Goal: Communication & Community: Answer question/provide support

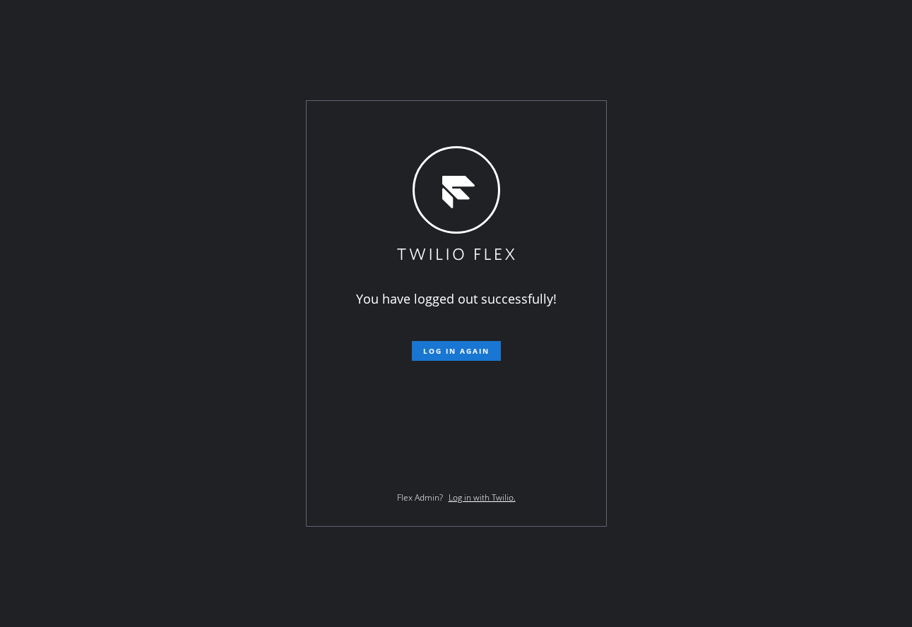
click at [249, 54] on div "You have logged out successfully! Log in again Flex Admin? Log in with Twilio." at bounding box center [456, 313] width 912 height 627
click at [430, 350] on span "Log in again" at bounding box center [456, 351] width 66 height 10
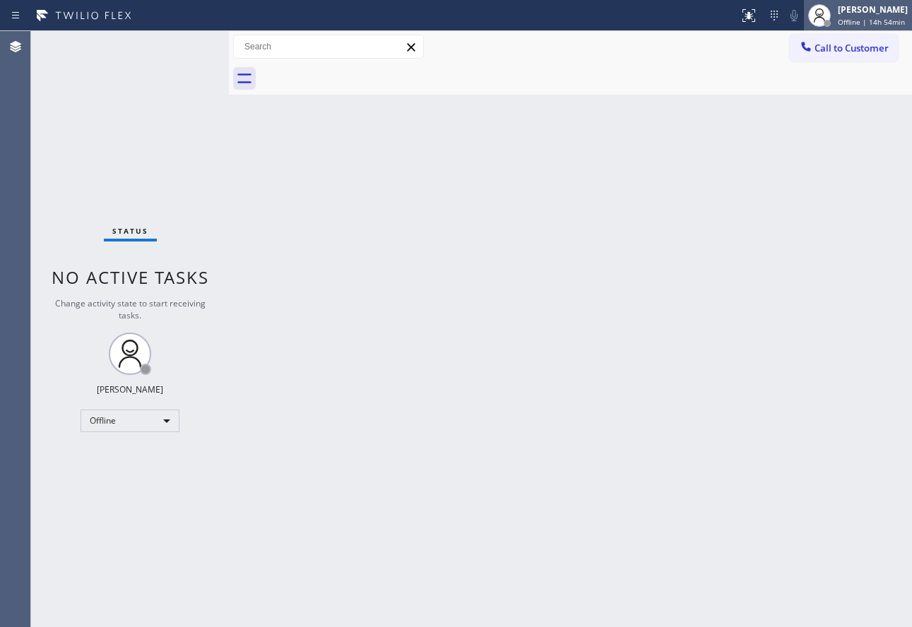
click at [864, 24] on span "Offline | 14h 54min" at bounding box center [871, 22] width 67 height 10
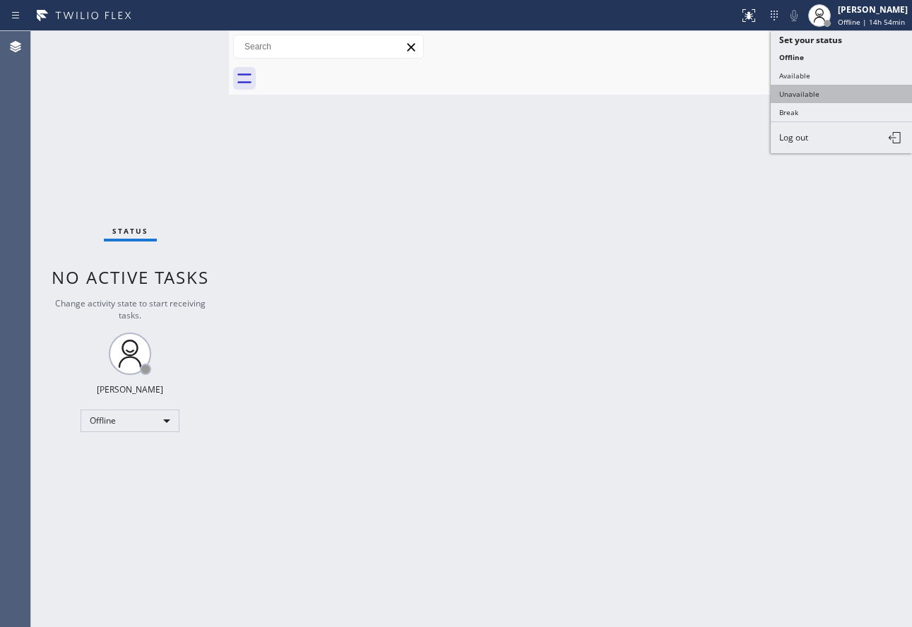
click at [803, 91] on button "Unavailable" at bounding box center [841, 94] width 141 height 18
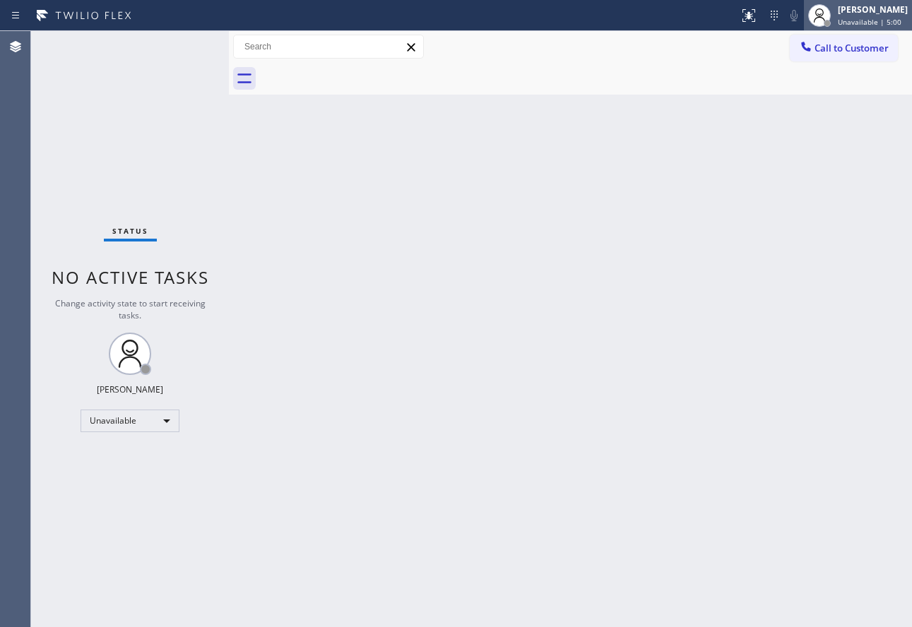
click at [880, 11] on div "[PERSON_NAME]" at bounding box center [873, 10] width 70 height 12
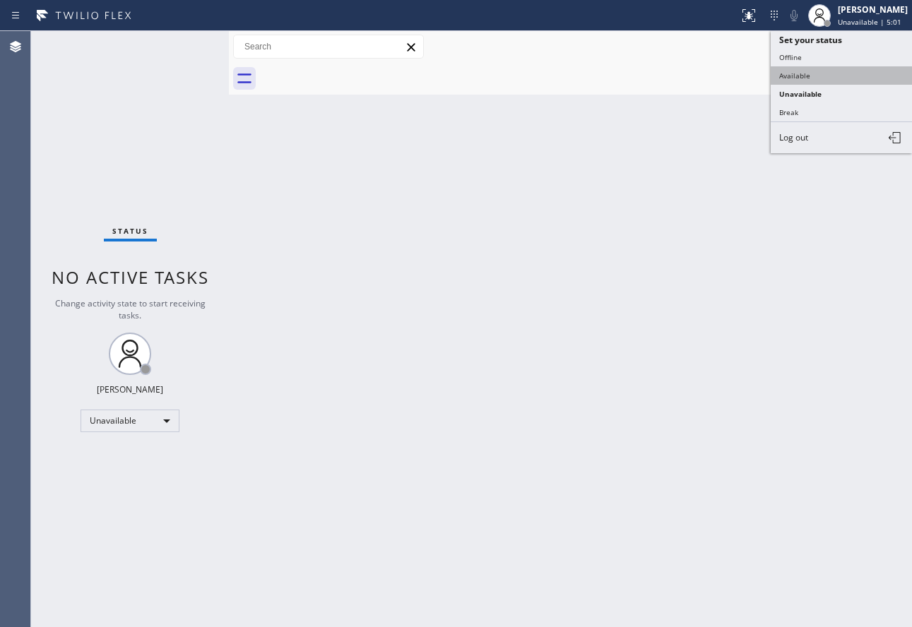
click at [788, 73] on button "Available" at bounding box center [841, 75] width 141 height 18
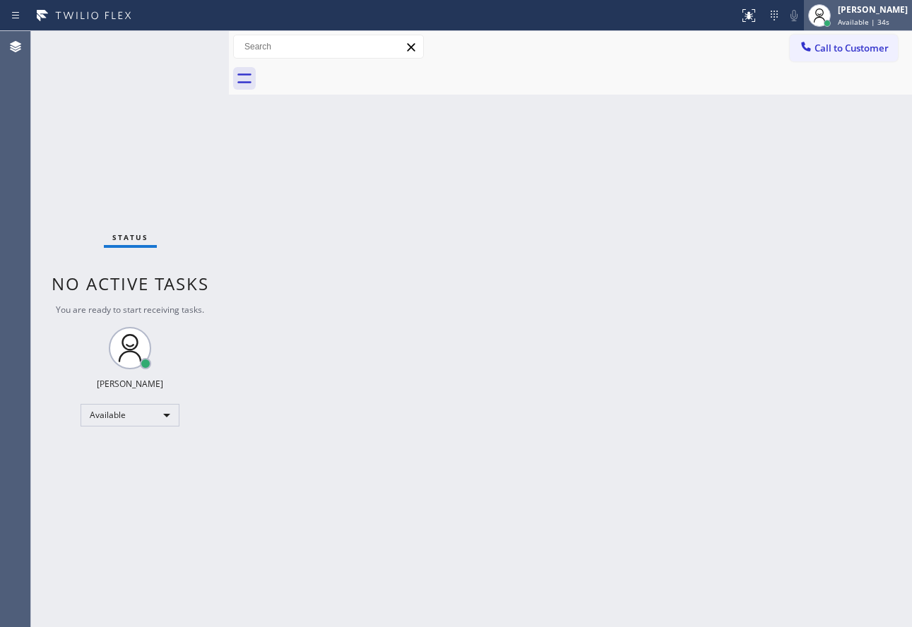
click at [832, 20] on div at bounding box center [827, 23] width 10 height 10
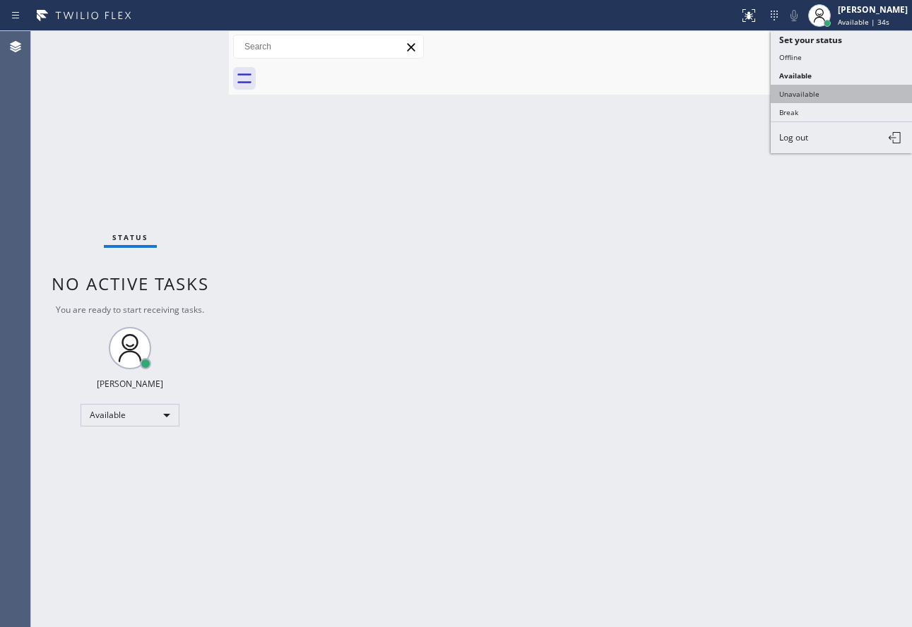
click at [812, 93] on button "Unavailable" at bounding box center [841, 94] width 141 height 18
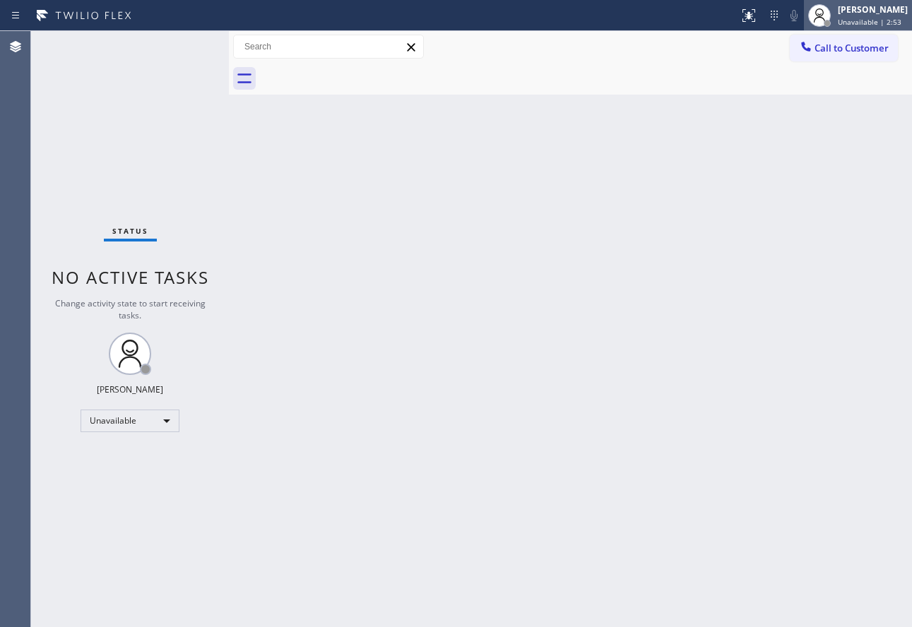
drag, startPoint x: 864, startPoint y: 11, endPoint x: 855, endPoint y: 23, distance: 14.7
click at [864, 11] on div "[PERSON_NAME]" at bounding box center [873, 10] width 70 height 12
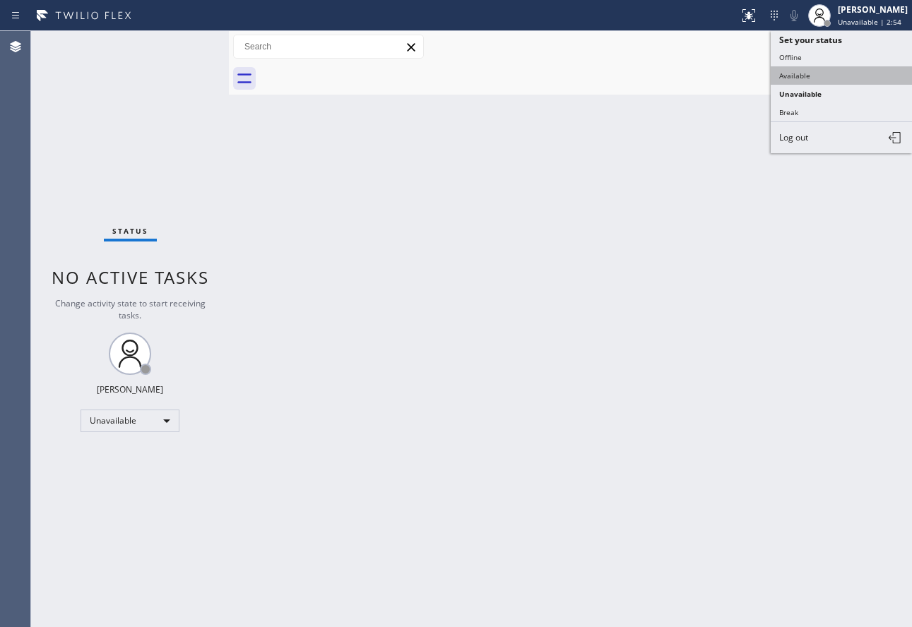
click at [797, 73] on button "Available" at bounding box center [841, 75] width 141 height 18
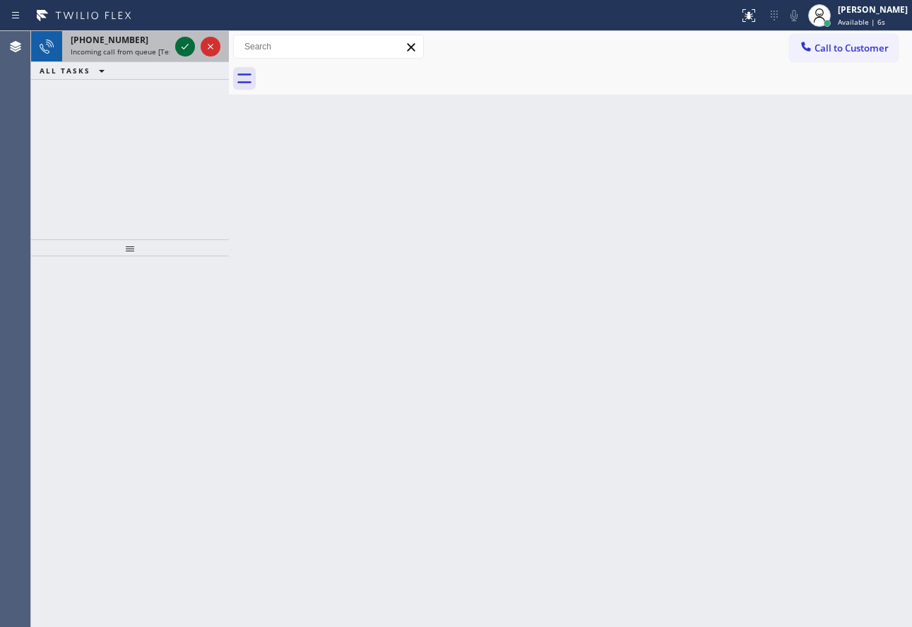
click at [184, 48] on icon at bounding box center [185, 46] width 17 height 17
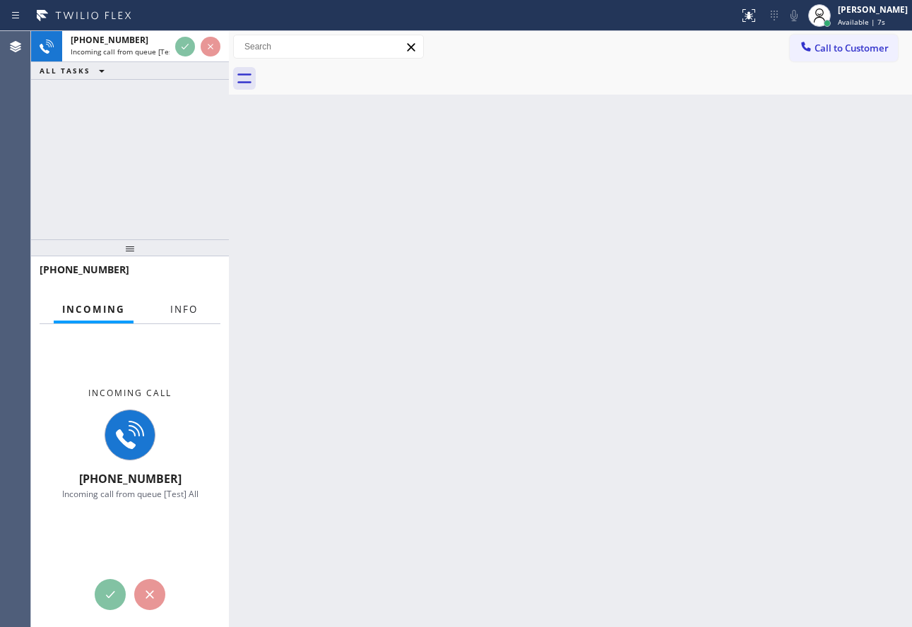
drag, startPoint x: 202, startPoint y: 299, endPoint x: 181, endPoint y: 333, distance: 40.0
click at [202, 299] on button "Info" at bounding box center [184, 310] width 45 height 28
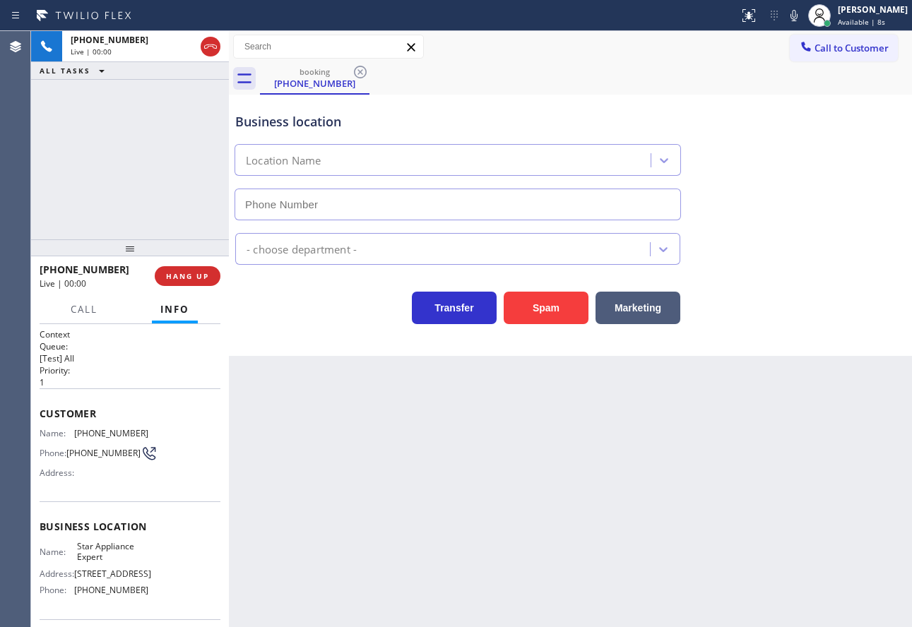
type input "(917) 924-6973"
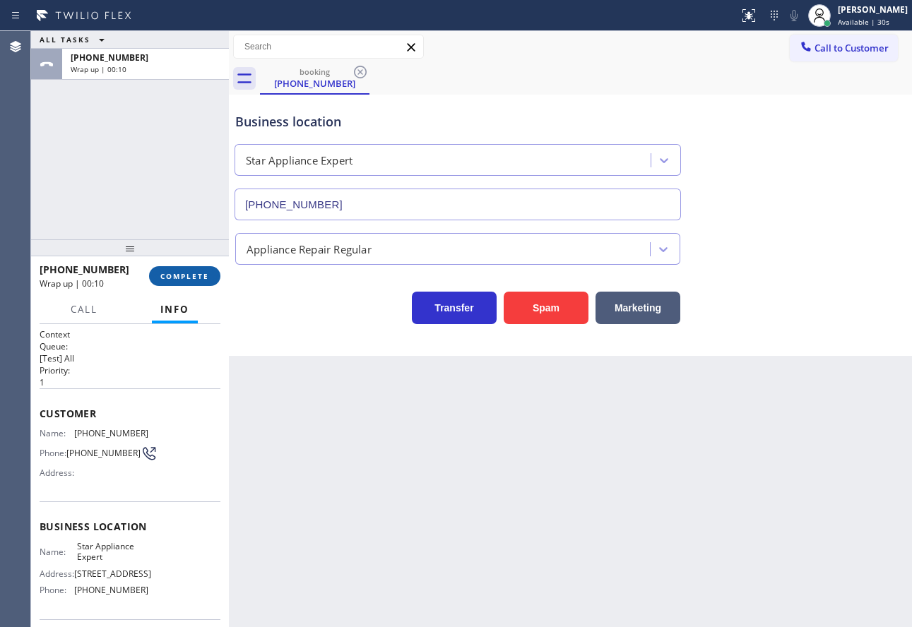
click at [203, 279] on span "COMPLETE" at bounding box center [184, 276] width 49 height 10
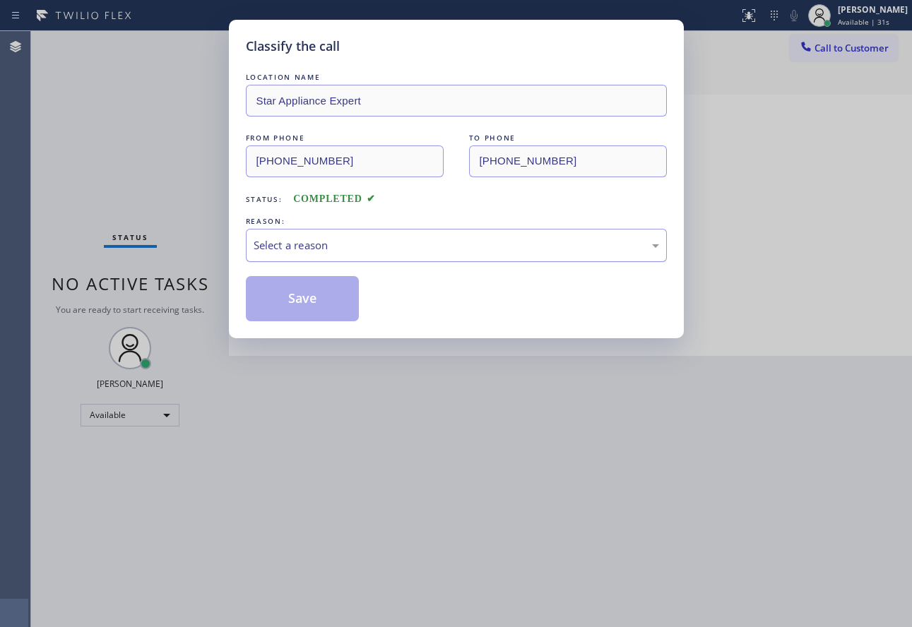
click at [393, 244] on div "Select a reason" at bounding box center [456, 245] width 405 height 16
click at [292, 292] on button "Save" at bounding box center [303, 298] width 114 height 45
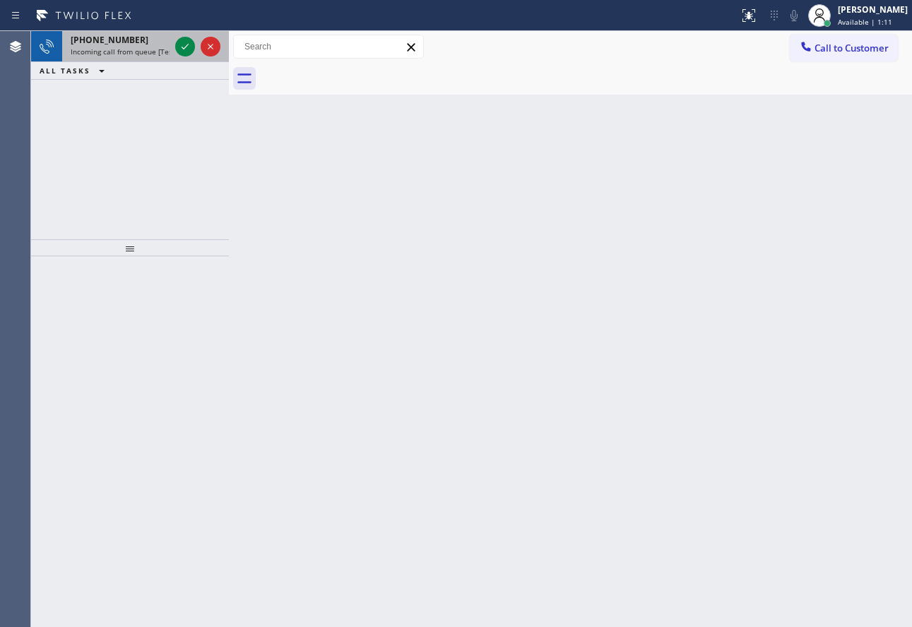
click at [137, 50] on span "Incoming call from queue [Test] All" at bounding box center [129, 52] width 117 height 10
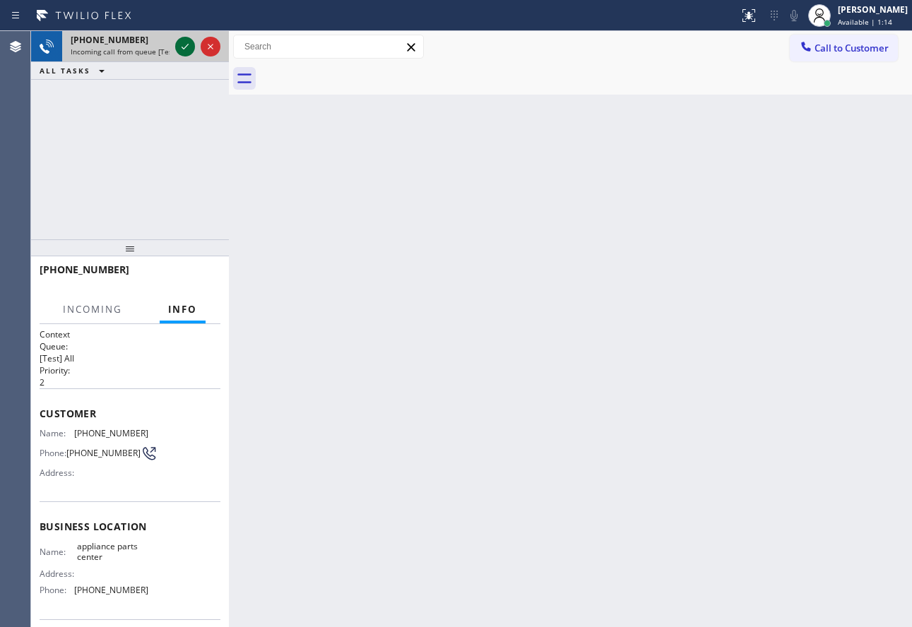
click at [184, 43] on icon at bounding box center [185, 46] width 17 height 17
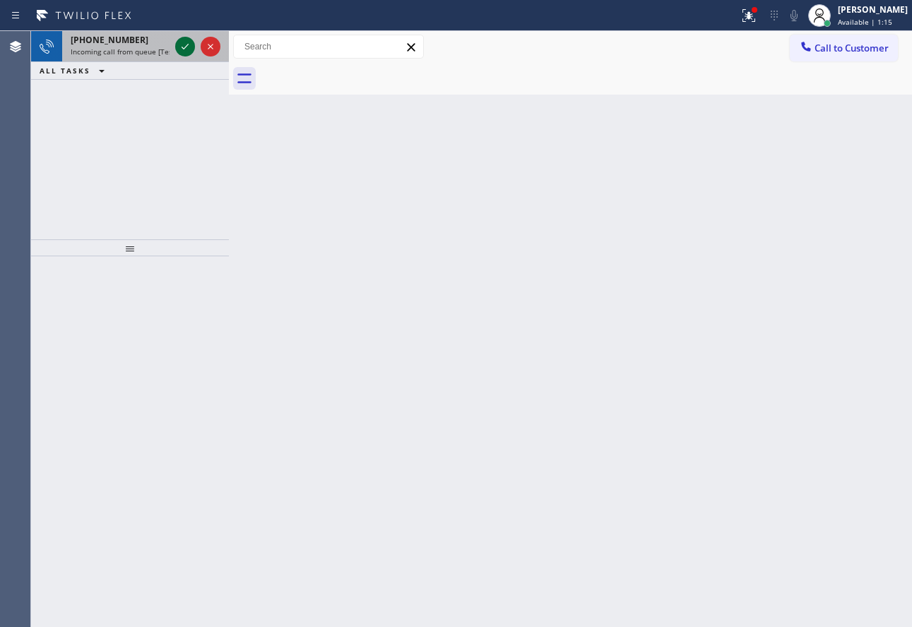
click at [188, 47] on icon at bounding box center [185, 46] width 17 height 17
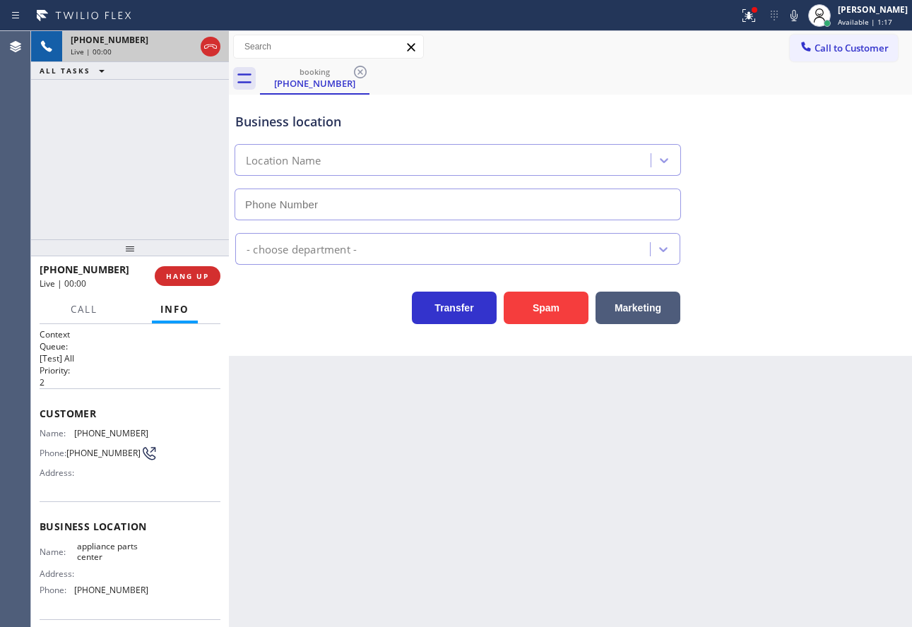
type input "(817) 482-5346"
click at [211, 277] on button "HANG UP" at bounding box center [188, 276] width 66 height 20
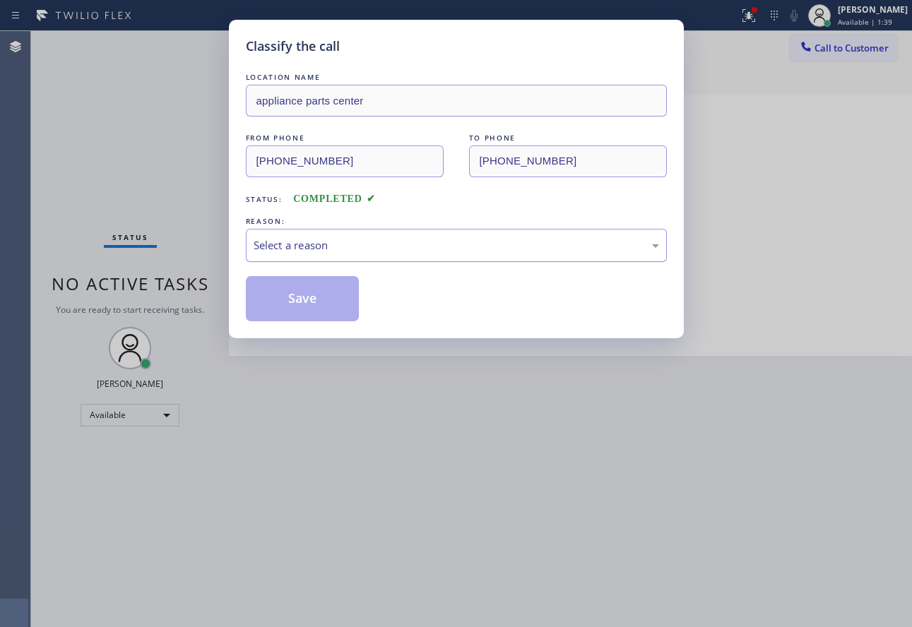
click at [290, 242] on div "Select a reason" at bounding box center [456, 245] width 405 height 16
click at [308, 295] on button "Save" at bounding box center [303, 298] width 114 height 45
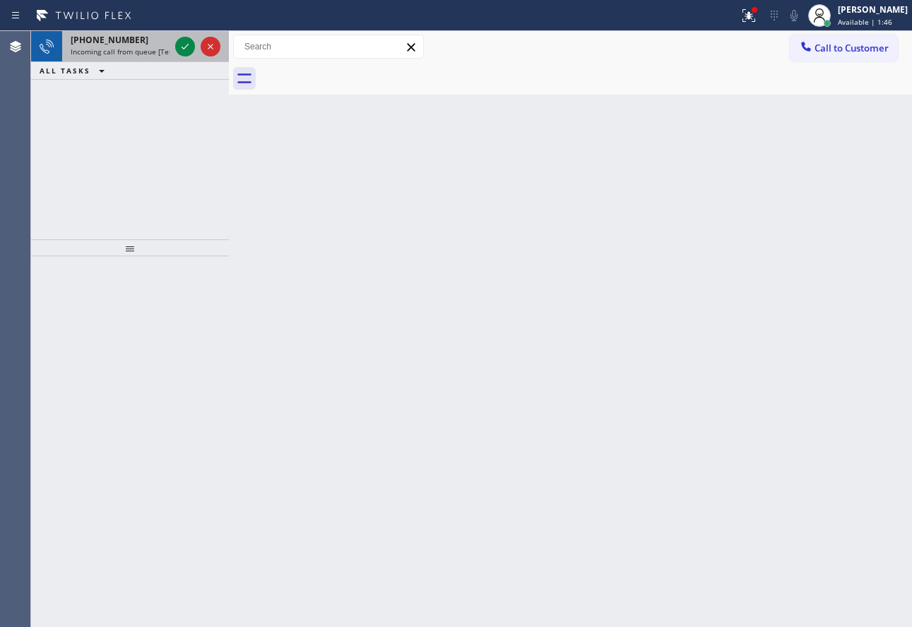
click at [136, 39] on div "+12177256733" at bounding box center [120, 40] width 99 height 12
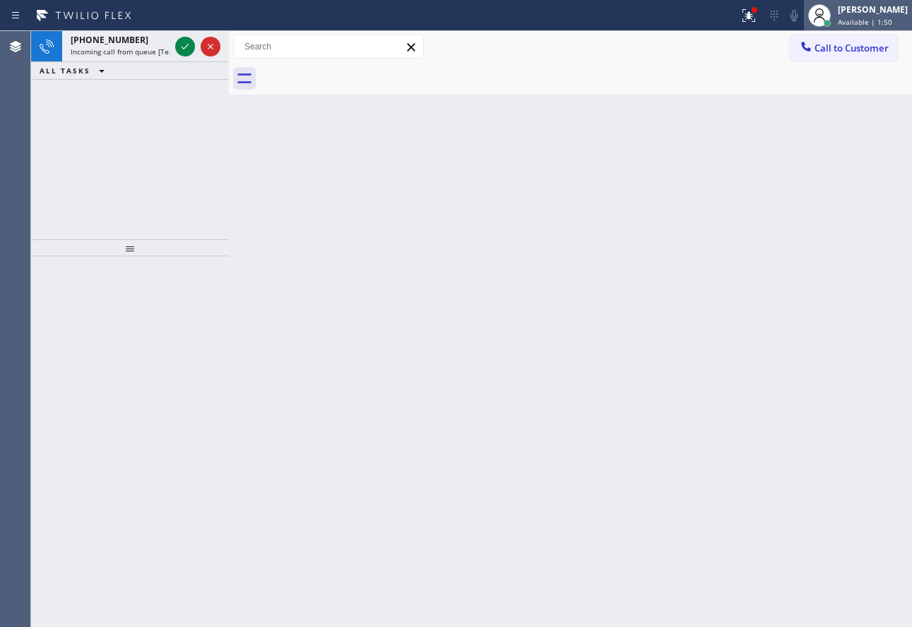
click at [875, 9] on div "[PERSON_NAME]" at bounding box center [873, 10] width 70 height 12
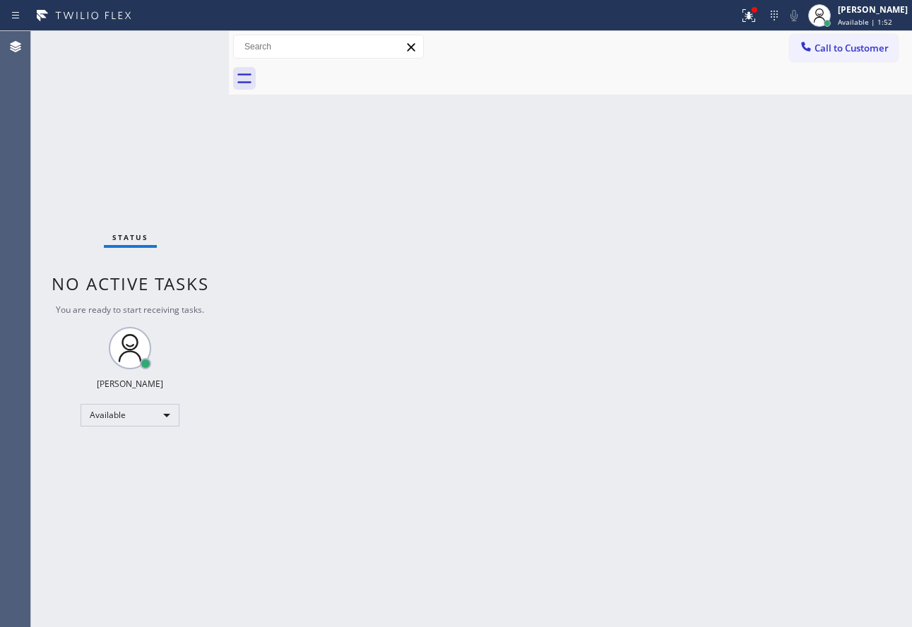
drag, startPoint x: 523, startPoint y: 155, endPoint x: 478, endPoint y: 45, distance: 118.8
click at [523, 153] on div "Back to Dashboard Change Sender ID Customers Technicians Select a contact Outbo…" at bounding box center [570, 329] width 683 height 596
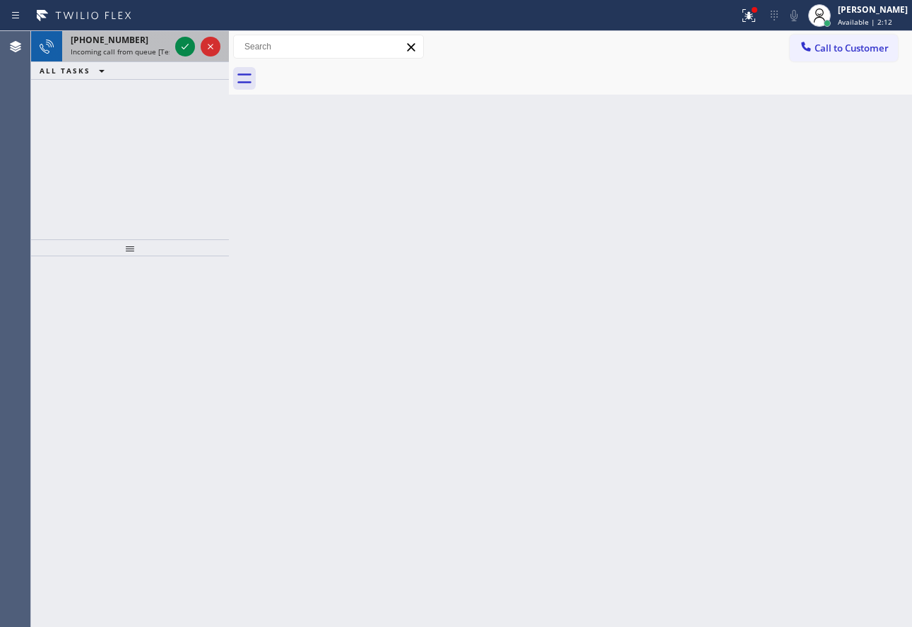
click at [135, 48] on span "Incoming call from queue [Test] All" at bounding box center [129, 52] width 117 height 10
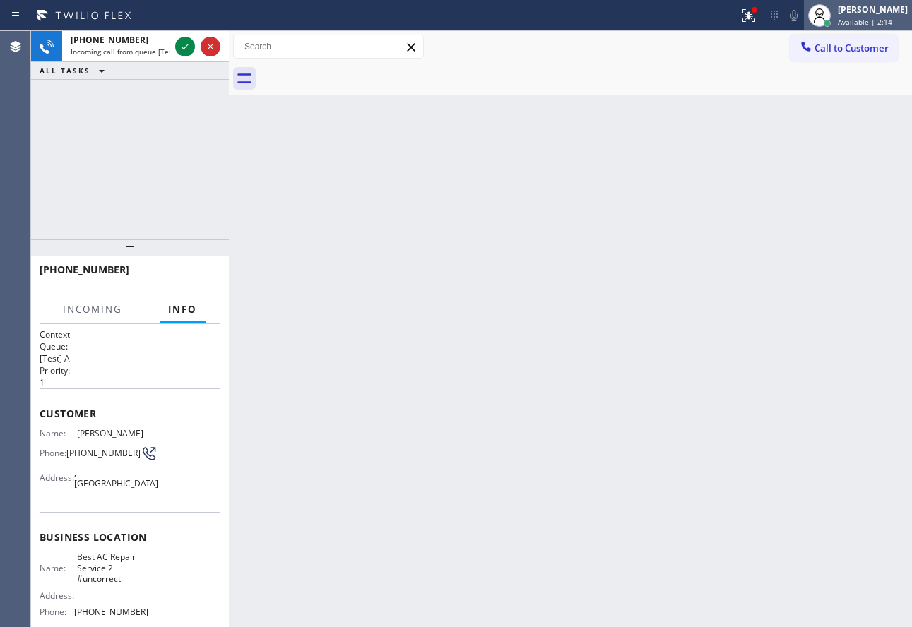
click at [867, 11] on div "[PERSON_NAME]" at bounding box center [873, 10] width 70 height 12
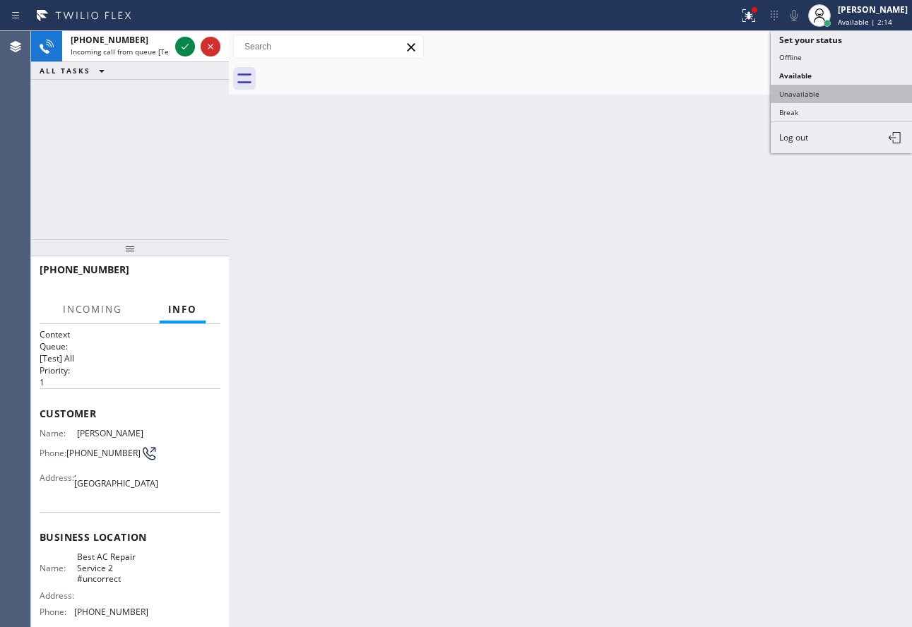
click at [802, 95] on button "Unavailable" at bounding box center [841, 94] width 141 height 18
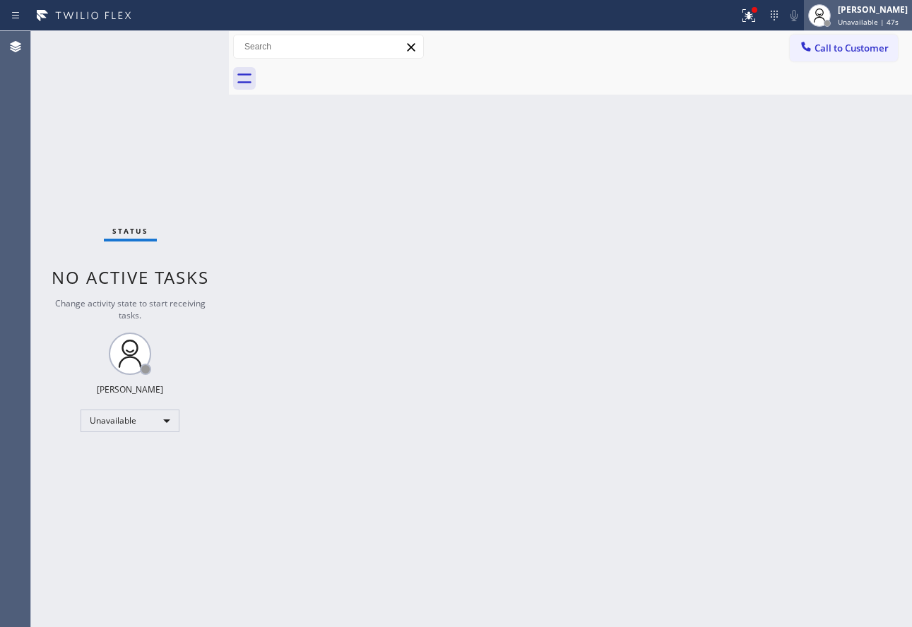
click at [835, 16] on div at bounding box center [819, 15] width 31 height 31
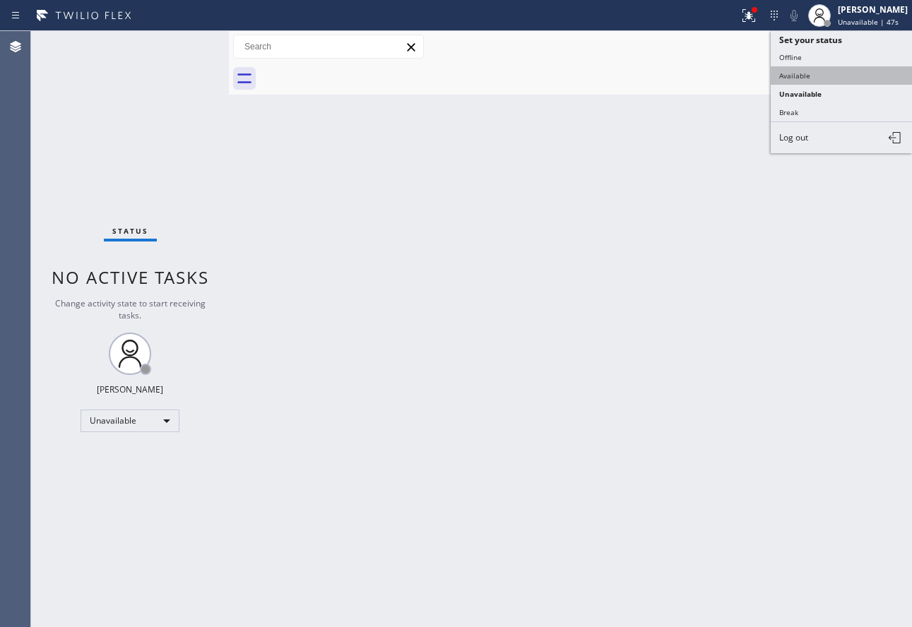
click at [795, 74] on button "Available" at bounding box center [841, 75] width 141 height 18
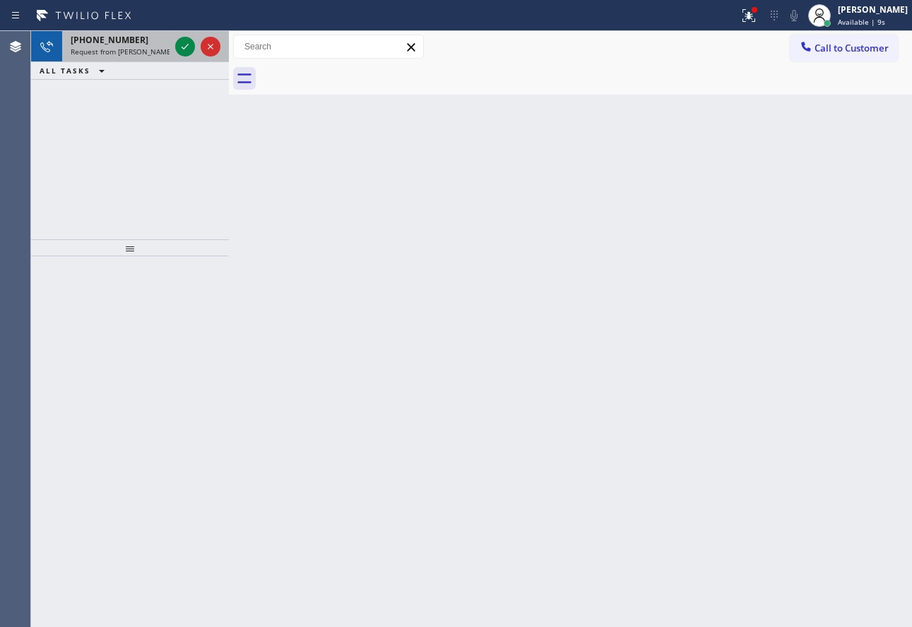
click at [145, 57] on div "+12177256733 Request from Judy Anne Bernaldez (direct)" at bounding box center [117, 46] width 110 height 31
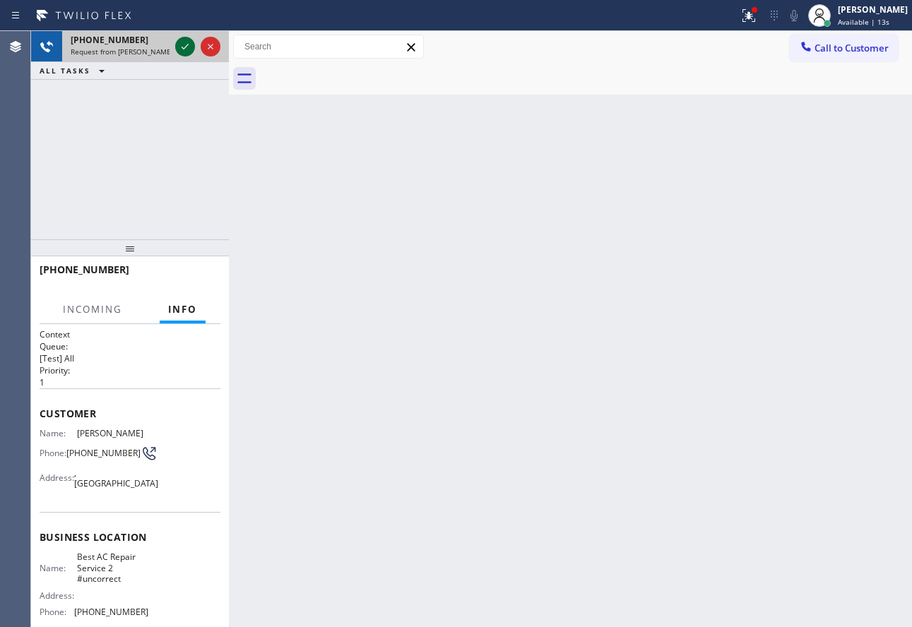
click at [182, 50] on icon at bounding box center [185, 46] width 17 height 17
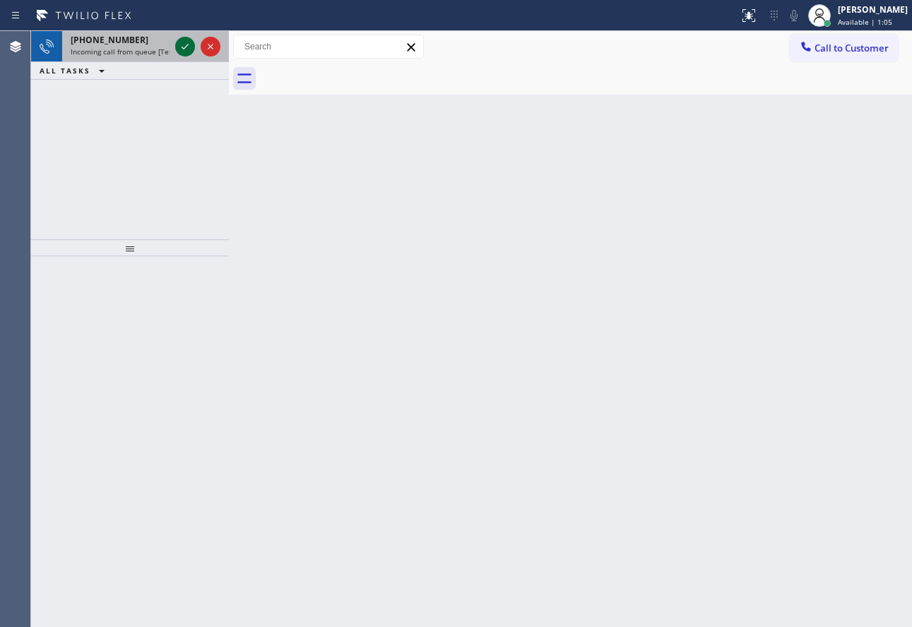
click at [179, 45] on icon at bounding box center [185, 46] width 17 height 17
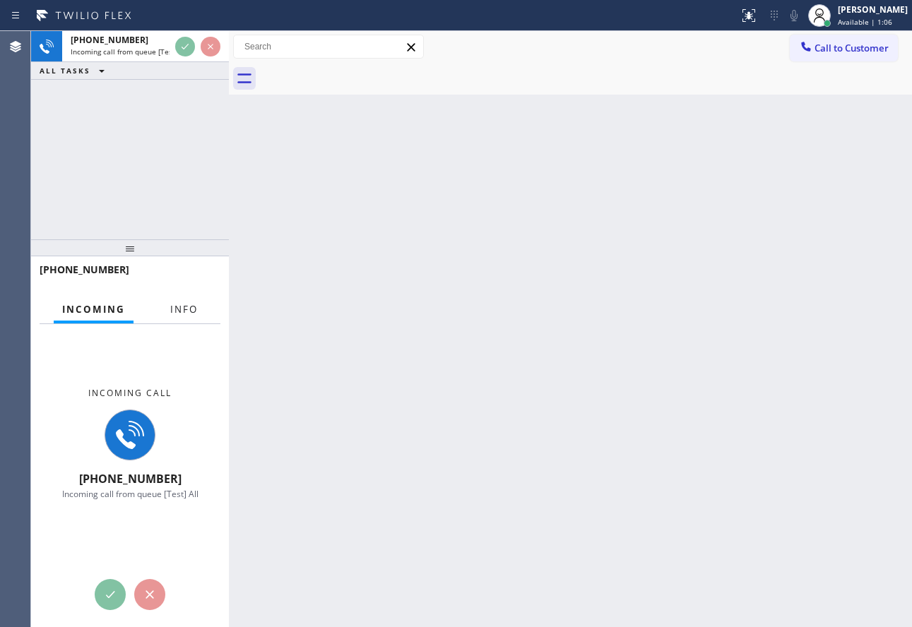
click at [172, 316] on button "Info" at bounding box center [184, 310] width 45 height 28
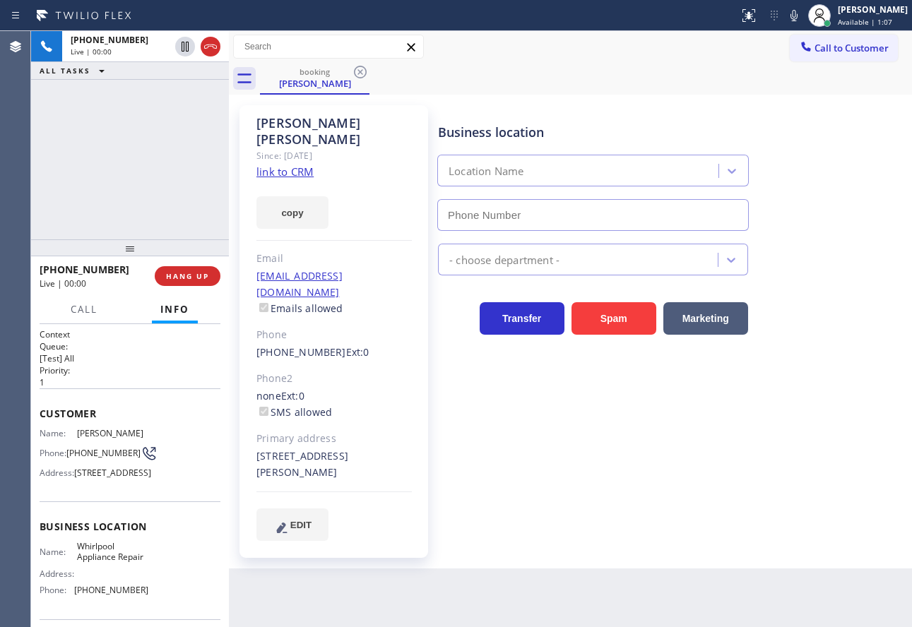
type input "(888) 992-3457"
drag, startPoint x: 300, startPoint y: 159, endPoint x: 272, endPoint y: 155, distance: 28.5
click at [272, 165] on link "link to CRM" at bounding box center [284, 172] width 57 height 14
click at [802, 13] on icon at bounding box center [793, 15] width 17 height 17
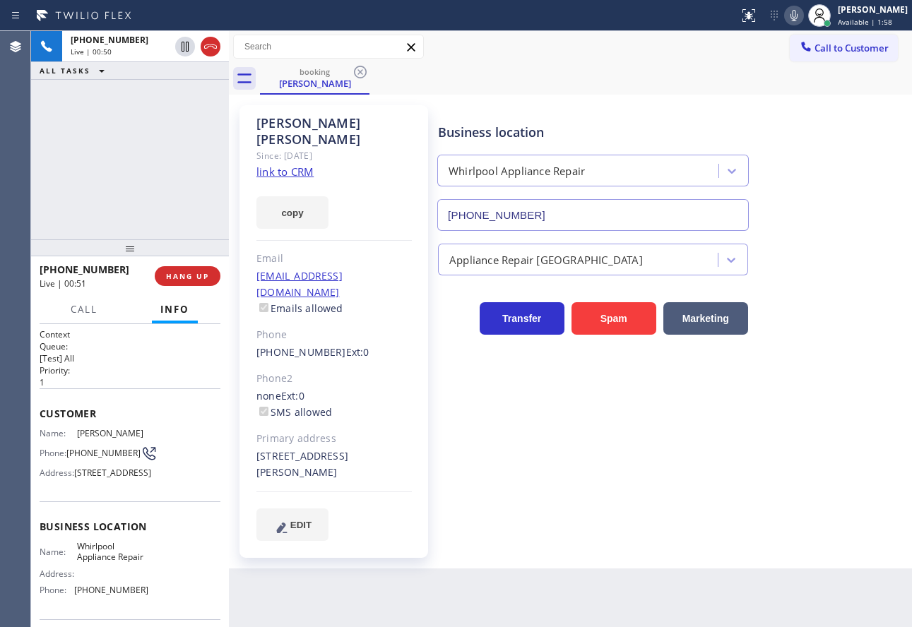
click at [802, 11] on icon at bounding box center [793, 15] width 17 height 17
click at [799, 13] on rect at bounding box center [794, 14] width 10 height 10
click at [802, 18] on icon at bounding box center [793, 15] width 17 height 17
click at [186, 45] on icon at bounding box center [185, 47] width 7 height 10
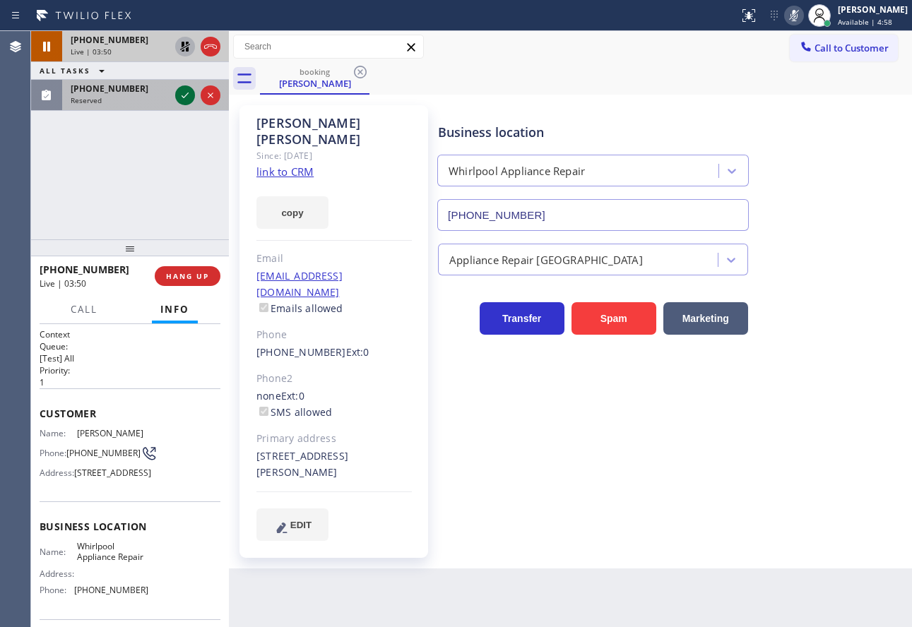
click at [187, 99] on icon at bounding box center [185, 95] width 17 height 17
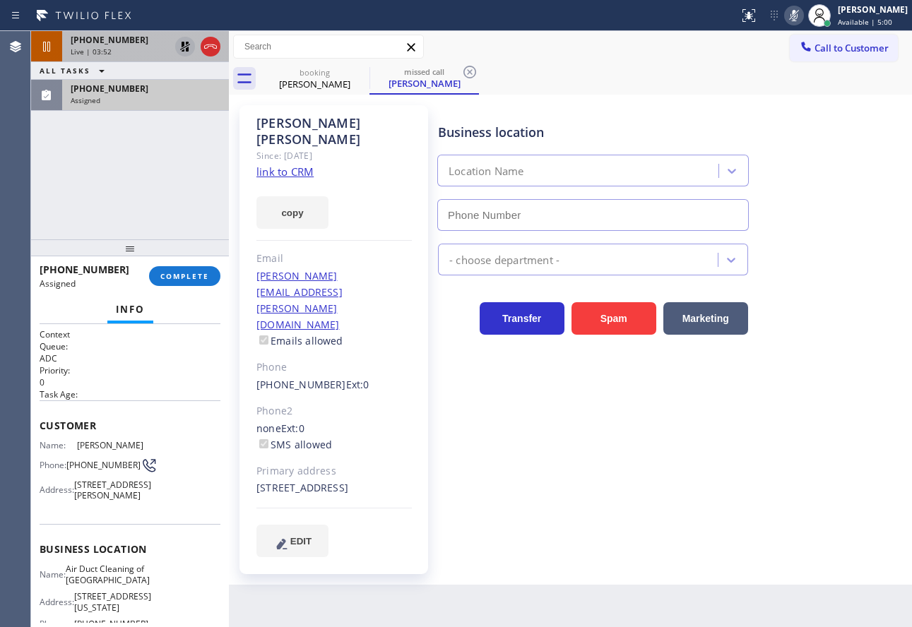
click at [191, 239] on div at bounding box center [130, 247] width 198 height 17
click at [191, 274] on span "COMPLETE" at bounding box center [184, 276] width 49 height 10
type input "(626) 773-8166"
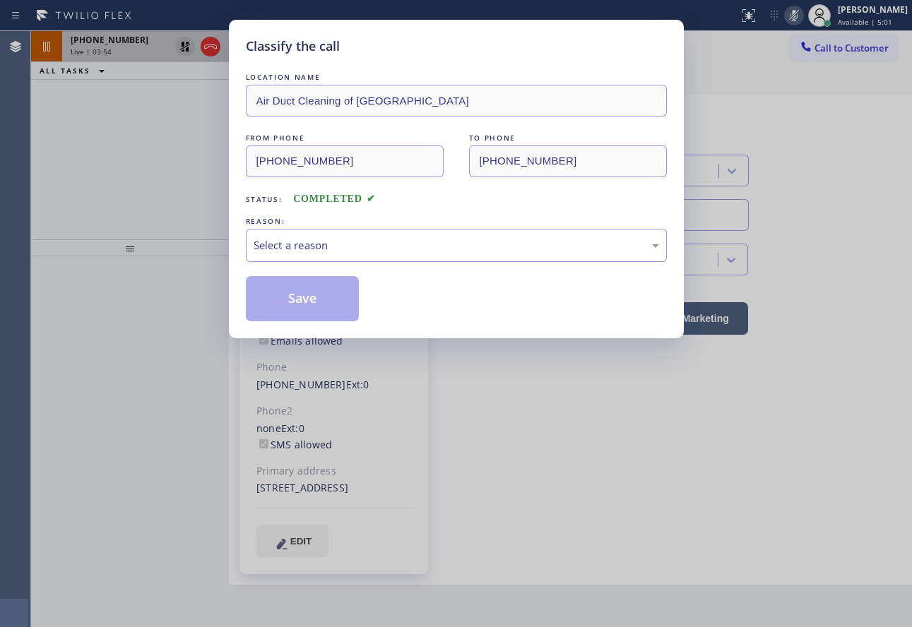
click at [394, 230] on div "Select a reason" at bounding box center [456, 245] width 421 height 33
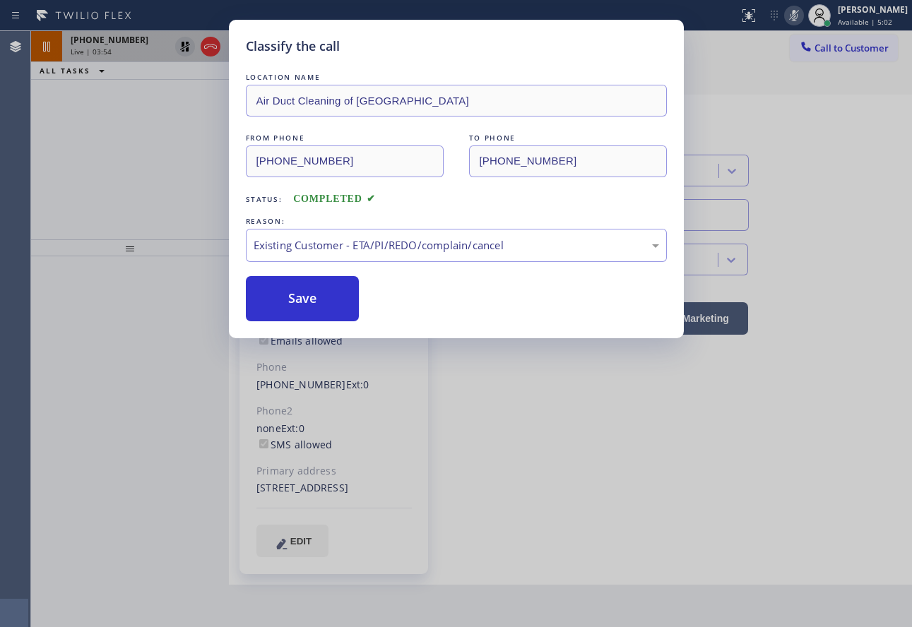
drag, startPoint x: 344, startPoint y: 321, endPoint x: 338, endPoint y: 315, distance: 8.0
click at [302, 285] on button "Save" at bounding box center [303, 298] width 114 height 45
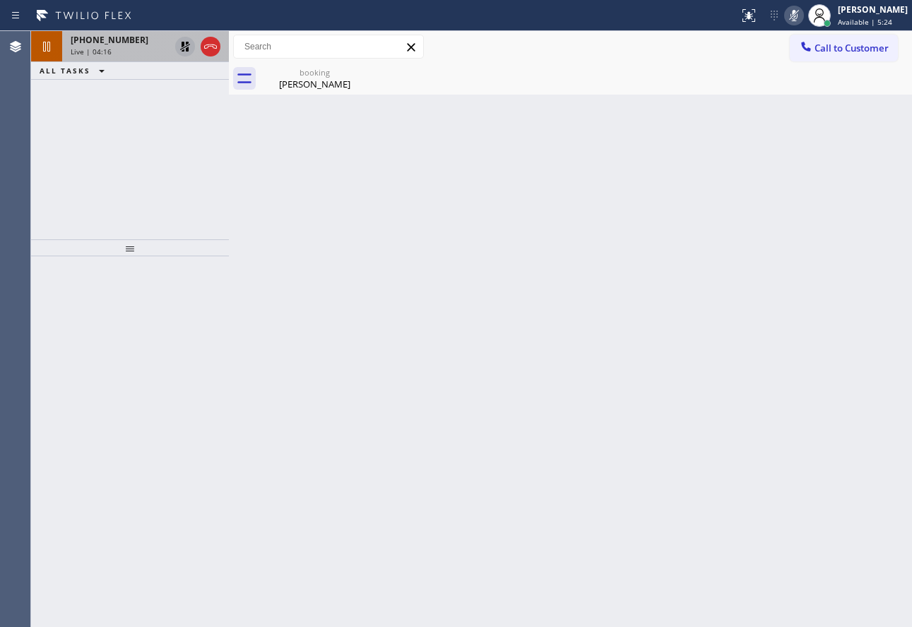
click at [802, 20] on icon at bounding box center [793, 15] width 17 height 17
click at [186, 48] on icon at bounding box center [185, 46] width 17 height 17
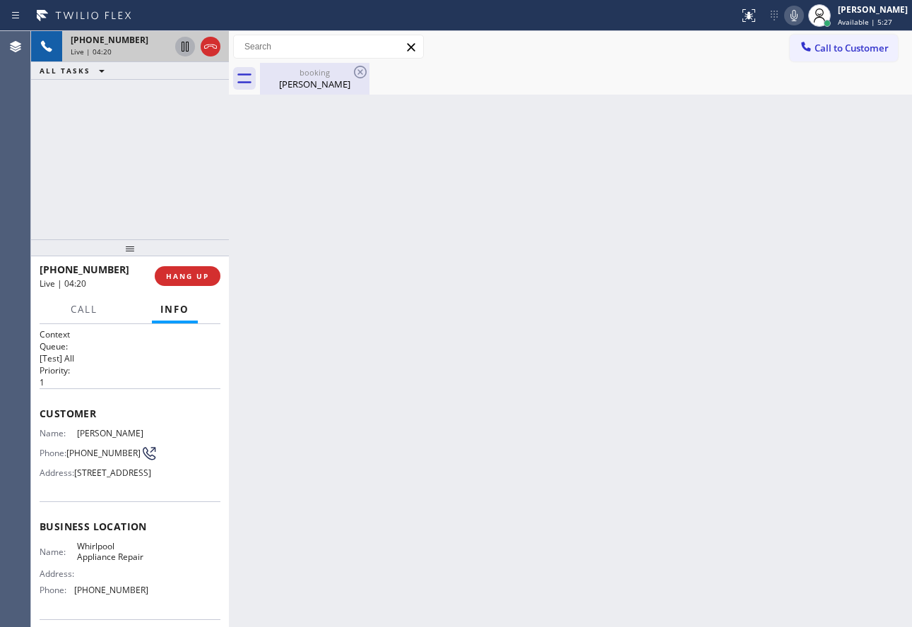
click at [292, 78] on div "[PERSON_NAME]" at bounding box center [314, 84] width 107 height 13
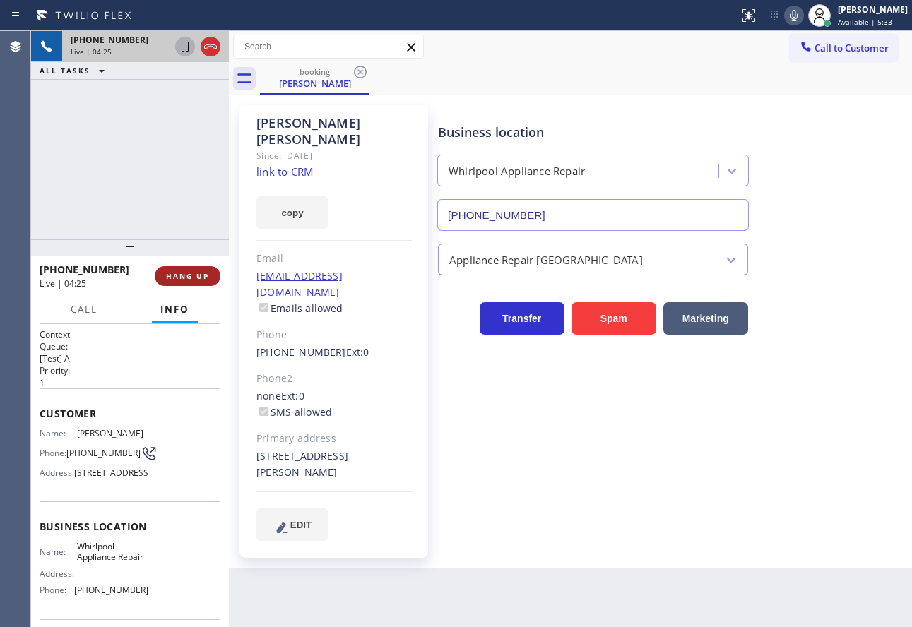
click at [214, 283] on button "HANG UP" at bounding box center [188, 276] width 66 height 20
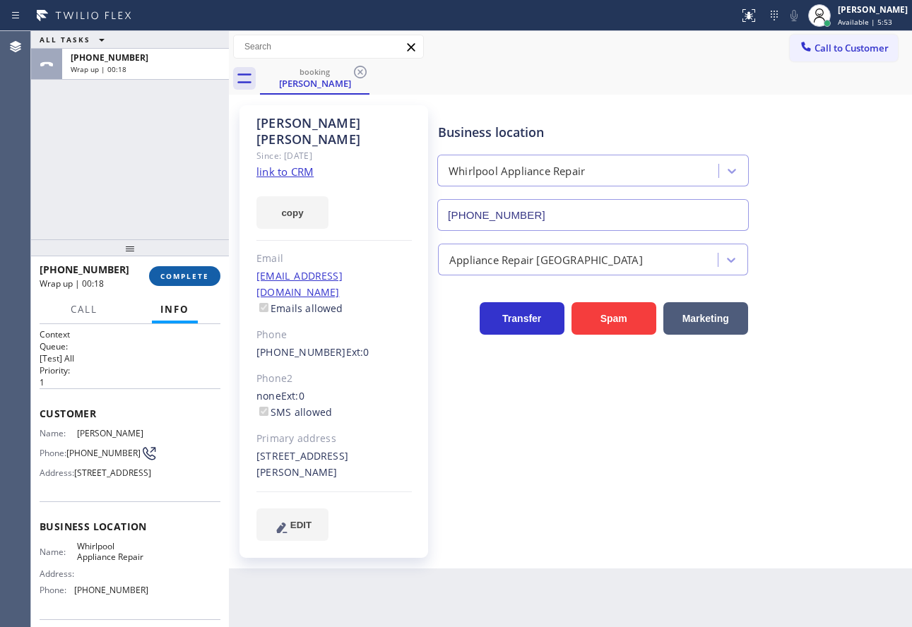
click at [189, 282] on button "COMPLETE" at bounding box center [184, 276] width 71 height 20
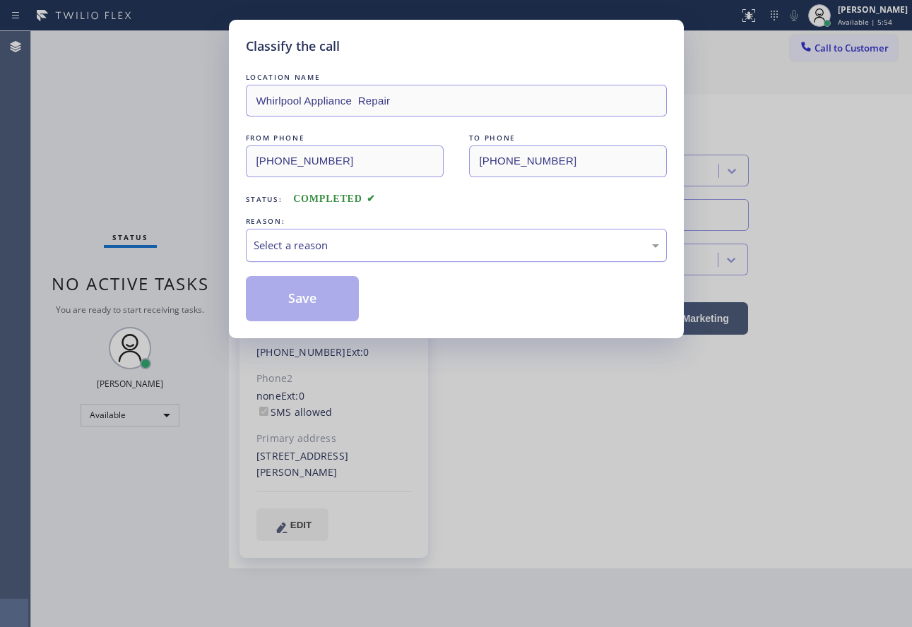
click at [399, 251] on div "Select a reason" at bounding box center [456, 245] width 405 height 16
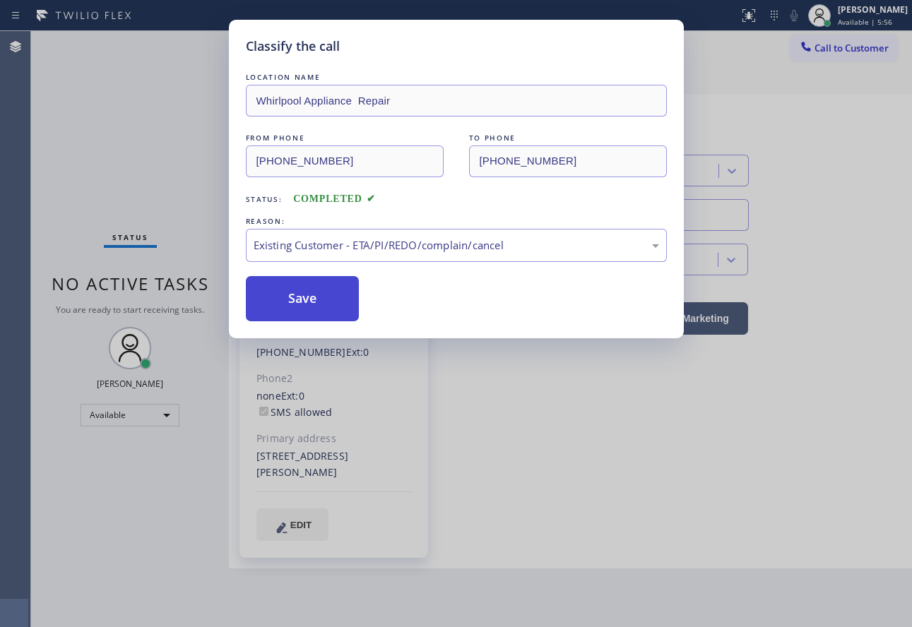
click at [285, 318] on button "Save" at bounding box center [303, 298] width 114 height 45
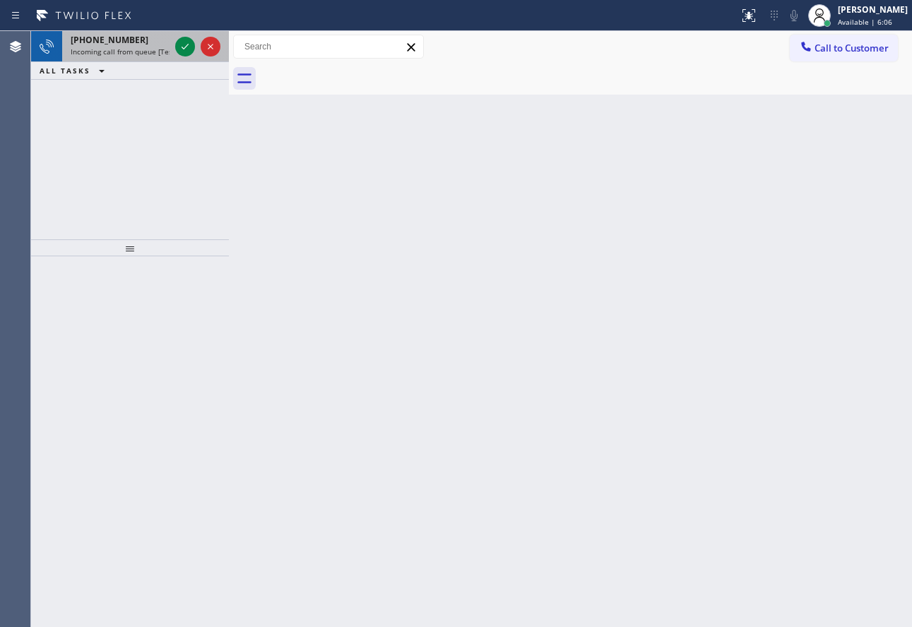
click at [135, 54] on span "Incoming call from queue [Test] All" at bounding box center [129, 52] width 117 height 10
click at [90, 40] on span "+19862861847" at bounding box center [110, 40] width 78 height 12
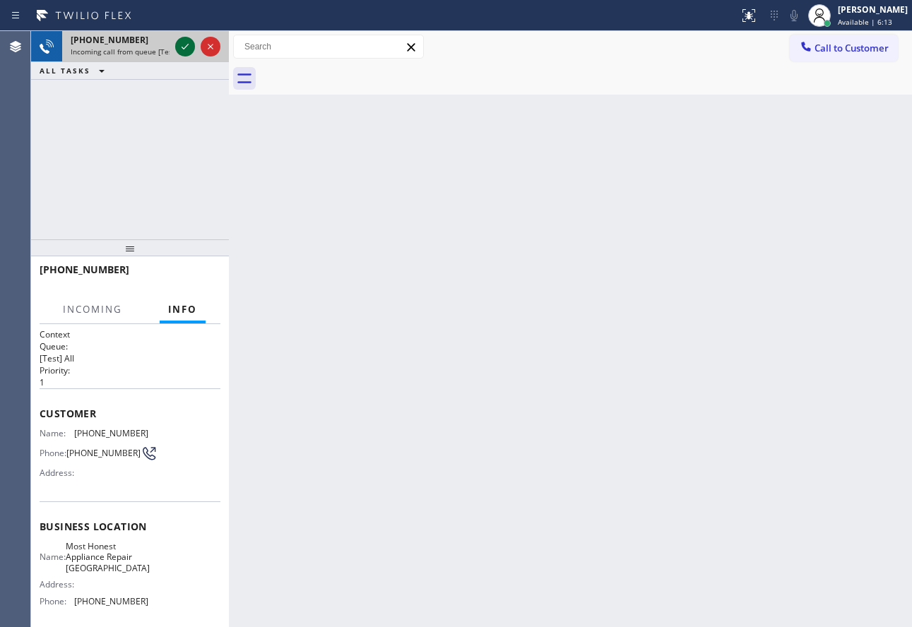
click at [185, 49] on icon at bounding box center [185, 46] width 17 height 17
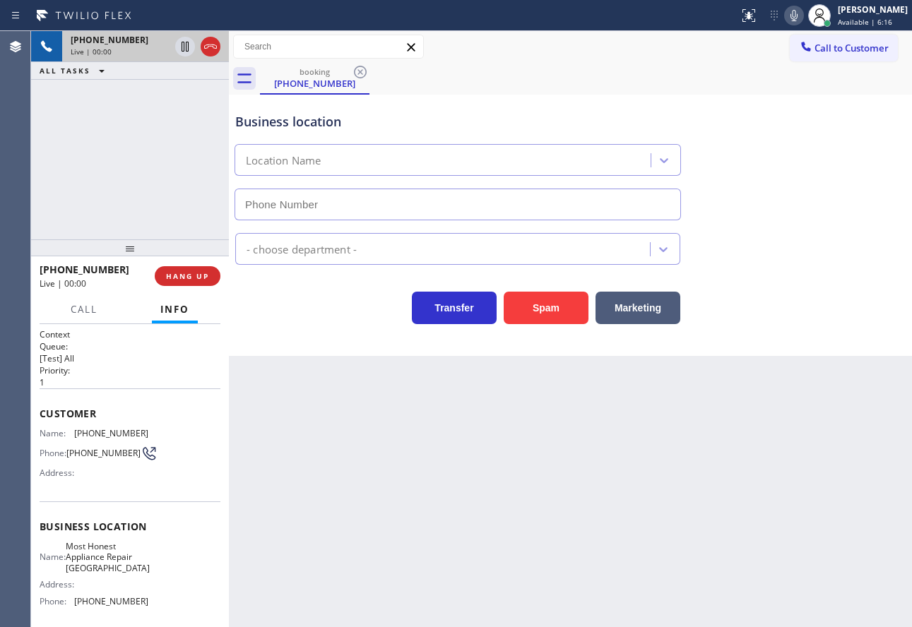
type input "(510) 602-2724"
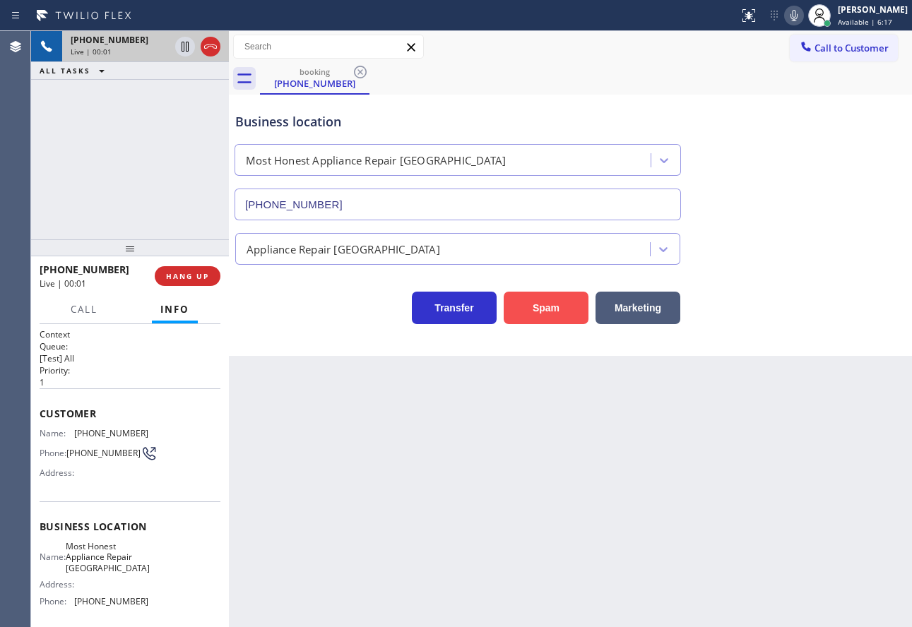
click at [559, 303] on button "Spam" at bounding box center [546, 308] width 85 height 32
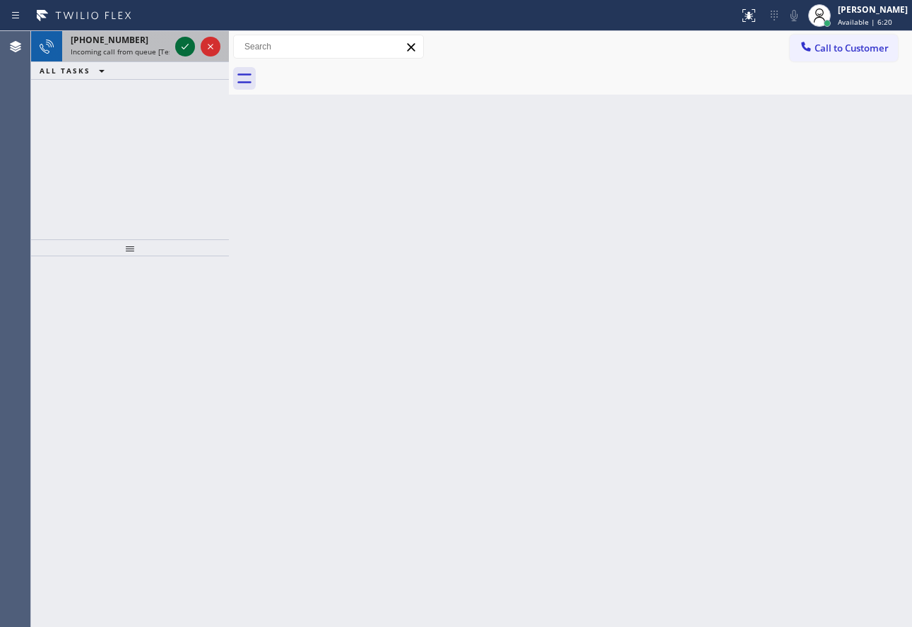
click at [186, 44] on icon at bounding box center [185, 46] width 17 height 17
click at [143, 53] on span "Incoming call from queue [Test] All" at bounding box center [129, 52] width 117 height 10
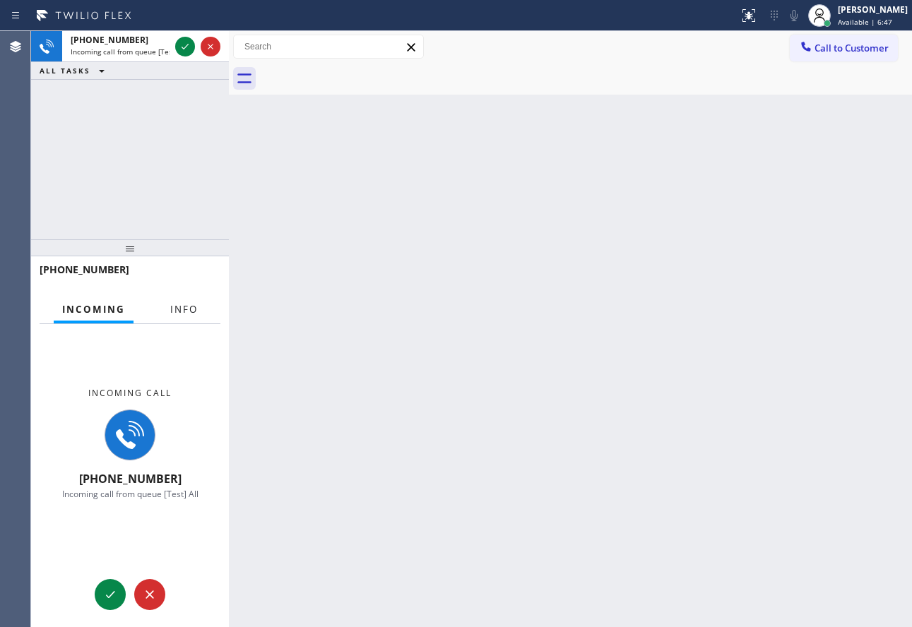
click at [189, 313] on span "Info" at bounding box center [184, 309] width 28 height 13
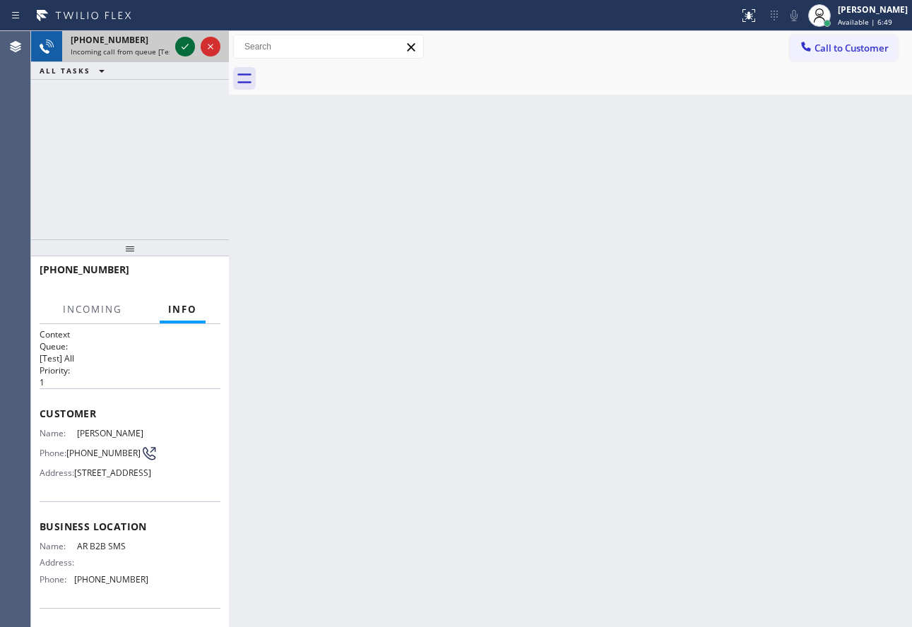
click at [184, 50] on icon at bounding box center [185, 46] width 17 height 17
click at [213, 46] on div "[PHONE_NUMBER] Live | 00:00" at bounding box center [142, 46] width 161 height 31
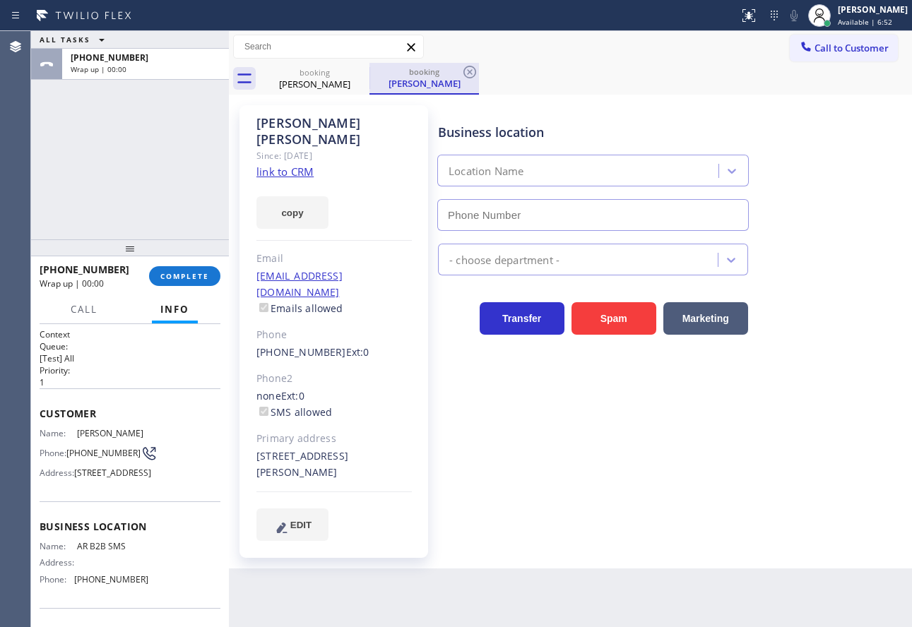
type input "[PHONE_NUMBER]"
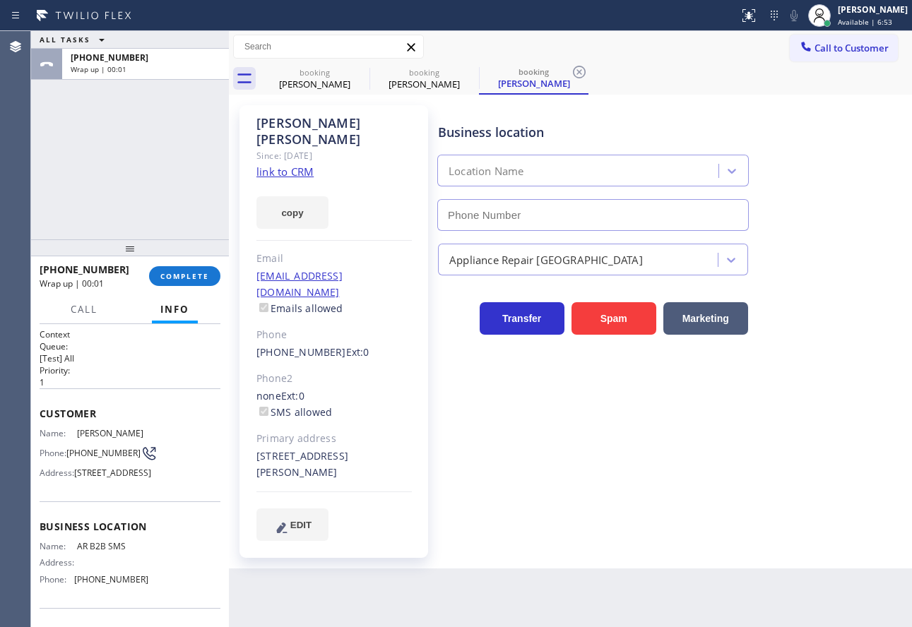
click at [583, 72] on icon at bounding box center [579, 72] width 17 height 17
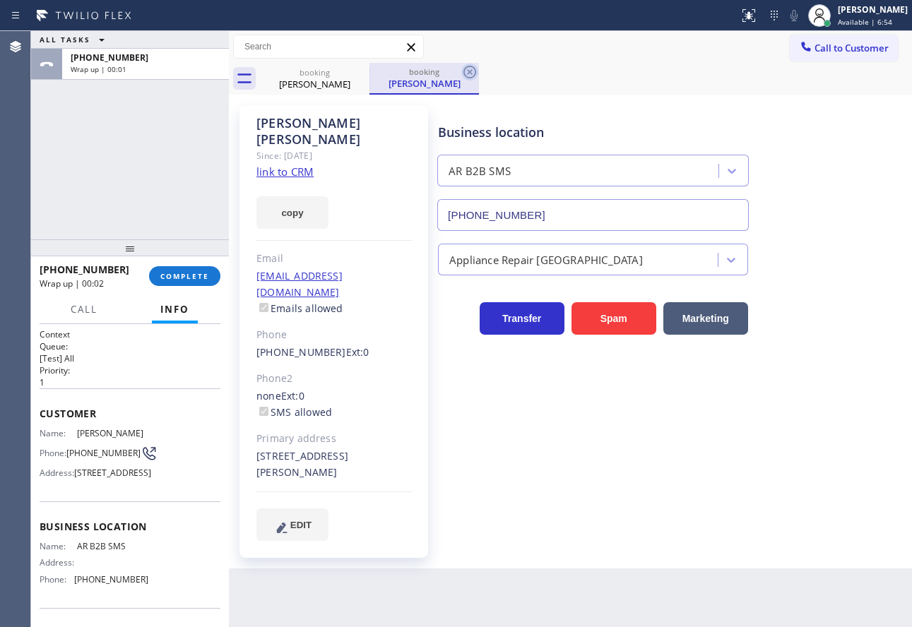
click at [471, 71] on icon at bounding box center [469, 72] width 13 height 13
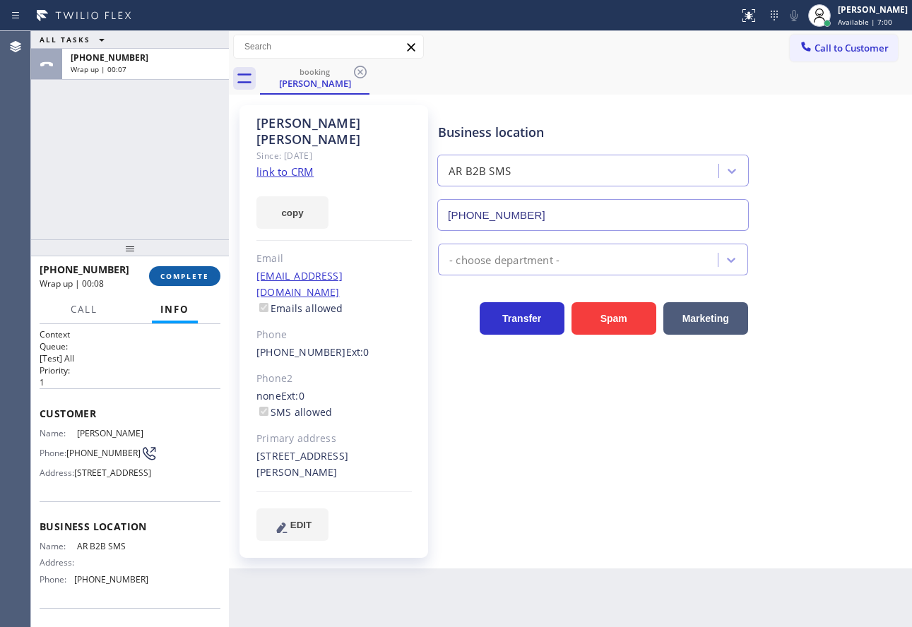
click at [174, 274] on span "COMPLETE" at bounding box center [184, 276] width 49 height 10
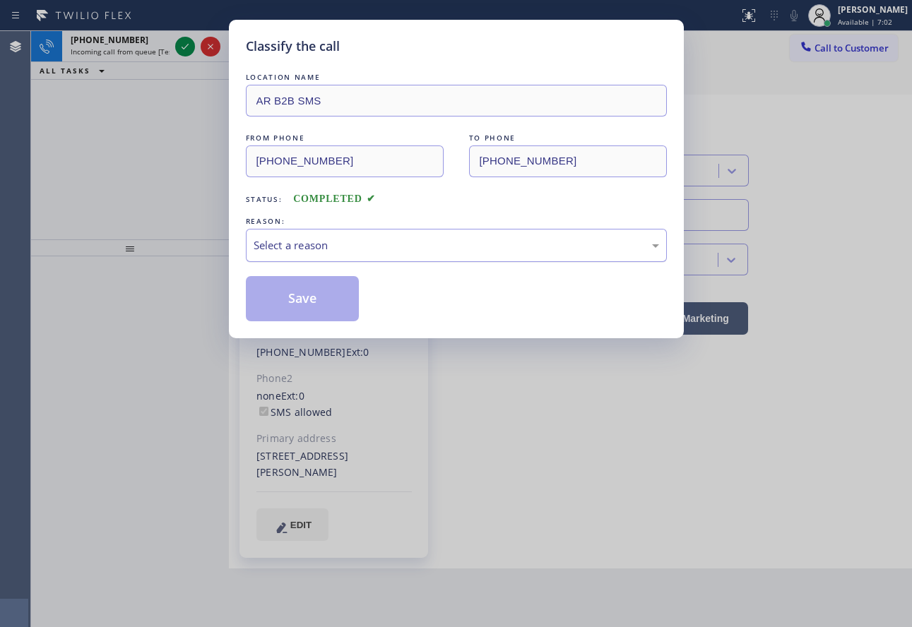
click at [300, 247] on div "Select a reason" at bounding box center [456, 245] width 405 height 16
click at [286, 315] on button "Save" at bounding box center [303, 298] width 114 height 45
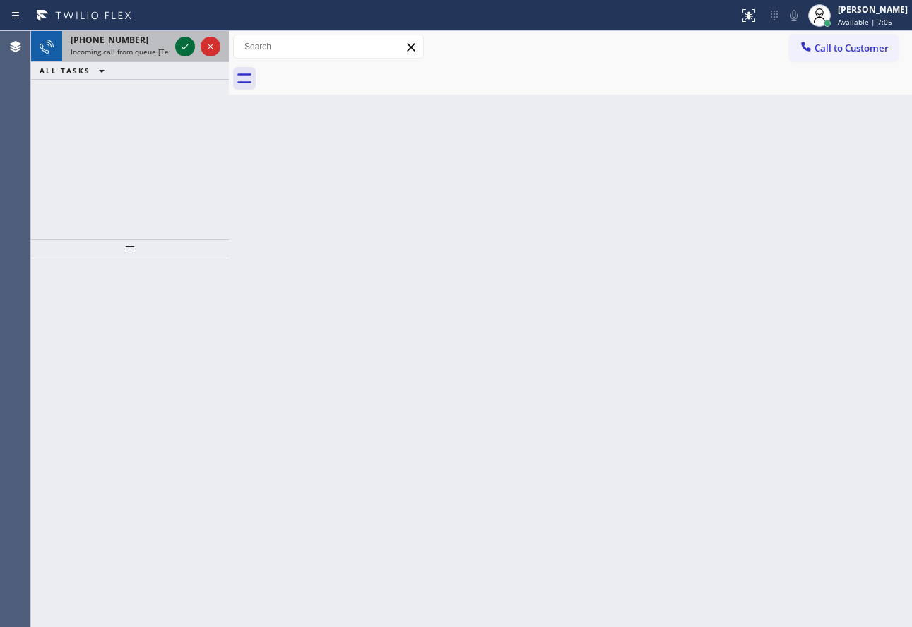
click at [187, 46] on icon at bounding box center [185, 47] width 7 height 6
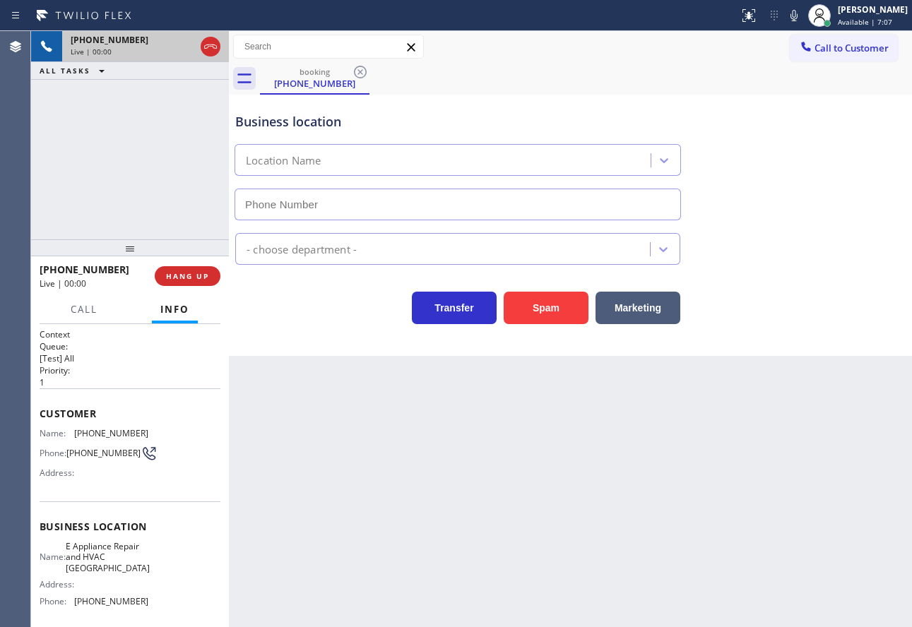
type input "[PHONE_NUMBER]"
drag, startPoint x: 745, startPoint y: 57, endPoint x: 797, endPoint y: 26, distance: 60.8
click at [745, 57] on div "Call to Customer Outbound call Location Search location Your caller id phone nu…" at bounding box center [570, 47] width 683 height 25
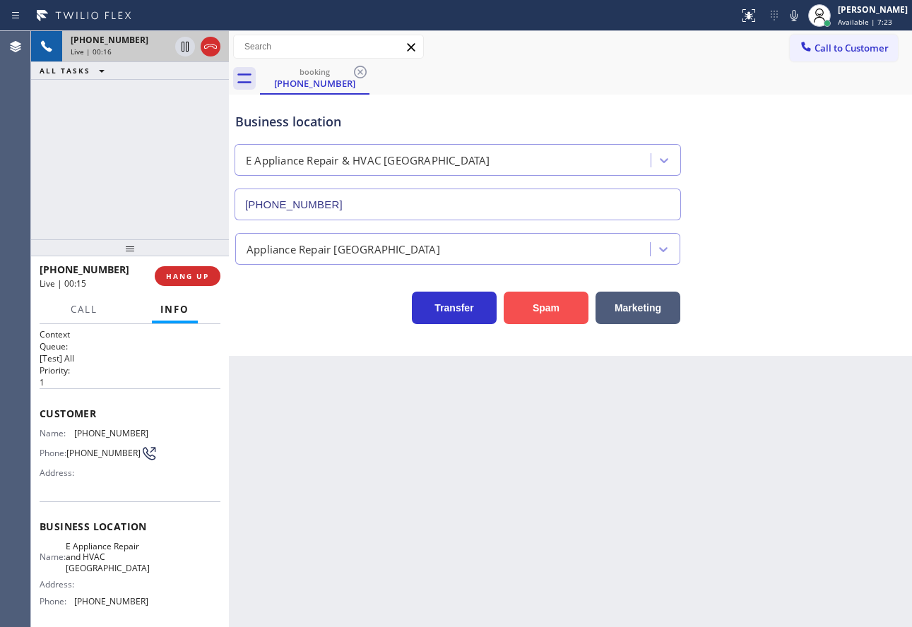
click at [533, 314] on button "Spam" at bounding box center [546, 308] width 85 height 32
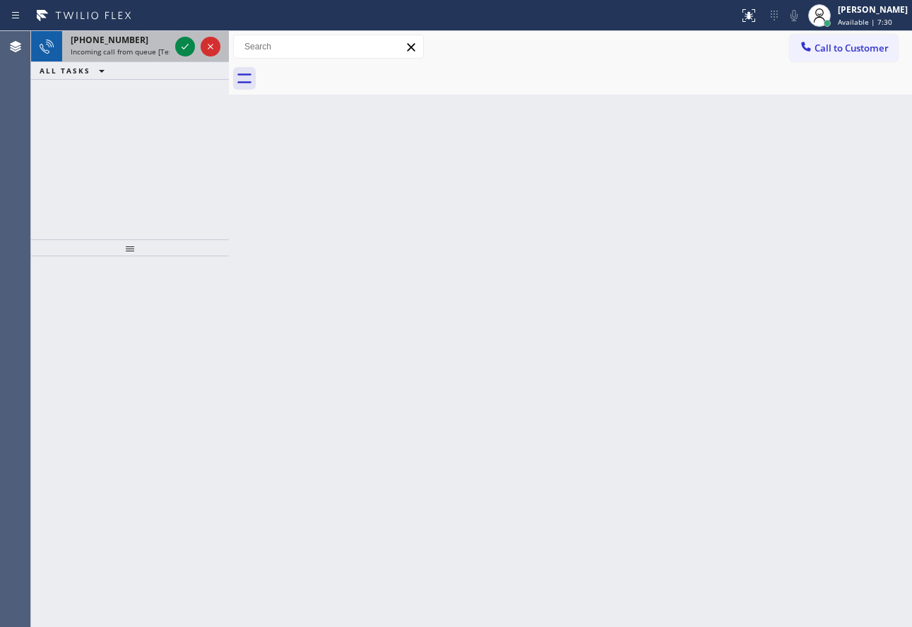
click at [114, 41] on span "[PHONE_NUMBER]" at bounding box center [110, 40] width 78 height 12
click at [184, 40] on icon at bounding box center [185, 46] width 17 height 17
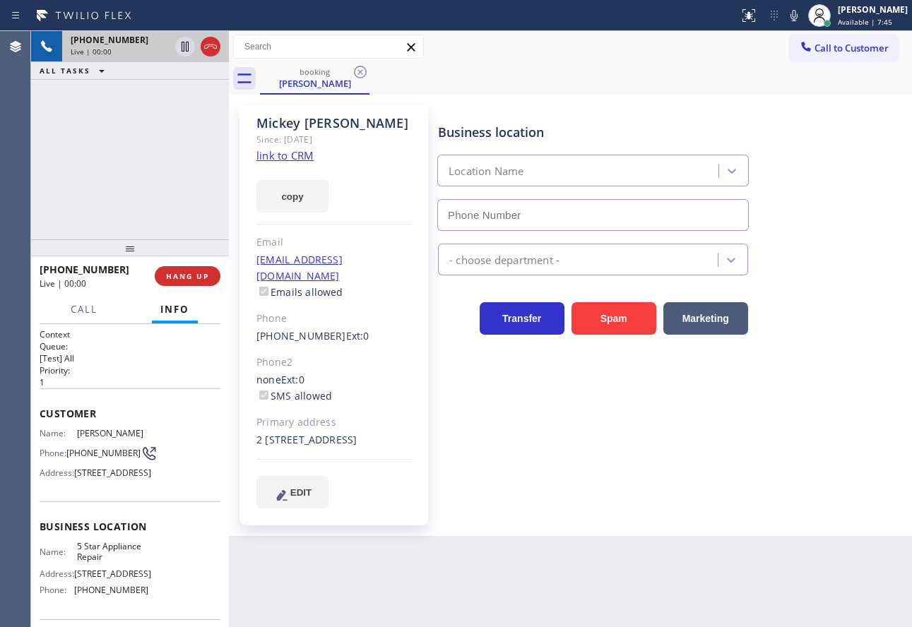
type input "[PHONE_NUMBER]"
click at [276, 153] on link "link to CRM" at bounding box center [284, 155] width 57 height 14
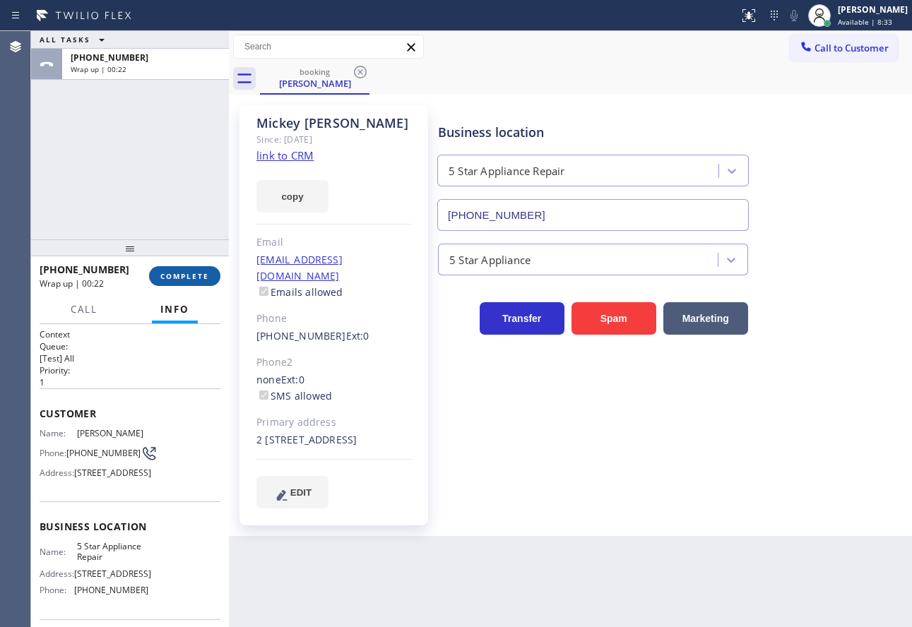
click at [184, 283] on button "COMPLETE" at bounding box center [184, 276] width 71 height 20
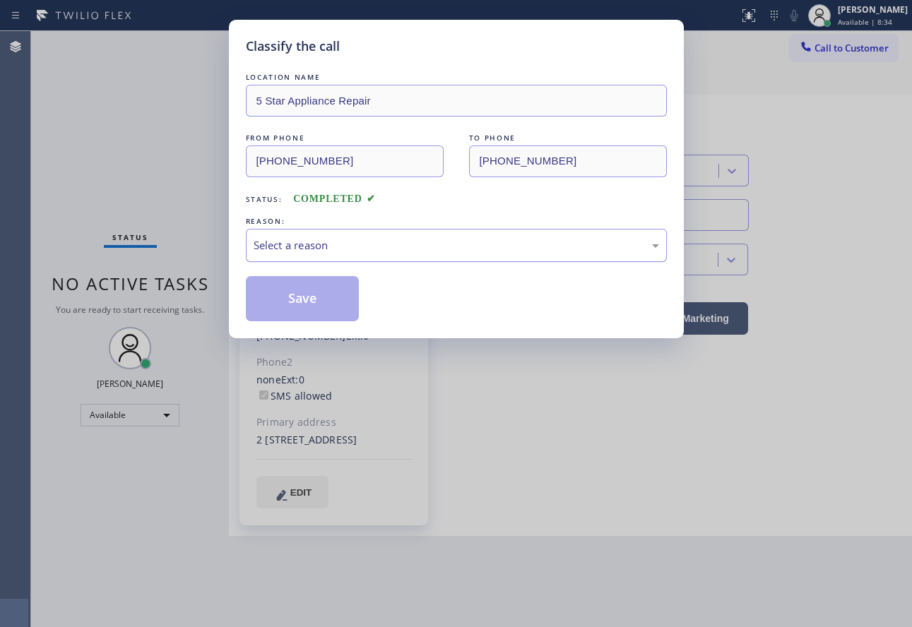
click at [334, 259] on div "Select a reason" at bounding box center [456, 245] width 421 height 33
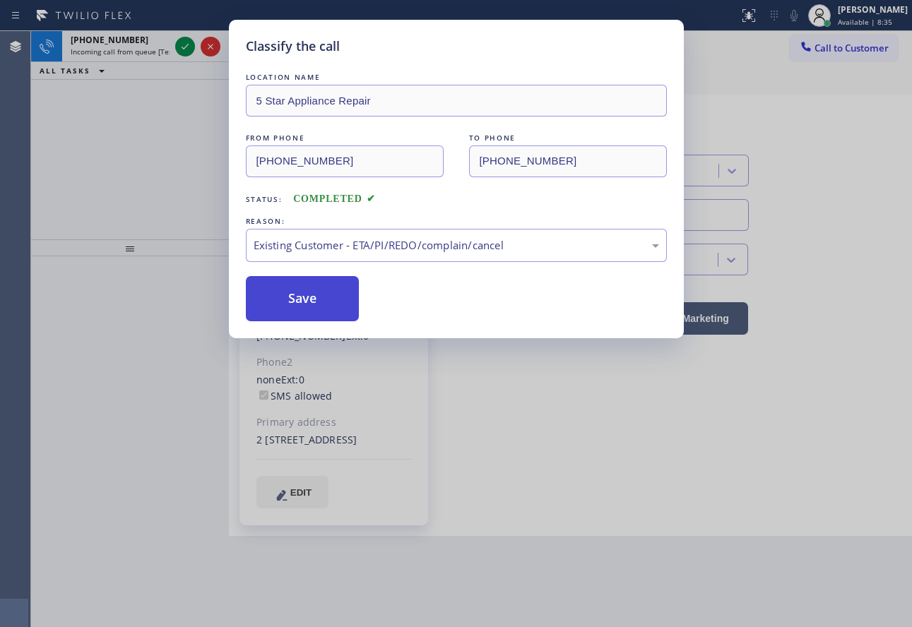
click at [314, 305] on button "Save" at bounding box center [303, 298] width 114 height 45
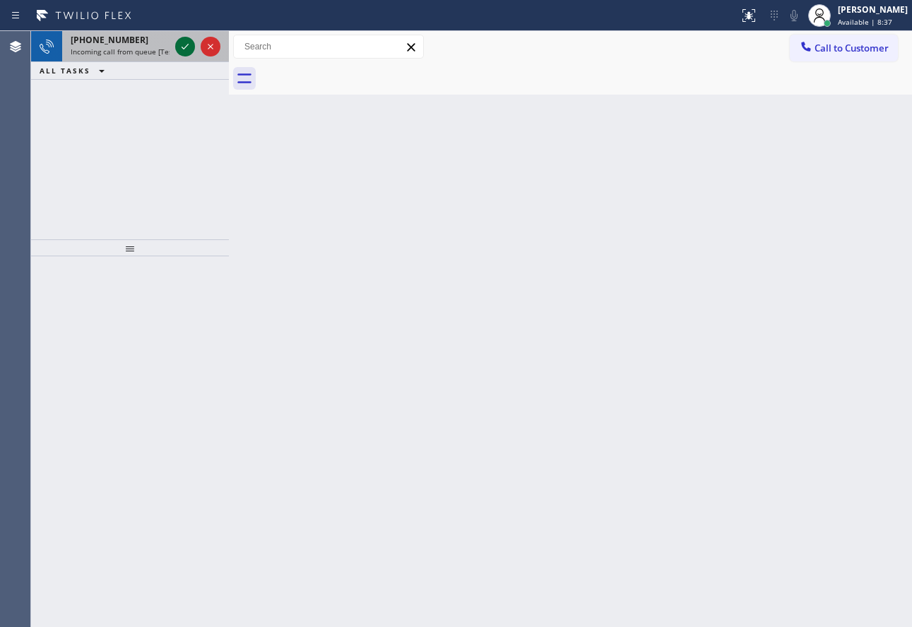
click at [183, 44] on icon at bounding box center [185, 46] width 17 height 17
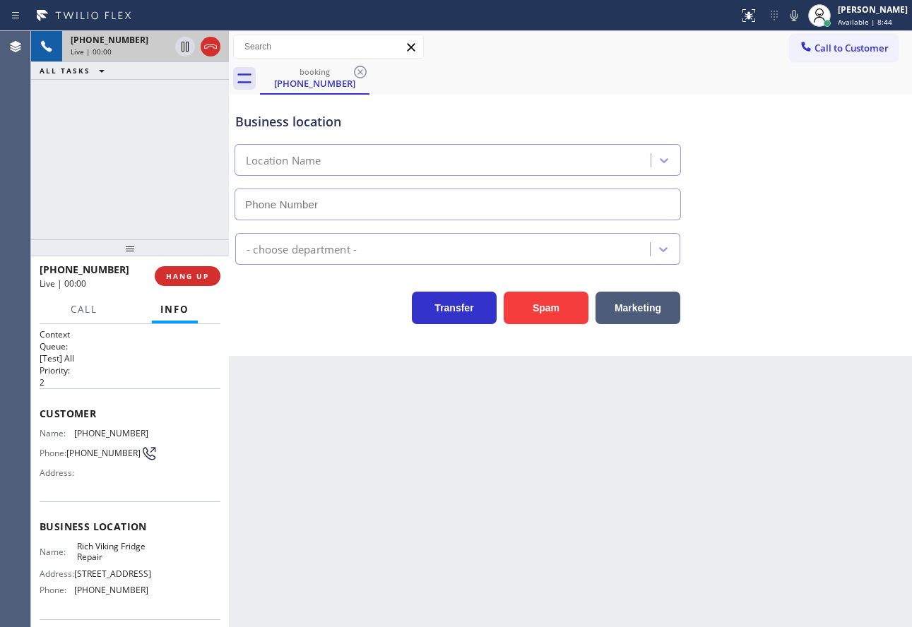
type input "[PHONE_NUMBER]"
click at [802, 17] on icon at bounding box center [793, 15] width 17 height 17
click at [799, 12] on rect at bounding box center [794, 14] width 10 height 10
click at [453, 126] on div "Business location" at bounding box center [457, 121] width 445 height 19
click at [97, 434] on span "[PHONE_NUMBER]" at bounding box center [111, 433] width 74 height 11
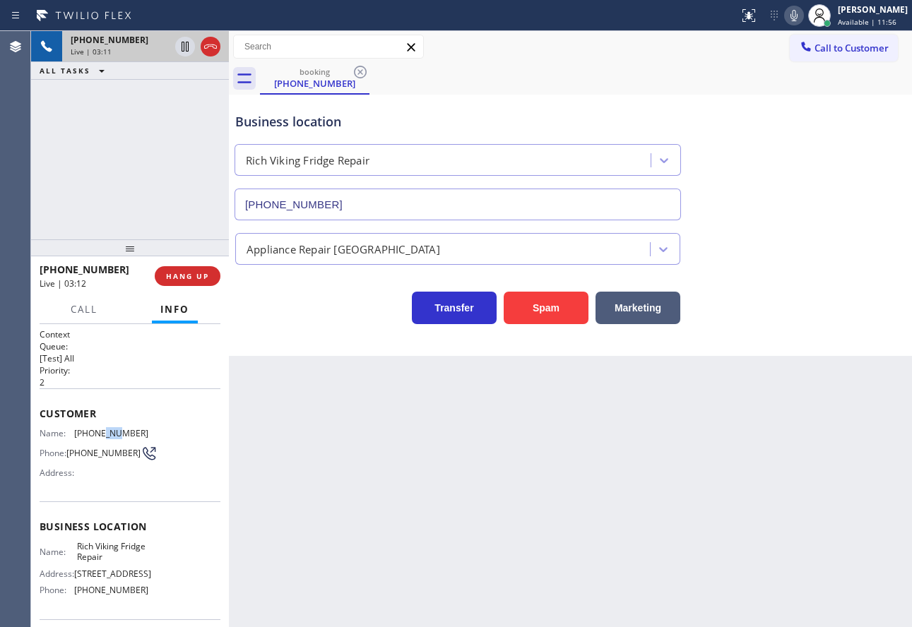
click at [97, 434] on span "[PHONE_NUMBER]" at bounding box center [111, 433] width 74 height 11
copy span "[PHONE_NUMBER]"
click at [107, 595] on span "[PHONE_NUMBER]" at bounding box center [111, 590] width 74 height 11
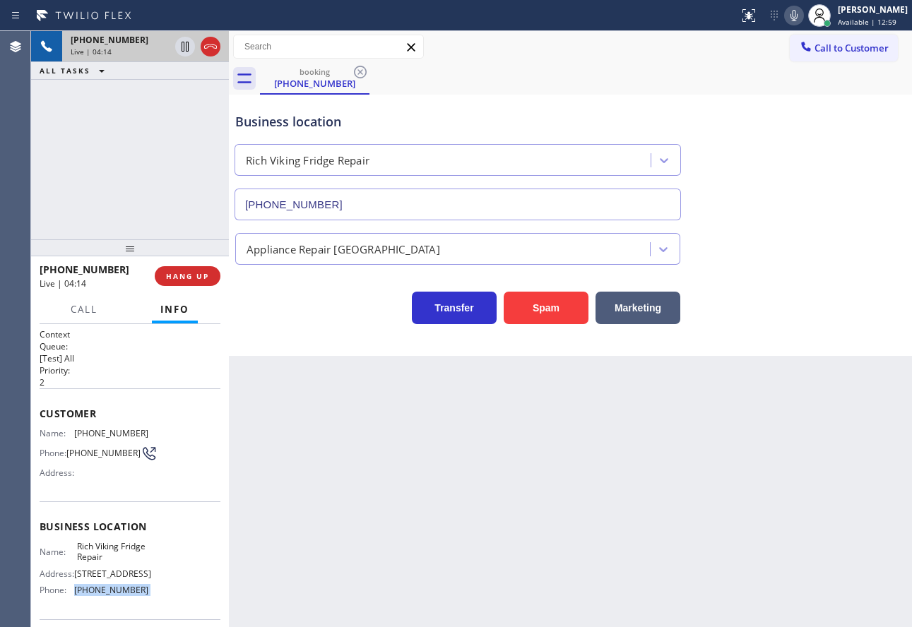
click at [107, 595] on span "[PHONE_NUMBER]" at bounding box center [111, 590] width 74 height 11
copy span "[PHONE_NUMBER]"
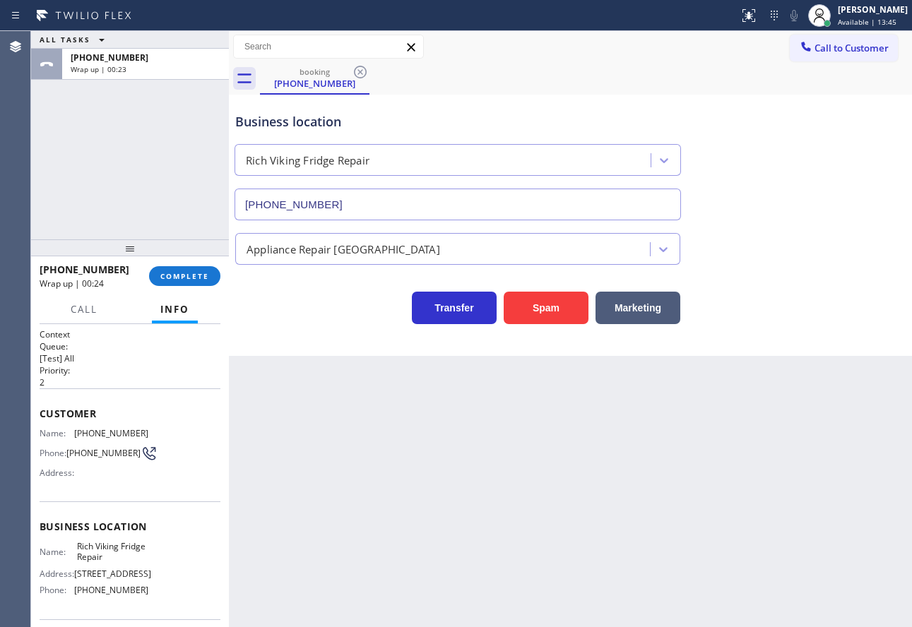
click at [107, 551] on span "Rich Viking Fridge Repair" at bounding box center [112, 552] width 71 height 22
copy span "Rich Viking Fridge Repair"
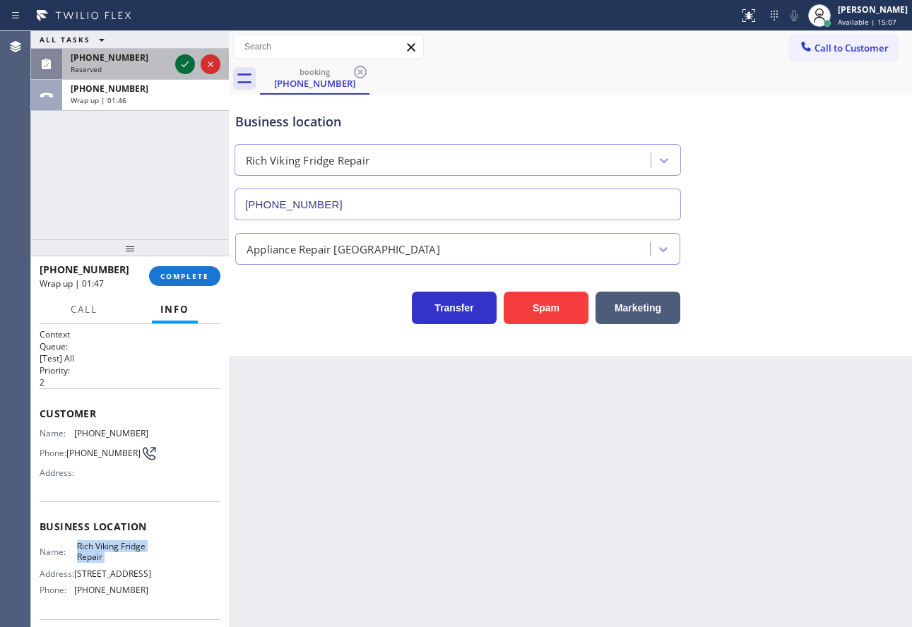
click at [180, 59] on icon at bounding box center [185, 64] width 17 height 17
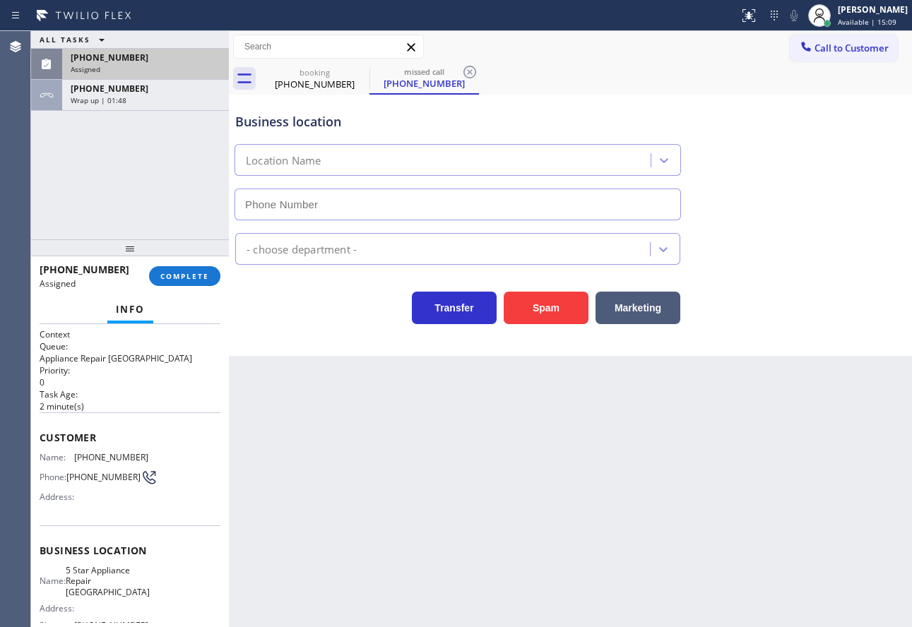
click at [154, 541] on div "Business location Name: 5 Star Appliance Repair Fremont Address: Phone: [PHONE_…" at bounding box center [130, 590] width 181 height 129
type input "[PHONE_NUMBER]"
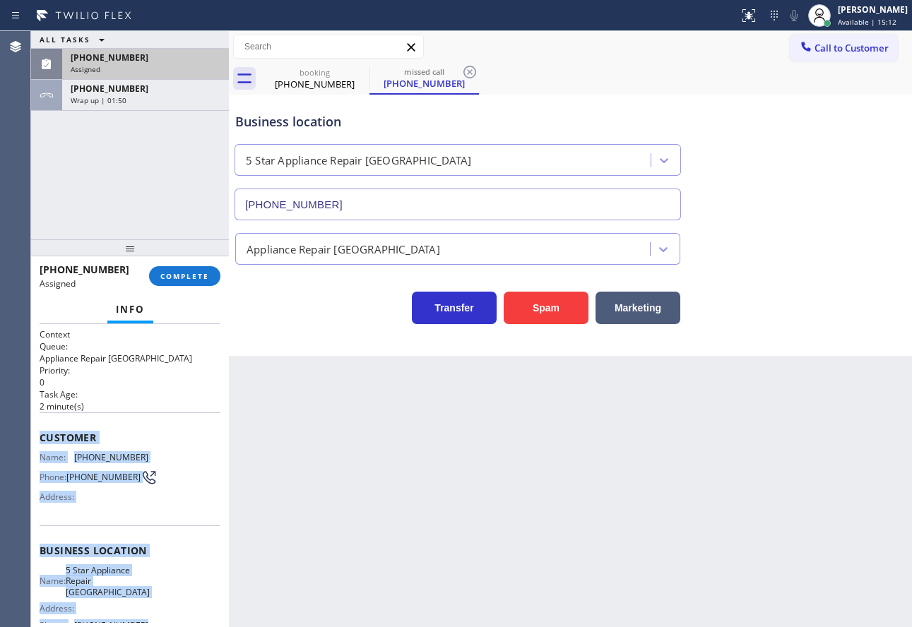
drag, startPoint x: 139, startPoint y: 496, endPoint x: 35, endPoint y: 441, distance: 118.2
click at [35, 441] on div "Context Queue: Appliance Repair High End Priority: 0 Task Age: [DEMOGRAPHIC_DAT…" at bounding box center [130, 475] width 198 height 303
copy div "Customer Name: [PHONE_NUMBER] Phone: [PHONE_NUMBER] Address: Business location …"
click at [206, 275] on span "COMPLETE" at bounding box center [184, 276] width 49 height 10
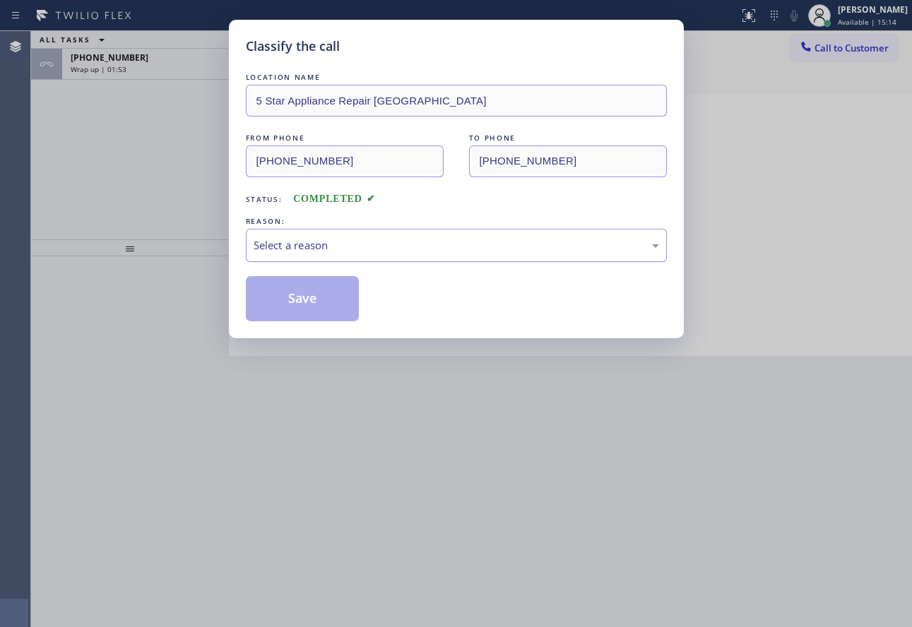
click at [409, 246] on div "Select a reason" at bounding box center [456, 245] width 405 height 16
drag, startPoint x: 309, startPoint y: 307, endPoint x: 372, endPoint y: 390, distance: 104.0
click at [309, 309] on button "Save" at bounding box center [303, 298] width 114 height 45
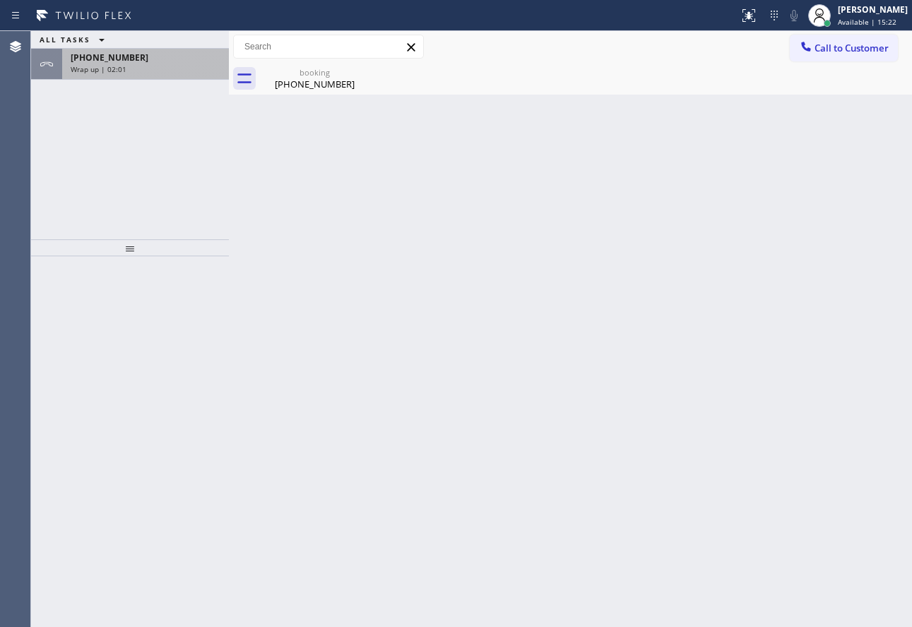
click at [162, 78] on div "[PHONE_NUMBER] Wrap up | 02:01" at bounding box center [142, 64] width 161 height 31
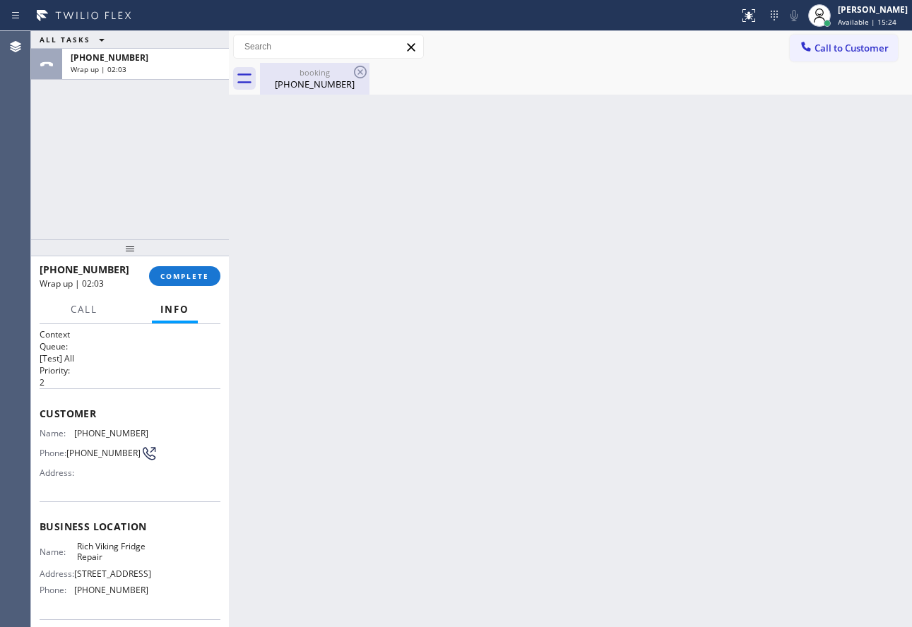
click at [316, 66] on div "booking [PHONE_NUMBER]" at bounding box center [314, 79] width 107 height 32
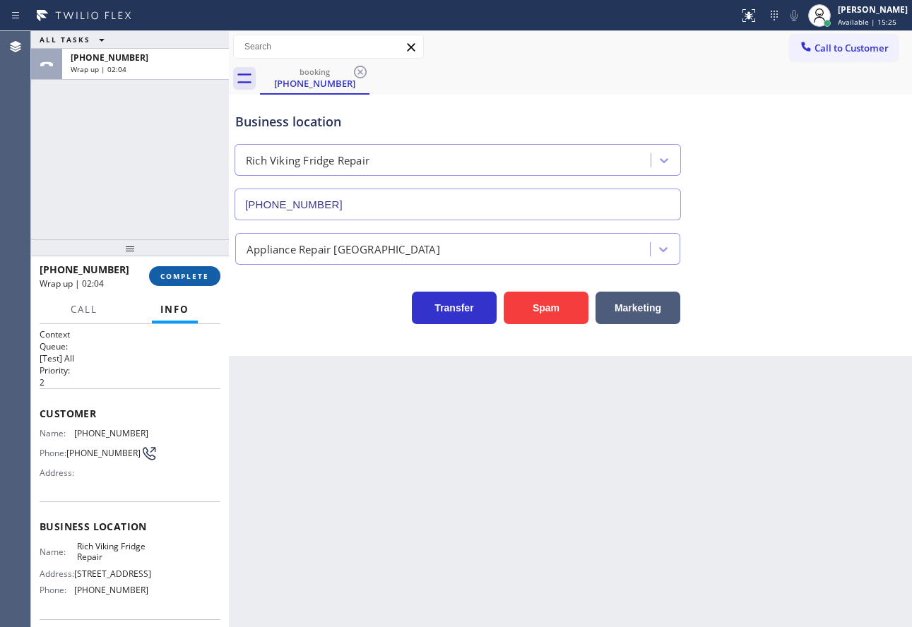
click at [203, 266] on button "COMPLETE" at bounding box center [184, 276] width 71 height 20
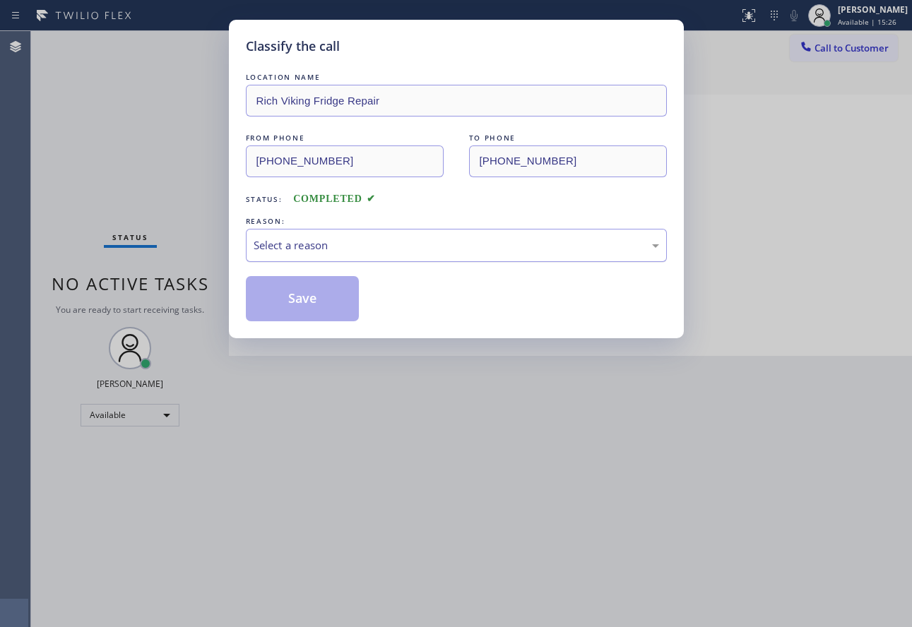
click at [376, 242] on div "Select a reason" at bounding box center [456, 245] width 405 height 16
click at [300, 287] on button "Save" at bounding box center [303, 298] width 114 height 45
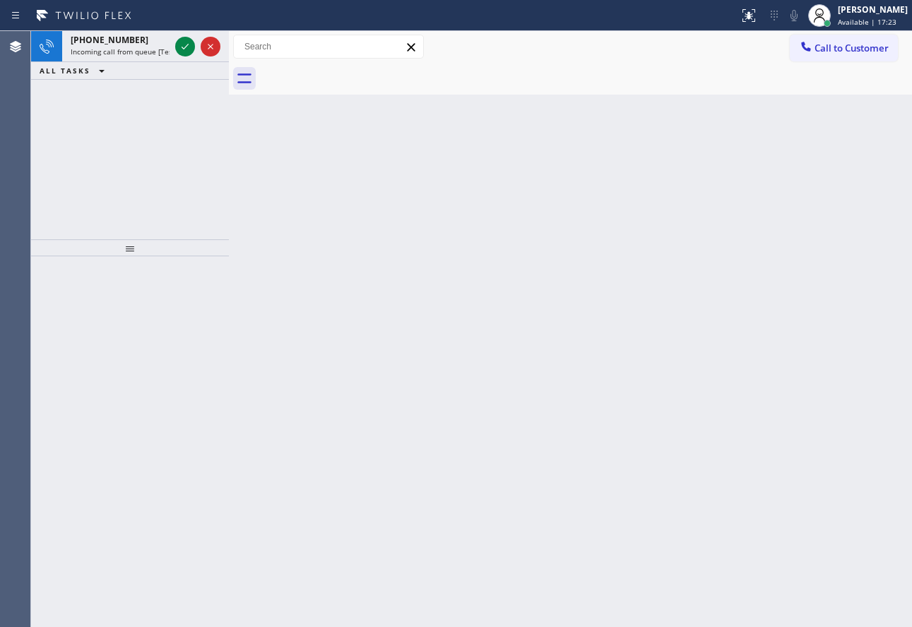
click at [177, 44] on icon at bounding box center [185, 46] width 17 height 17
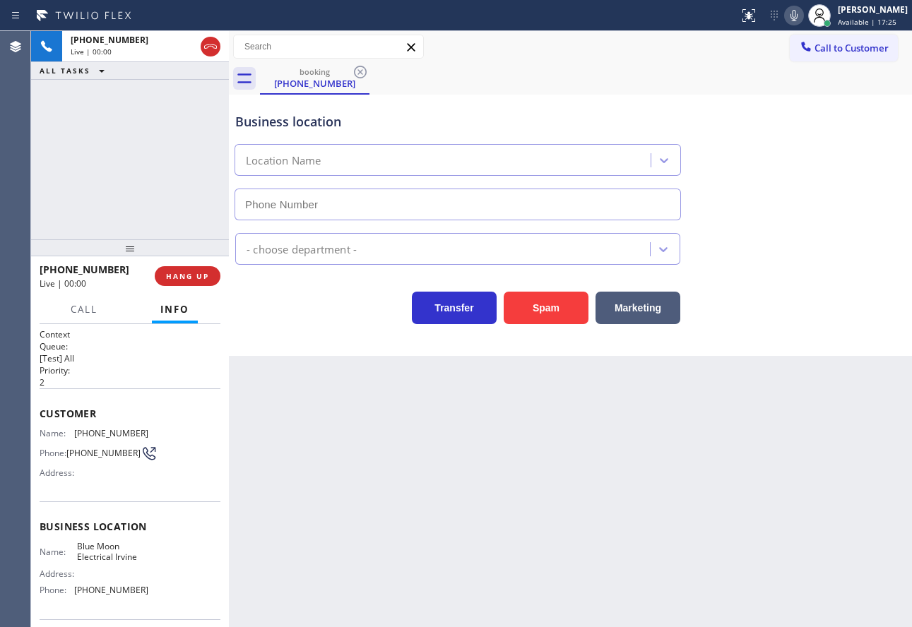
type input "[PHONE_NUMBER]"
click at [802, 8] on icon at bounding box center [793, 15] width 17 height 17
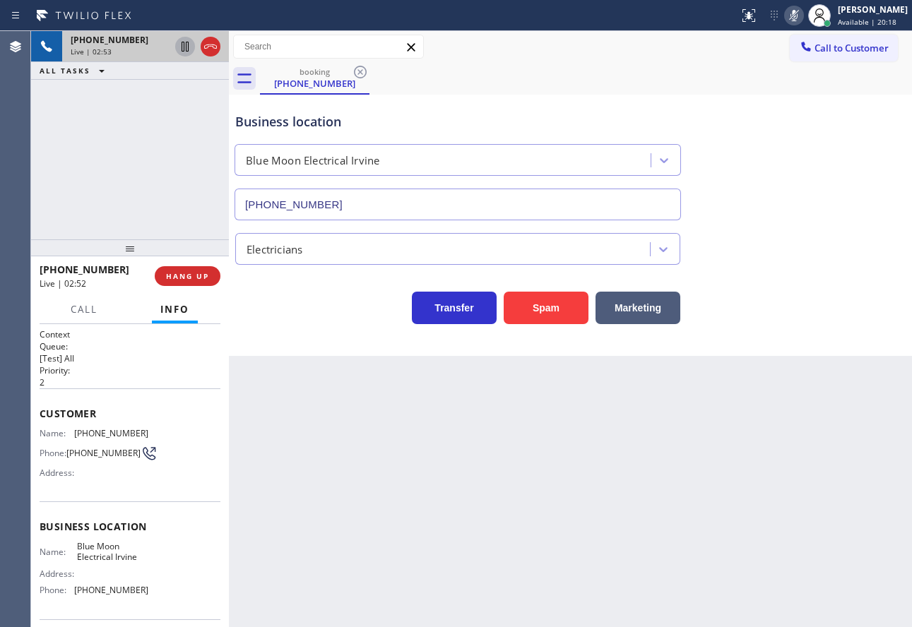
click at [177, 47] on icon at bounding box center [185, 46] width 17 height 17
click at [531, 580] on div "Back to Dashboard Change Sender ID Customers Technicians Select a contact Outbo…" at bounding box center [570, 329] width 683 height 596
click at [802, 16] on icon at bounding box center [793, 15] width 17 height 17
click at [179, 44] on icon at bounding box center [185, 46] width 17 height 17
click at [122, 428] on span "[PHONE_NUMBER]" at bounding box center [111, 433] width 74 height 11
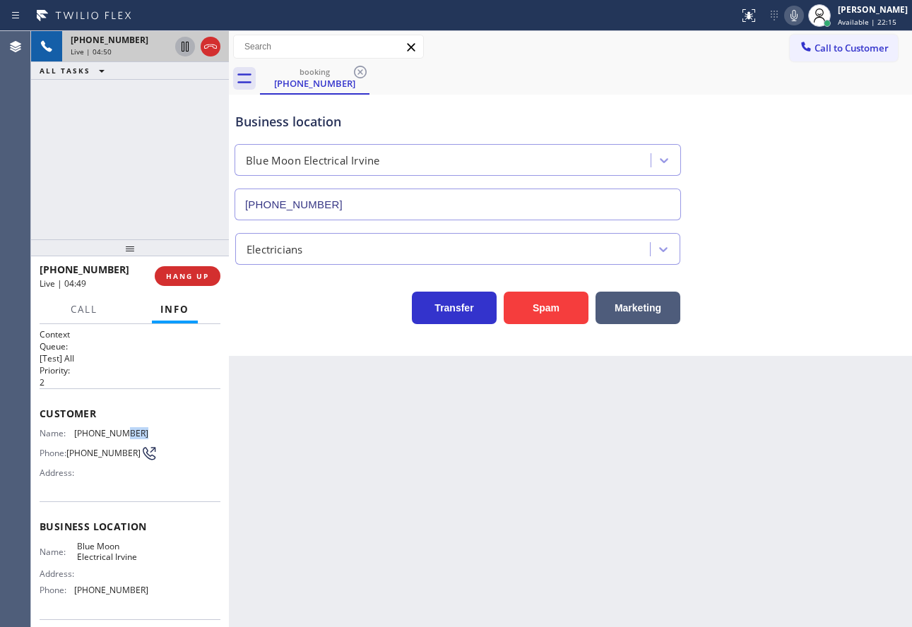
click at [122, 428] on span "[PHONE_NUMBER]" at bounding box center [111, 433] width 74 height 11
copy span "[PHONE_NUMBER]"
click at [109, 585] on div "Name: Blue Moon Electrical Irvine Address: Phone: [PHONE_NUMBER]" at bounding box center [94, 571] width 109 height 61
click at [109, 588] on div "Name: Blue Moon Electrical Irvine Address: Phone: [PHONE_NUMBER]" at bounding box center [94, 571] width 109 height 61
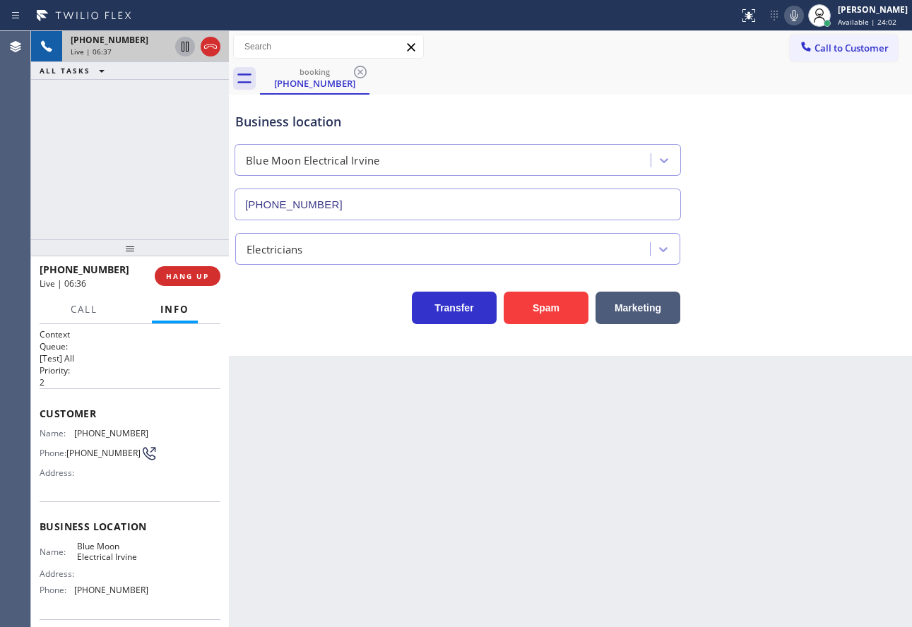
click at [107, 592] on span "[PHONE_NUMBER]" at bounding box center [111, 590] width 74 height 11
copy span "[PHONE_NUMBER]"
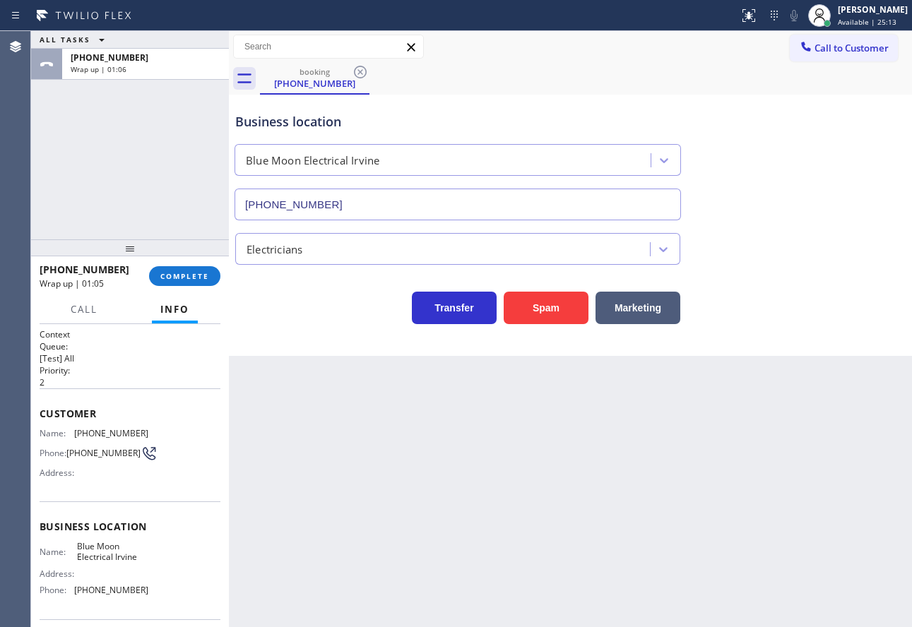
click at [90, 557] on span "Blue Moon Electrical Irvine" at bounding box center [112, 552] width 71 height 22
copy span "Blue Moon Electrical Irvine"
click at [184, 275] on span "COMPLETE" at bounding box center [184, 276] width 49 height 10
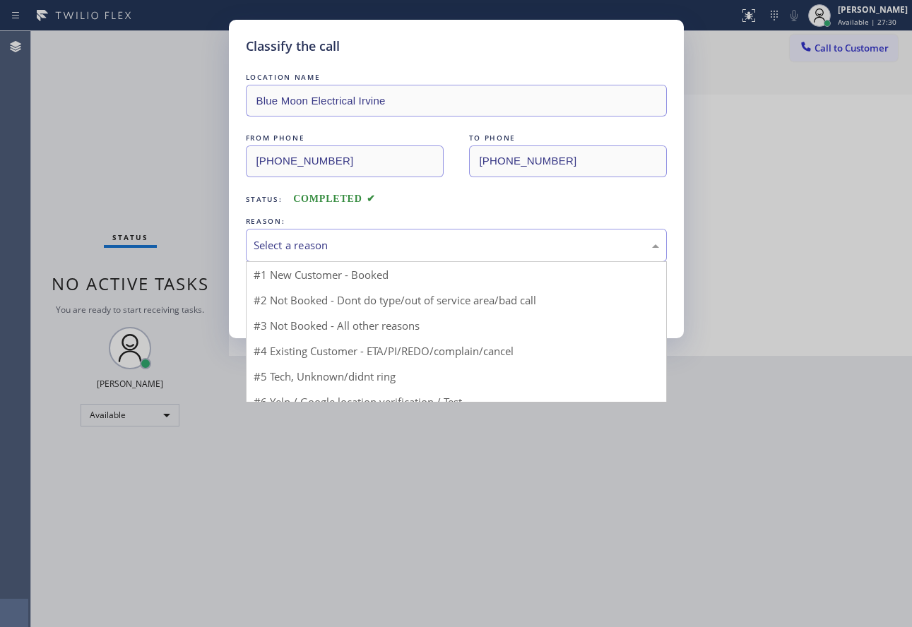
click at [302, 240] on div "Select a reason" at bounding box center [456, 245] width 405 height 16
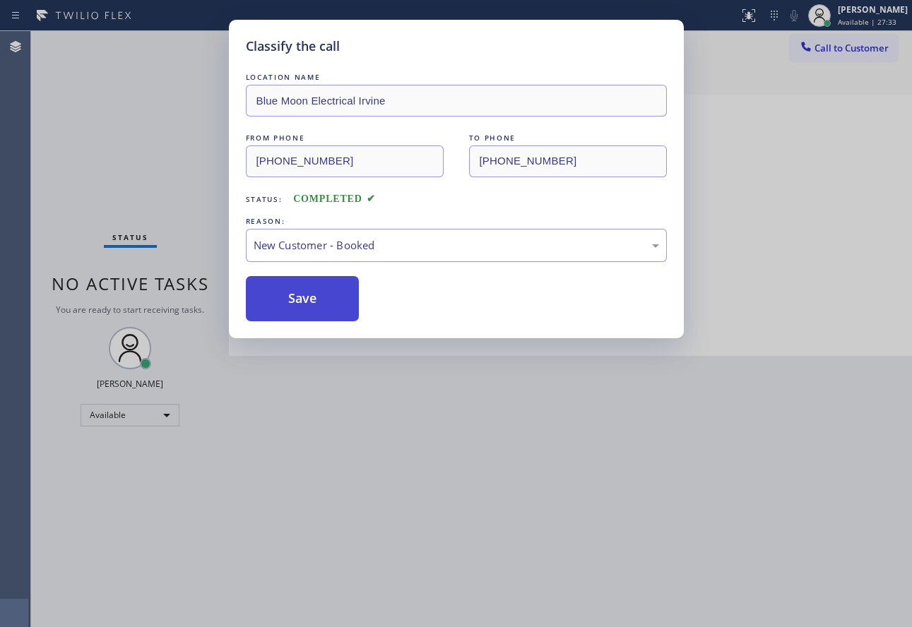
click at [294, 307] on button "Save" at bounding box center [303, 298] width 114 height 45
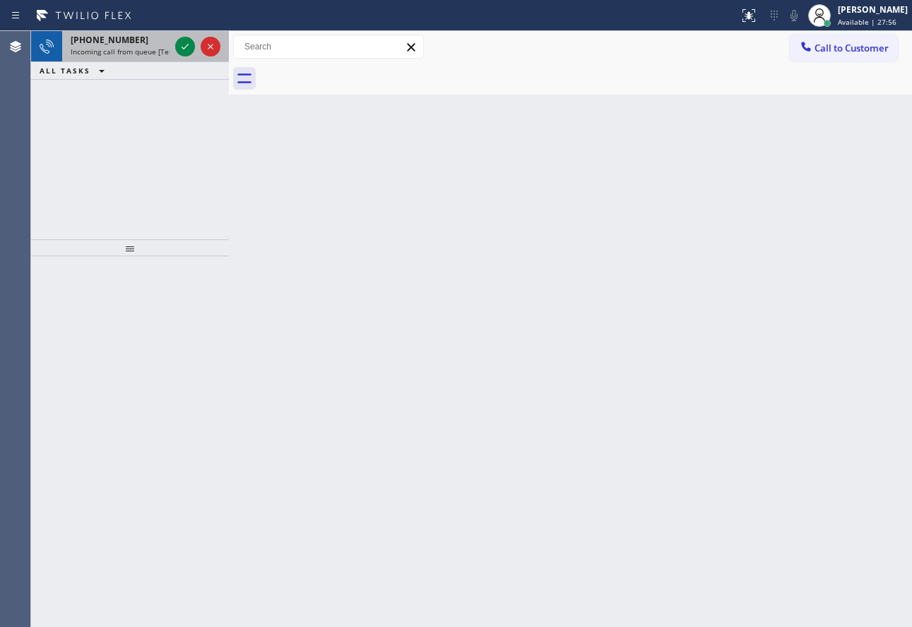
click at [72, 31] on div "[PHONE_NUMBER] Incoming call from queue [Test] All" at bounding box center [117, 46] width 110 height 31
click at [142, 42] on div "[PHONE_NUMBER]" at bounding box center [120, 40] width 99 height 12
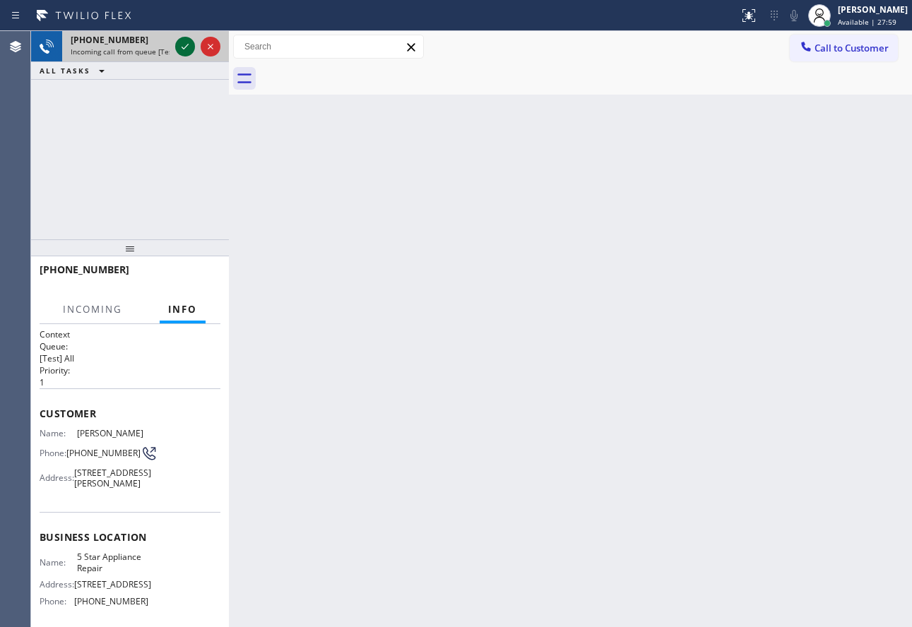
click at [179, 46] on icon at bounding box center [185, 46] width 17 height 17
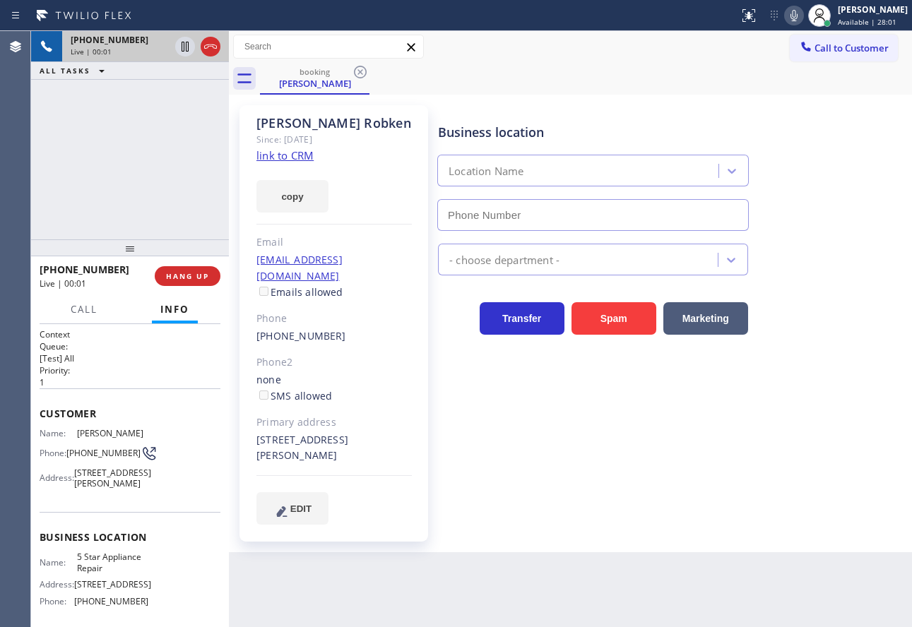
type input "[PHONE_NUMBER]"
click at [278, 149] on link "link to CRM" at bounding box center [284, 155] width 57 height 14
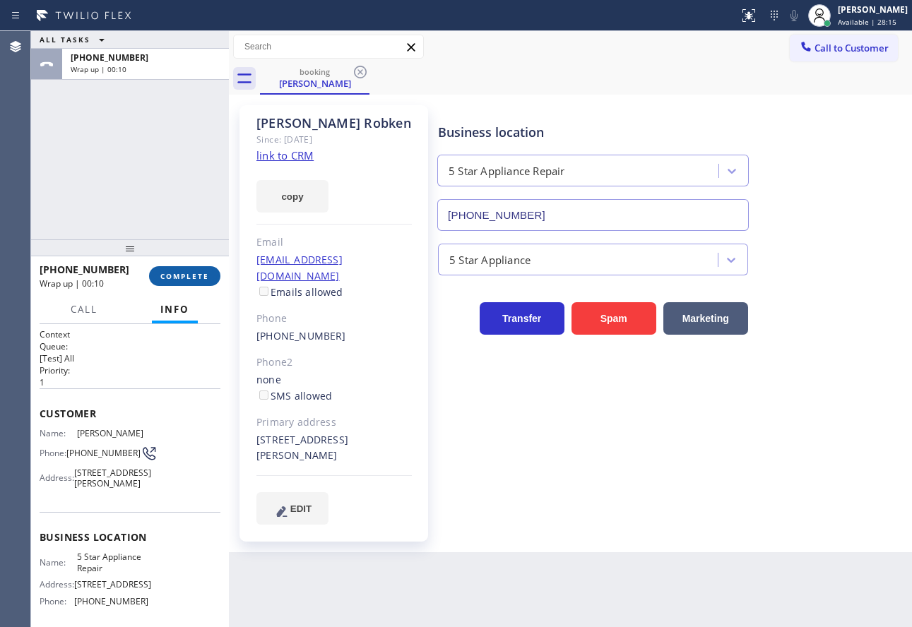
click at [194, 276] on span "COMPLETE" at bounding box center [184, 276] width 49 height 10
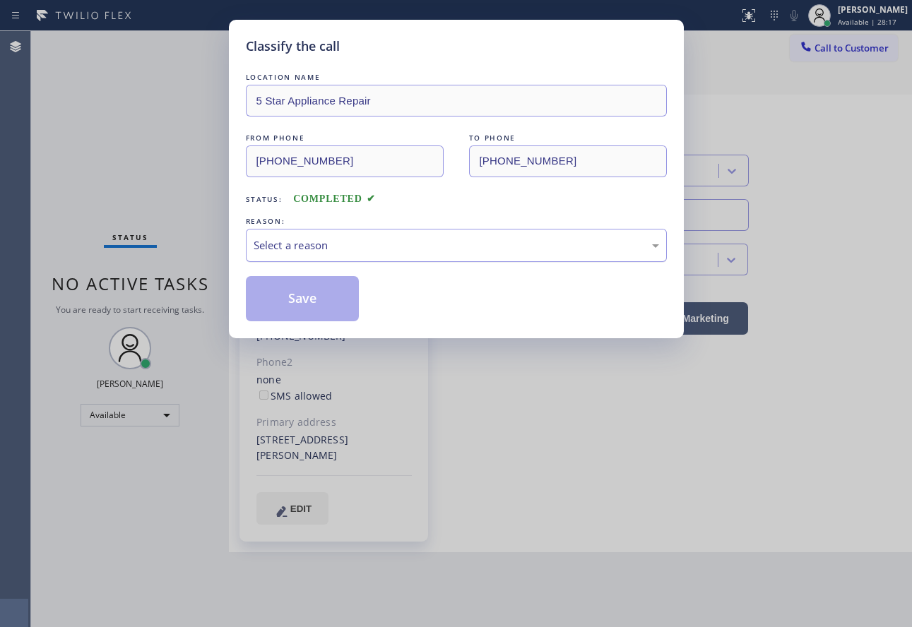
click at [385, 248] on div "Select a reason" at bounding box center [456, 245] width 405 height 16
drag, startPoint x: 315, startPoint y: 355, endPoint x: 319, endPoint y: 326, distance: 29.2
click at [321, 304] on button "Save" at bounding box center [303, 298] width 114 height 45
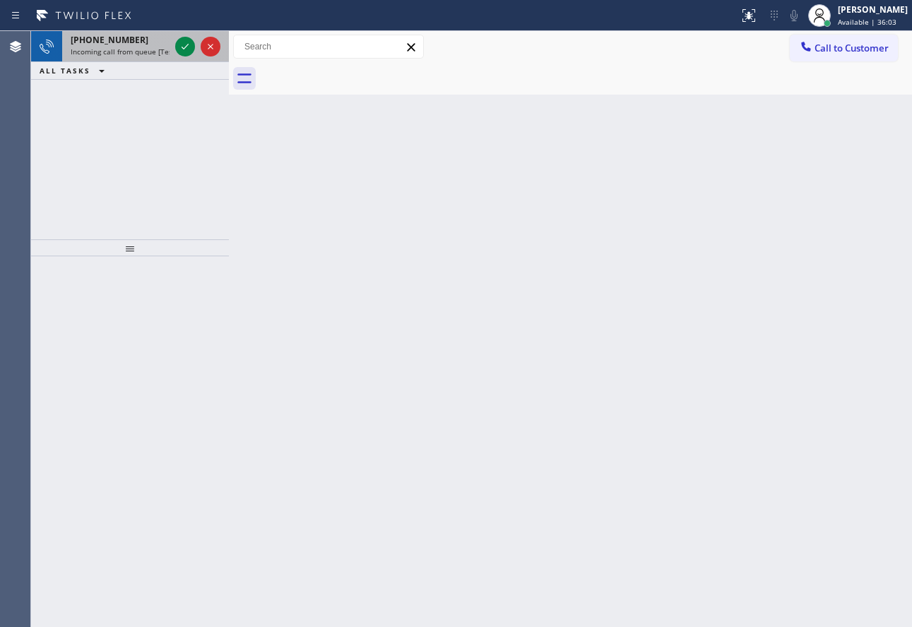
click at [134, 54] on span "Incoming call from queue [Test] All" at bounding box center [129, 52] width 117 height 10
click at [189, 45] on icon at bounding box center [185, 46] width 17 height 17
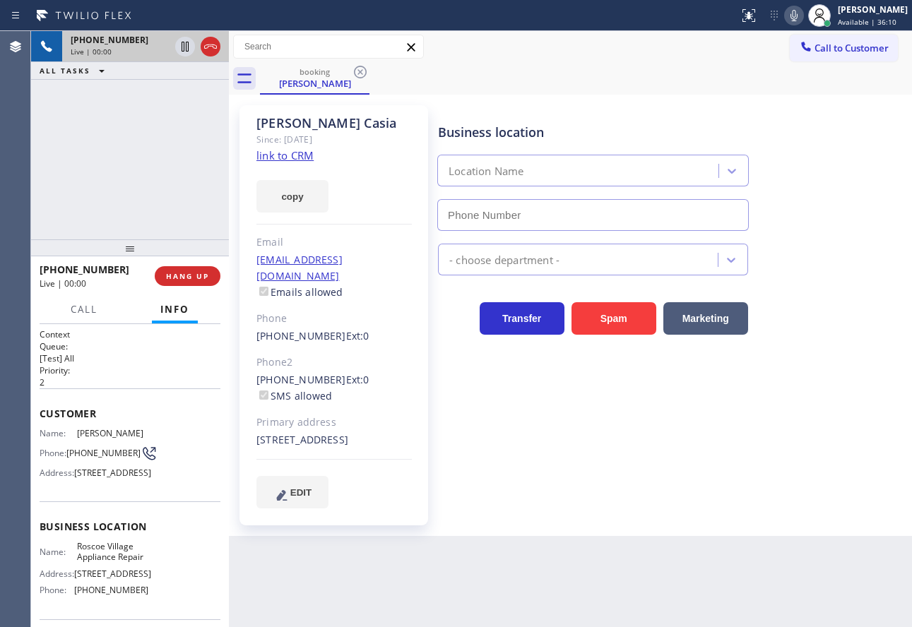
type input "[PHONE_NUMBER]"
click at [290, 150] on link "link to CRM" at bounding box center [284, 155] width 57 height 14
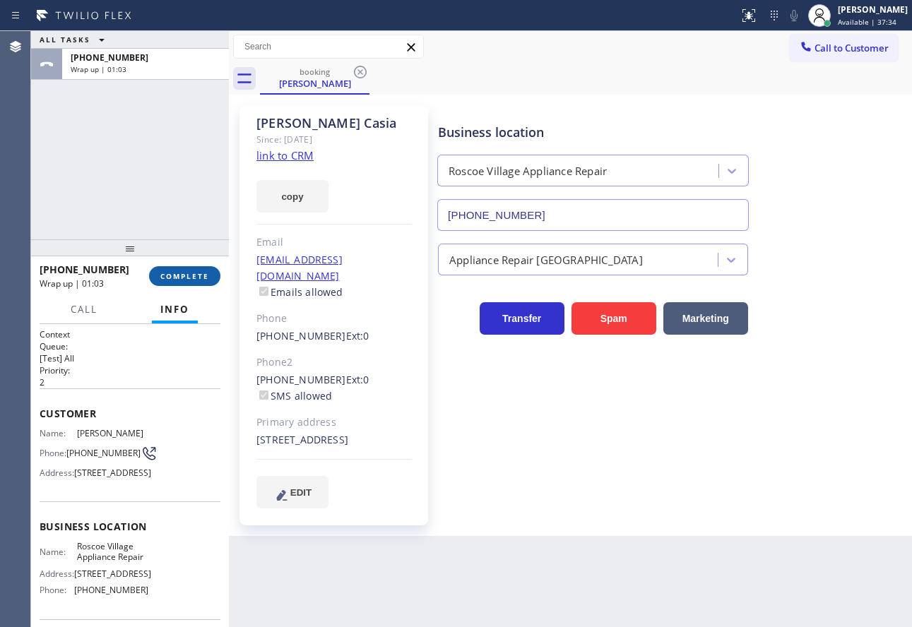
click at [191, 282] on button "COMPLETE" at bounding box center [184, 276] width 71 height 20
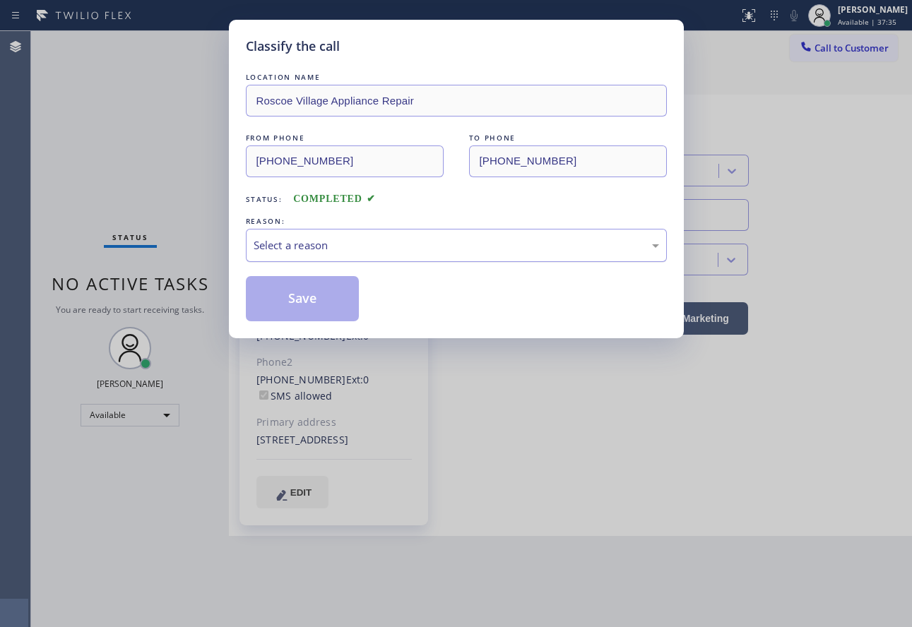
click at [376, 231] on div "Select a reason" at bounding box center [456, 245] width 421 height 33
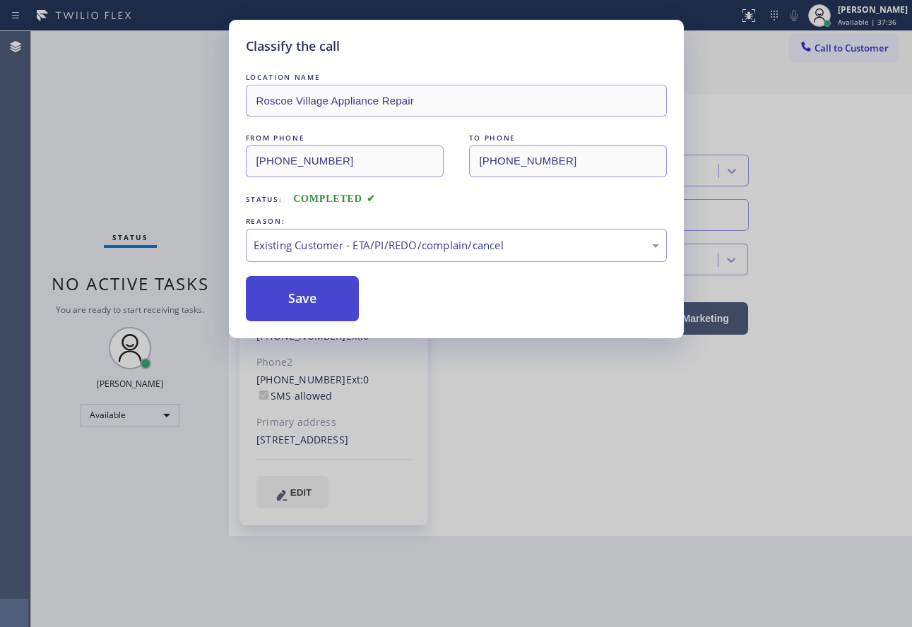
click at [327, 293] on button "Save" at bounding box center [303, 298] width 114 height 45
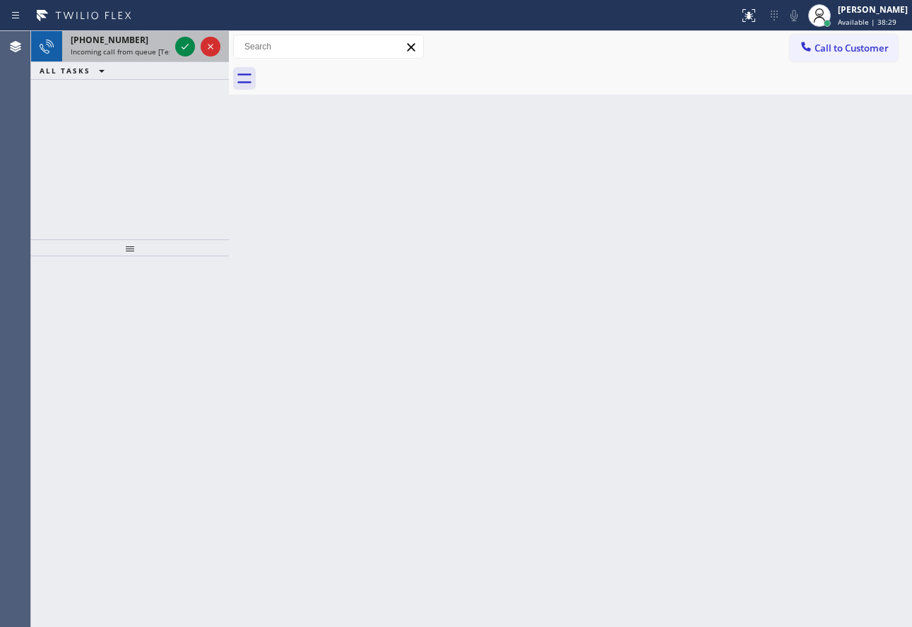
click at [155, 35] on div "[PHONE_NUMBER]" at bounding box center [120, 40] width 99 height 12
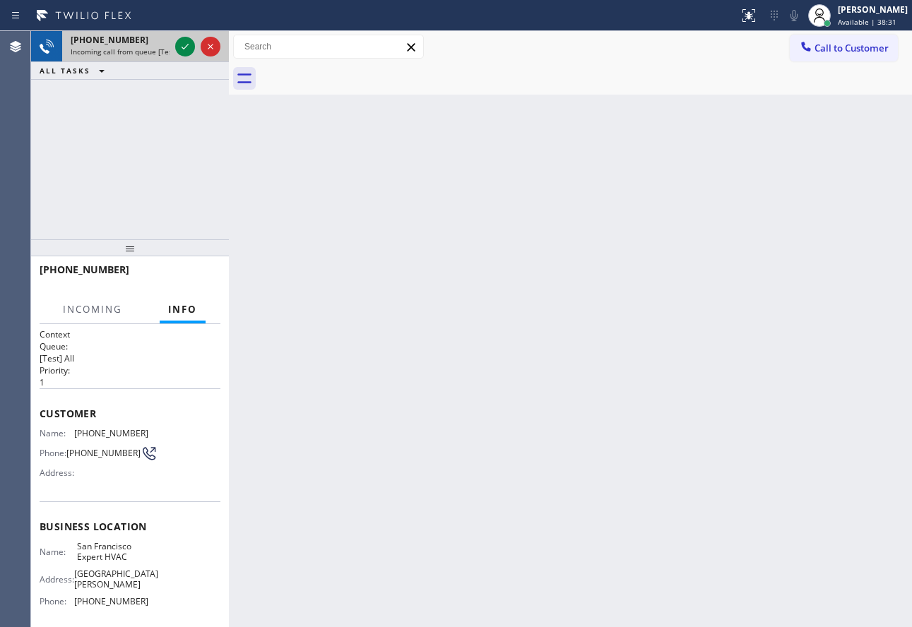
click at [174, 53] on div at bounding box center [197, 46] width 51 height 31
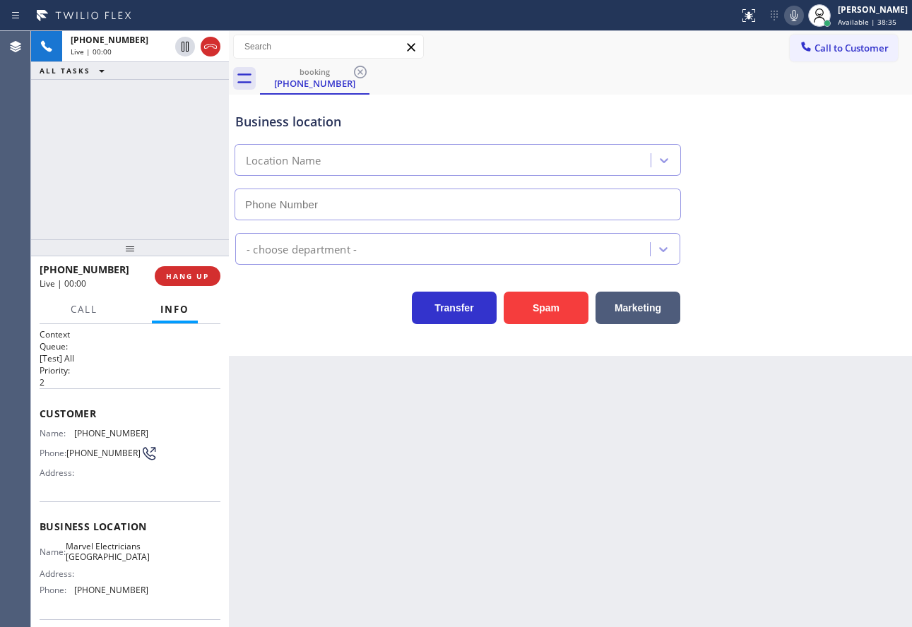
type input "[PHONE_NUMBER]"
drag, startPoint x: 809, startPoint y: 14, endPoint x: 753, endPoint y: 57, distance: 70.6
click at [802, 14] on icon at bounding box center [793, 15] width 17 height 17
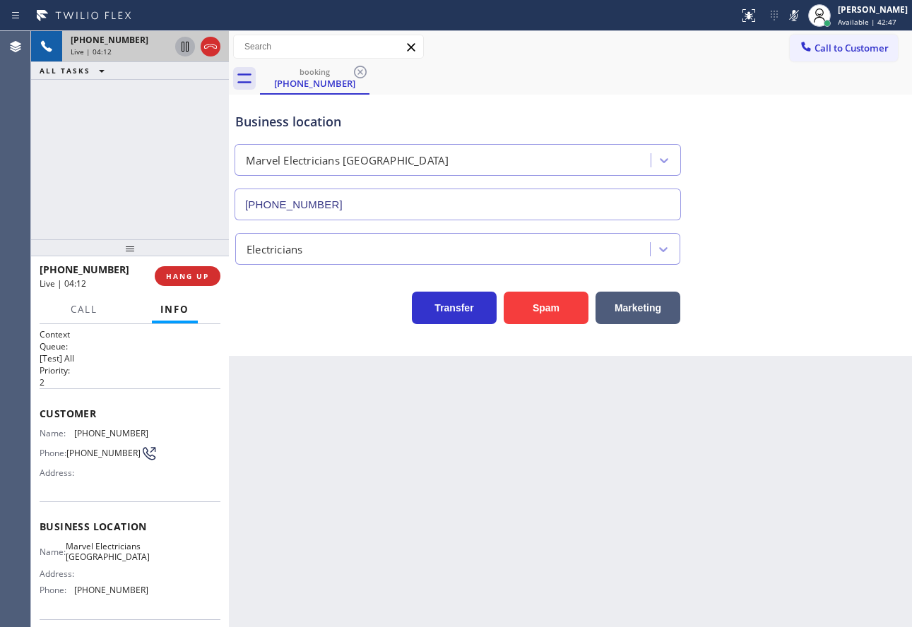
click at [182, 45] on icon at bounding box center [185, 47] width 7 height 10
click at [112, 432] on span "[PHONE_NUMBER]" at bounding box center [111, 433] width 74 height 11
copy span "[PHONE_NUMBER]"
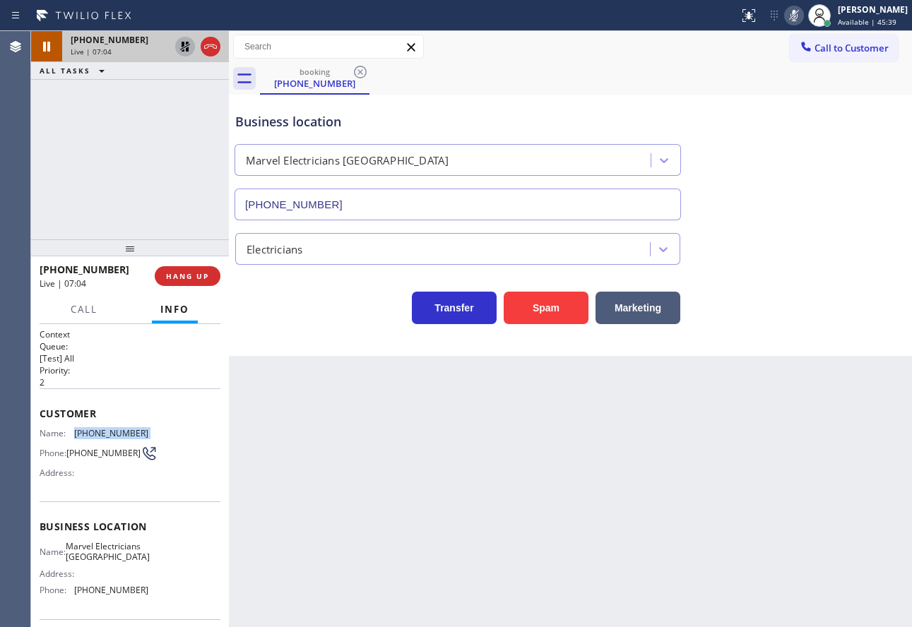
click at [799, 16] on rect at bounding box center [794, 14] width 10 height 10
drag, startPoint x: 184, startPoint y: 48, endPoint x: 197, endPoint y: 73, distance: 28.8
click at [184, 47] on icon at bounding box center [185, 46] width 17 height 17
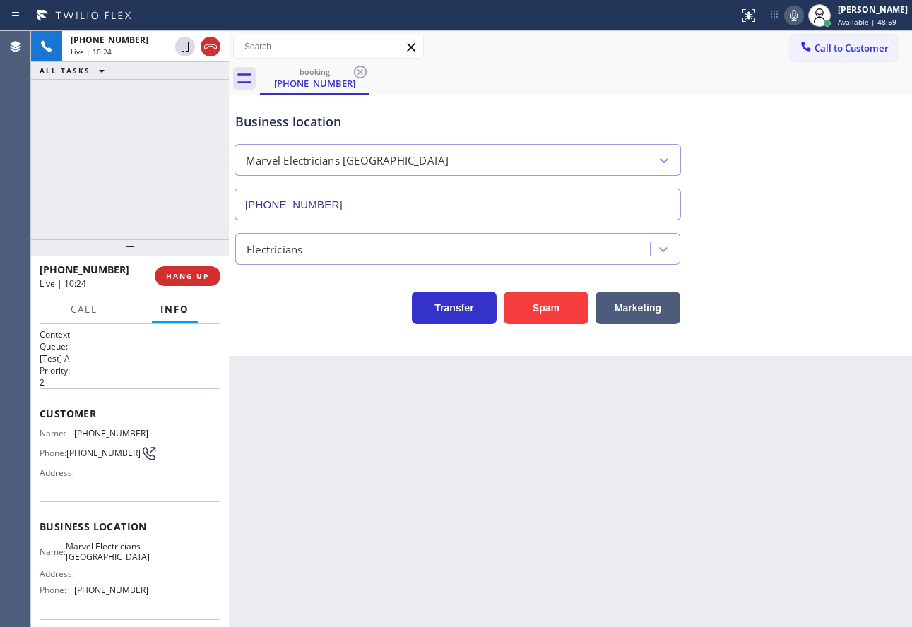
click at [124, 595] on span "[PHONE_NUMBER]" at bounding box center [111, 590] width 74 height 11
copy span "[PHONE_NUMBER]"
click at [802, 15] on icon at bounding box center [793, 15] width 17 height 17
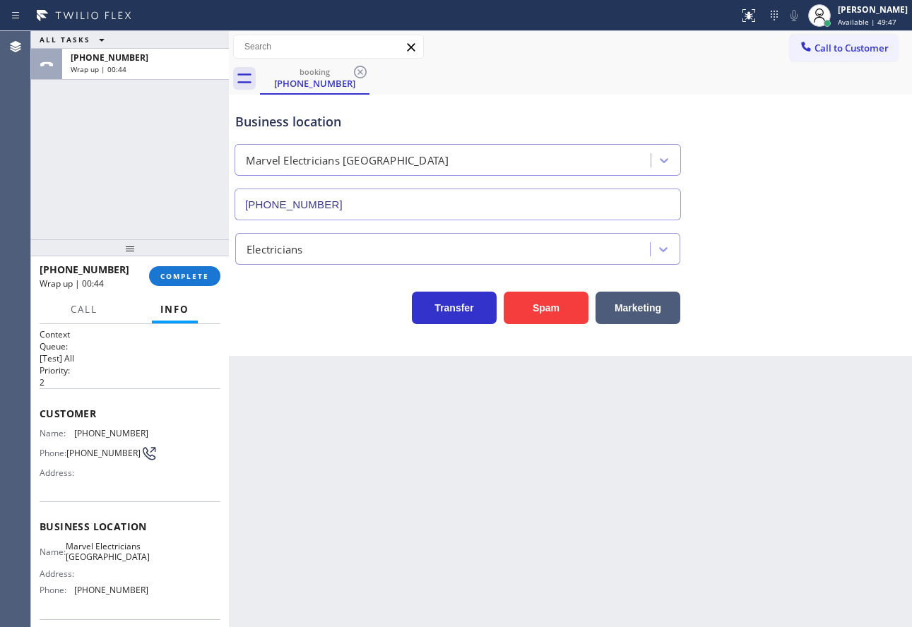
click at [104, 562] on span "Marvel Electricians [GEOGRAPHIC_DATA]" at bounding box center [108, 552] width 84 height 22
copy span "Marvel Electricians [GEOGRAPHIC_DATA]"
click at [104, 562] on span "Marvel Electricians [GEOGRAPHIC_DATA]" at bounding box center [108, 552] width 84 height 22
click at [201, 278] on span "COMPLETE" at bounding box center [184, 276] width 49 height 10
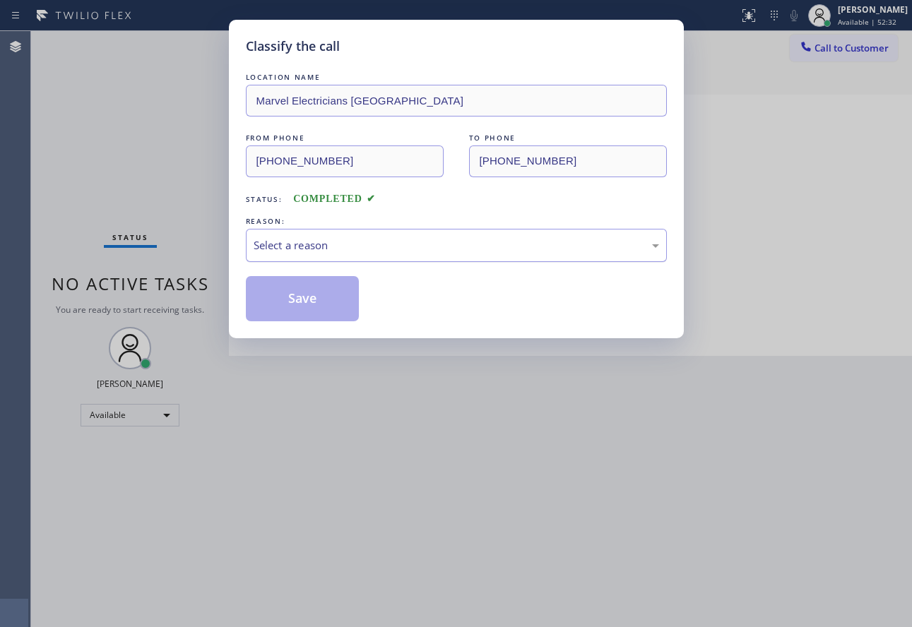
click at [401, 244] on div "Select a reason" at bounding box center [456, 245] width 405 height 16
click at [314, 305] on button "Save" at bounding box center [303, 298] width 114 height 45
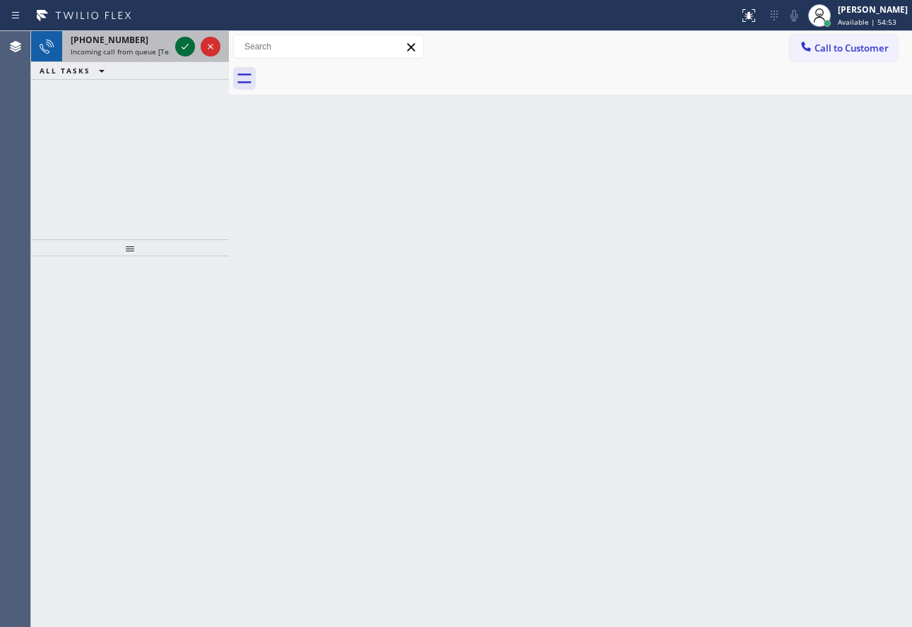
click at [179, 47] on icon at bounding box center [185, 46] width 17 height 17
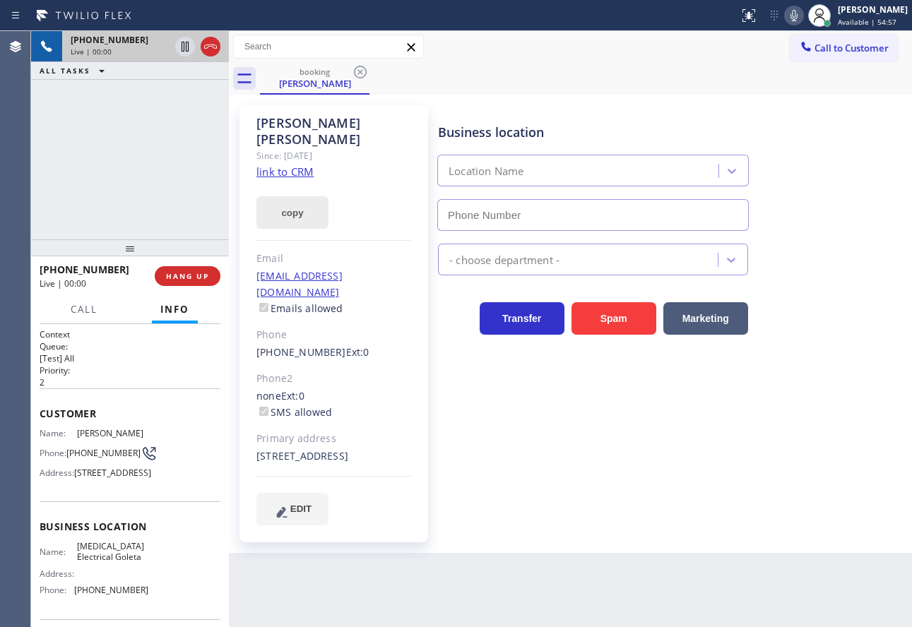
type input "[PHONE_NUMBER]"
click at [295, 165] on link "link to CRM" at bounding box center [284, 172] width 57 height 14
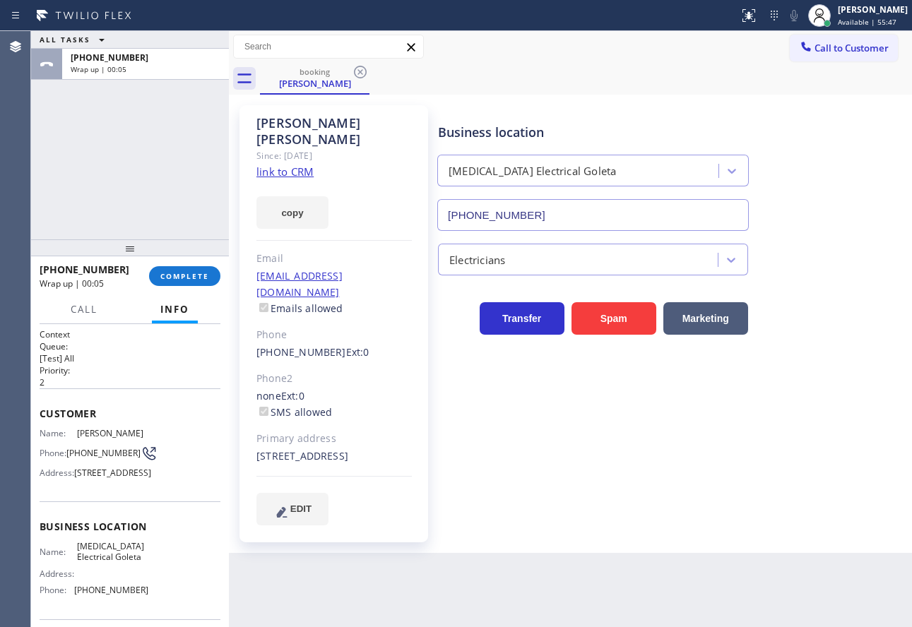
click at [295, 165] on link "link to CRM" at bounding box center [284, 172] width 57 height 14
click at [564, 138] on div "Business location" at bounding box center [593, 132] width 310 height 19
click at [178, 263] on div "[PHONE_NUMBER] Wrap up | 01:35 COMPLETE" at bounding box center [130, 276] width 181 height 37
click at [177, 264] on div "[PHONE_NUMBER] Wrap up | 01:35 COMPLETE" at bounding box center [130, 276] width 181 height 37
click at [179, 271] on button "COMPLETE" at bounding box center [184, 276] width 71 height 20
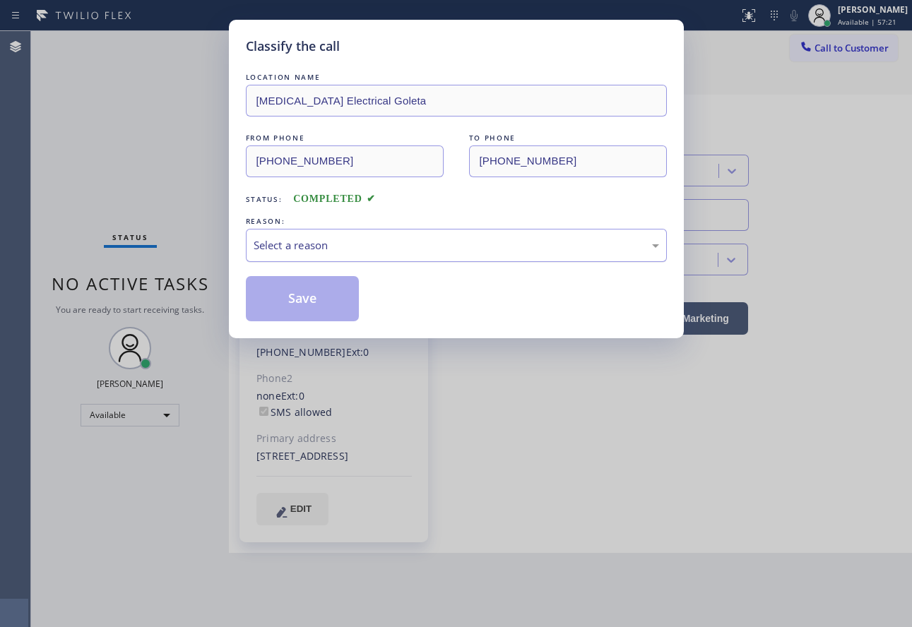
click at [307, 244] on div "Select a reason" at bounding box center [456, 245] width 405 height 16
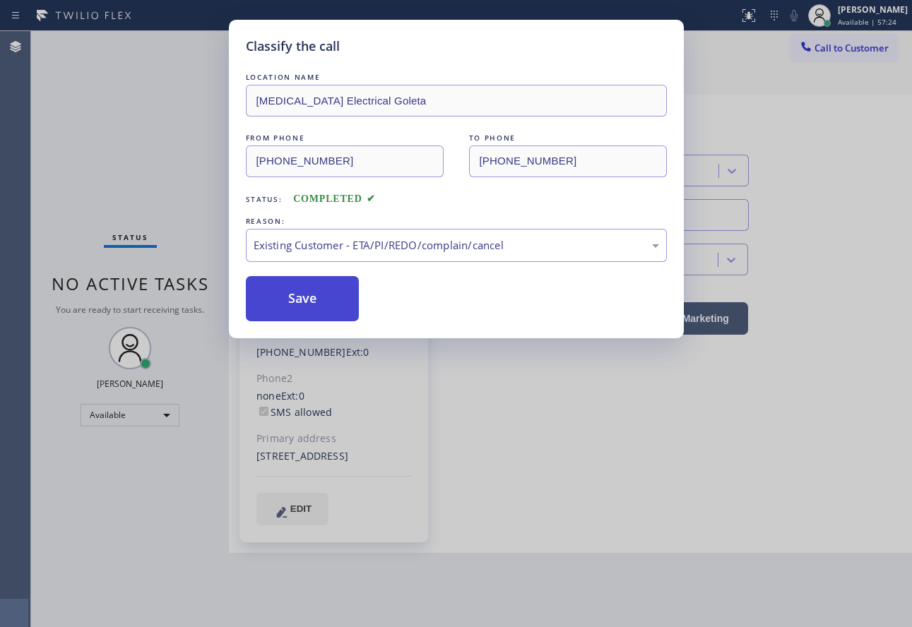
click at [307, 297] on button "Save" at bounding box center [303, 298] width 114 height 45
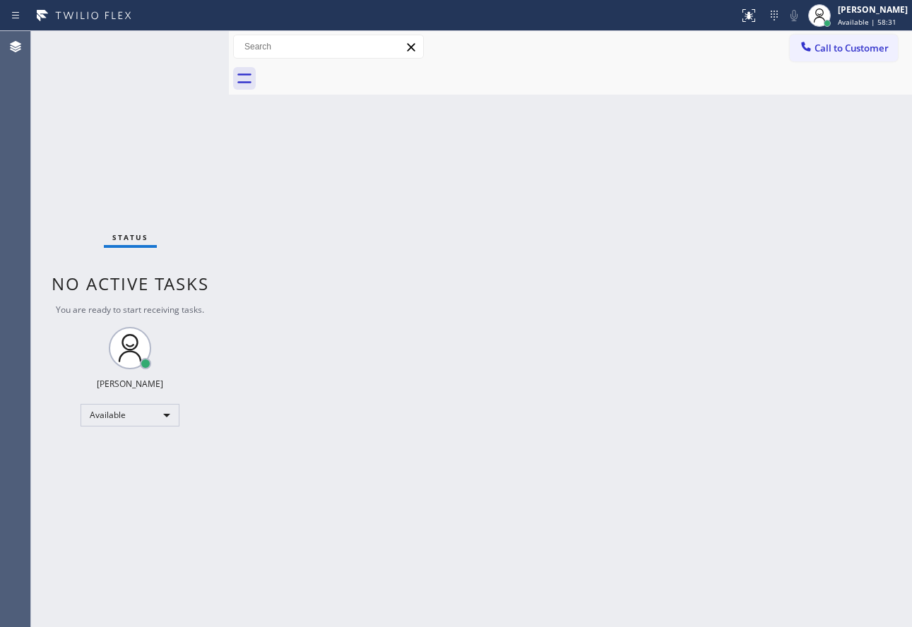
click at [186, 53] on div "Status No active tasks You are ready to start receiving tasks. [PERSON_NAME] Av…" at bounding box center [130, 329] width 198 height 596
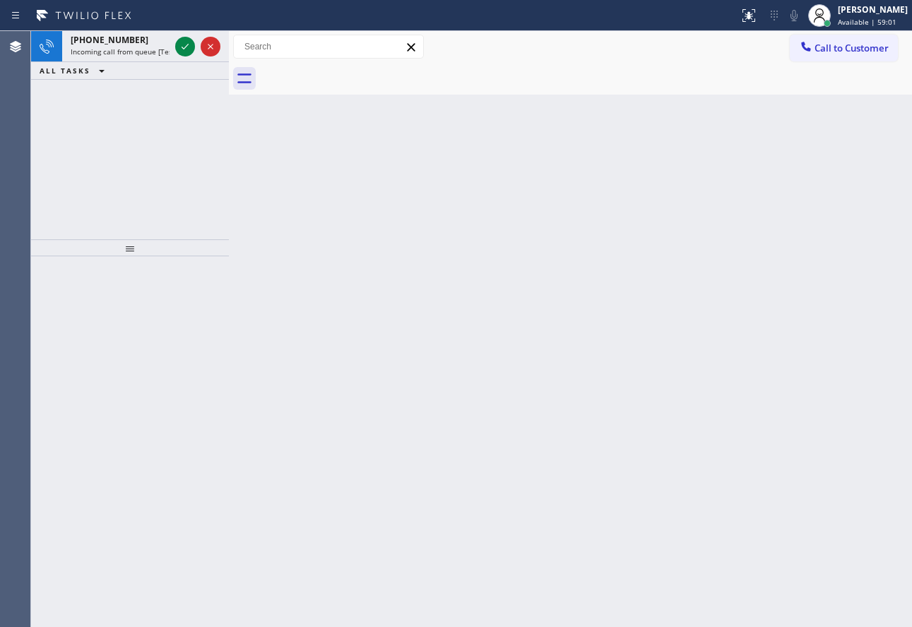
click at [183, 45] on icon at bounding box center [185, 46] width 17 height 17
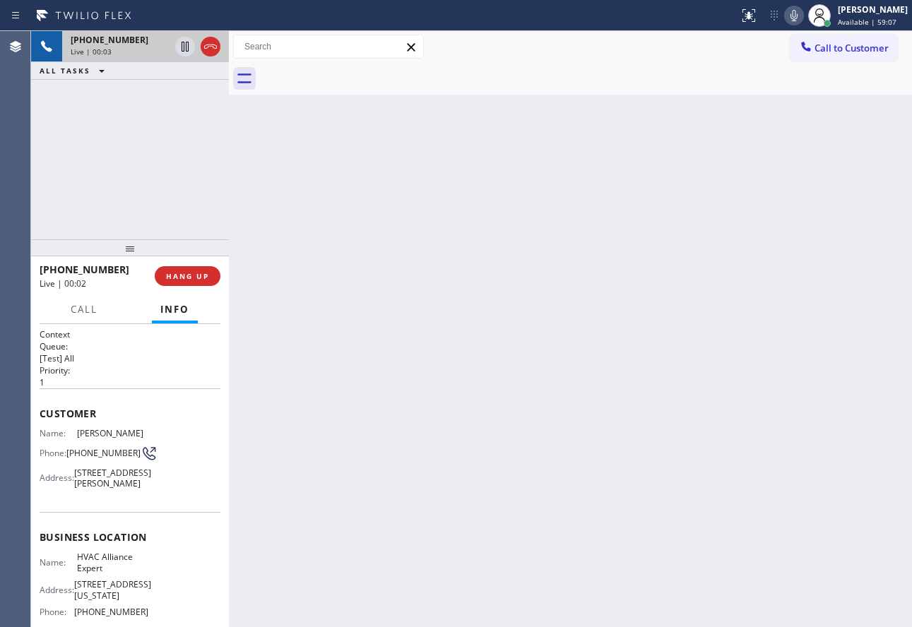
click at [154, 44] on div "[PHONE_NUMBER]" at bounding box center [120, 40] width 99 height 12
click at [141, 455] on icon at bounding box center [149, 453] width 18 height 18
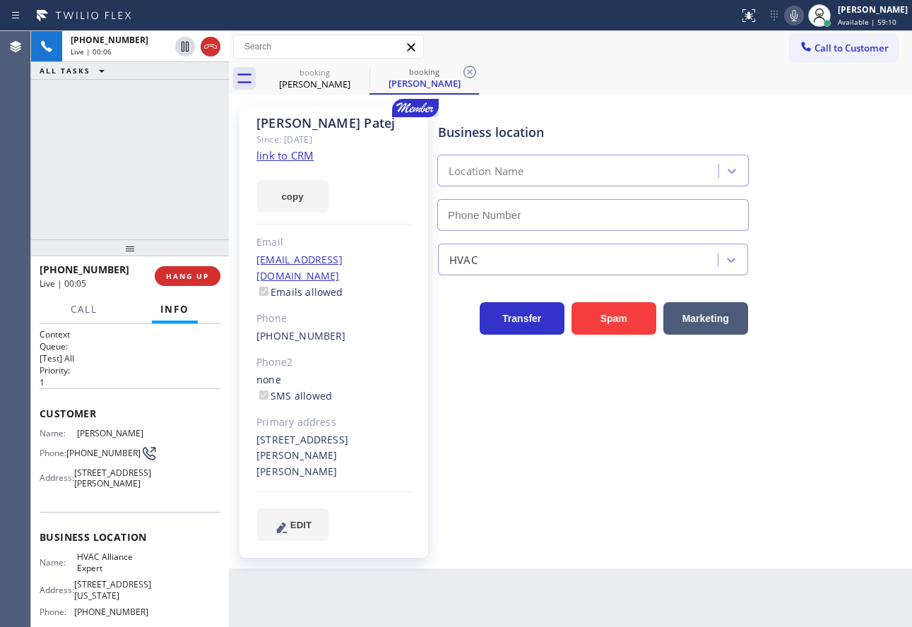
type input "[PHONE_NUMBER]"
click at [287, 160] on link "link to CRM" at bounding box center [284, 155] width 57 height 14
click at [466, 76] on icon at bounding box center [469, 72] width 13 height 13
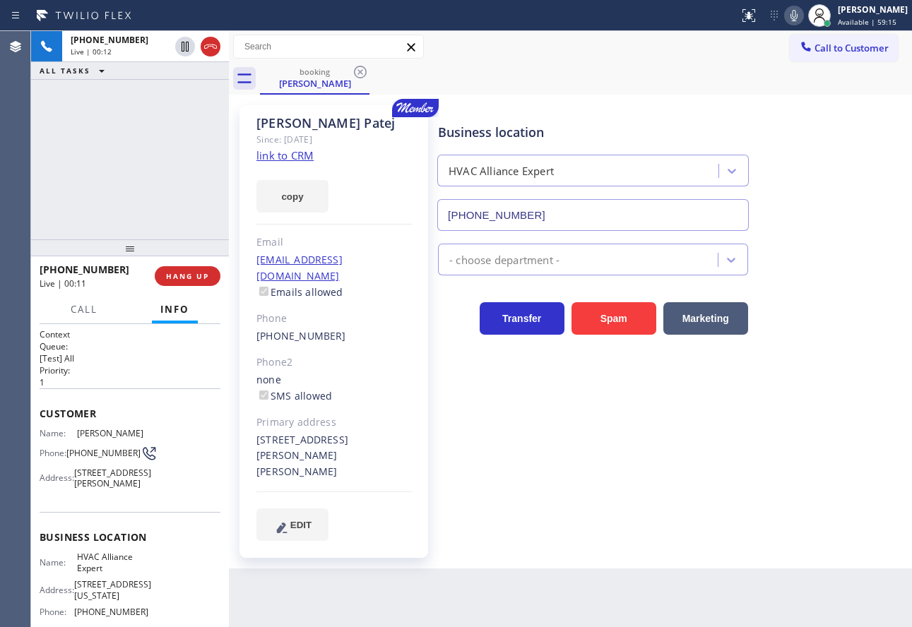
click at [802, 18] on icon at bounding box center [793, 15] width 17 height 17
click at [802, 14] on icon at bounding box center [793, 15] width 17 height 17
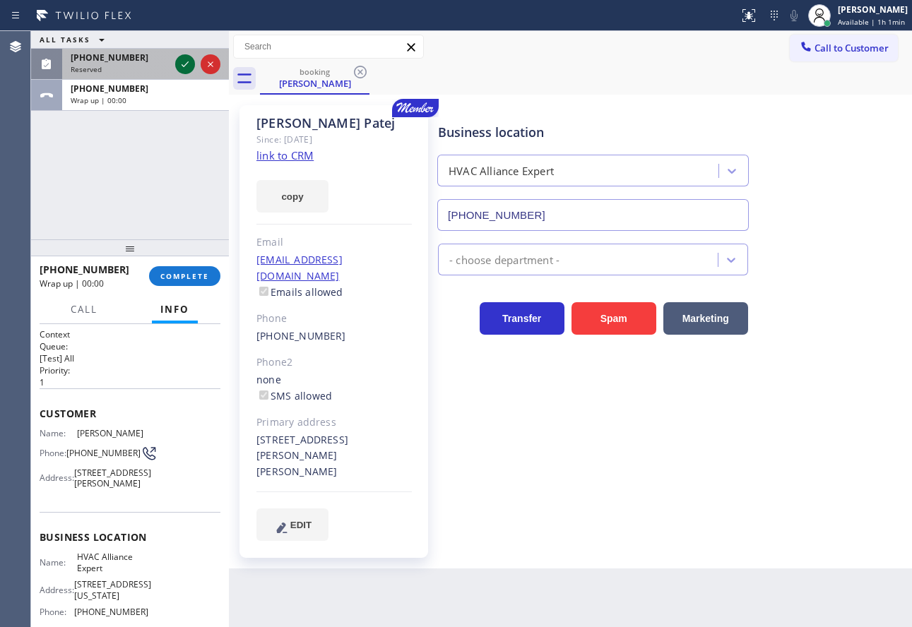
click at [186, 64] on icon at bounding box center [185, 64] width 7 height 6
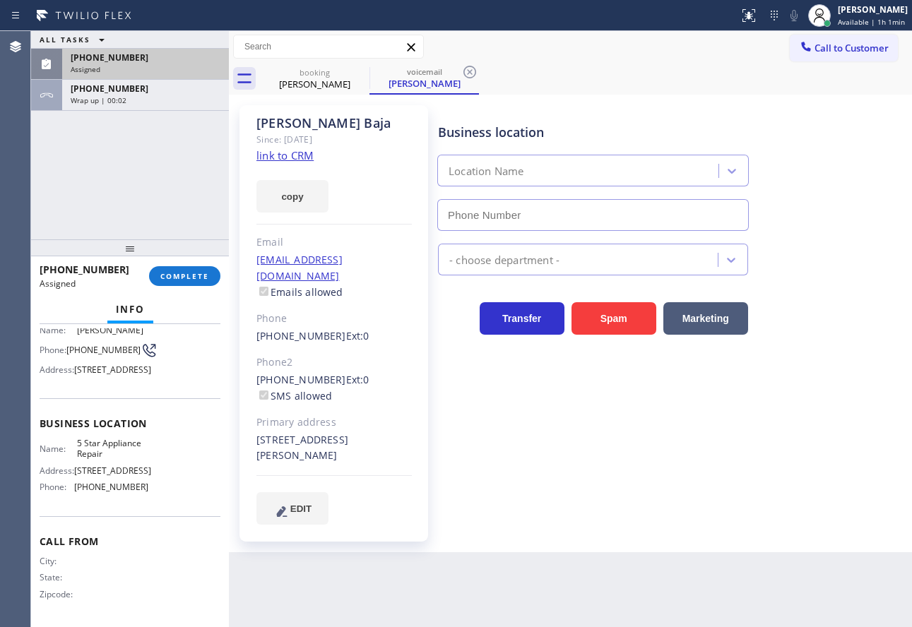
scroll to position [141, 0]
type input "[PHONE_NUMBER]"
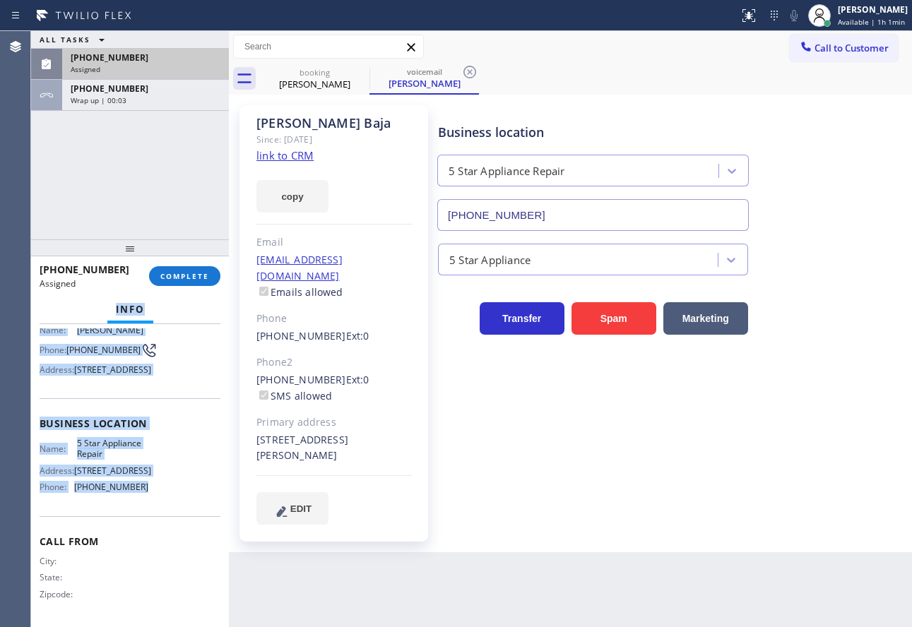
scroll to position [0, 0]
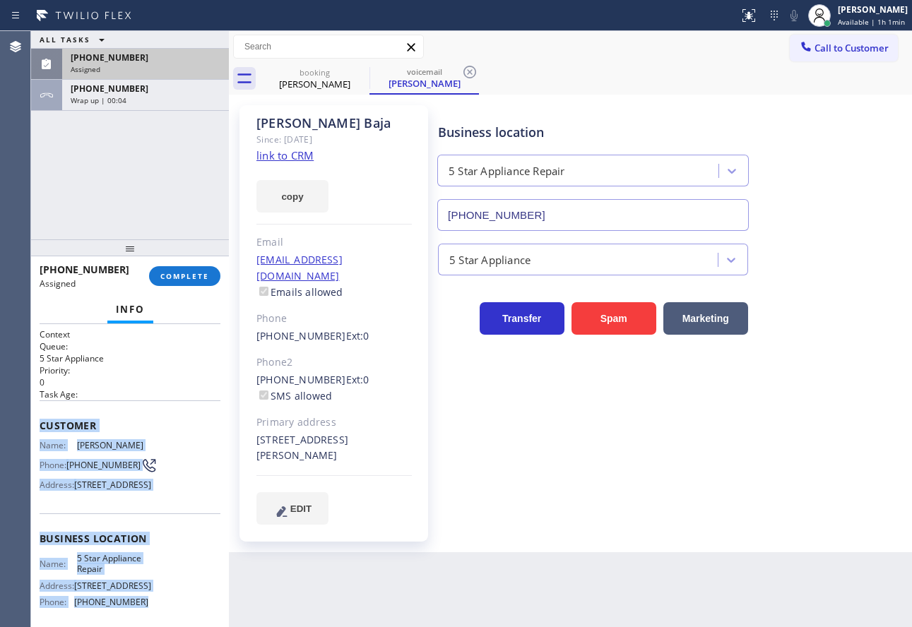
drag, startPoint x: 156, startPoint y: 485, endPoint x: 33, endPoint y: 434, distance: 133.3
click at [33, 434] on div "Context Queue: 5 Star Appliance Priority: 0 Task Age: Customer Name: [PERSON_NA…" at bounding box center [130, 475] width 198 height 303
click at [191, 276] on span "COMPLETE" at bounding box center [184, 276] width 49 height 10
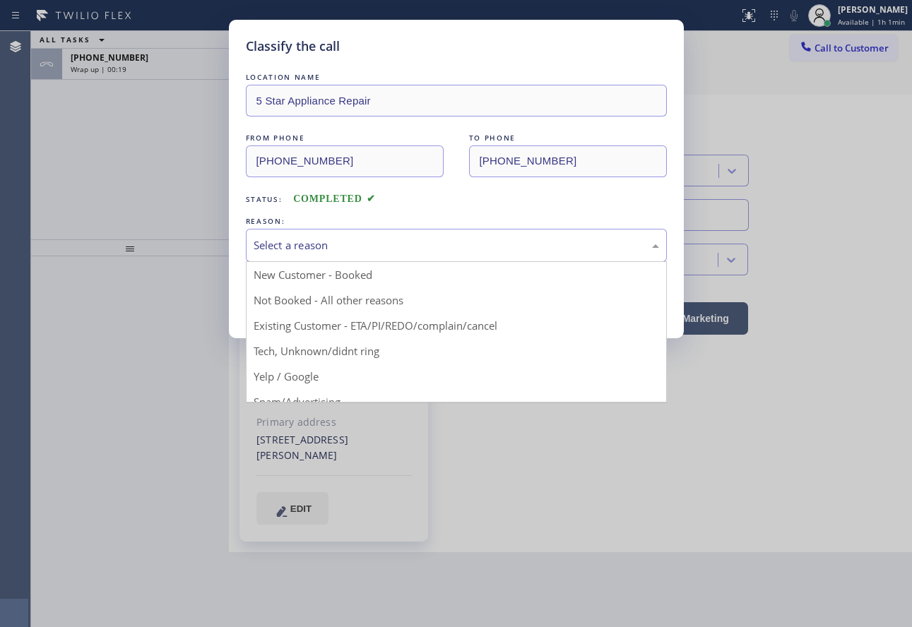
click at [345, 246] on div "Select a reason" at bounding box center [456, 245] width 405 height 16
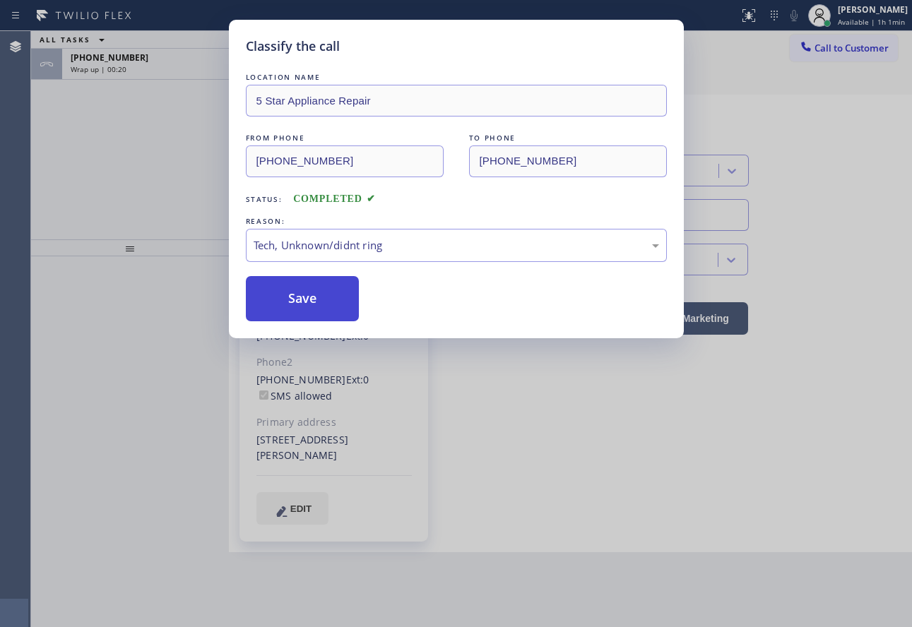
click at [316, 309] on button "Save" at bounding box center [303, 298] width 114 height 45
type input "[PHONE_NUMBER]"
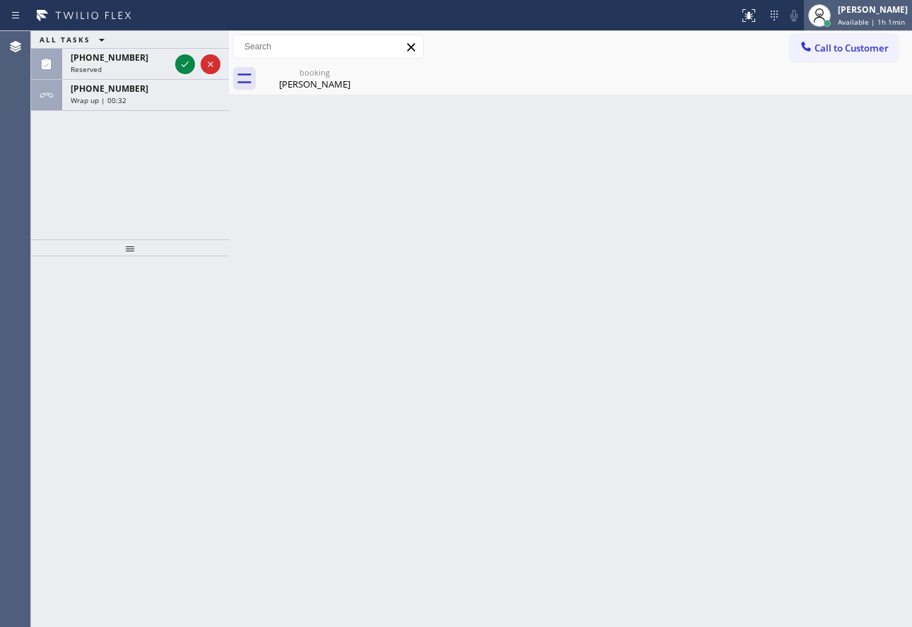
click at [868, 18] on span "Available | 1h 1min" at bounding box center [871, 22] width 67 height 10
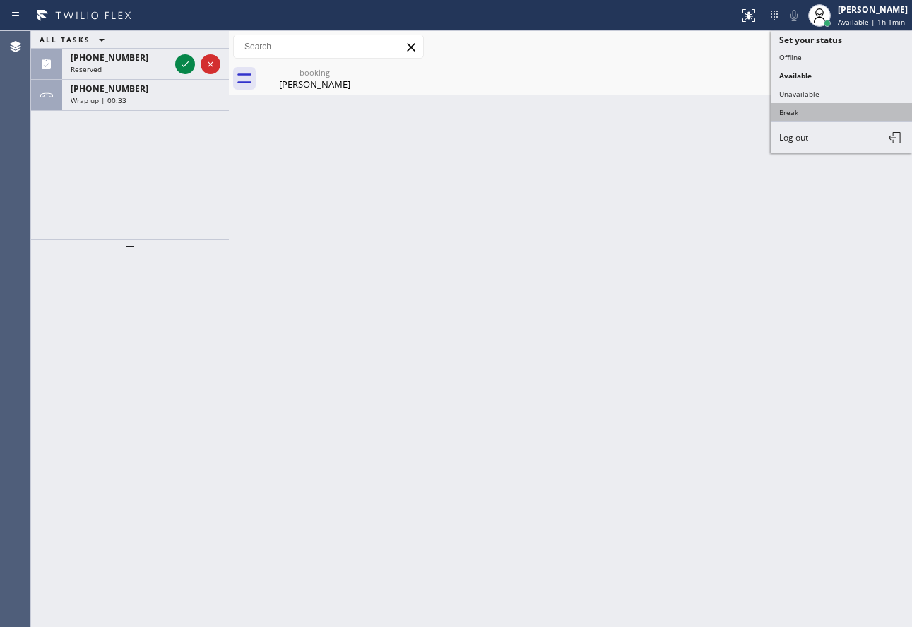
click at [795, 117] on button "Break" at bounding box center [841, 112] width 141 height 18
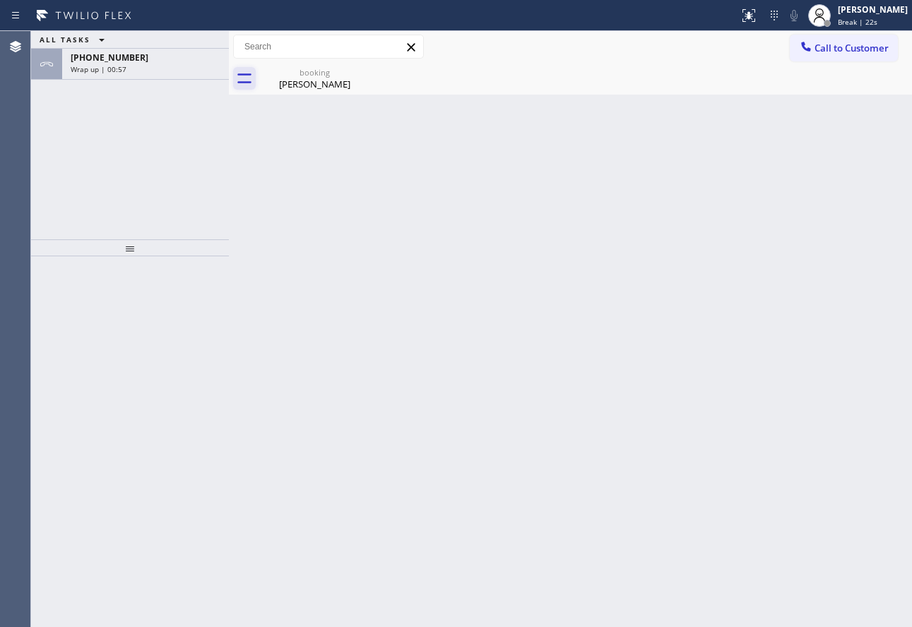
click at [209, 59] on div "[PHONE_NUMBER]" at bounding box center [146, 58] width 150 height 12
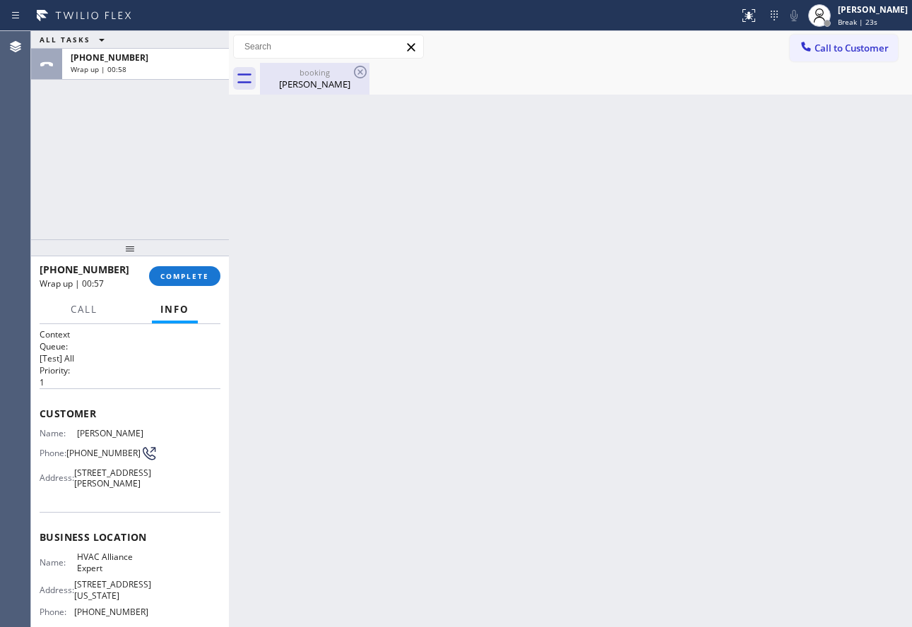
click at [338, 83] on div "[PERSON_NAME]" at bounding box center [314, 84] width 107 height 13
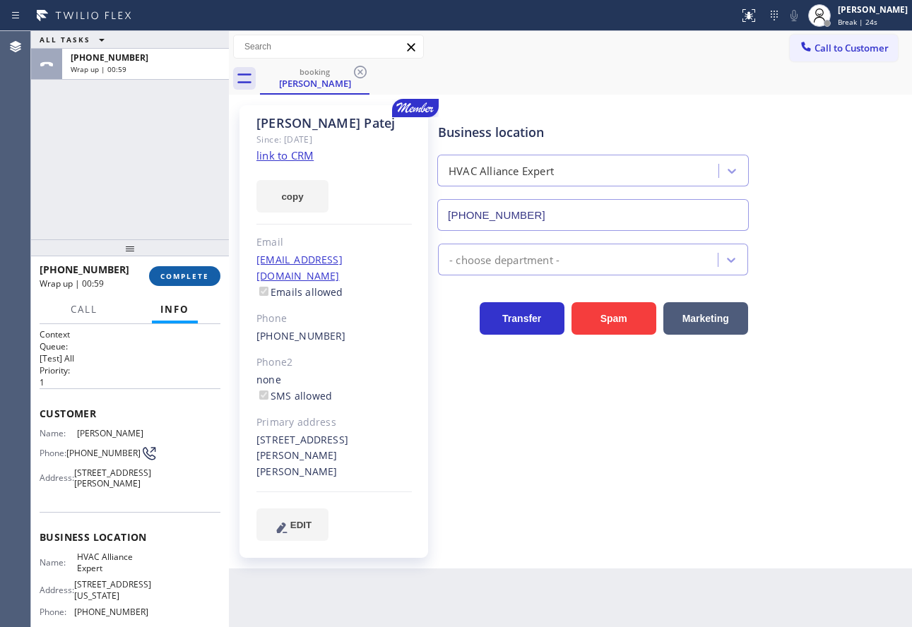
click at [201, 272] on span "COMPLETE" at bounding box center [184, 276] width 49 height 10
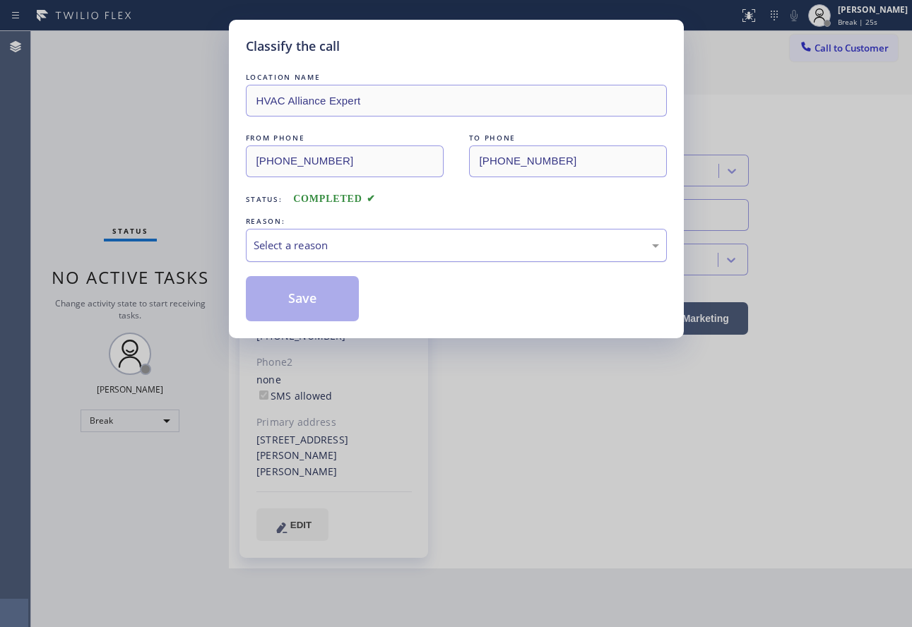
click at [355, 243] on div "Select a reason" at bounding box center [456, 245] width 405 height 16
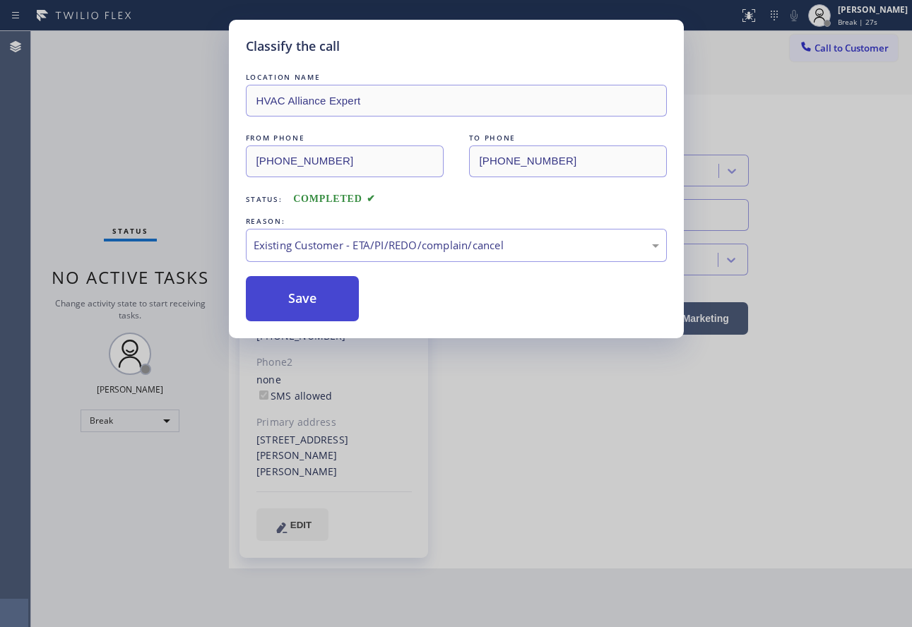
click at [323, 303] on button "Save" at bounding box center [303, 298] width 114 height 45
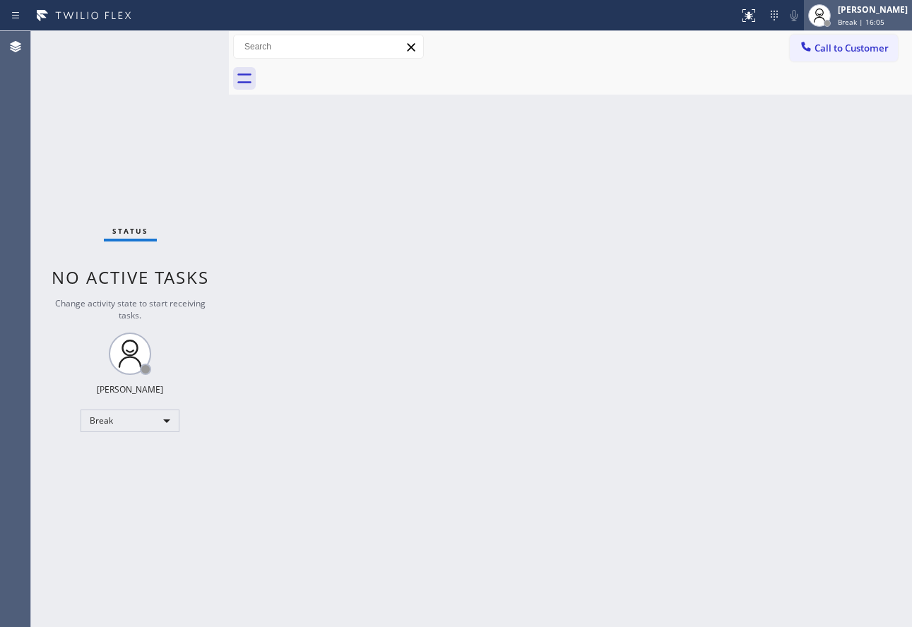
click at [864, 16] on div "[PERSON_NAME] Break | 16:05" at bounding box center [873, 15] width 77 height 25
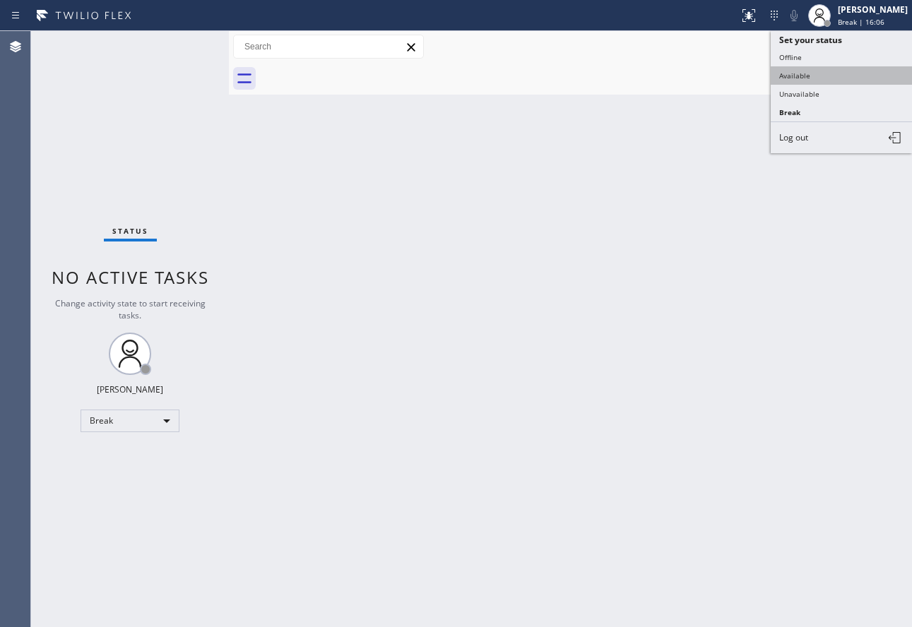
click at [839, 79] on button "Available" at bounding box center [841, 75] width 141 height 18
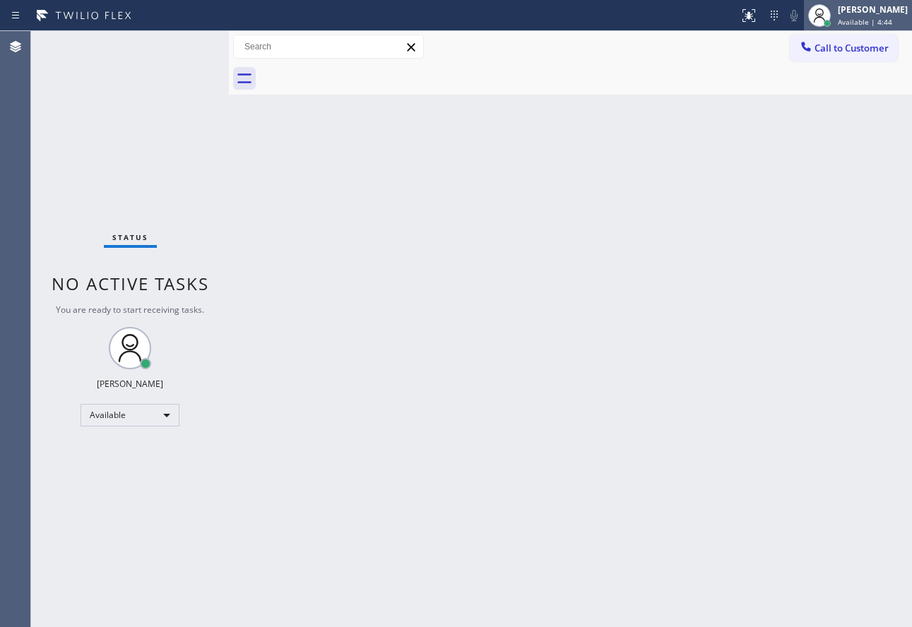
click at [887, 10] on div "[PERSON_NAME]" at bounding box center [873, 10] width 70 height 12
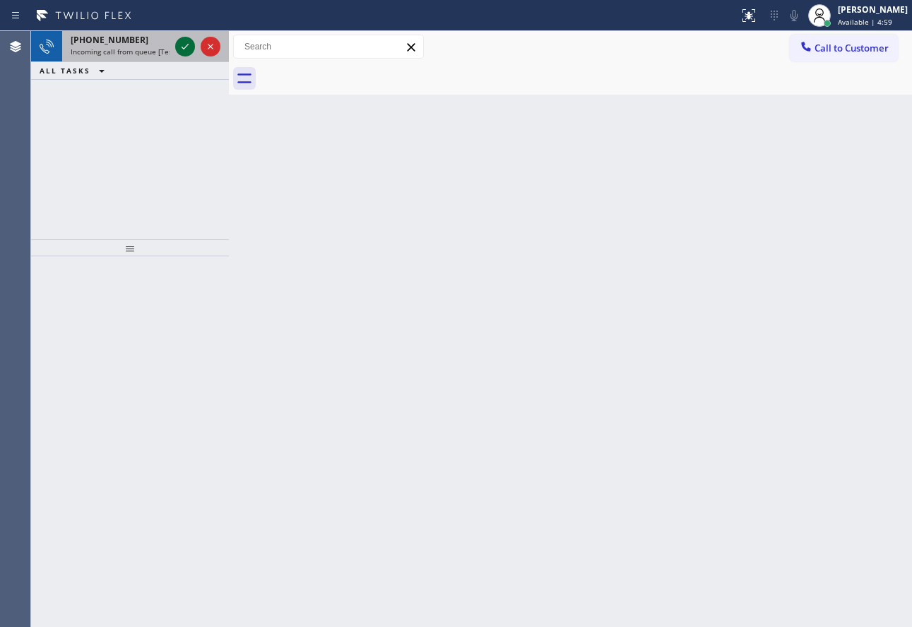
click at [179, 45] on icon at bounding box center [185, 46] width 17 height 17
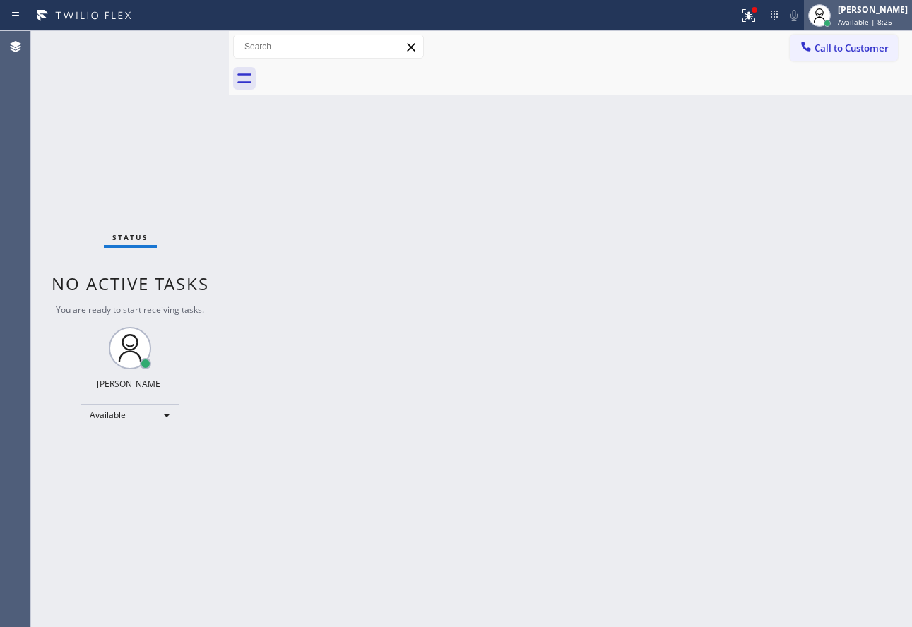
click at [866, 18] on span "Available | 8:25" at bounding box center [865, 22] width 54 height 10
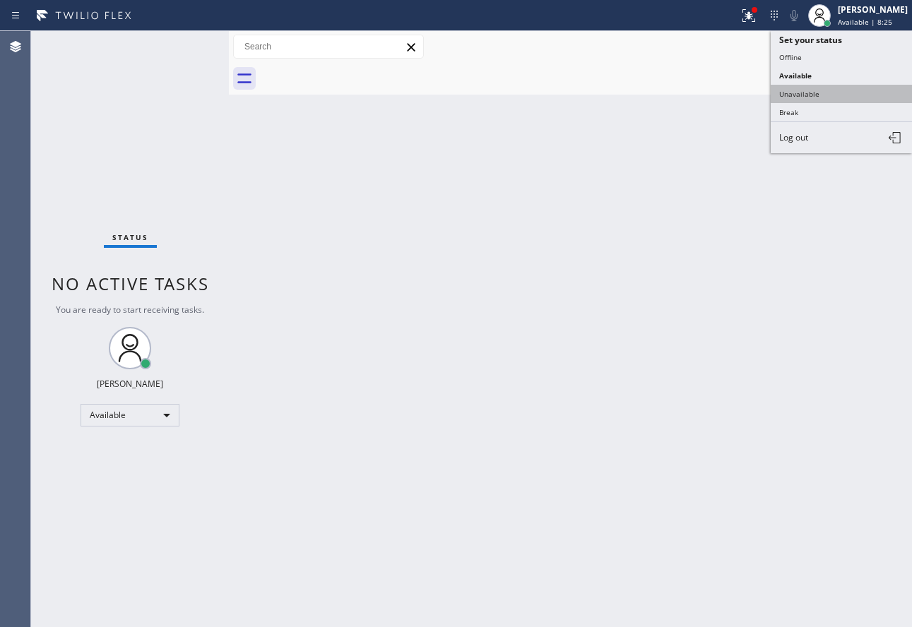
click at [824, 93] on button "Unavailable" at bounding box center [841, 94] width 141 height 18
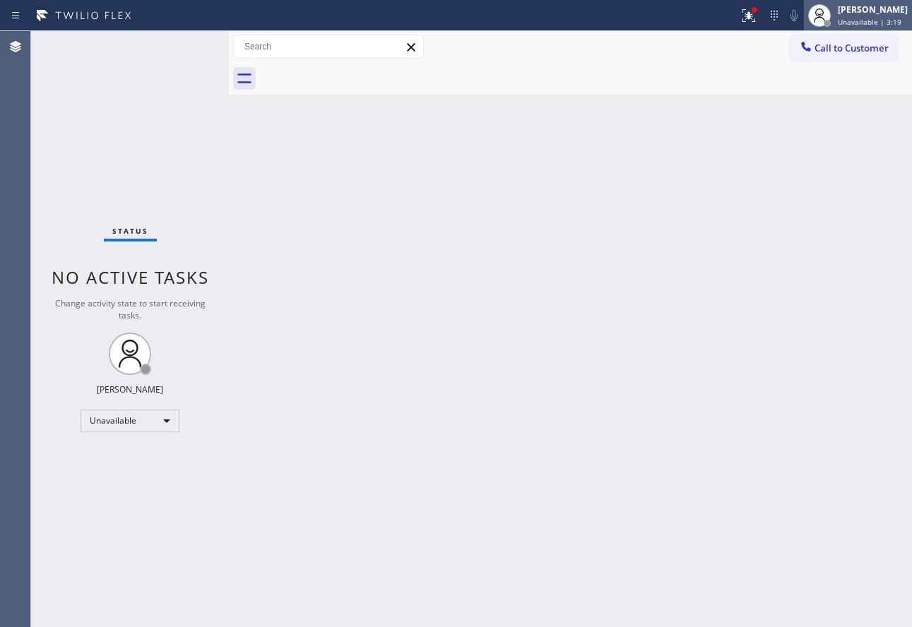
click at [835, 8] on div at bounding box center [819, 15] width 31 height 31
click at [862, 19] on span "Unavailable | 4:20" at bounding box center [870, 22] width 64 height 10
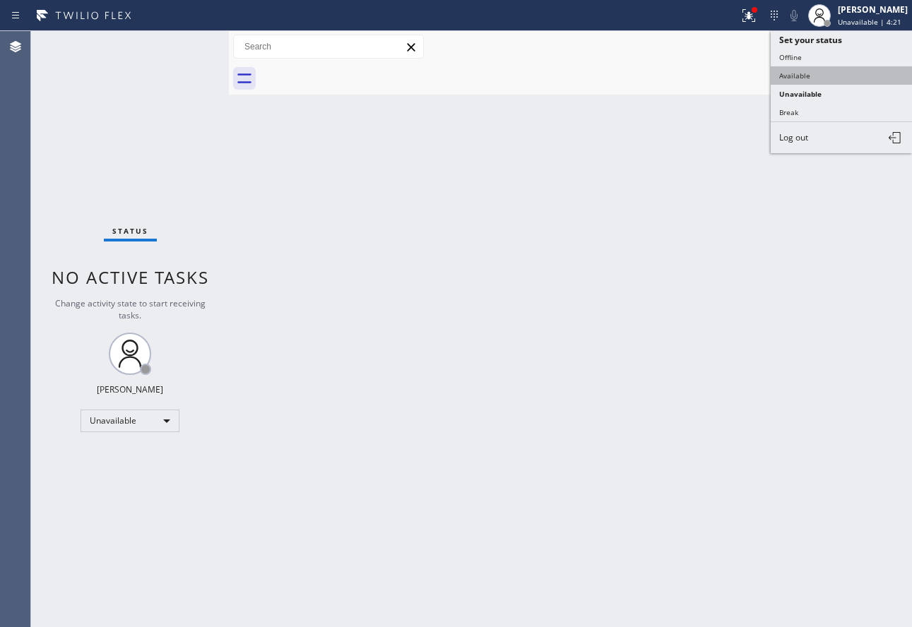
click at [802, 73] on button "Available" at bounding box center [841, 75] width 141 height 18
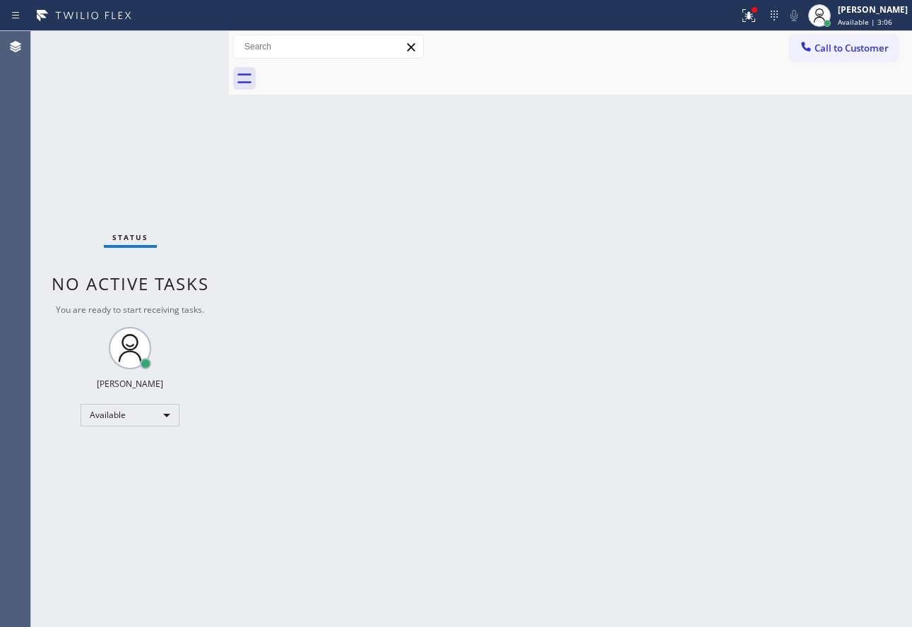
drag, startPoint x: 138, startPoint y: 59, endPoint x: 131, endPoint y: 43, distance: 17.7
click at [131, 43] on div "Status No active tasks You are ready to start receiving tasks. [PERSON_NAME] Av…" at bounding box center [130, 329] width 198 height 596
click at [716, 202] on div "Back to Dashboard Change Sender ID Customers Technicians Select a contact Outbo…" at bounding box center [570, 329] width 683 height 596
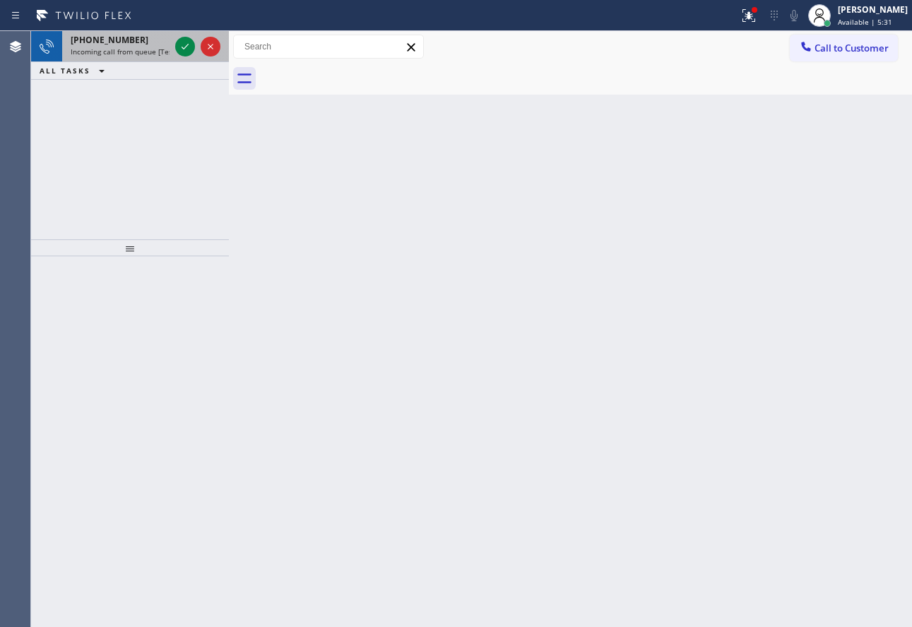
click at [102, 57] on div "[PHONE_NUMBER] Incoming call from queue [Test] All" at bounding box center [117, 46] width 110 height 31
drag, startPoint x: 126, startPoint y: 52, endPoint x: 152, endPoint y: 49, distance: 26.3
click at [128, 52] on span "Incoming call from queue [Test] All" at bounding box center [129, 52] width 117 height 10
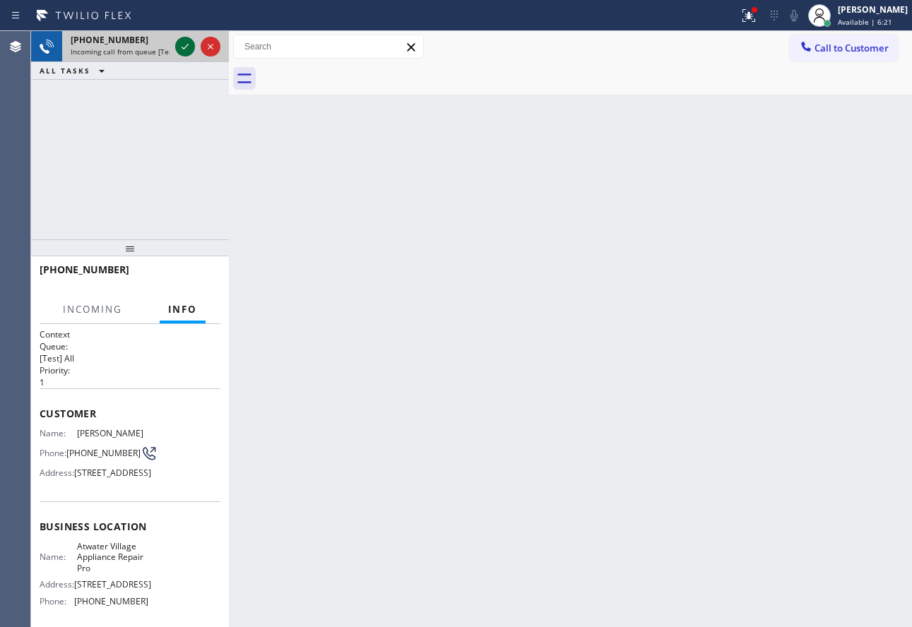
click at [186, 52] on icon at bounding box center [185, 46] width 17 height 17
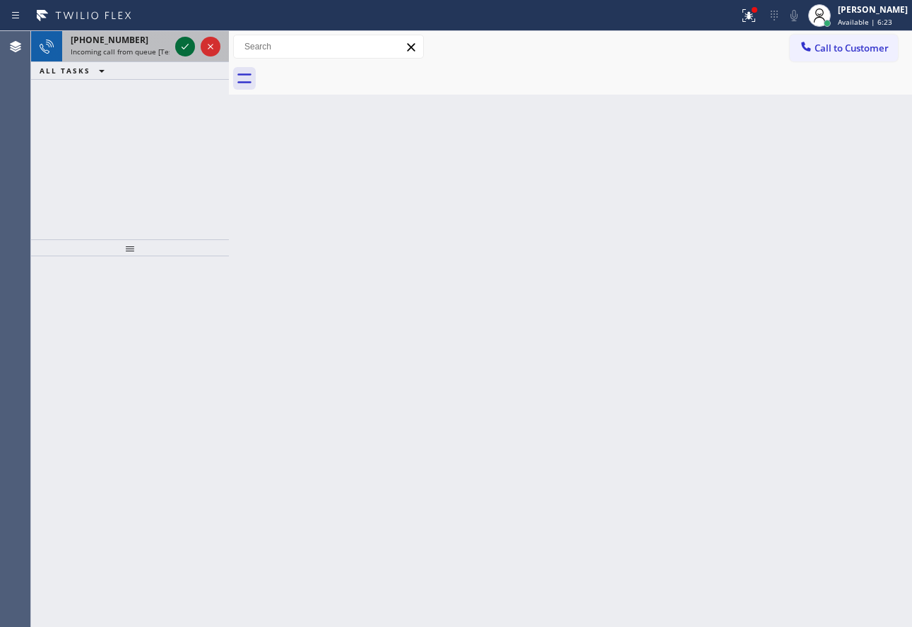
click at [184, 52] on icon at bounding box center [185, 46] width 17 height 17
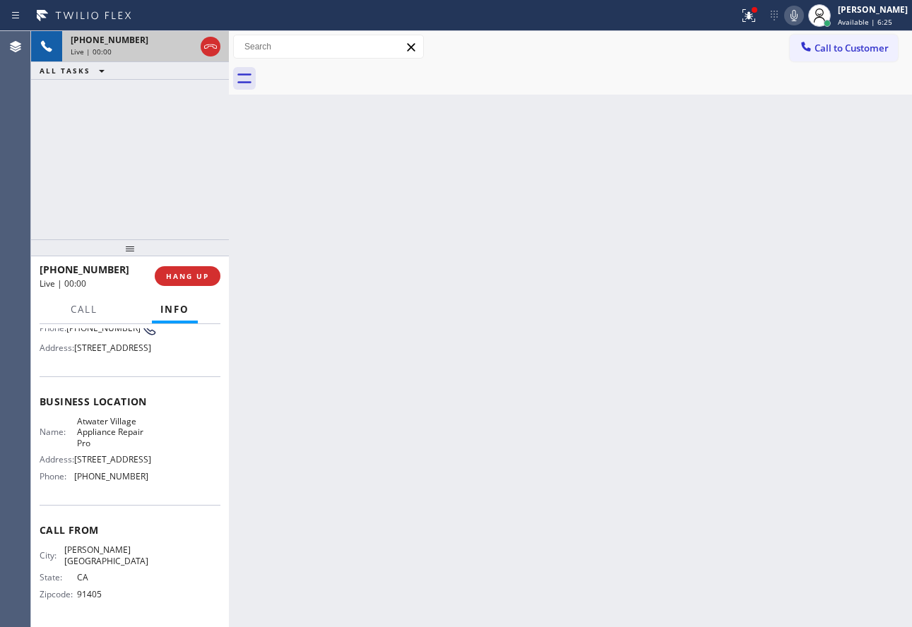
scroll to position [141, 0]
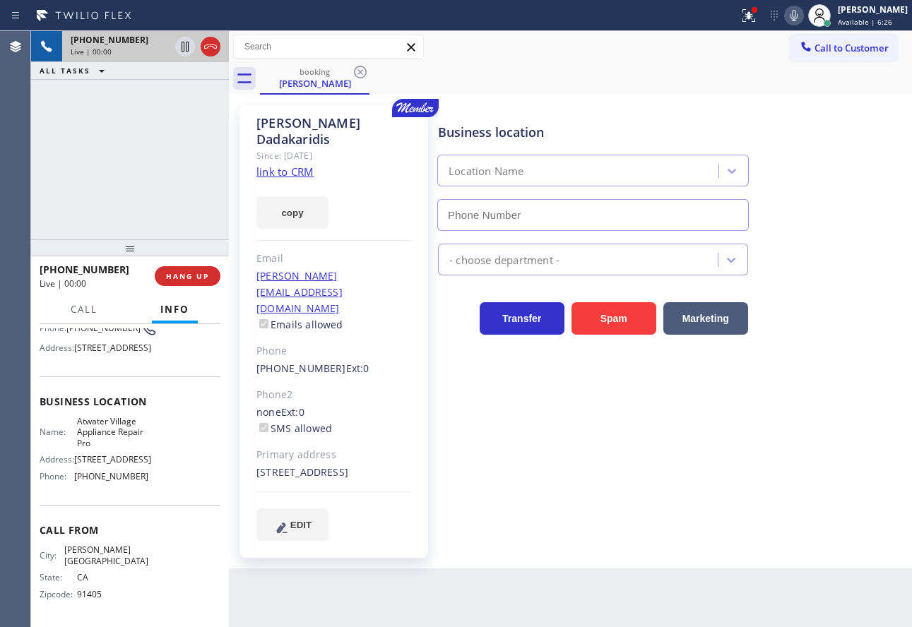
type input "[PHONE_NUMBER]"
click at [301, 165] on link "link to CRM" at bounding box center [284, 172] width 57 height 14
click at [797, 15] on icon at bounding box center [793, 15] width 7 height 11
click at [182, 50] on icon at bounding box center [185, 47] width 7 height 10
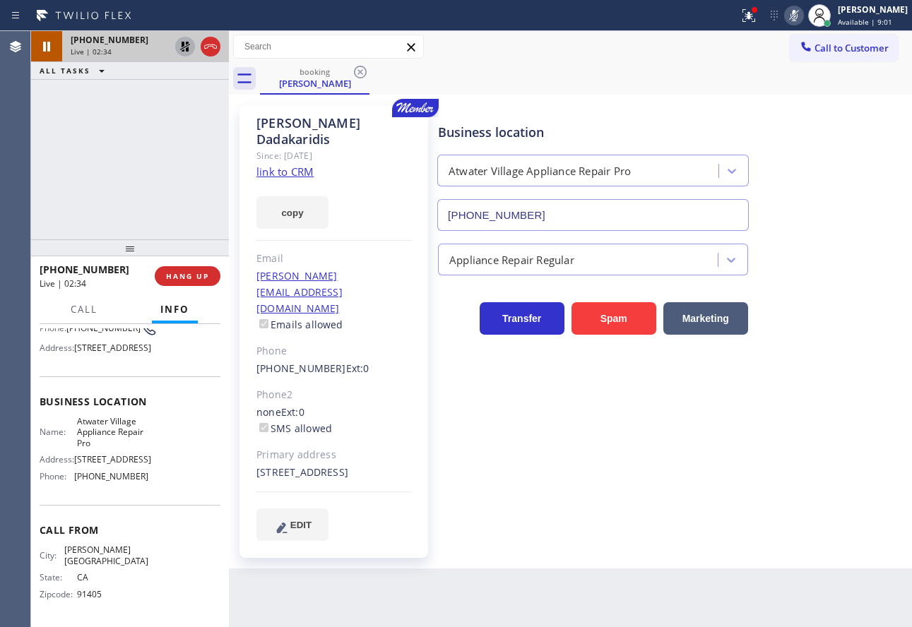
click at [797, 13] on icon at bounding box center [793, 15] width 7 height 11
click at [180, 42] on icon at bounding box center [185, 46] width 17 height 17
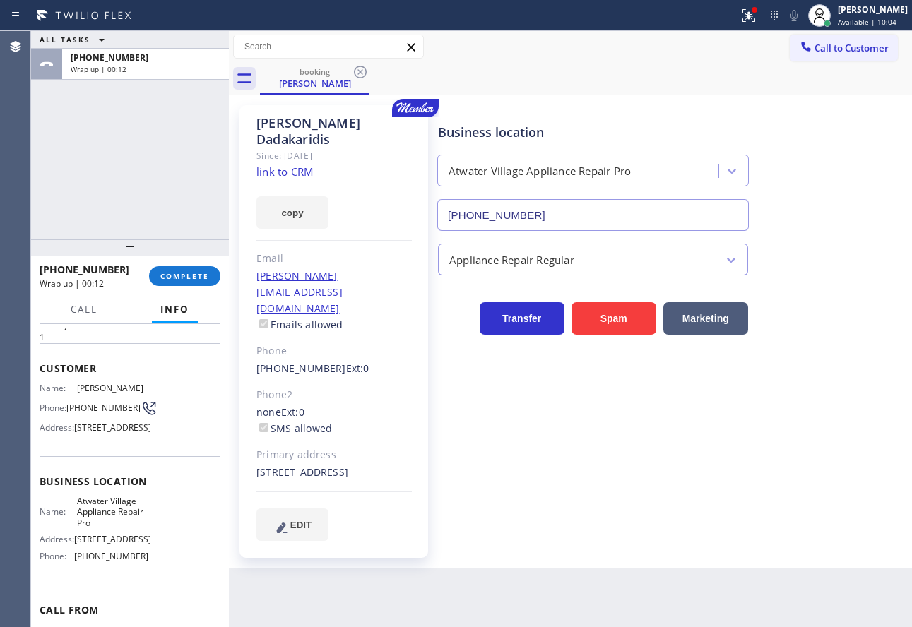
scroll to position [71, 0]
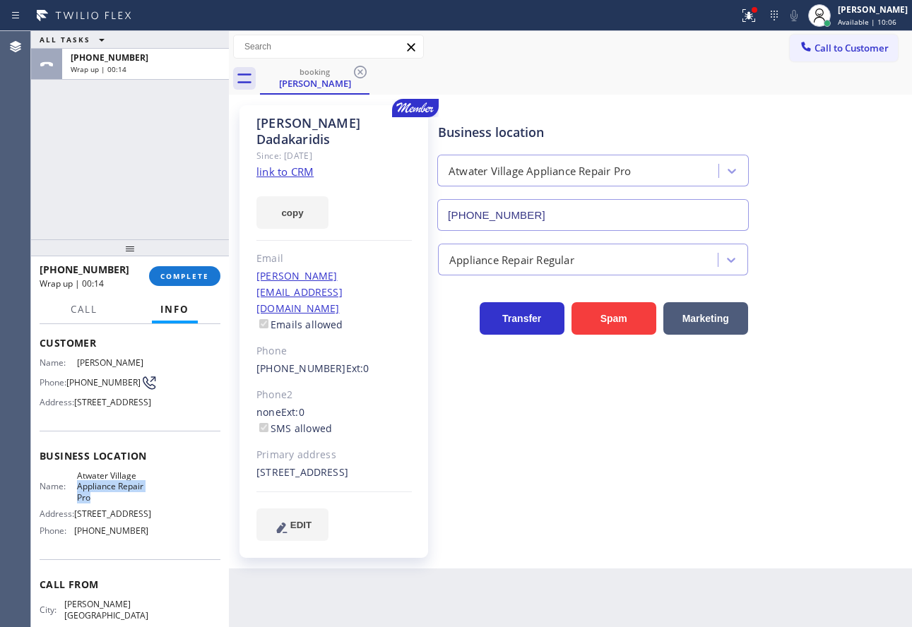
drag, startPoint x: 92, startPoint y: 533, endPoint x: 75, endPoint y: 519, distance: 22.1
click at [77, 503] on span "Atwater Village Appliance Repair Pro" at bounding box center [112, 486] width 71 height 32
drag, startPoint x: 76, startPoint y: 509, endPoint x: 97, endPoint y: 533, distance: 31.0
click at [97, 503] on span "Atwater Village Appliance Repair Pro" at bounding box center [112, 486] width 71 height 32
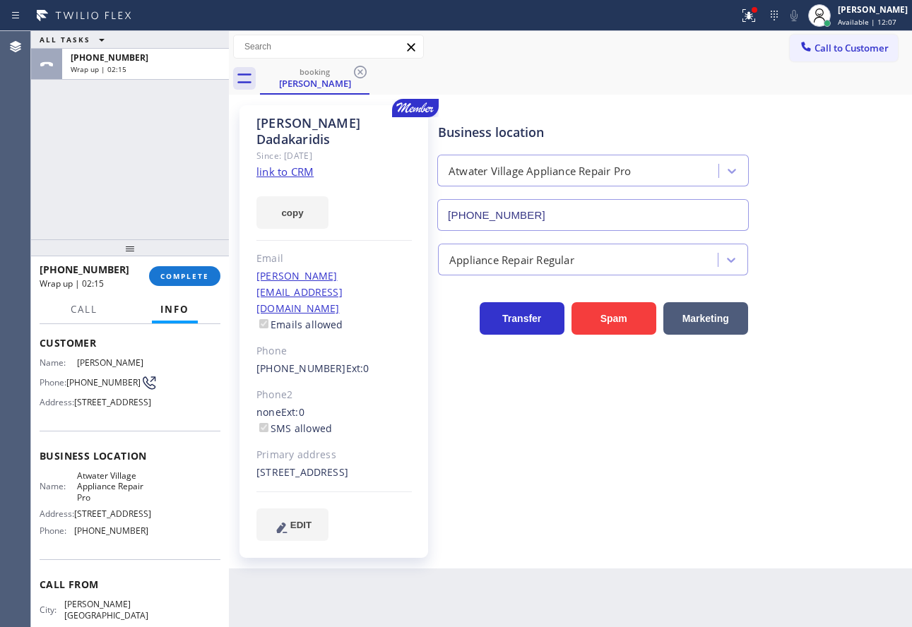
click at [422, 232] on div "[PERSON_NAME] Since: [DATE] link to CRM copy Email [PERSON_NAME][EMAIL_ADDRESS]…" at bounding box center [333, 331] width 189 height 453
click at [186, 282] on button "COMPLETE" at bounding box center [184, 276] width 71 height 20
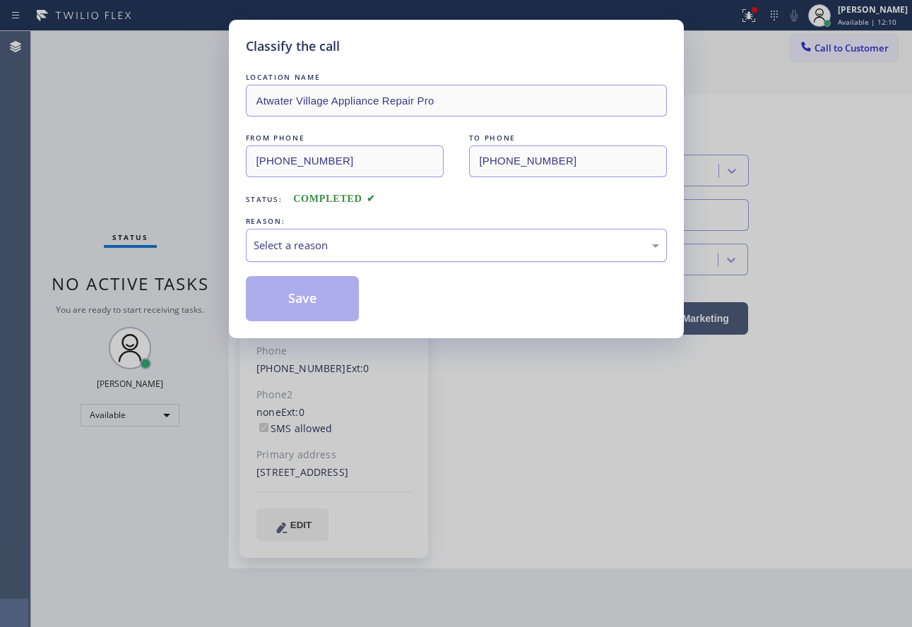
click at [295, 251] on div "Select a reason" at bounding box center [456, 245] width 405 height 16
click at [301, 298] on button "Save" at bounding box center [303, 298] width 114 height 45
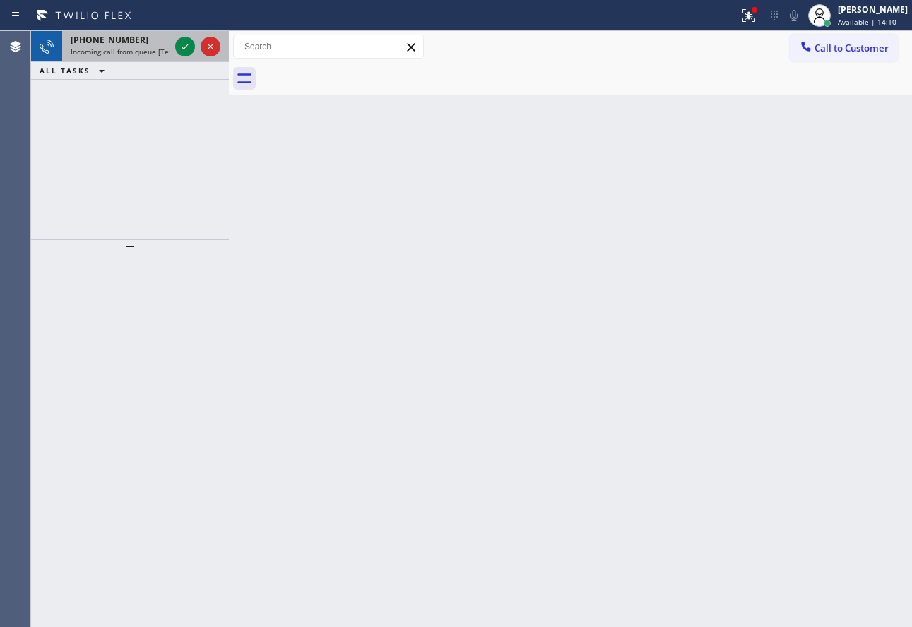
click at [122, 54] on span "Incoming call from queue [Test] All" at bounding box center [129, 52] width 117 height 10
click at [100, 51] on span "Incoming call from queue Everybody" at bounding box center [132, 52] width 122 height 10
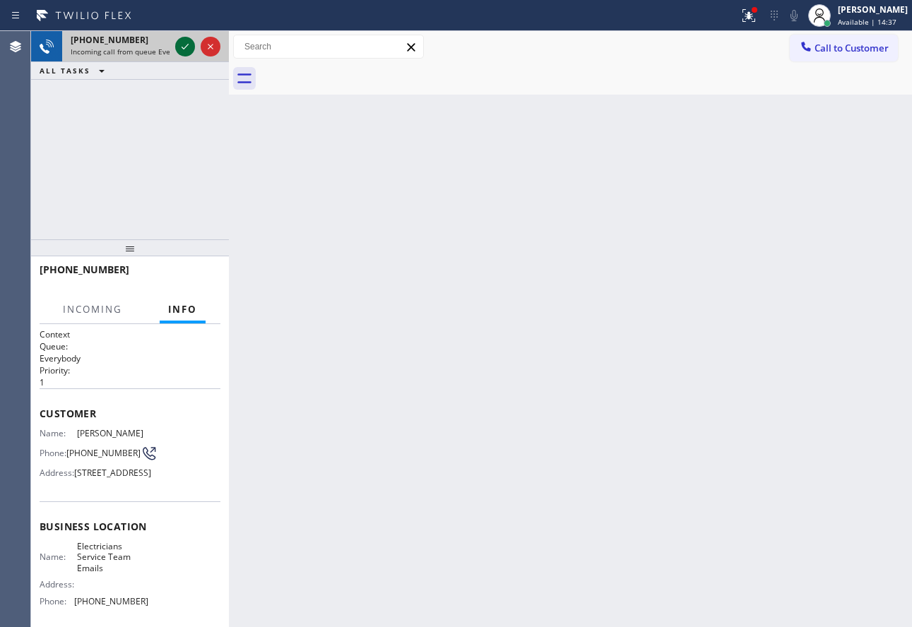
click at [179, 48] on icon at bounding box center [185, 46] width 17 height 17
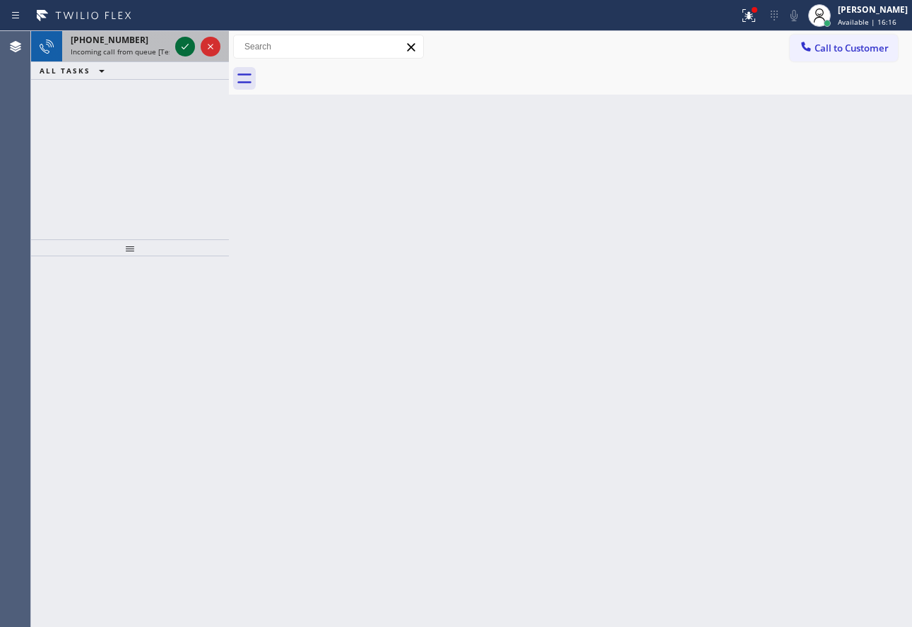
click at [182, 47] on icon at bounding box center [185, 46] width 17 height 17
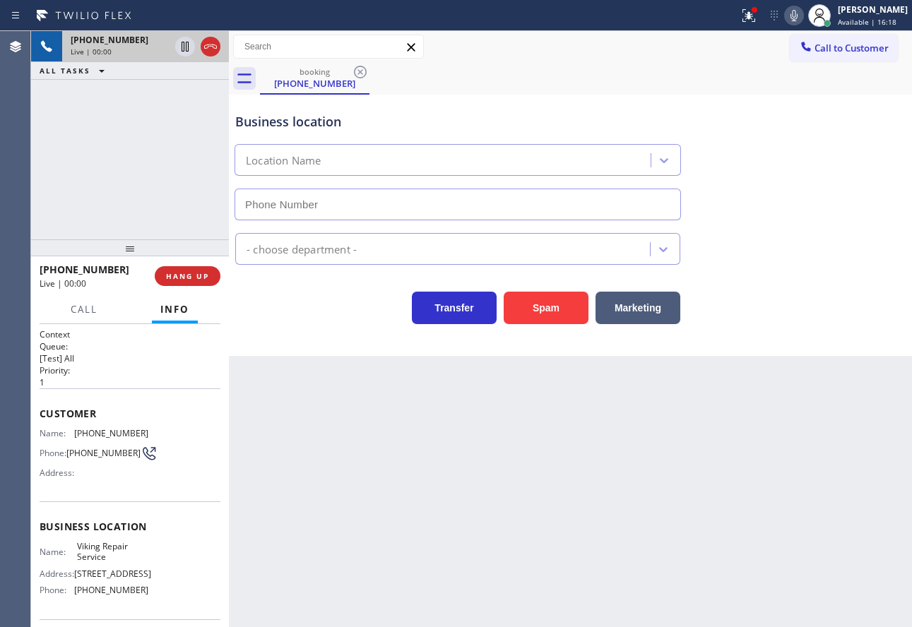
type input "[PHONE_NUMBER]"
click at [117, 432] on span "[PHONE_NUMBER]" at bounding box center [111, 433] width 74 height 11
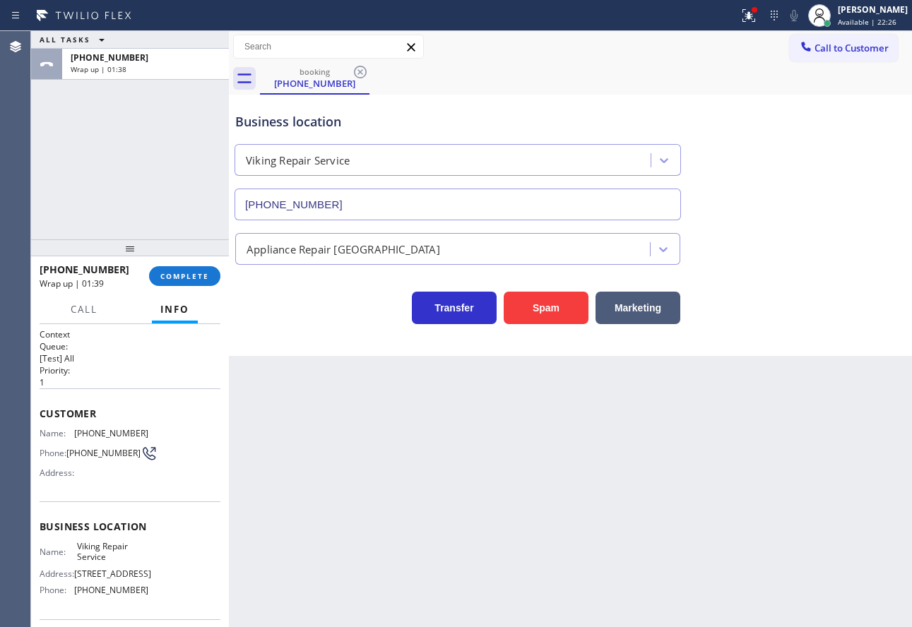
click at [114, 595] on span "[PHONE_NUMBER]" at bounding box center [111, 590] width 74 height 11
click at [108, 554] on span "Viking Repair Service" at bounding box center [112, 552] width 71 height 22
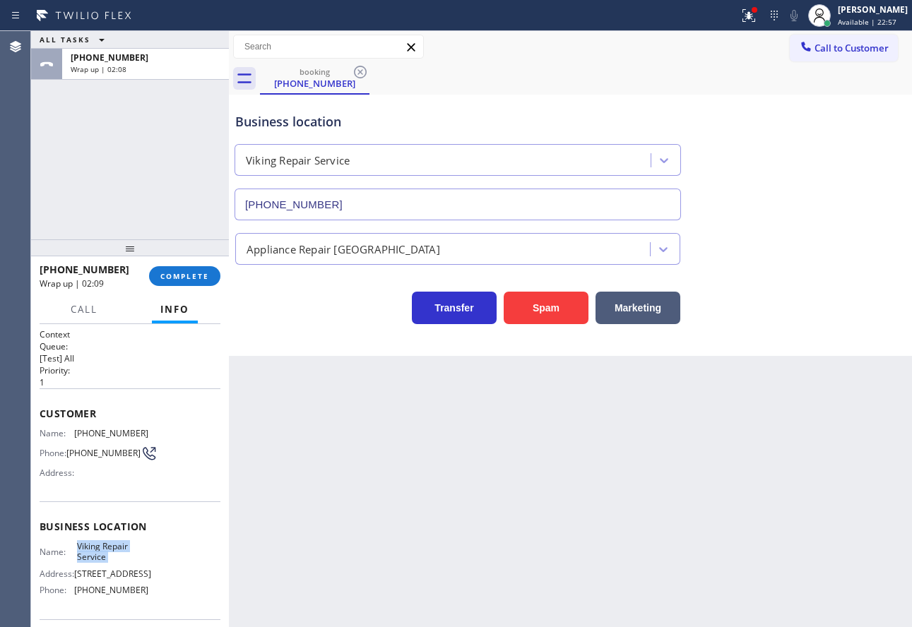
click at [108, 554] on span "Viking Repair Service" at bounding box center [112, 552] width 71 height 22
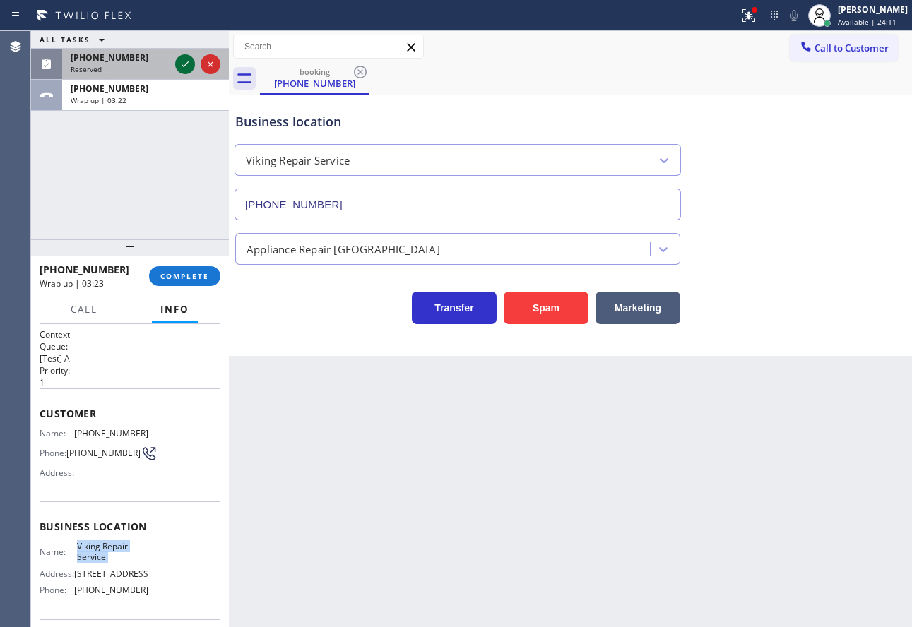
click at [186, 65] on icon at bounding box center [185, 64] width 17 height 17
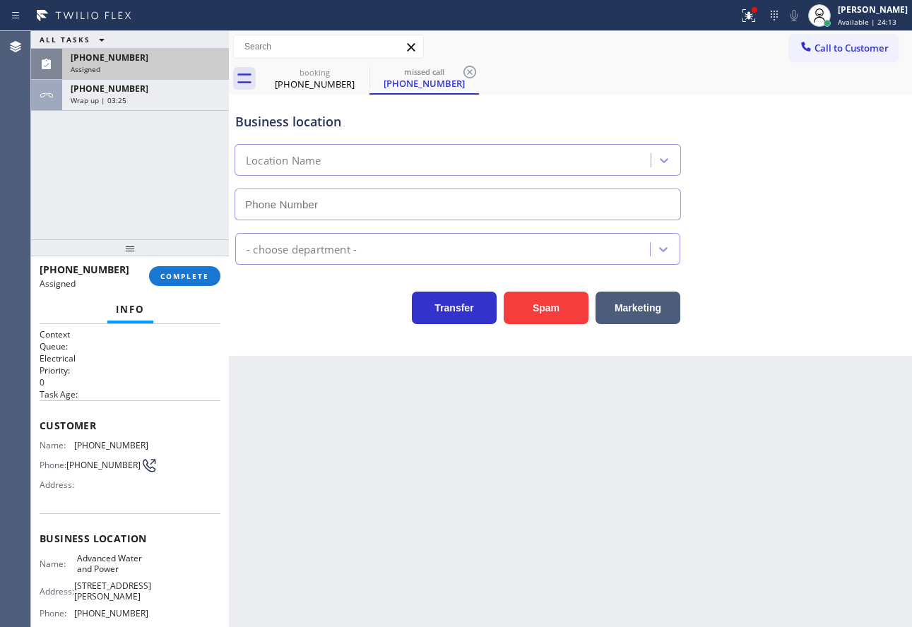
click at [161, 520] on div "Business location Name: Advanced Water and Power Address: [STREET_ADDRESS][PERS…" at bounding box center [130, 578] width 181 height 129
type input "[PHONE_NUMBER]"
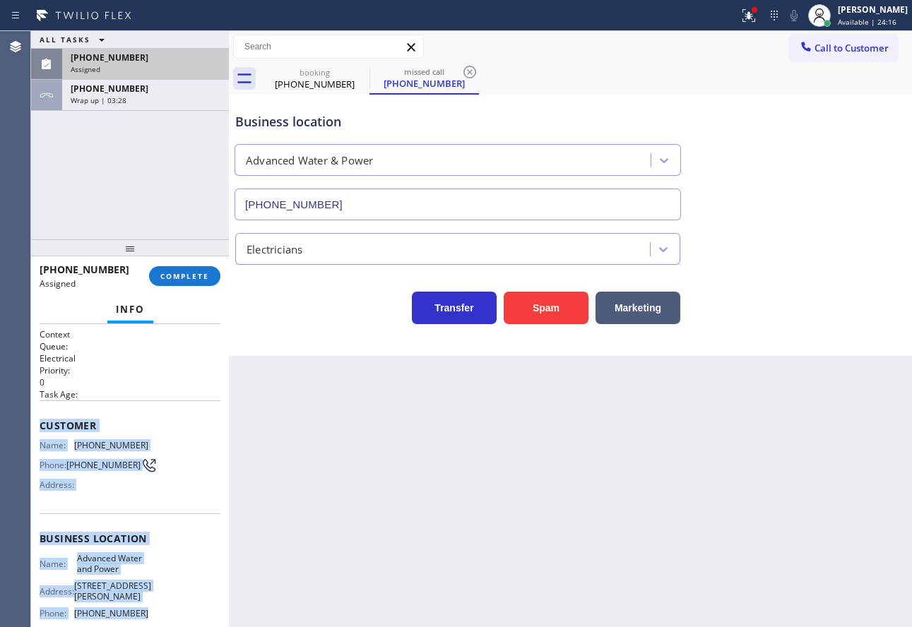
drag, startPoint x: 142, startPoint y: 518, endPoint x: 36, endPoint y: 425, distance: 141.6
click at [36, 425] on div "Context Queue: Electrical Priority: 0 Task Age: Customer Name: [PHONE_NUMBER] P…" at bounding box center [130, 475] width 198 height 303
click at [192, 268] on button "COMPLETE" at bounding box center [184, 276] width 71 height 20
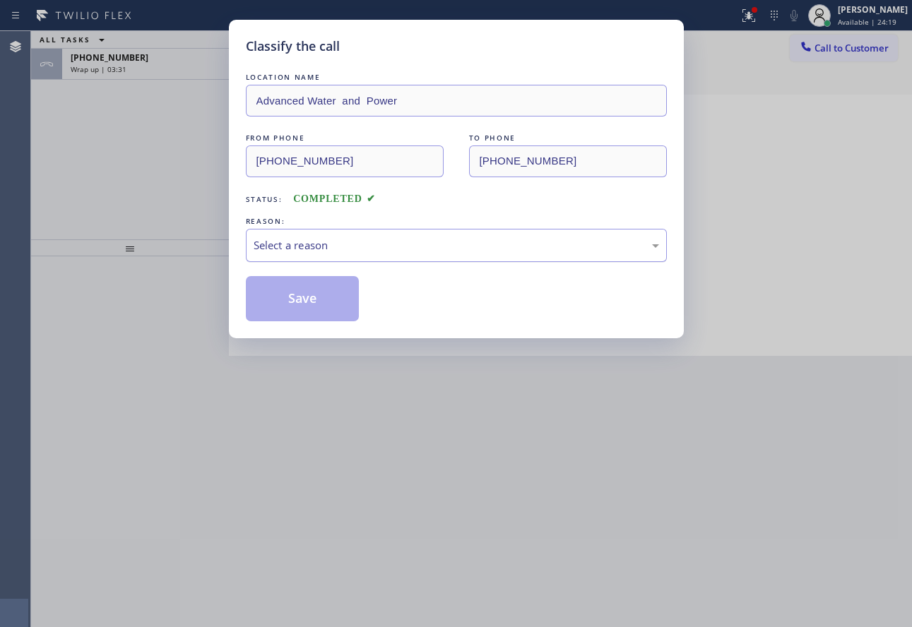
click at [336, 253] on div "Select a reason" at bounding box center [456, 245] width 405 height 16
drag, startPoint x: 292, startPoint y: 364, endPoint x: 291, endPoint y: 350, distance: 14.2
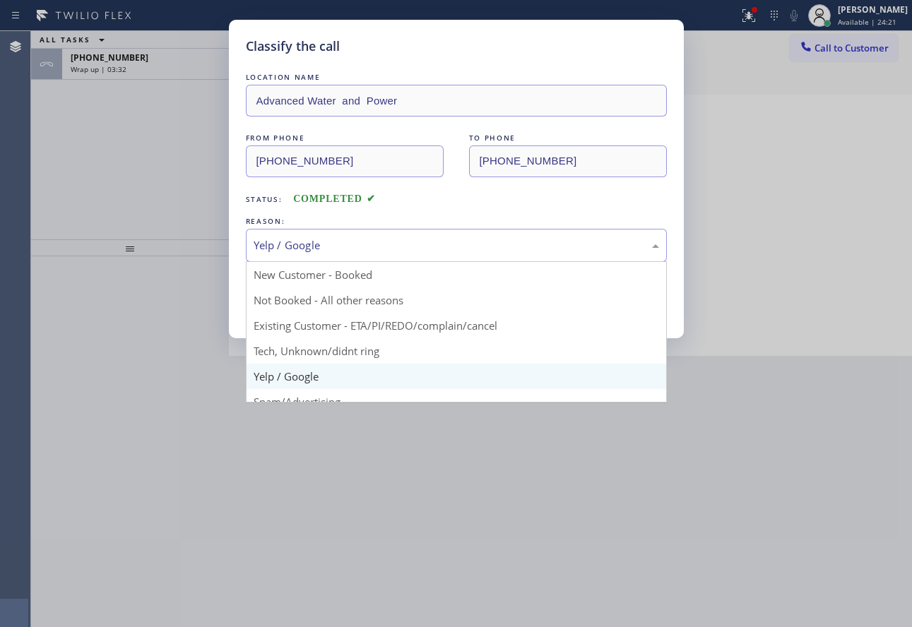
click at [309, 247] on div "Yelp / Google" at bounding box center [456, 245] width 405 height 16
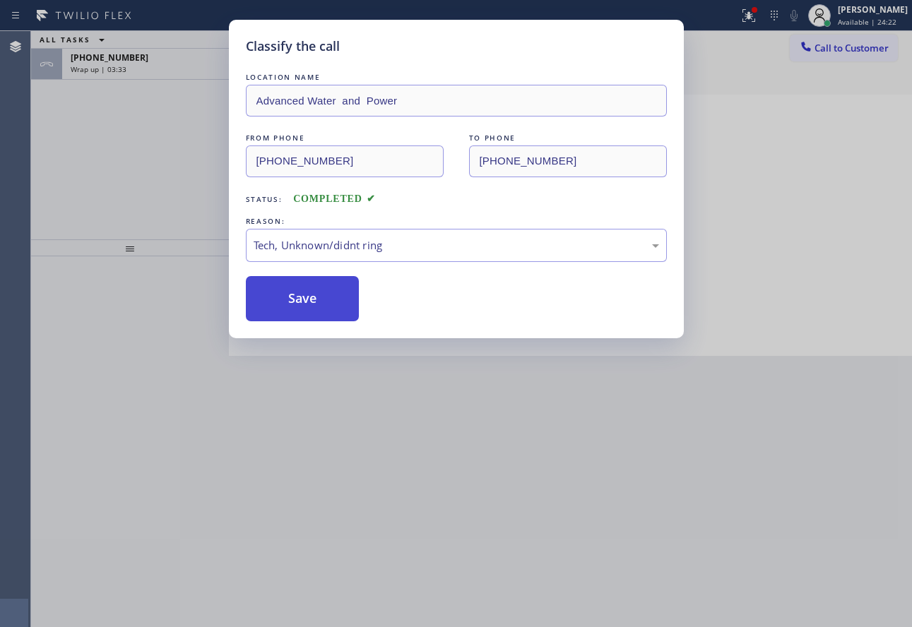
click at [297, 301] on button "Save" at bounding box center [303, 298] width 114 height 45
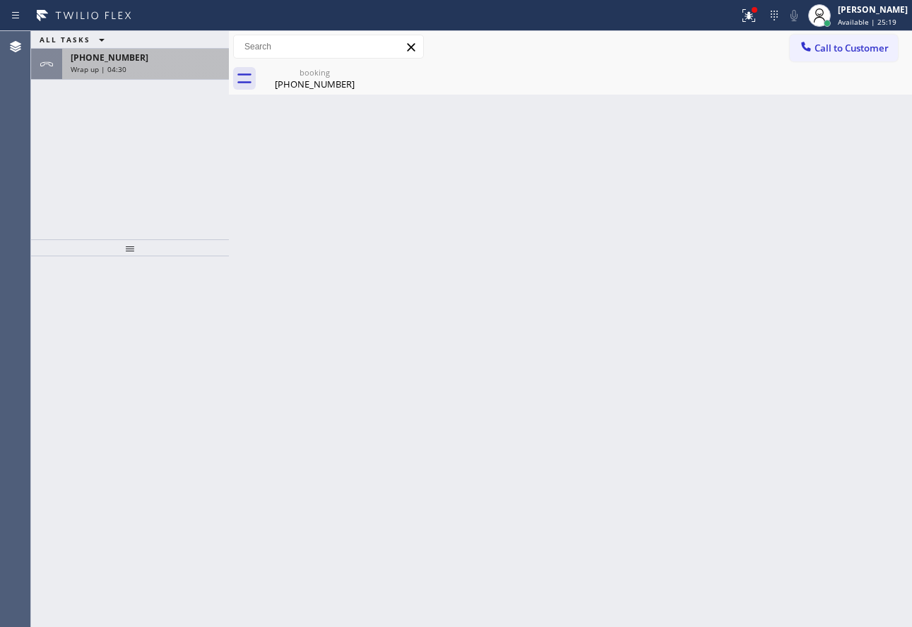
click at [91, 58] on span "[PHONE_NUMBER]" at bounding box center [110, 58] width 78 height 12
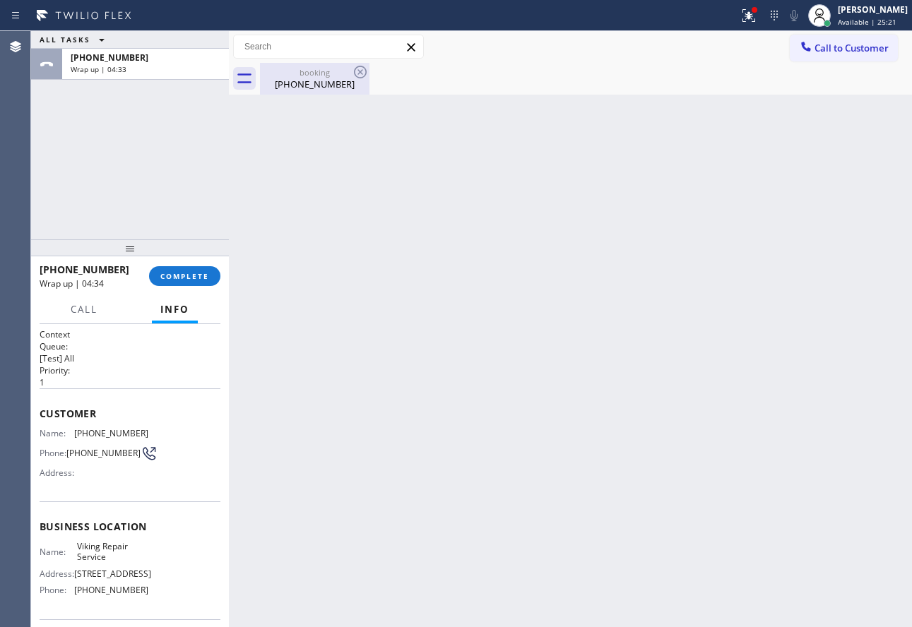
click at [304, 69] on div "booking" at bounding box center [314, 72] width 107 height 11
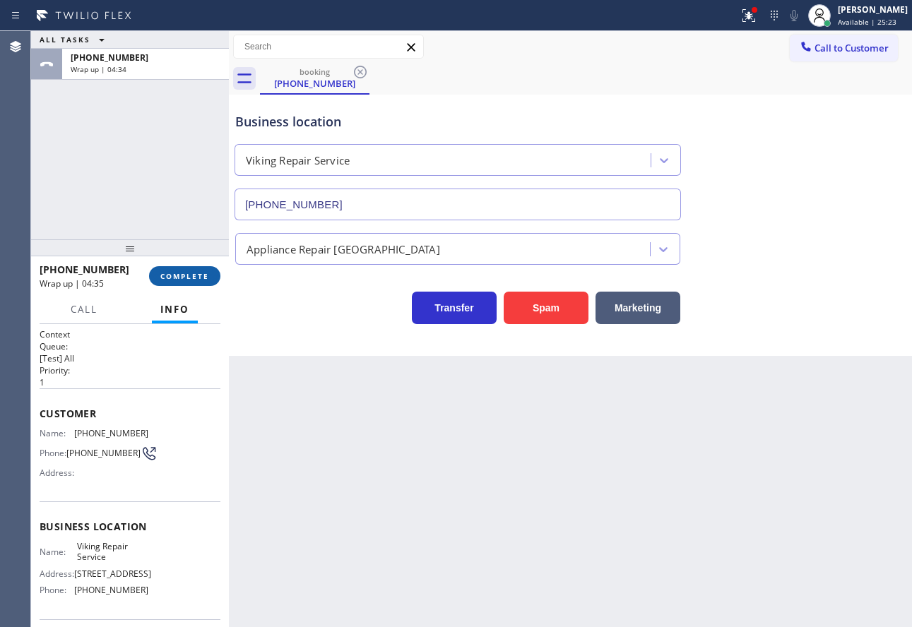
click at [206, 271] on button "COMPLETE" at bounding box center [184, 276] width 71 height 20
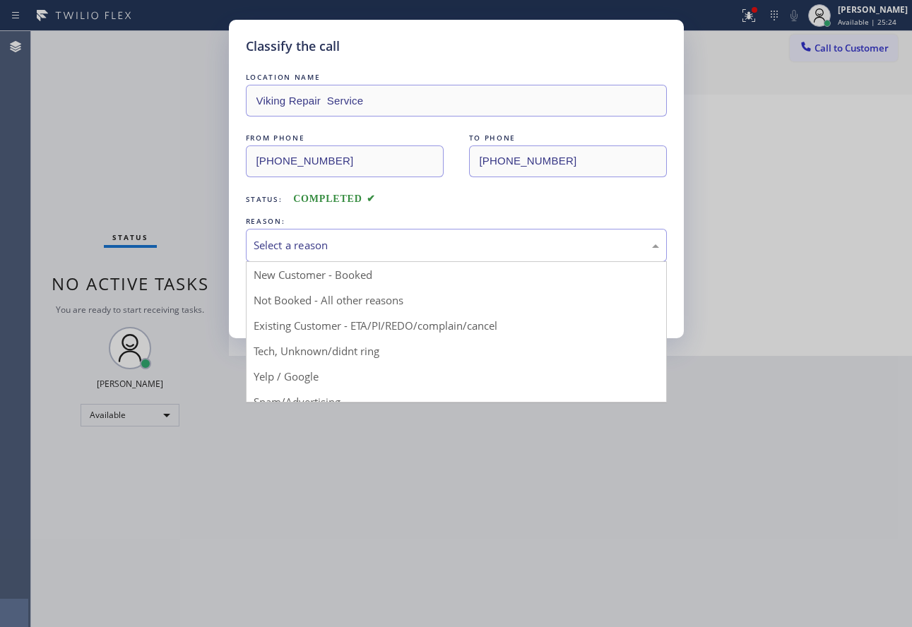
click at [366, 246] on div "Select a reason" at bounding box center [456, 245] width 405 height 16
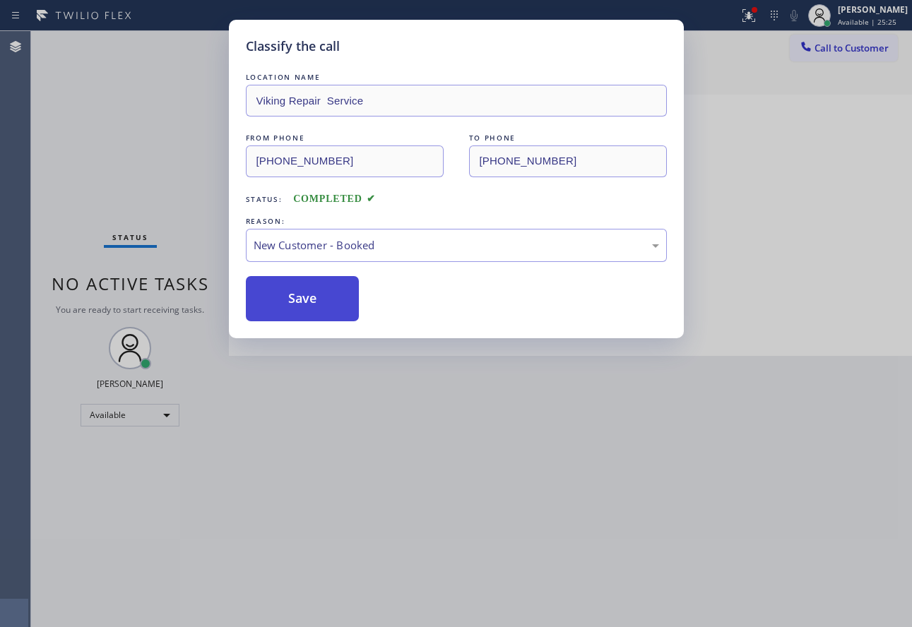
click at [309, 300] on button "Save" at bounding box center [303, 298] width 114 height 45
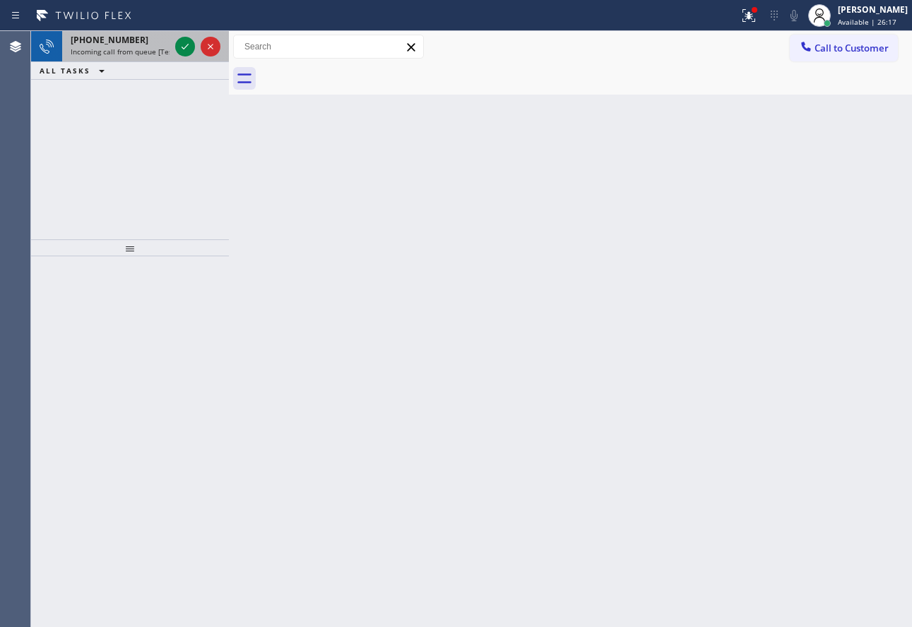
click at [138, 48] on span "Incoming call from queue [Test] All" at bounding box center [129, 52] width 117 height 10
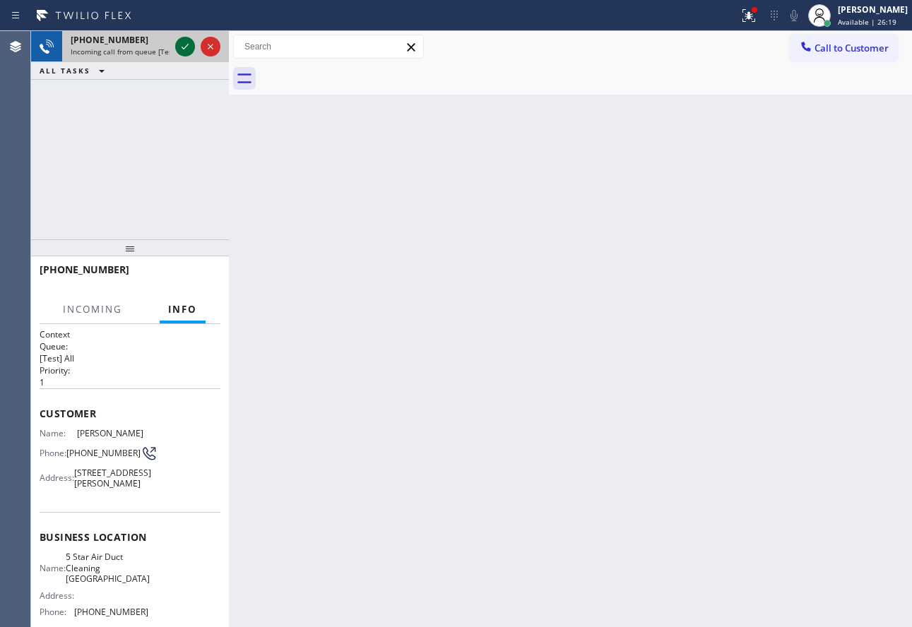
click at [189, 46] on icon at bounding box center [185, 46] width 17 height 17
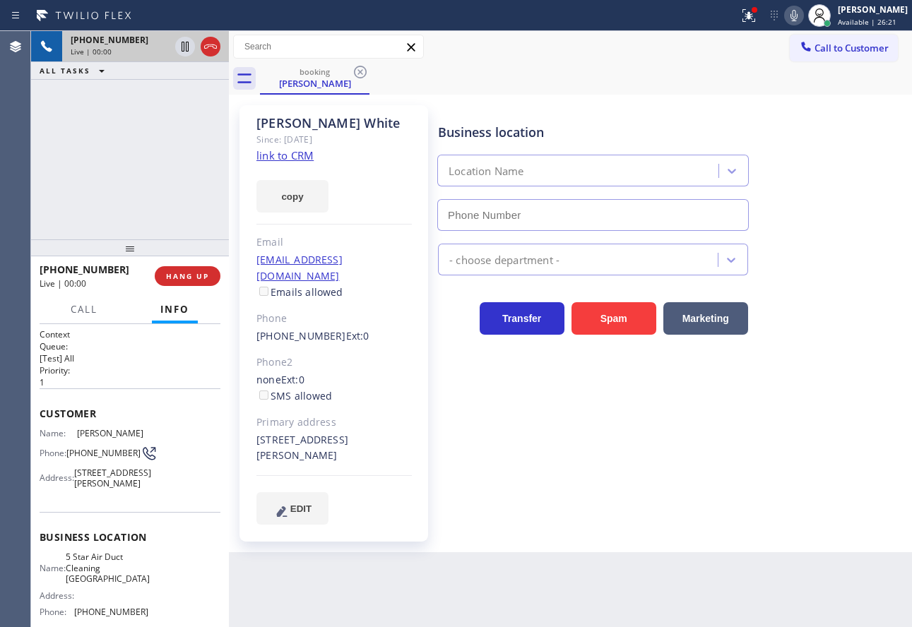
type input "[PHONE_NUMBER]"
click at [280, 159] on link "link to CRM" at bounding box center [284, 155] width 57 height 14
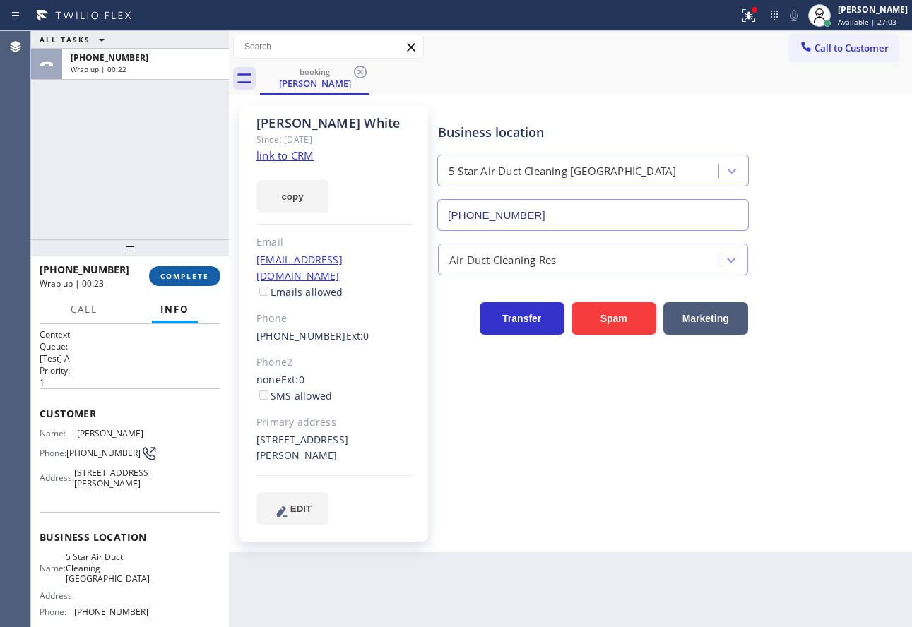
click at [203, 270] on button "COMPLETE" at bounding box center [184, 276] width 71 height 20
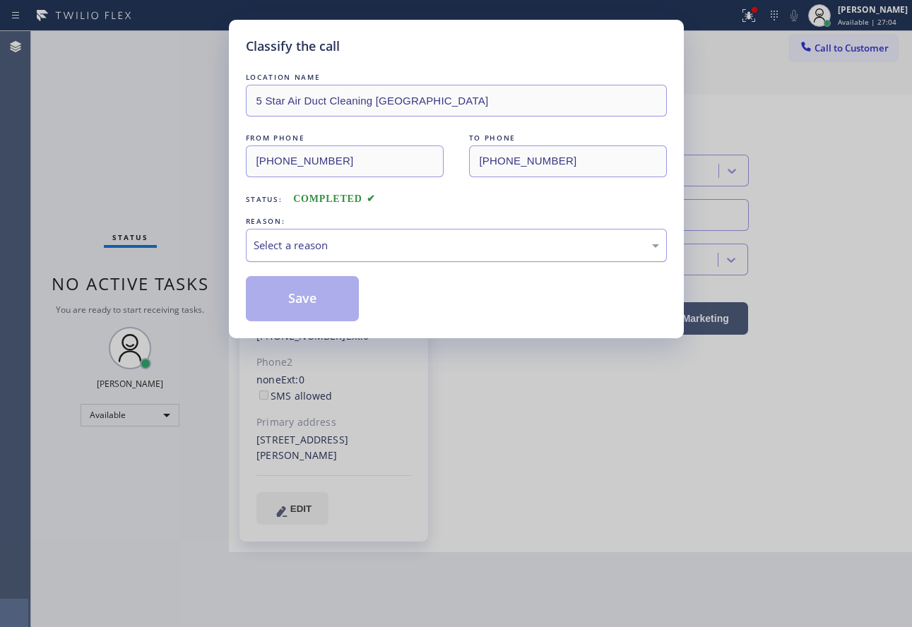
click at [368, 245] on div "Select a reason" at bounding box center [456, 245] width 405 height 16
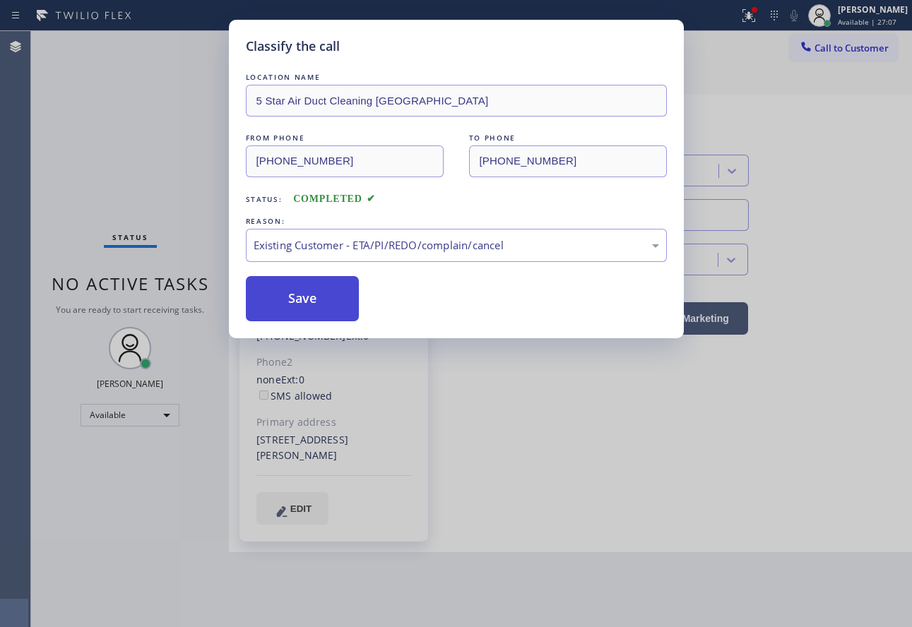
click at [331, 299] on button "Save" at bounding box center [303, 298] width 114 height 45
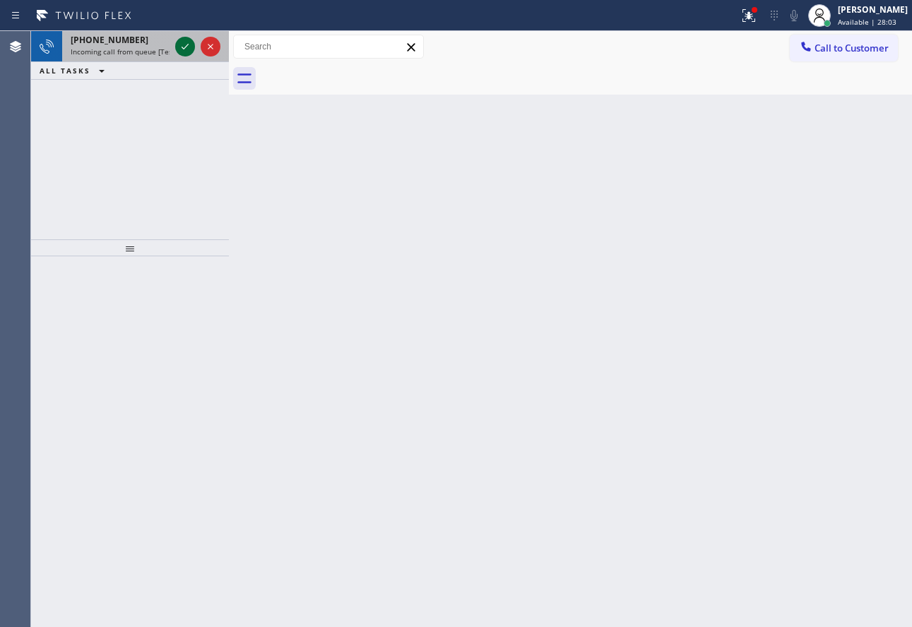
click at [187, 53] on icon at bounding box center [185, 46] width 17 height 17
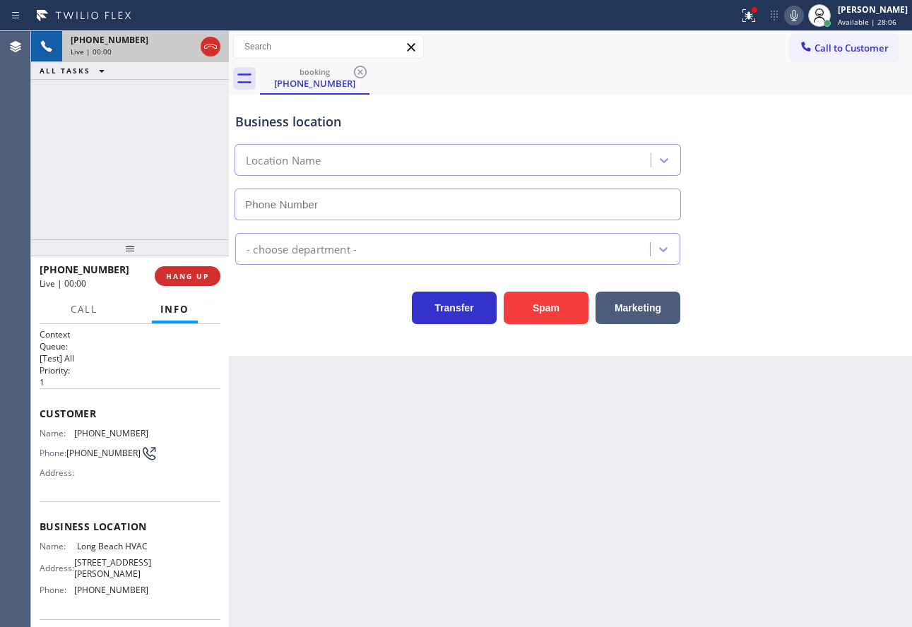
type input "[PHONE_NUMBER]"
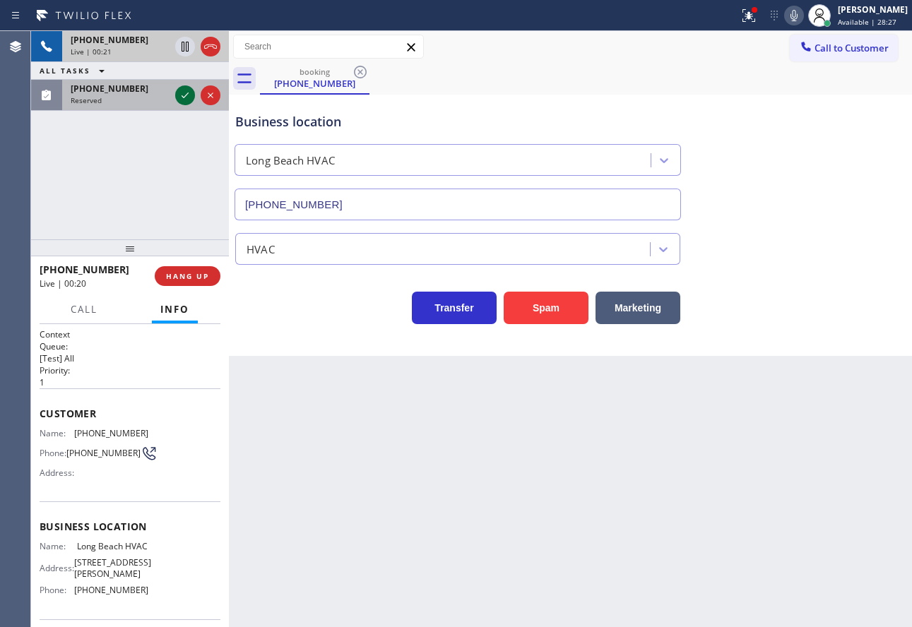
click at [185, 97] on icon at bounding box center [185, 96] width 7 height 6
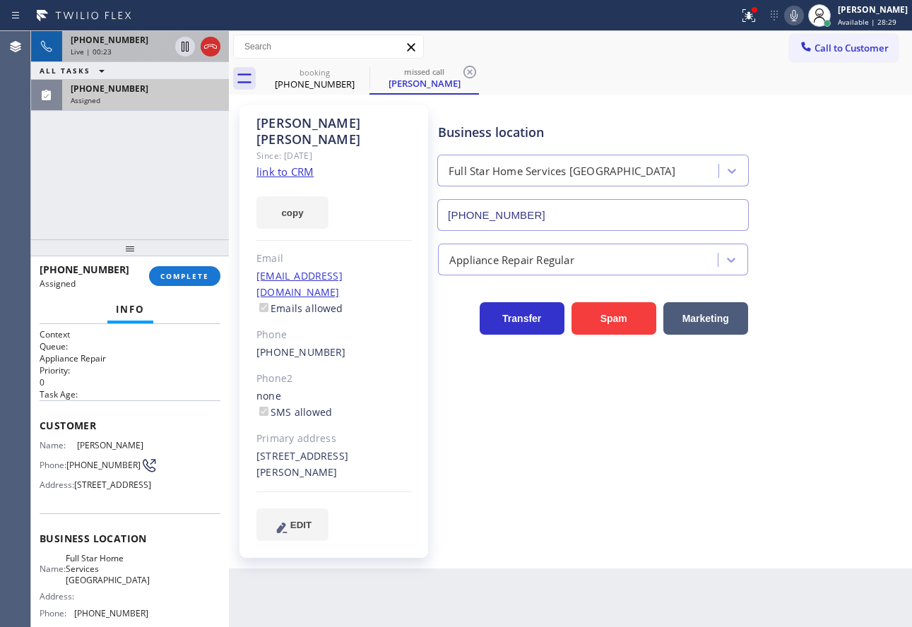
type input "[PHONE_NUMBER]"
click at [189, 275] on span "COMPLETE" at bounding box center [184, 276] width 49 height 10
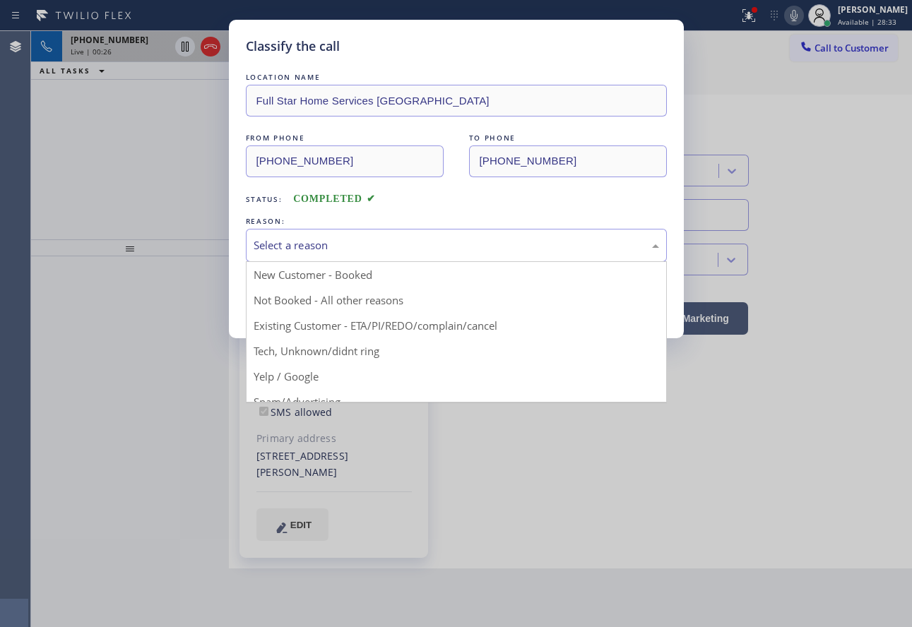
click at [315, 239] on div "Select a reason" at bounding box center [456, 245] width 405 height 16
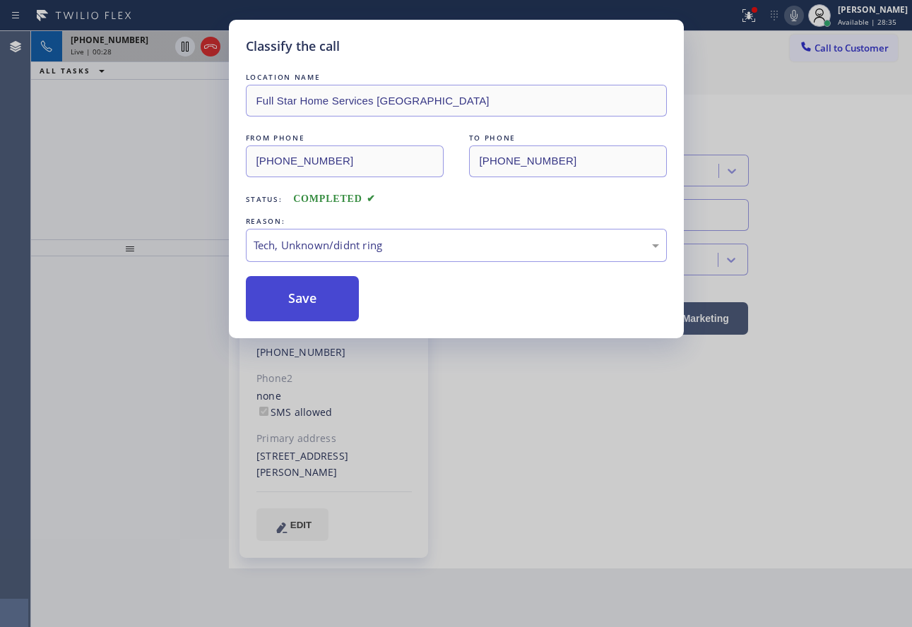
click at [306, 296] on button "Save" at bounding box center [303, 298] width 114 height 45
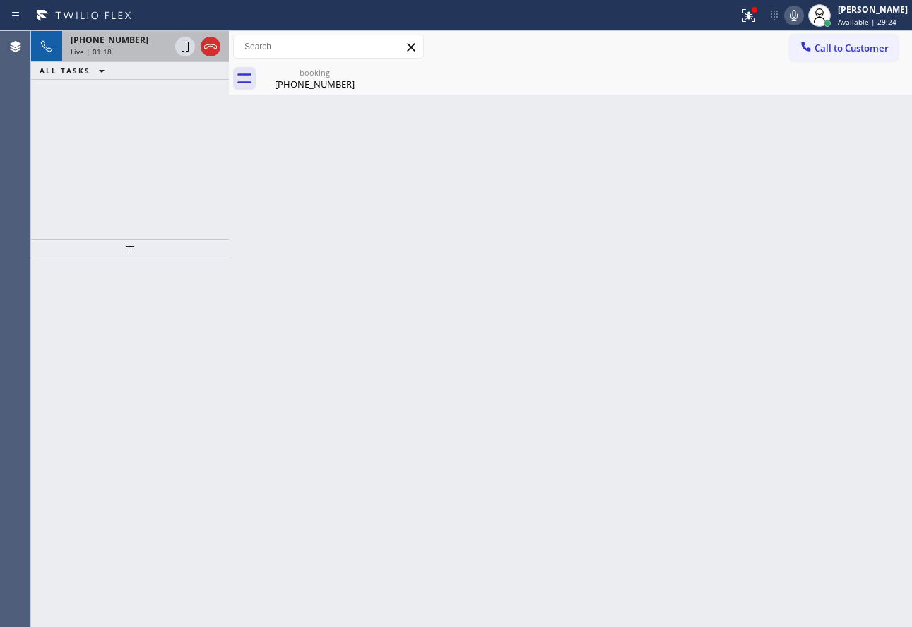
click at [766, 101] on div "Back to Dashboard Change Sender ID Customers Technicians Select a contact Outbo…" at bounding box center [570, 329] width 683 height 596
click at [797, 13] on icon at bounding box center [793, 15] width 7 height 11
click at [178, 42] on icon at bounding box center [185, 46] width 17 height 17
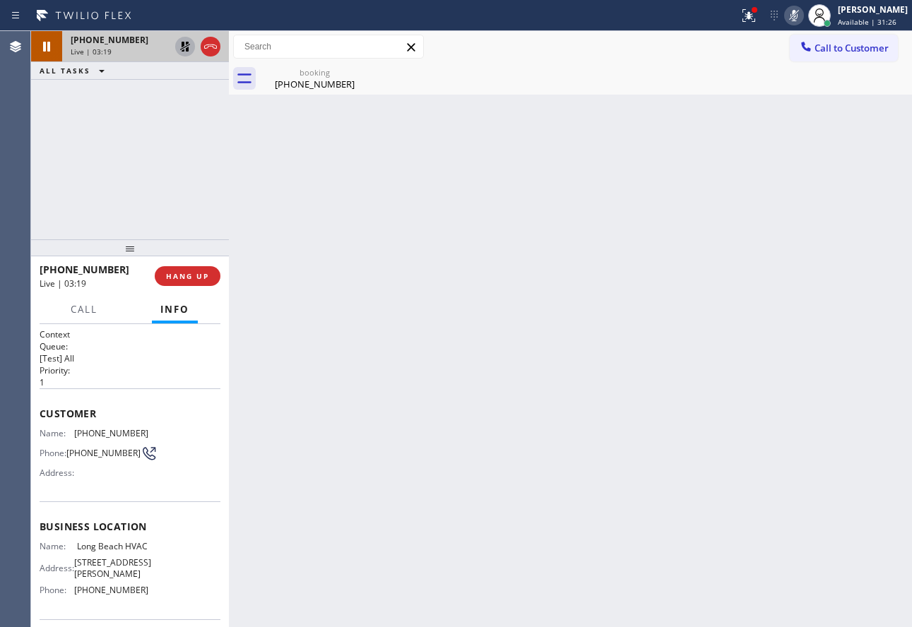
click at [797, 15] on icon at bounding box center [793, 15] width 7 height 11
click at [182, 50] on icon at bounding box center [185, 46] width 17 height 17
click at [307, 85] on div "[PHONE_NUMBER]" at bounding box center [314, 84] width 107 height 13
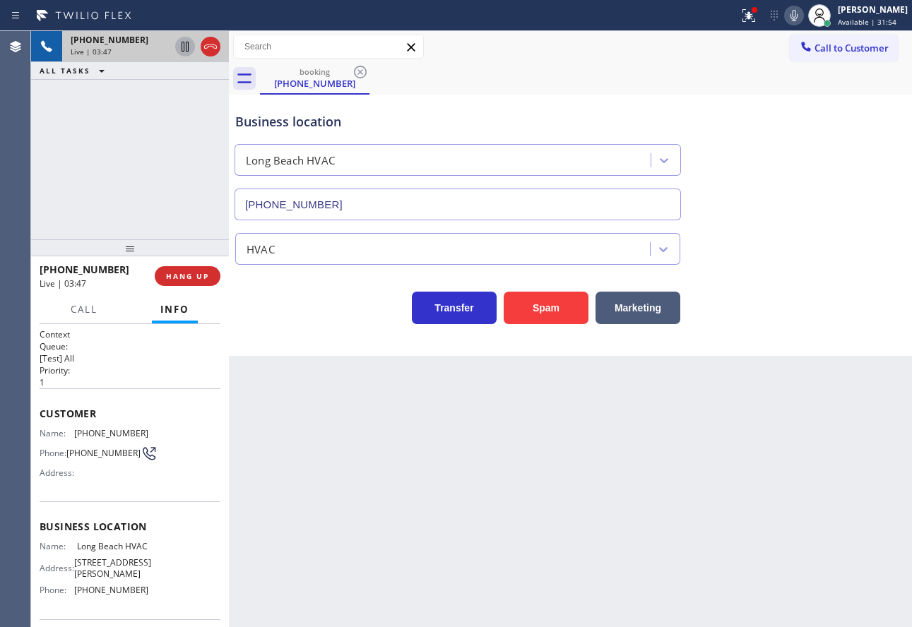
click at [802, 19] on icon at bounding box center [793, 15] width 17 height 17
click at [797, 16] on icon at bounding box center [793, 15] width 7 height 11
click at [802, 18] on icon at bounding box center [793, 15] width 17 height 17
click at [797, 14] on icon at bounding box center [793, 15] width 7 height 11
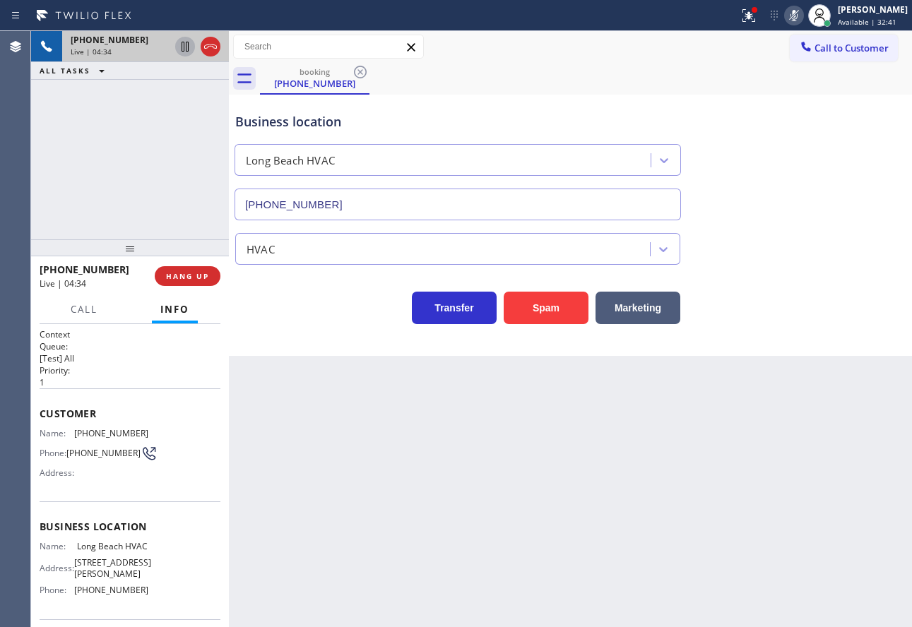
click at [797, 14] on icon at bounding box center [793, 15] width 7 height 11
click at [105, 433] on span "[PHONE_NUMBER]" at bounding box center [111, 433] width 74 height 11
click at [118, 595] on span "[PHONE_NUMBER]" at bounding box center [111, 590] width 74 height 11
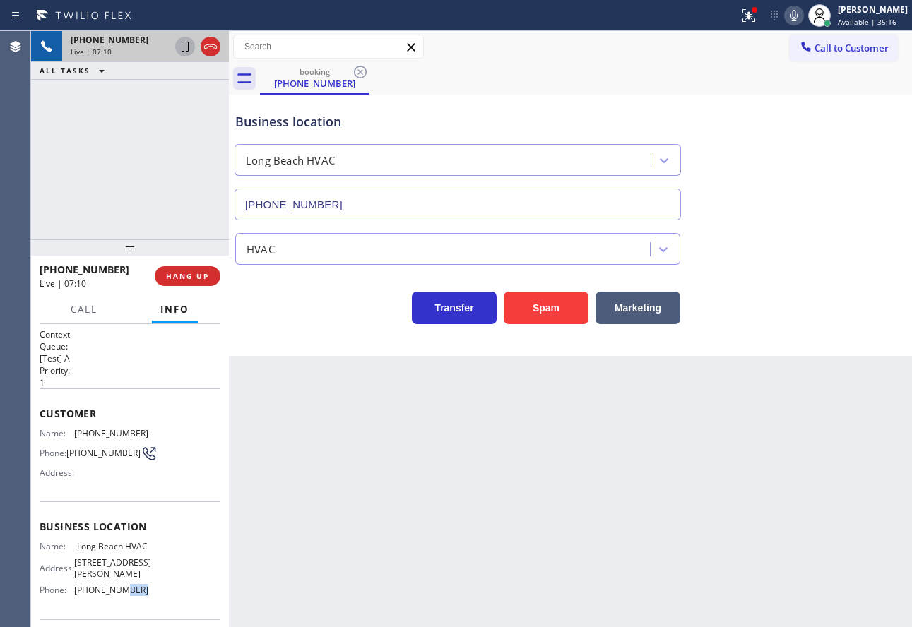
click at [118, 595] on span "[PHONE_NUMBER]" at bounding box center [111, 590] width 74 height 11
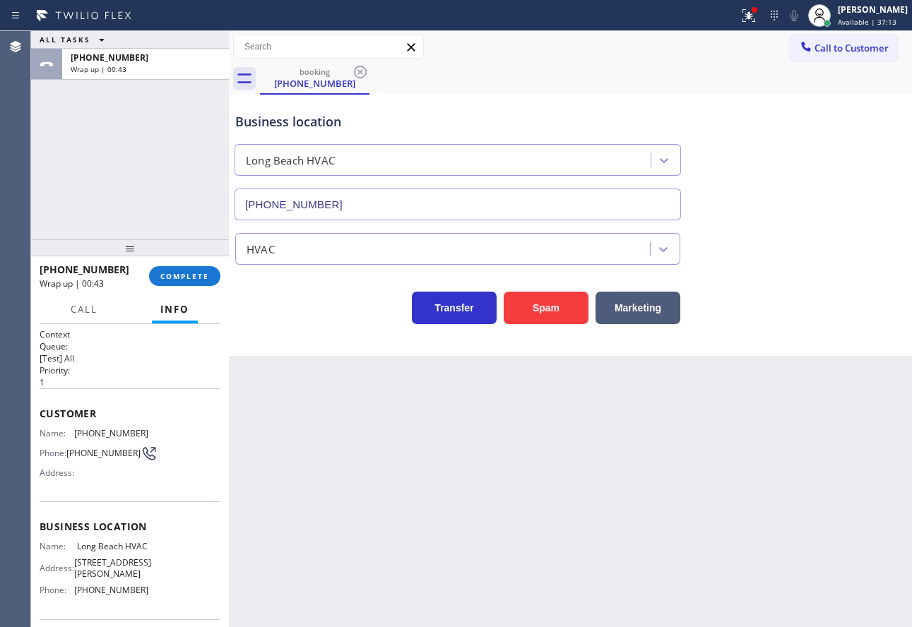
click at [107, 552] on span "Long Beach HVAC" at bounding box center [112, 546] width 71 height 11
drag, startPoint x: 100, startPoint y: 565, endPoint x: 74, endPoint y: 550, distance: 30.1
click at [74, 550] on div "Name: Long Beach HVAC" at bounding box center [94, 546] width 109 height 11
click at [184, 273] on span "COMPLETE" at bounding box center [184, 276] width 49 height 10
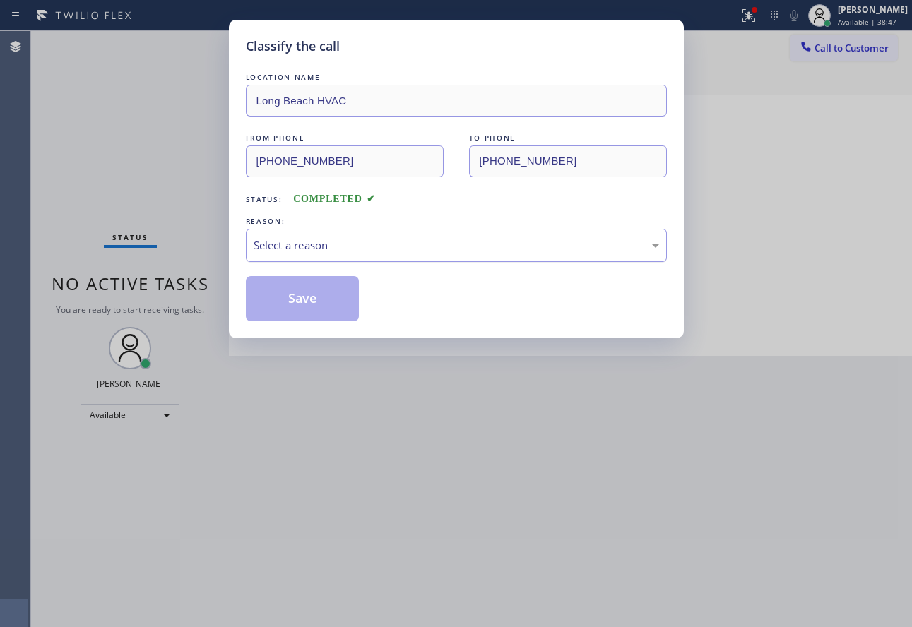
click at [362, 244] on div "Select a reason" at bounding box center [456, 245] width 405 height 16
click at [314, 312] on button "Save" at bounding box center [303, 298] width 114 height 45
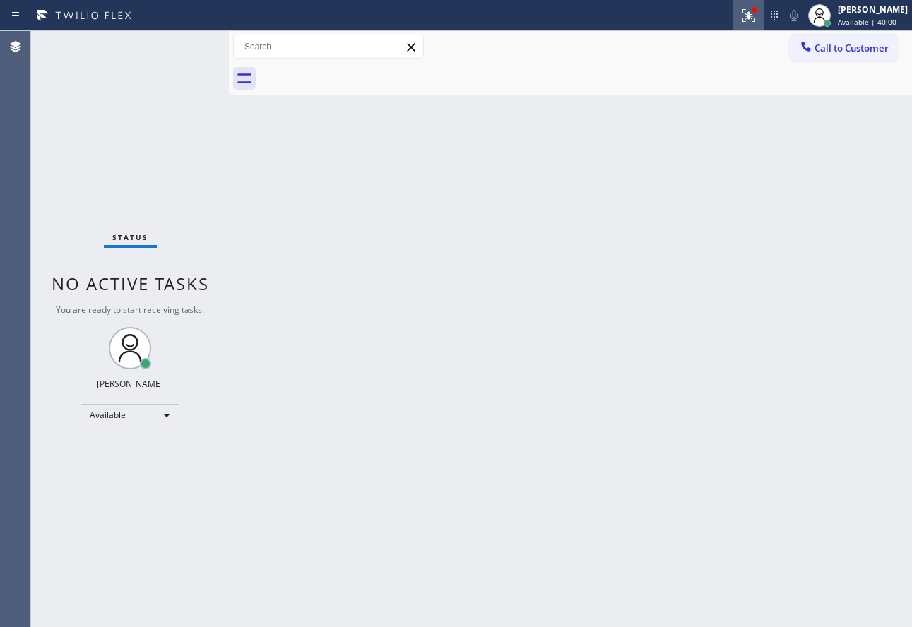
click at [764, 11] on div at bounding box center [748, 15] width 31 height 17
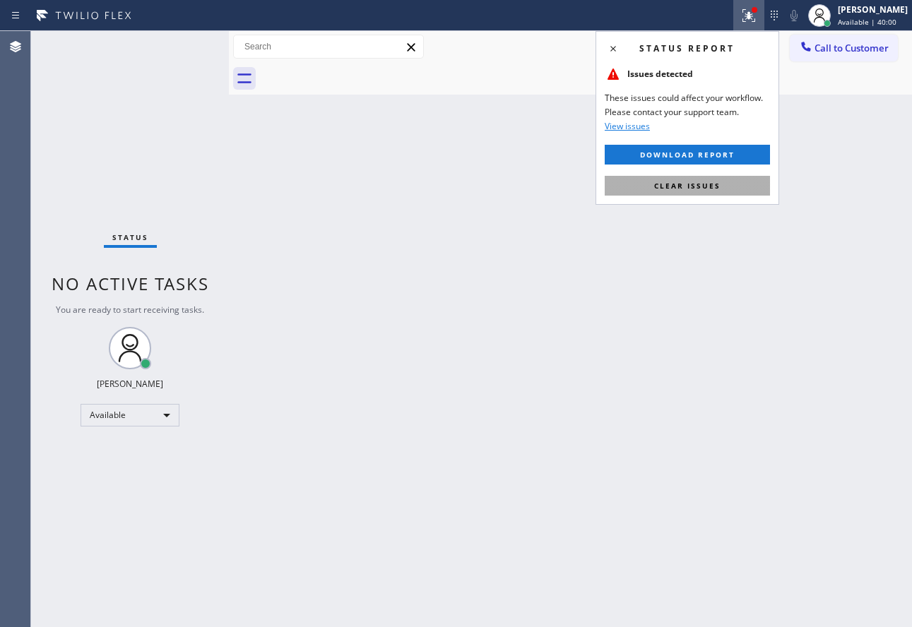
click at [701, 191] on button "Clear issues" at bounding box center [687, 186] width 165 height 20
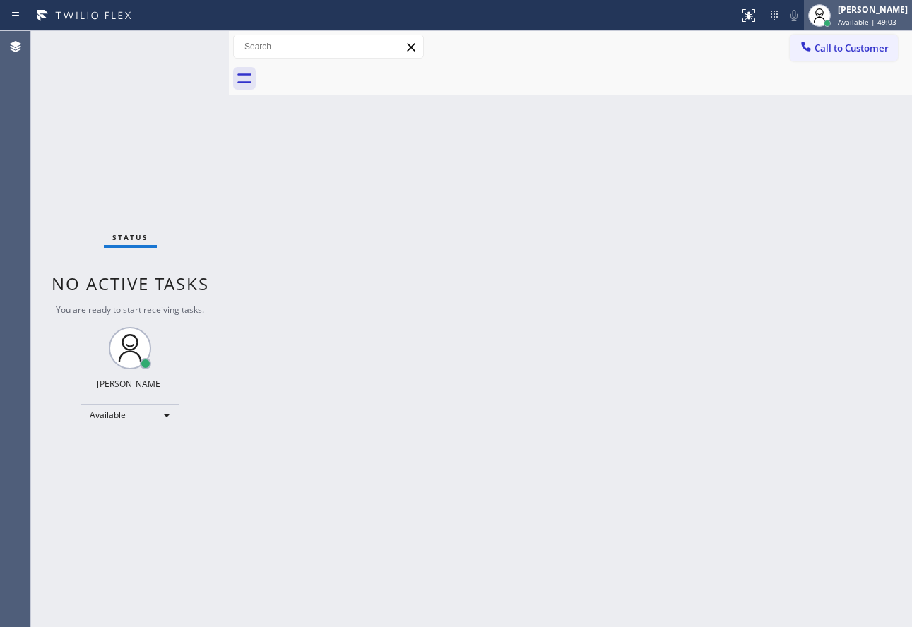
click at [854, 10] on div "[PERSON_NAME]" at bounding box center [873, 10] width 70 height 12
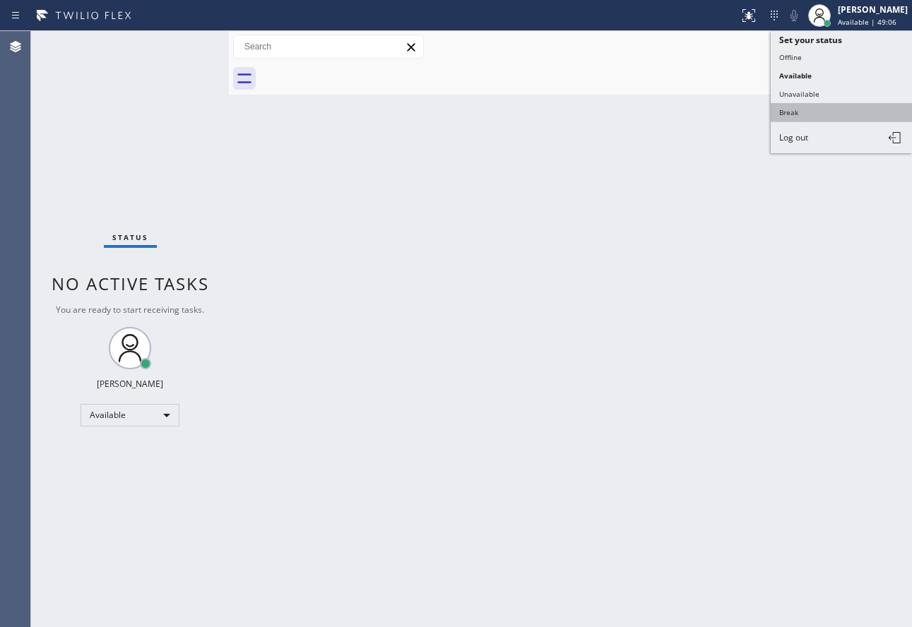
click at [817, 111] on button "Break" at bounding box center [841, 112] width 141 height 18
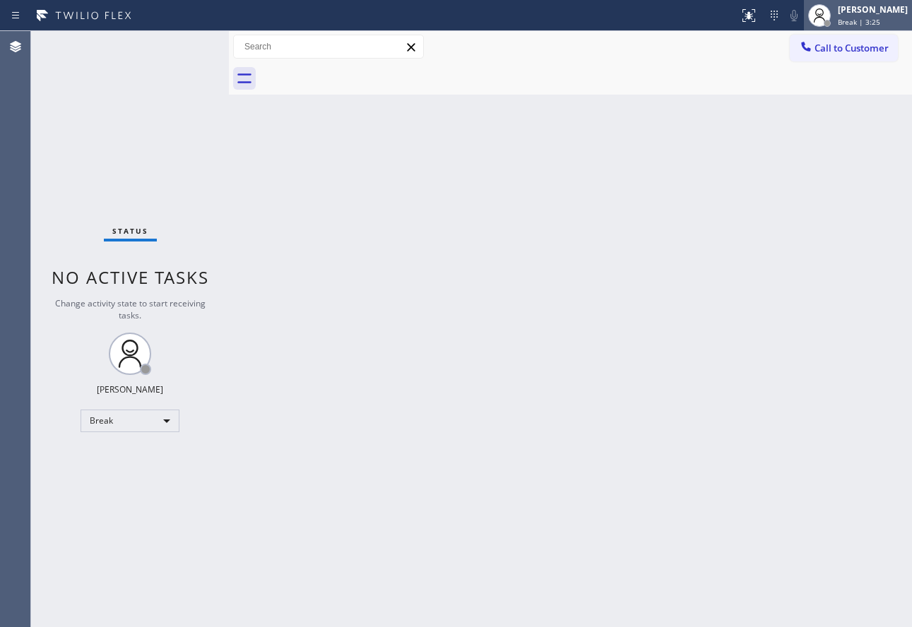
click at [835, 17] on div at bounding box center [819, 15] width 31 height 31
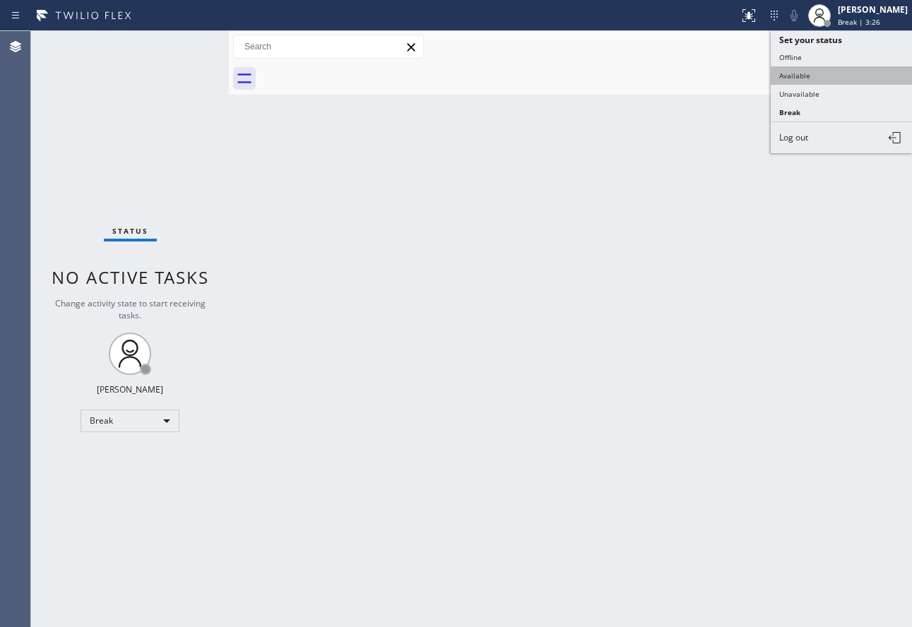
click at [800, 78] on button "Available" at bounding box center [841, 75] width 141 height 18
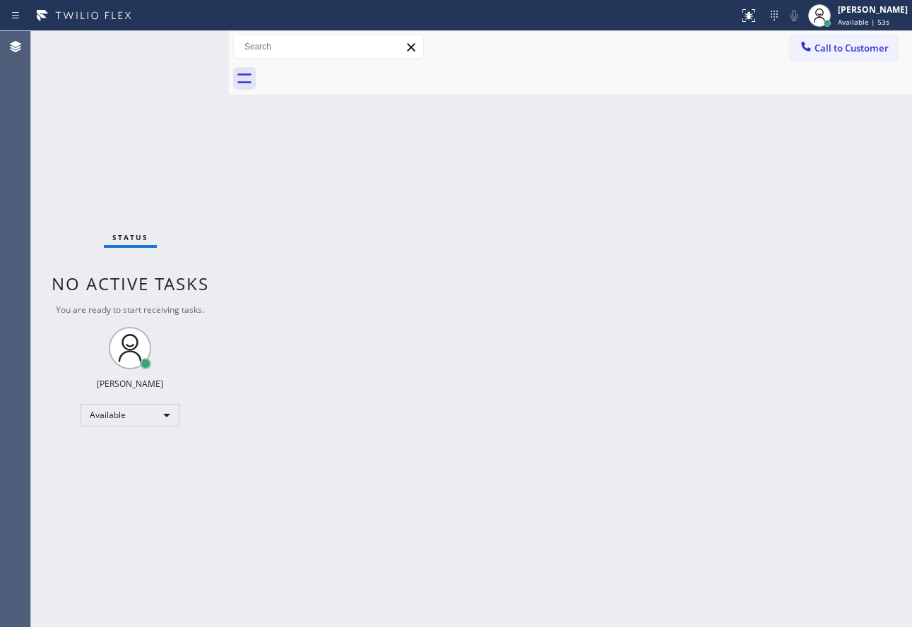
click at [162, 66] on div "Status No active tasks You are ready to start receiving tasks. [PERSON_NAME] Av…" at bounding box center [130, 329] width 198 height 596
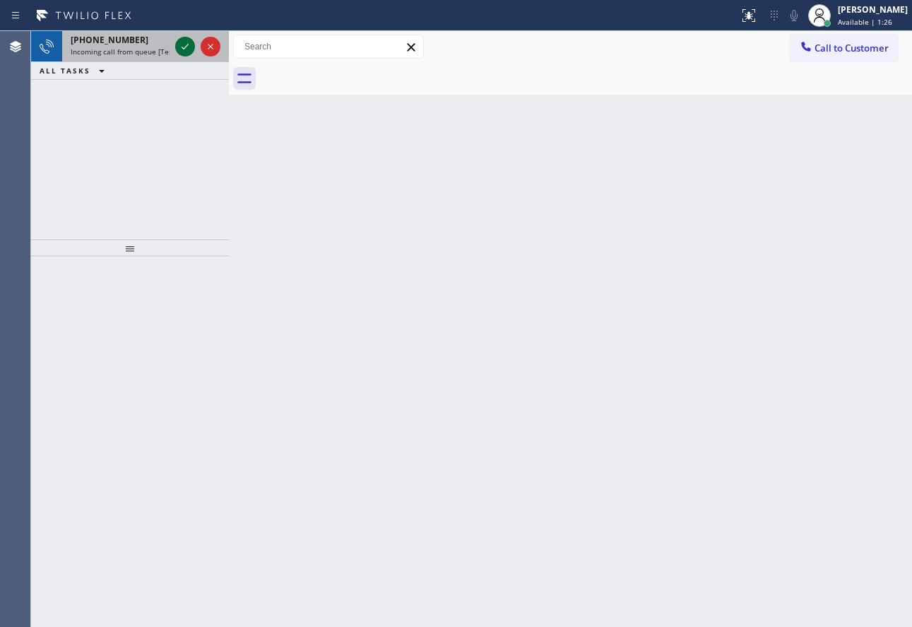
click at [185, 47] on icon at bounding box center [185, 46] width 17 height 17
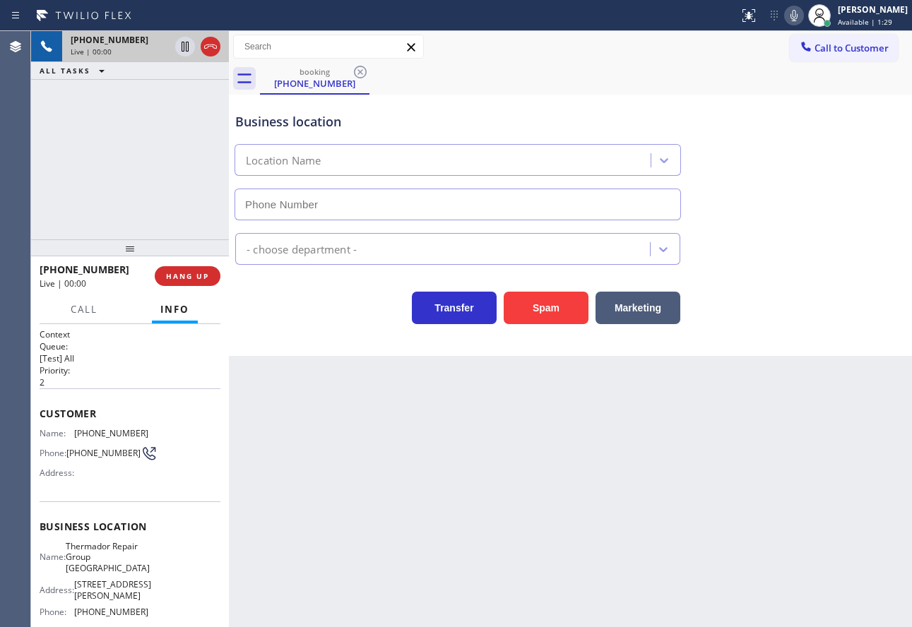
type input "[PHONE_NUMBER]"
click at [797, 14] on icon at bounding box center [793, 15] width 7 height 11
click at [187, 49] on icon at bounding box center [185, 46] width 17 height 17
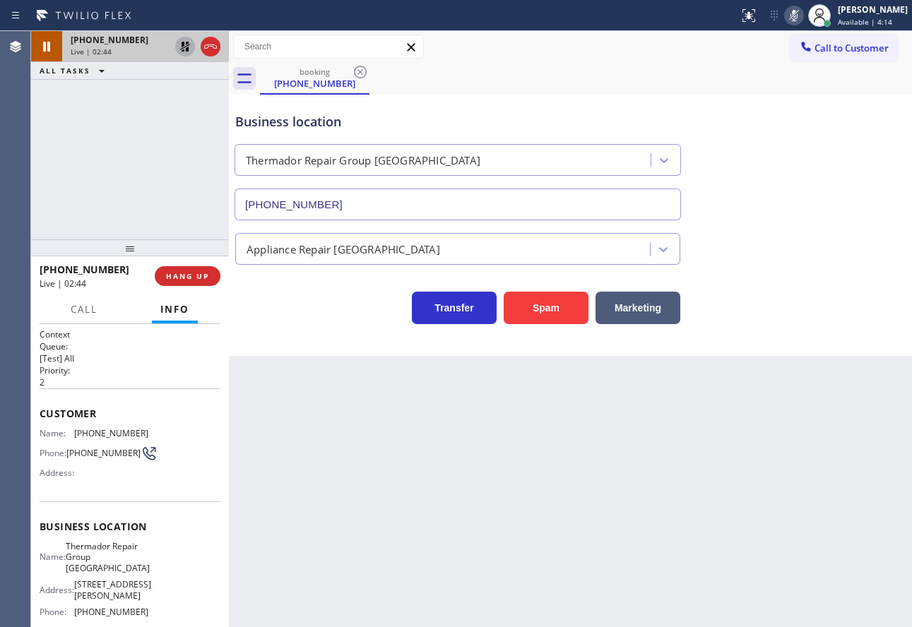
click at [109, 436] on span "[PHONE_NUMBER]" at bounding box center [111, 433] width 74 height 11
click at [797, 13] on icon at bounding box center [793, 15] width 7 height 11
click at [184, 49] on icon at bounding box center [185, 46] width 17 height 17
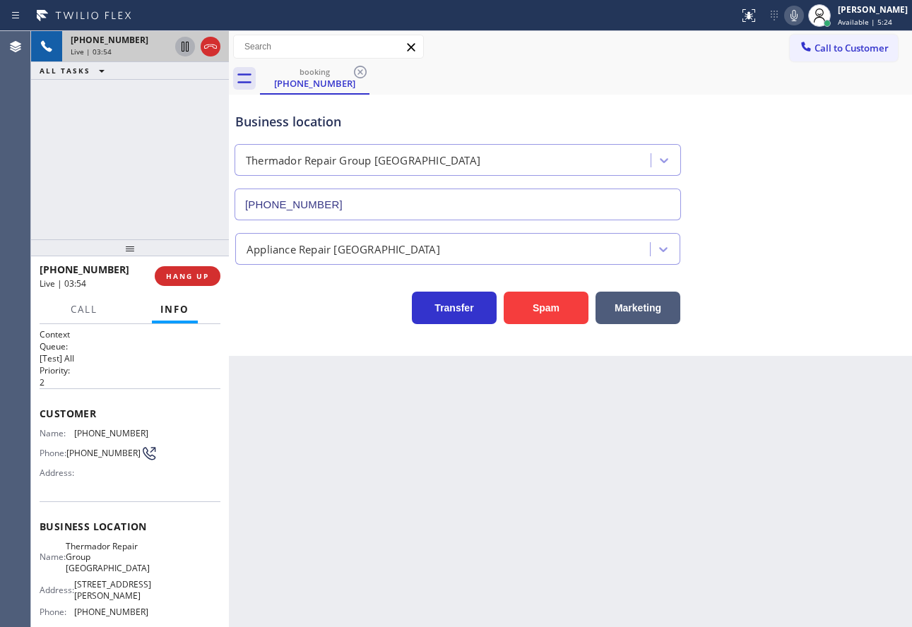
click at [622, 121] on div "Business location" at bounding box center [457, 121] width 445 height 19
click at [598, 64] on div "booking [PHONE_NUMBER]" at bounding box center [586, 79] width 652 height 32
click at [615, 63] on div "booking [PHONE_NUMBER]" at bounding box center [586, 79] width 652 height 32
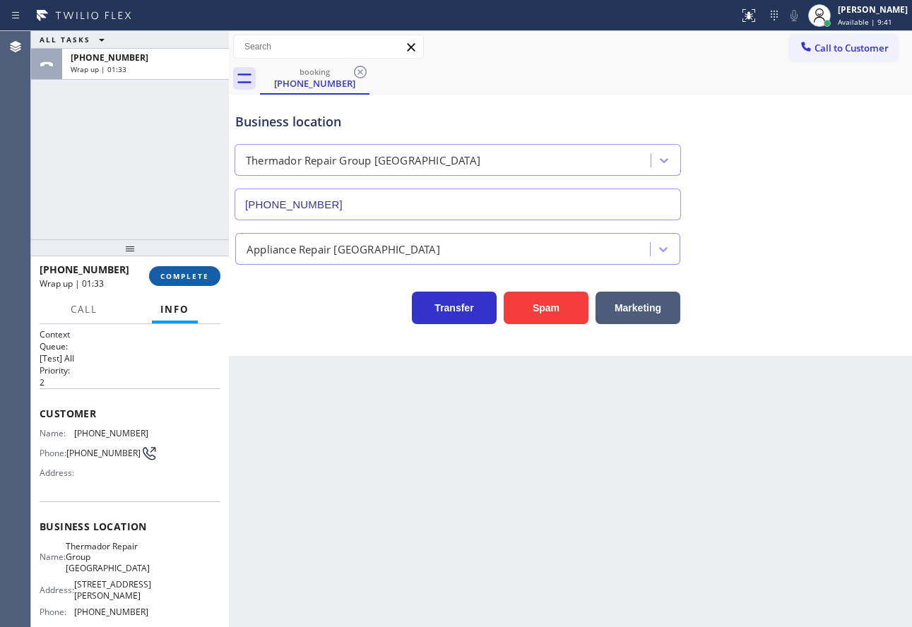
click at [207, 273] on span "COMPLETE" at bounding box center [184, 276] width 49 height 10
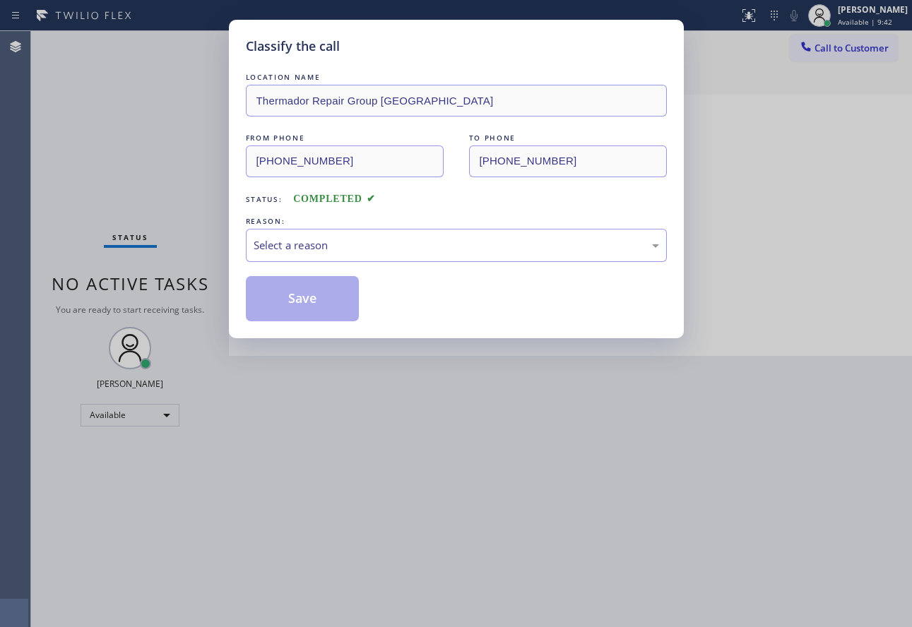
click at [343, 235] on div "Select a reason" at bounding box center [456, 245] width 421 height 33
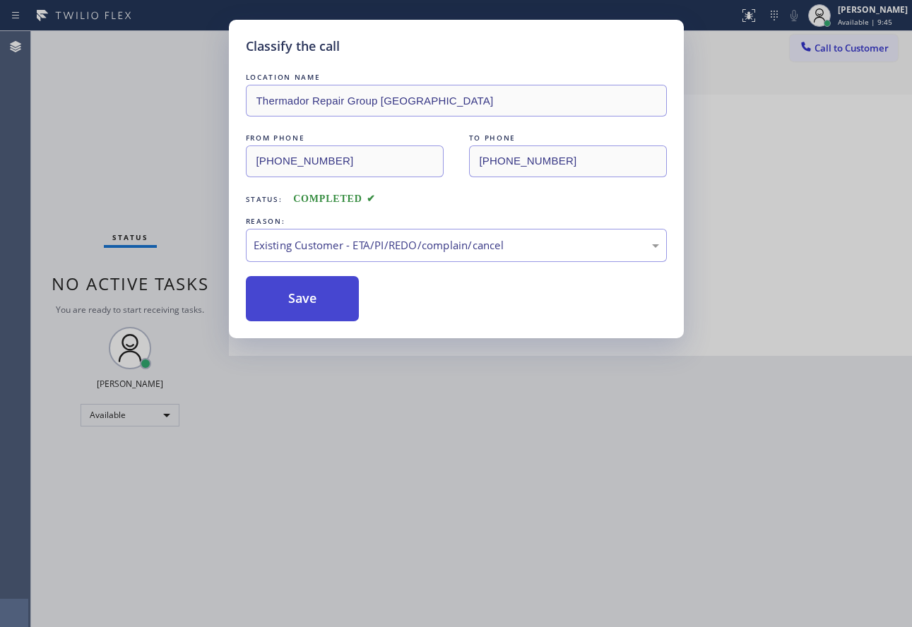
click at [321, 291] on button "Save" at bounding box center [303, 298] width 114 height 45
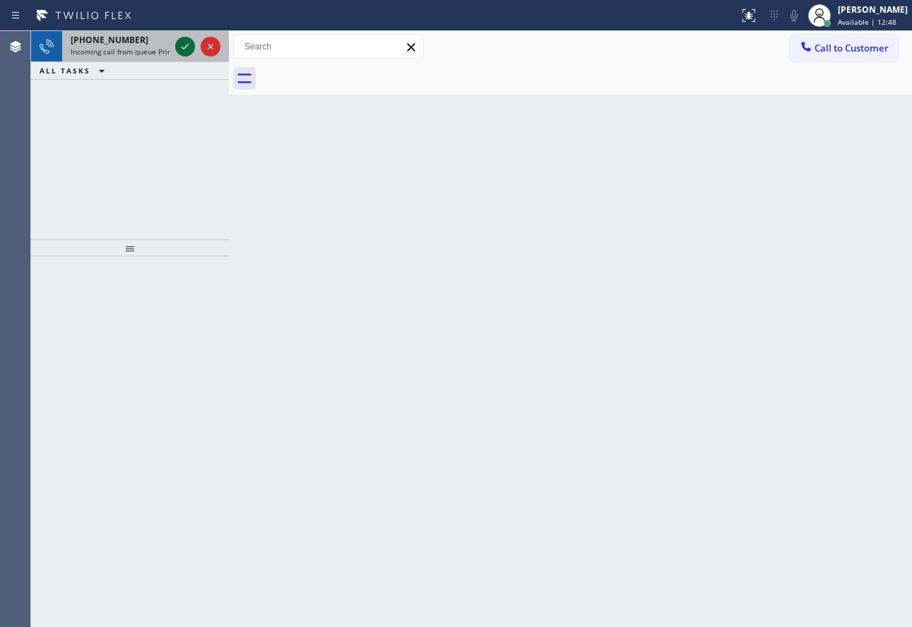
click at [189, 47] on icon at bounding box center [185, 46] width 17 height 17
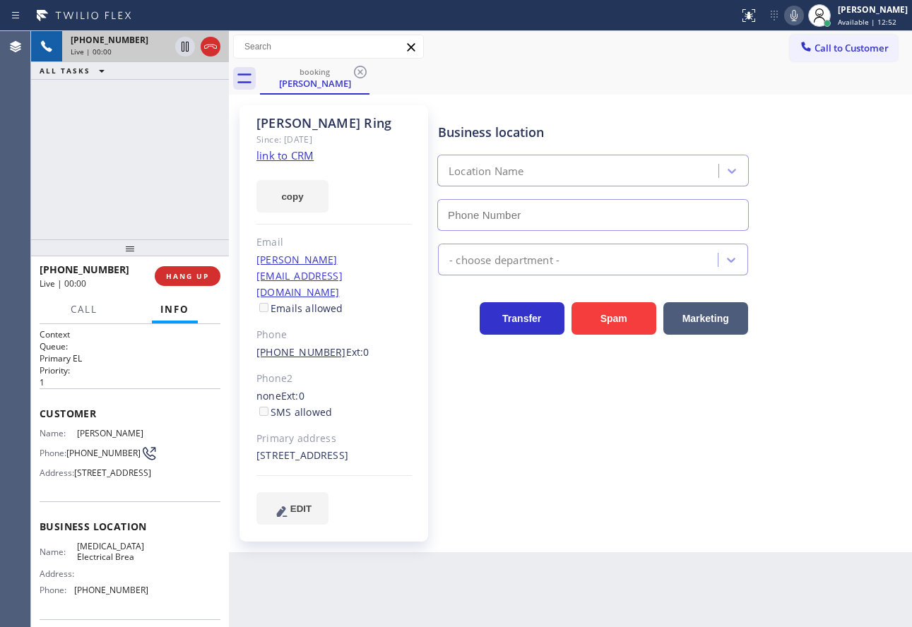
type input "[PHONE_NUMBER]"
click at [302, 155] on link "link to CRM" at bounding box center [284, 155] width 57 height 14
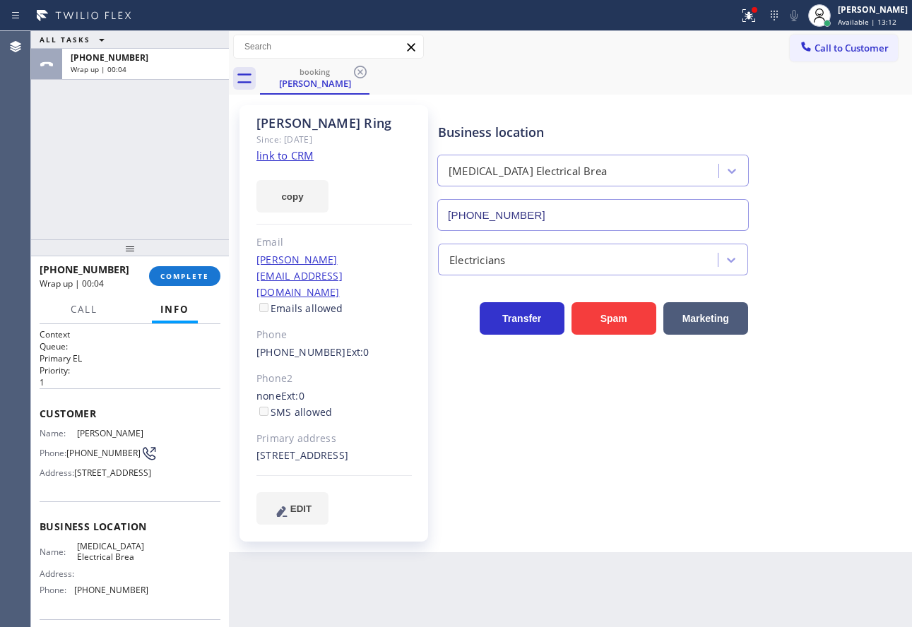
click at [687, 109] on div "Business location [MEDICAL_DATA] Electrical Brea [PHONE_NUMBER]" at bounding box center [593, 170] width 316 height 122
click at [191, 281] on span "COMPLETE" at bounding box center [184, 276] width 49 height 10
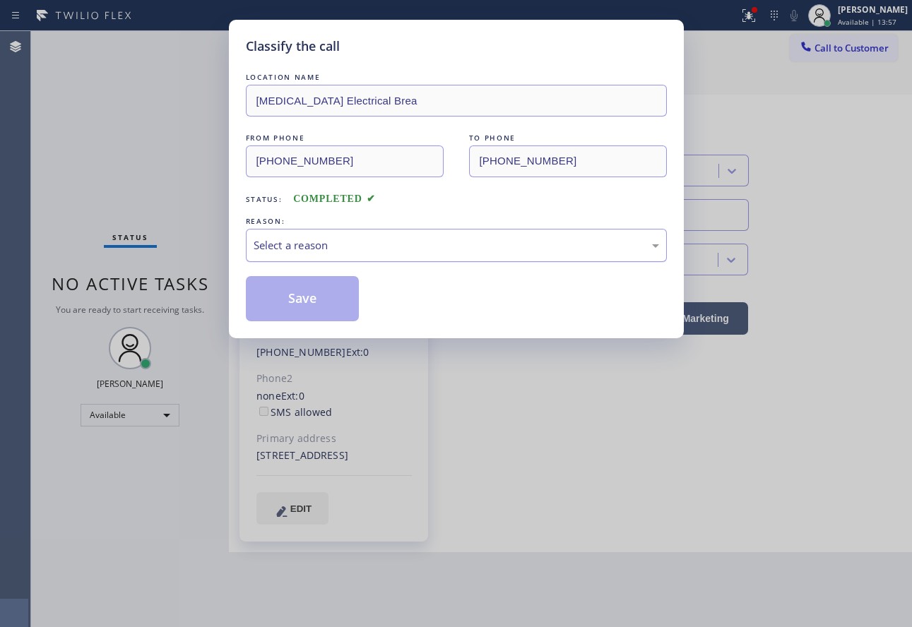
click at [326, 232] on div "Select a reason" at bounding box center [456, 245] width 421 height 33
click at [322, 307] on button "Save" at bounding box center [303, 298] width 114 height 45
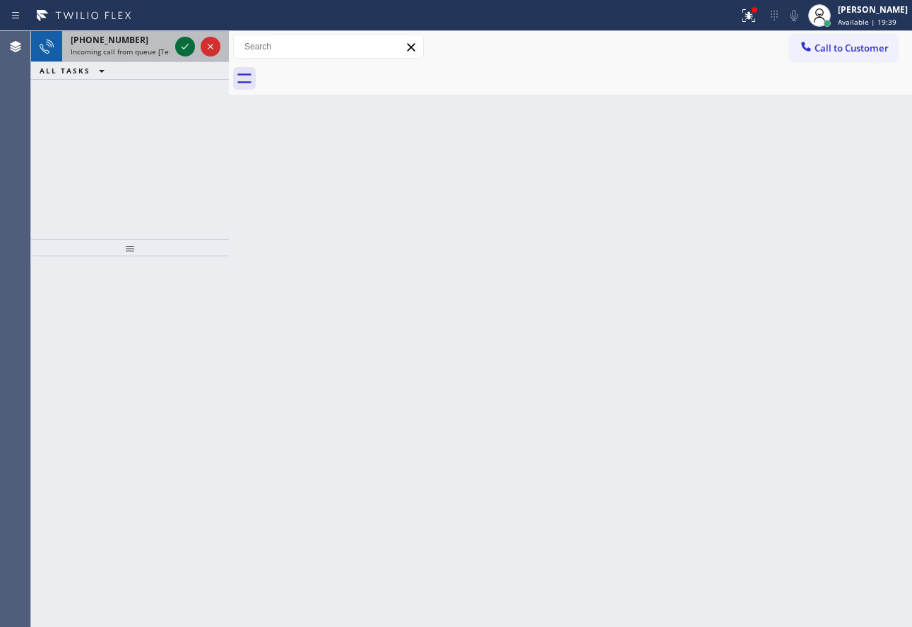
click at [188, 46] on icon at bounding box center [185, 46] width 17 height 17
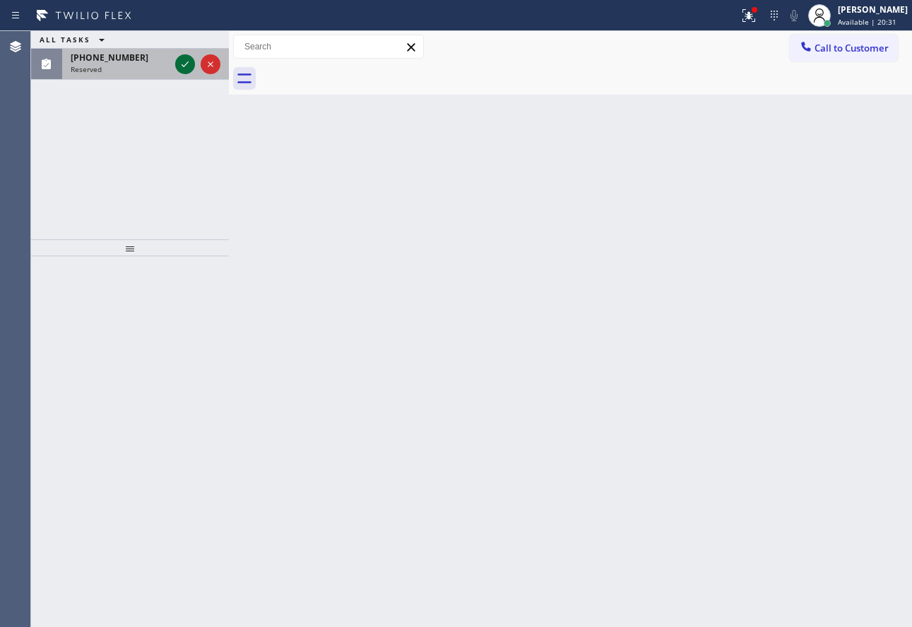
click at [186, 61] on icon at bounding box center [185, 64] width 17 height 17
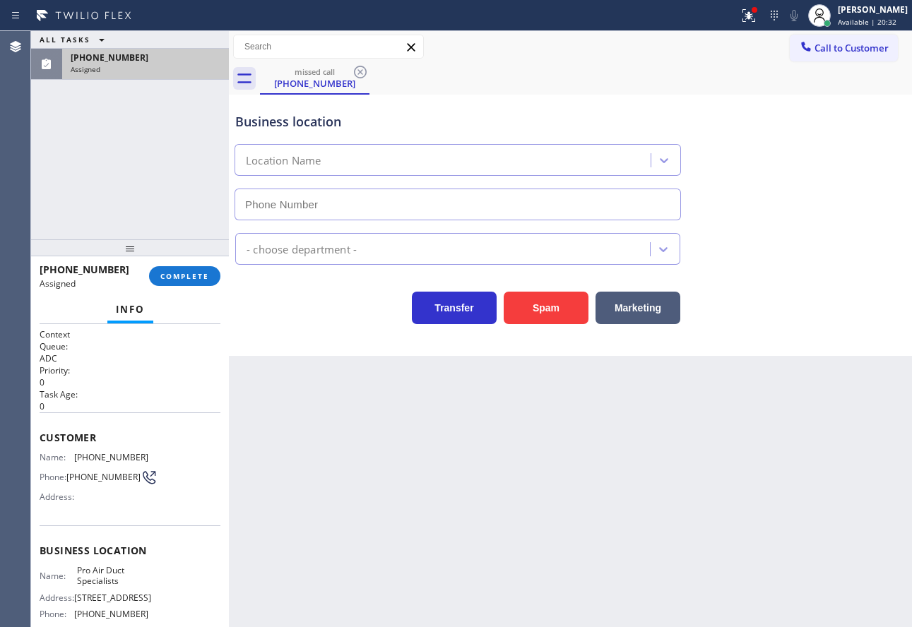
type input "[PHONE_NUMBER]"
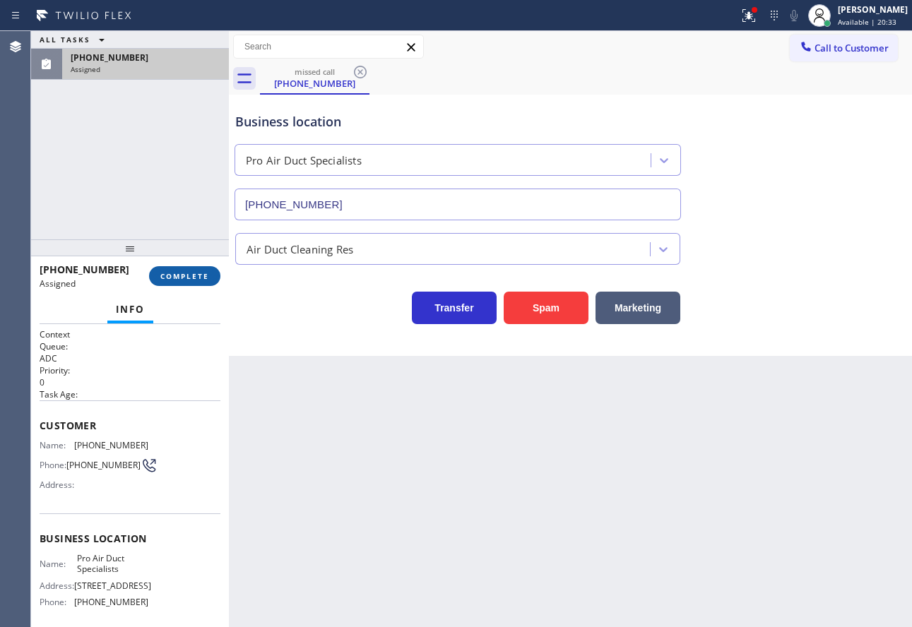
click at [184, 274] on span "COMPLETE" at bounding box center [184, 276] width 49 height 10
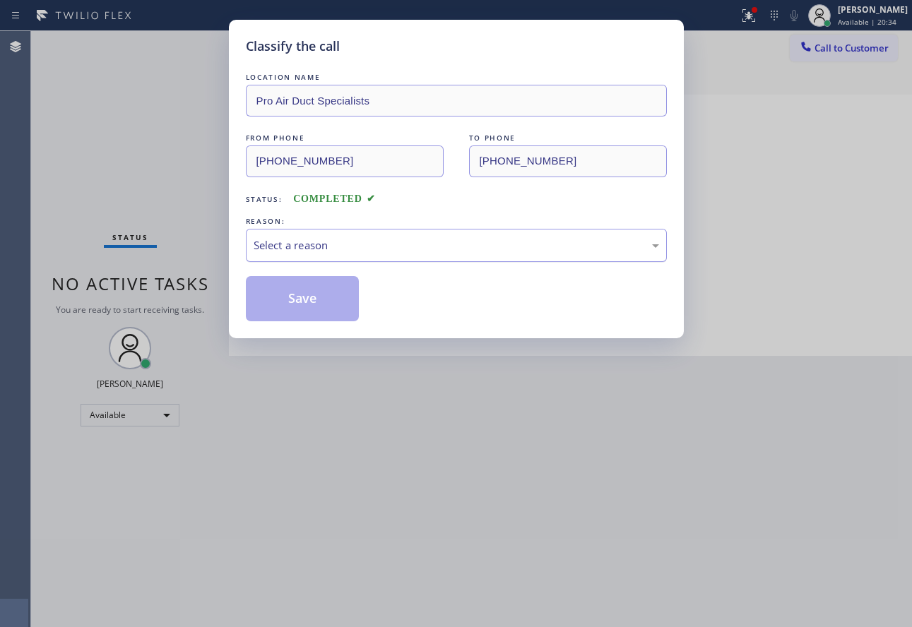
click at [346, 248] on div "Select a reason" at bounding box center [456, 245] width 405 height 16
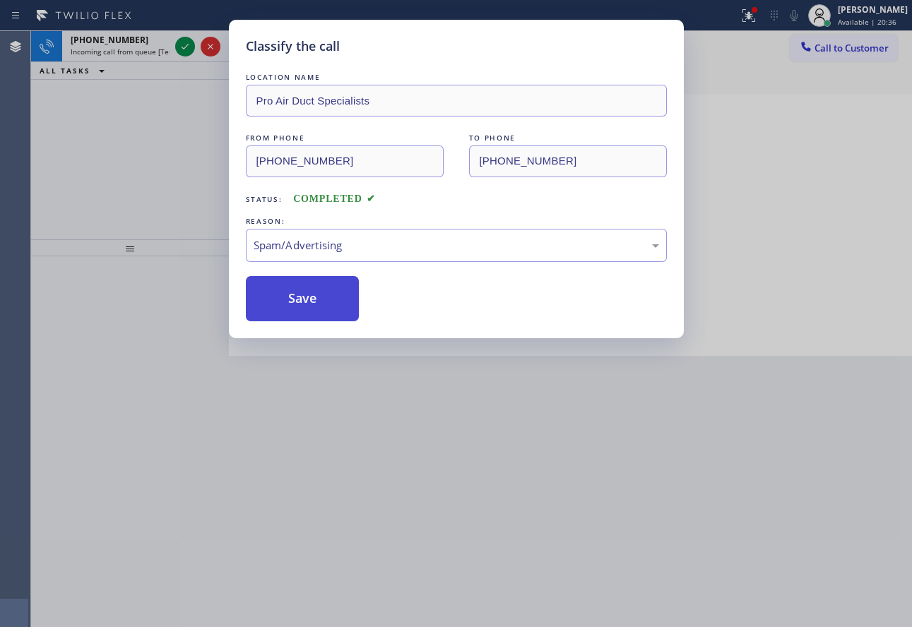
click at [311, 299] on button "Save" at bounding box center [303, 298] width 114 height 45
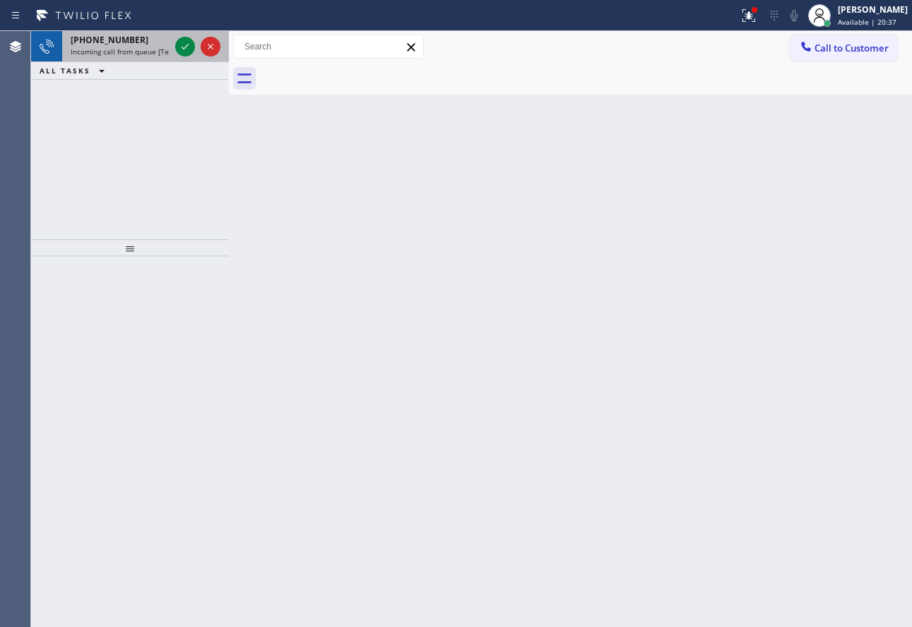
click at [141, 45] on div "[PHONE_NUMBER]" at bounding box center [120, 40] width 99 height 12
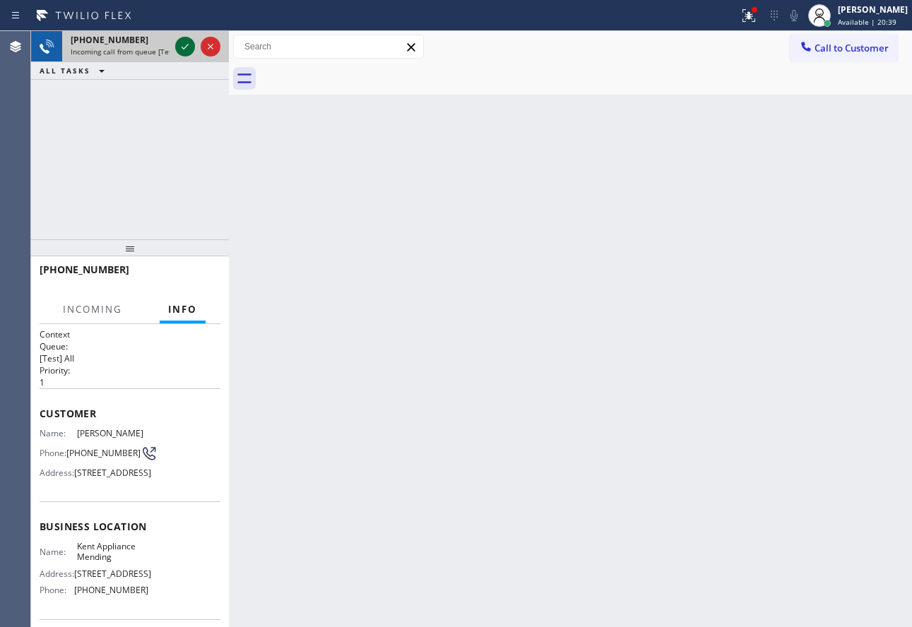
click at [181, 49] on icon at bounding box center [185, 46] width 17 height 17
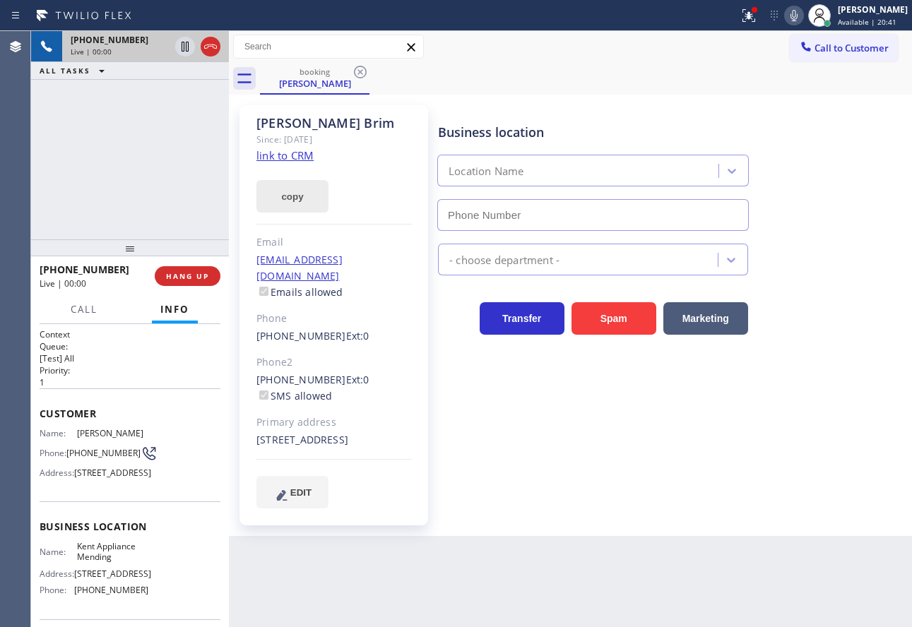
type input "[PHONE_NUMBER]"
click at [293, 159] on link "link to CRM" at bounding box center [284, 155] width 57 height 14
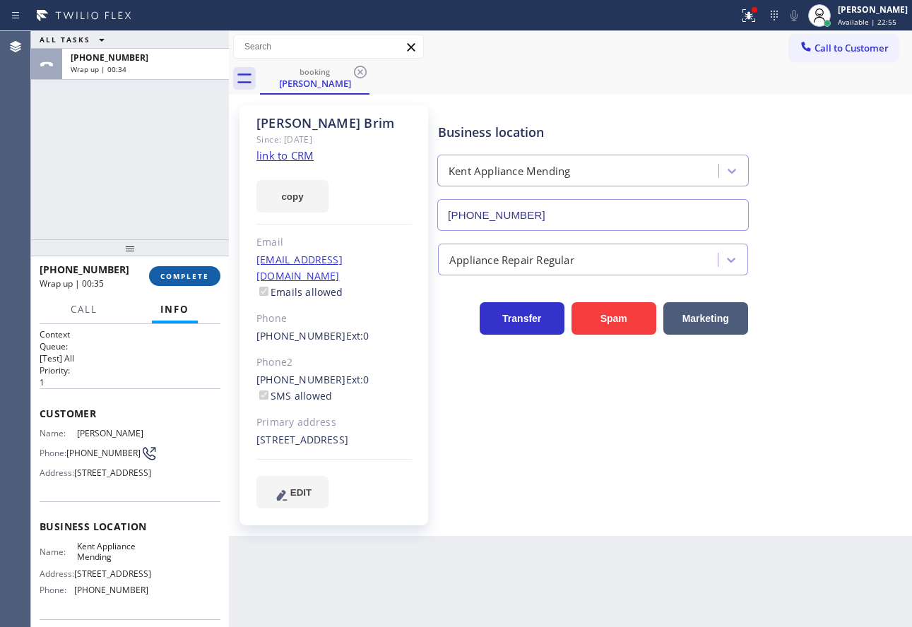
click at [149, 277] on button "COMPLETE" at bounding box center [184, 276] width 71 height 20
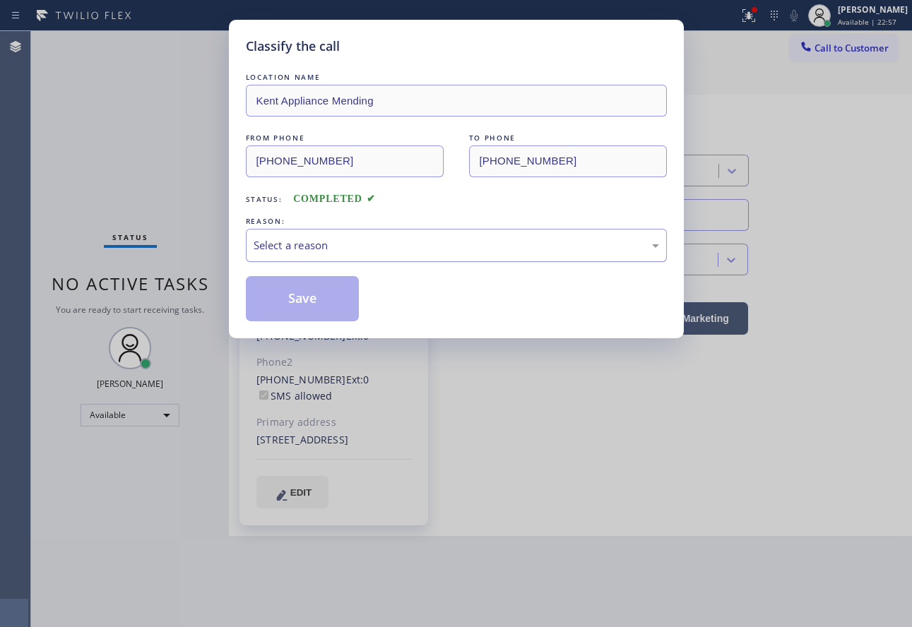
click at [362, 248] on div "Select a reason" at bounding box center [456, 245] width 405 height 16
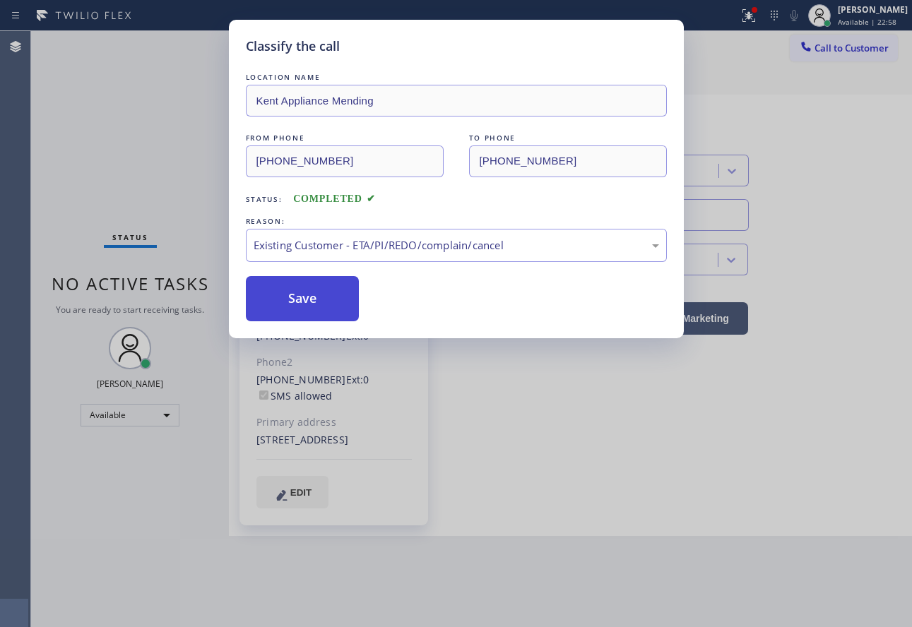
click at [312, 309] on button "Save" at bounding box center [303, 298] width 114 height 45
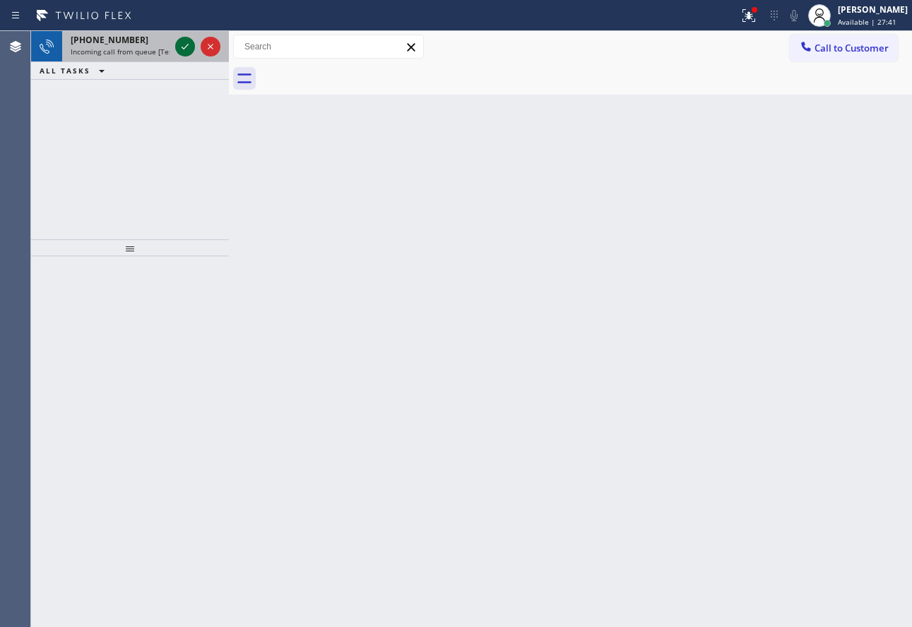
click at [184, 49] on icon at bounding box center [185, 46] width 17 height 17
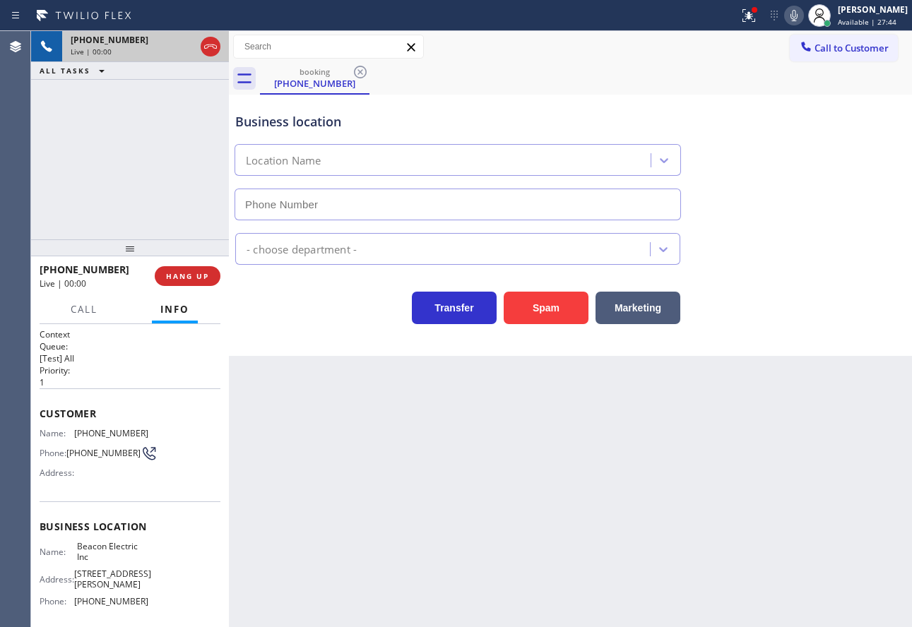
type input "[PHONE_NUMBER]"
click at [310, 352] on div "Business location Beacon Electric Inc [PHONE_NUMBER] Electricians Transfer Spam…" at bounding box center [570, 225] width 683 height 261
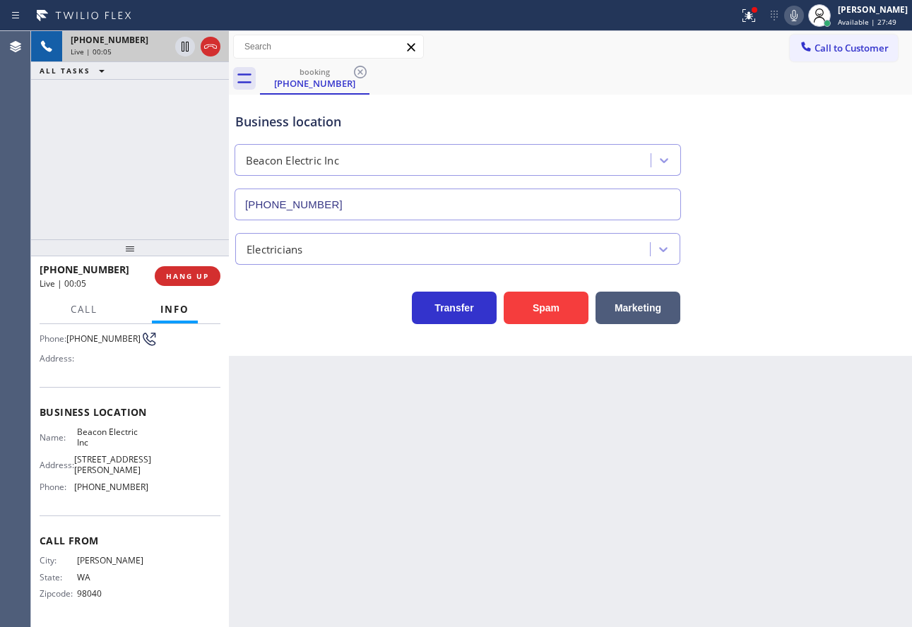
click at [401, 406] on div "Back to Dashboard Change Sender ID Customers Technicians Select a contact Outbo…" at bounding box center [570, 329] width 683 height 596
click at [381, 473] on div "Back to Dashboard Change Sender ID Customers Technicians Select a contact Outbo…" at bounding box center [570, 329] width 683 height 596
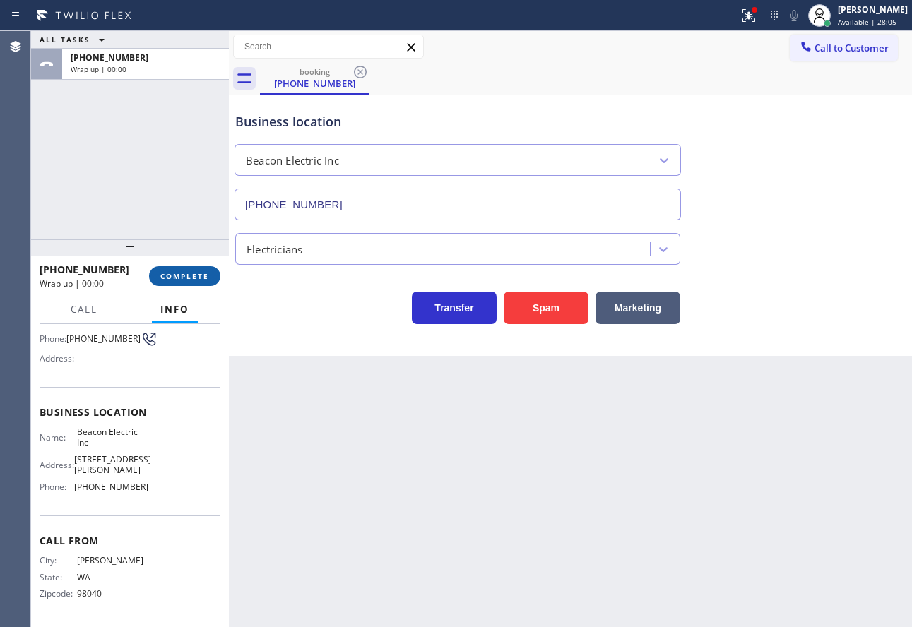
click at [195, 278] on span "COMPLETE" at bounding box center [184, 276] width 49 height 10
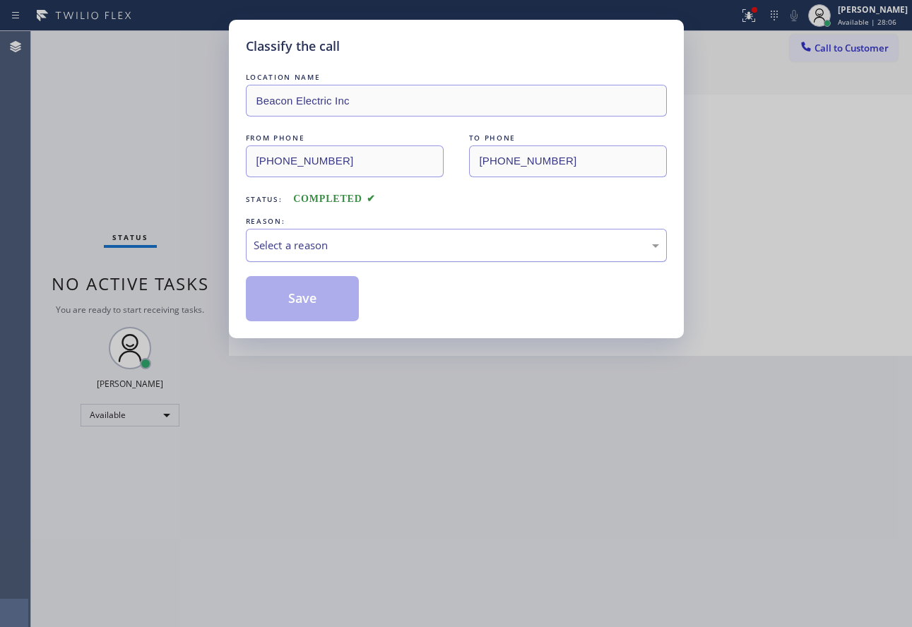
click at [406, 258] on div "Select a reason" at bounding box center [456, 245] width 421 height 33
click at [325, 303] on button "Save" at bounding box center [303, 298] width 114 height 45
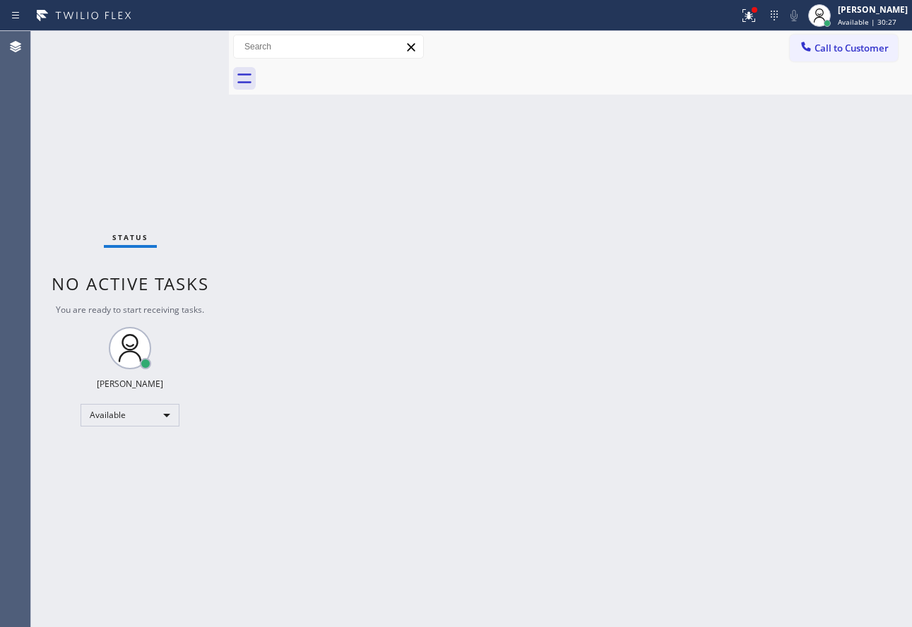
click at [733, 213] on div "Back to Dashboard Change Sender ID Customers Technicians Select a contact Outbo…" at bounding box center [570, 329] width 683 height 596
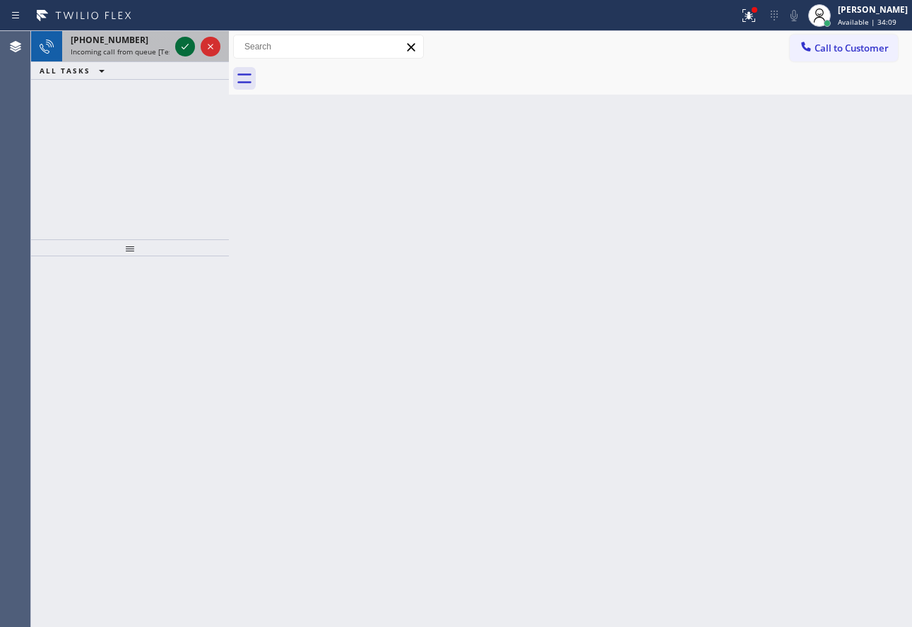
click at [186, 54] on icon at bounding box center [185, 46] width 17 height 17
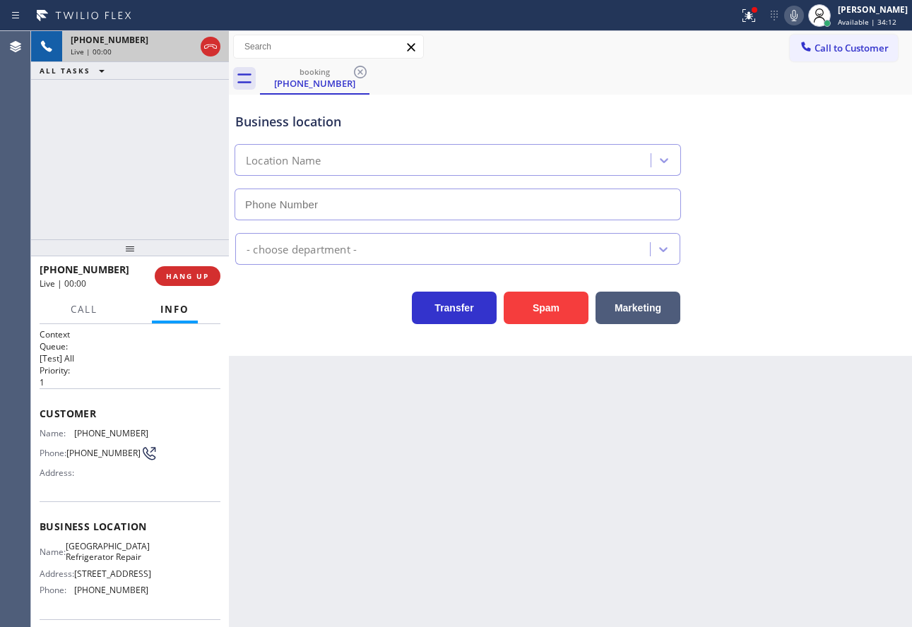
type input "[PHONE_NUMBER]"
click at [836, 337] on div "Business location [GEOGRAPHIC_DATA] Refrigerator Repair [PHONE_NUMBER] Applianc…" at bounding box center [570, 225] width 683 height 261
click at [190, 281] on span "HANG UP" at bounding box center [187, 276] width 43 height 10
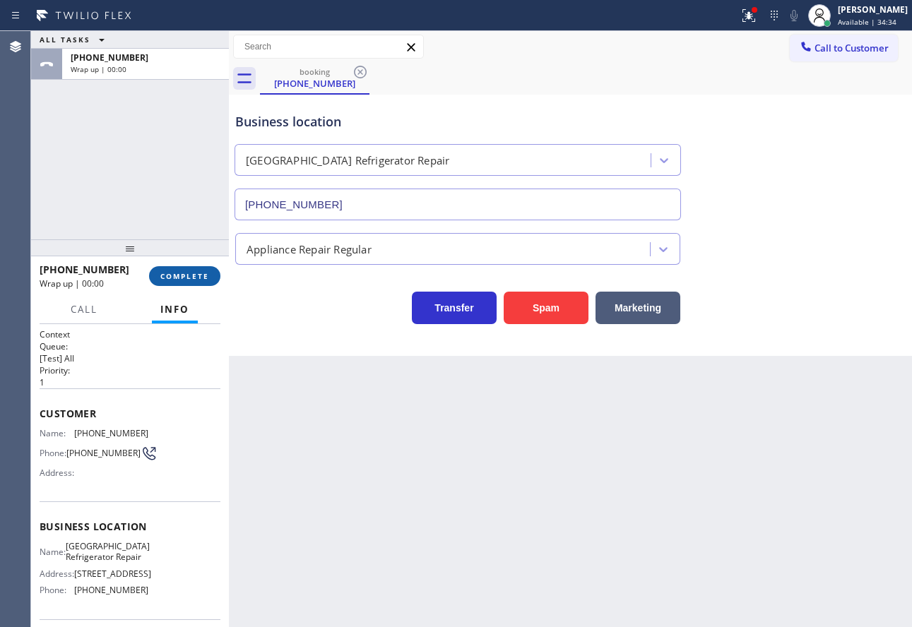
click at [190, 281] on span "COMPLETE" at bounding box center [184, 276] width 49 height 10
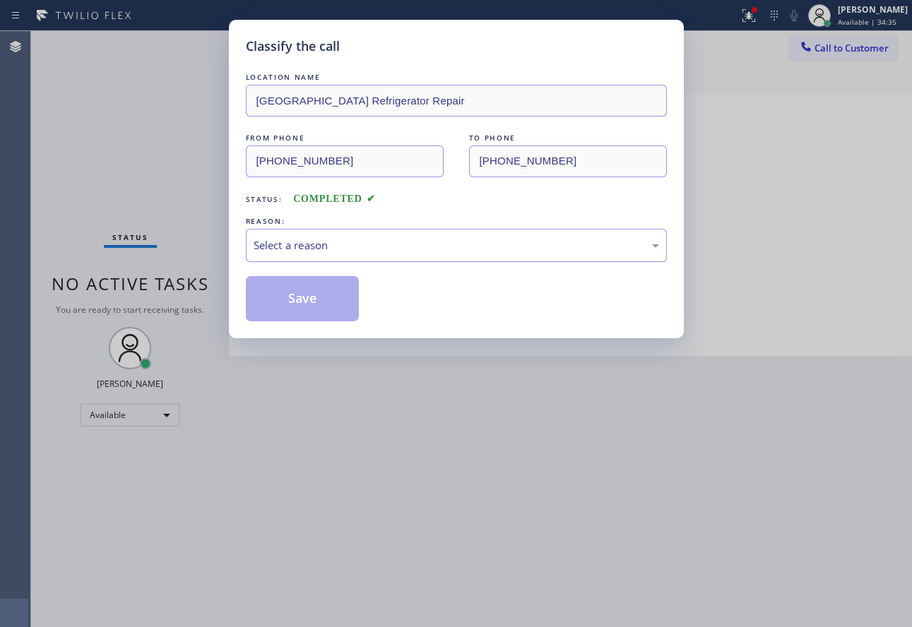
click at [352, 248] on div "Select a reason" at bounding box center [456, 245] width 405 height 16
click at [303, 301] on button "Save" at bounding box center [303, 298] width 114 height 45
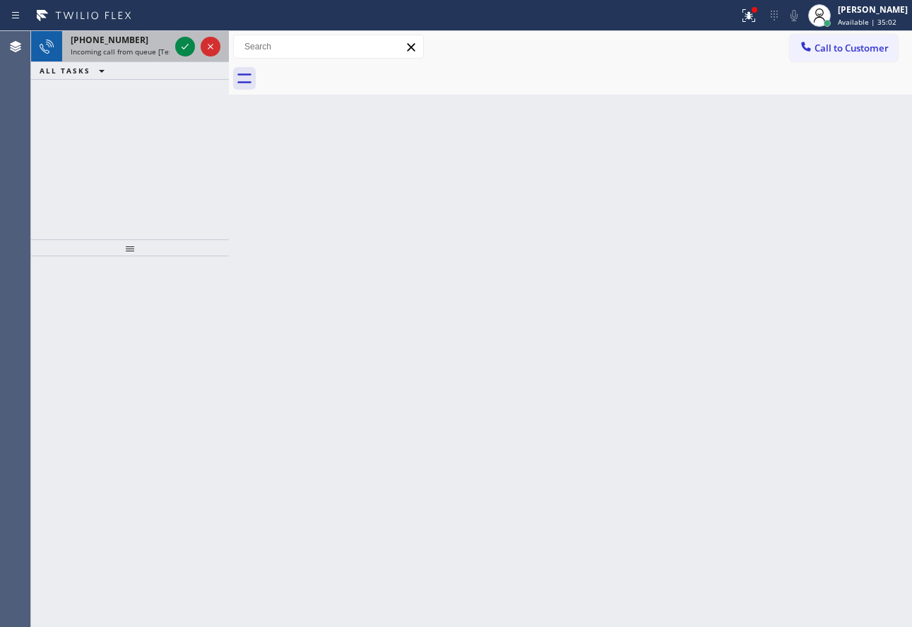
click at [119, 47] on span "Incoming call from queue [Test] All" at bounding box center [129, 52] width 117 height 10
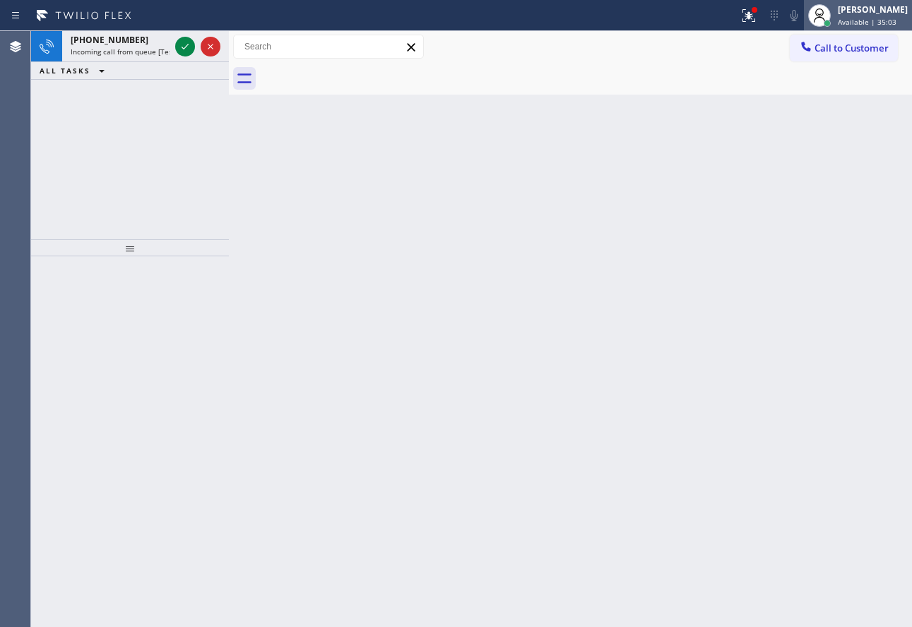
click at [875, 16] on div "[PERSON_NAME] Available | 35:03" at bounding box center [873, 15] width 77 height 25
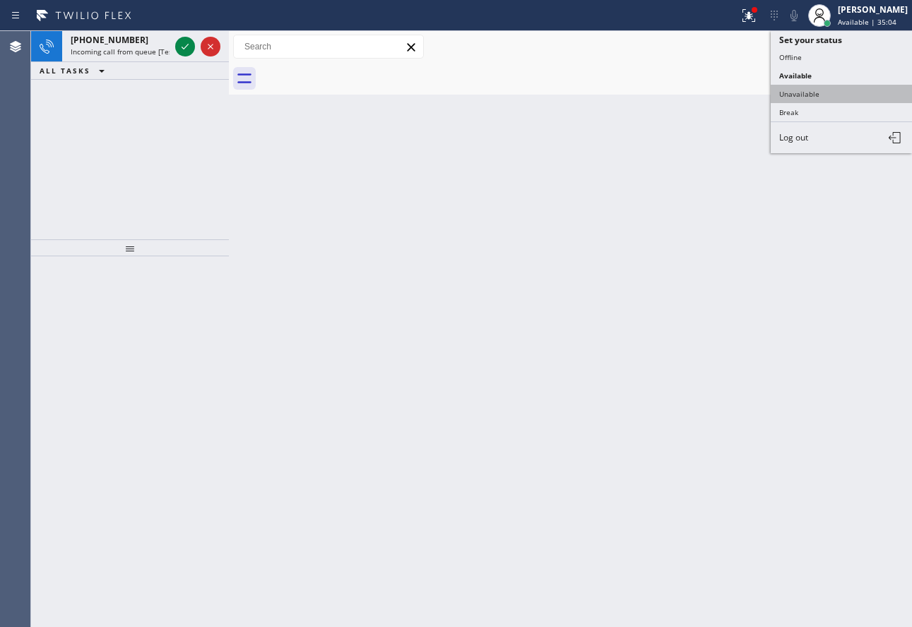
click at [817, 91] on button "Unavailable" at bounding box center [841, 94] width 141 height 18
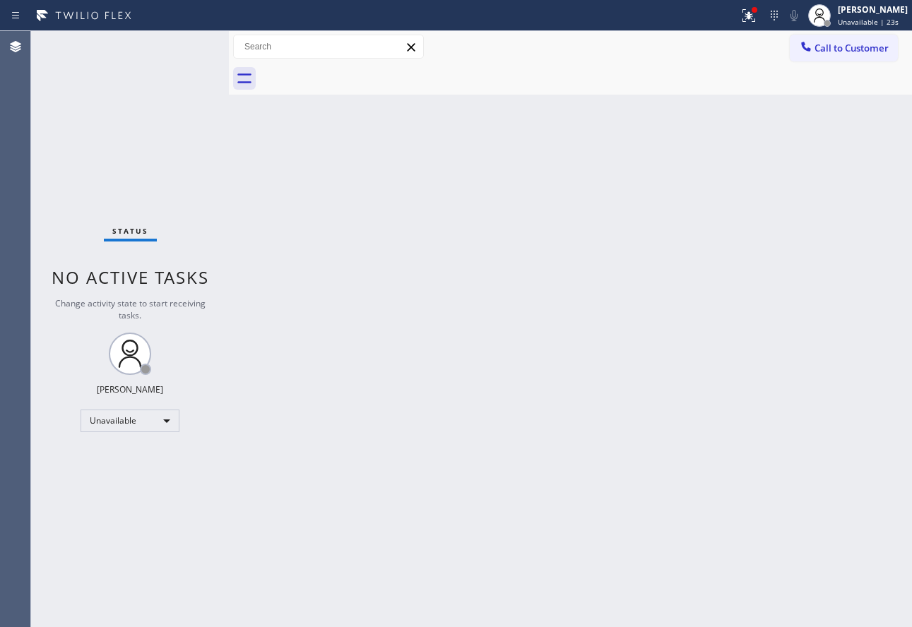
drag, startPoint x: 858, startPoint y: 20, endPoint x: 797, endPoint y: 93, distance: 94.7
click at [858, 23] on span "Unavailable | 23s" at bounding box center [868, 22] width 61 height 10
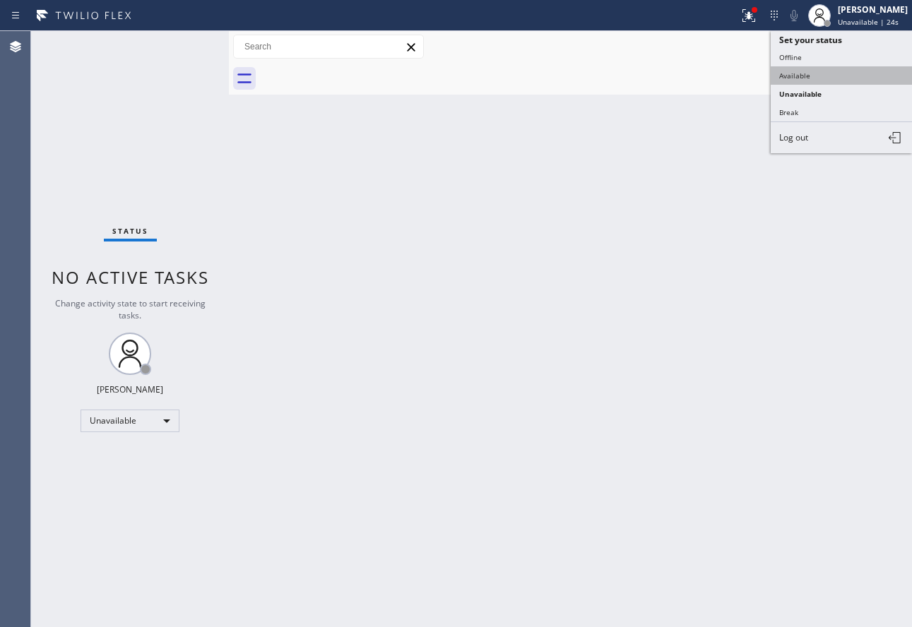
click at [796, 81] on button "Available" at bounding box center [841, 75] width 141 height 18
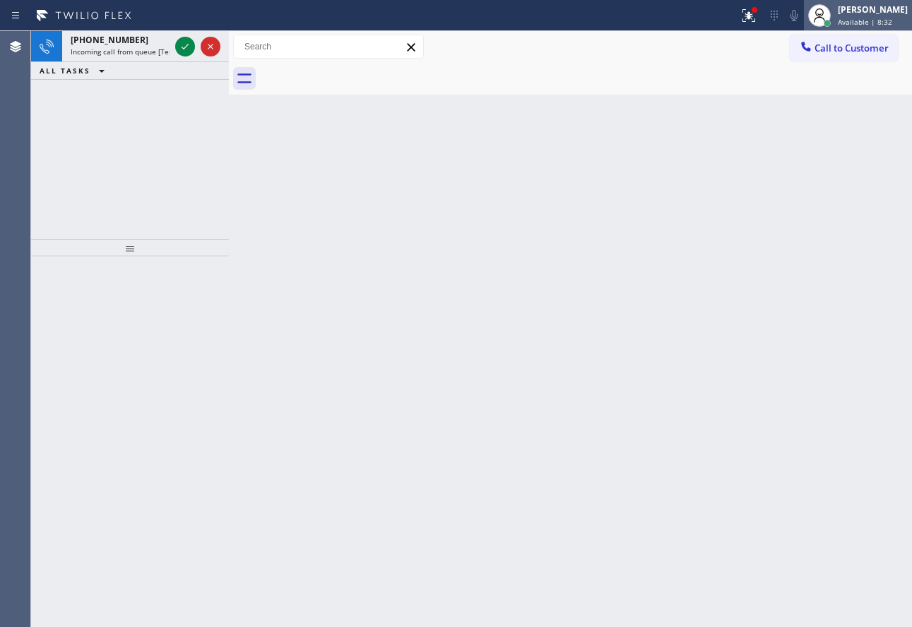
click at [873, 11] on div "[PERSON_NAME]" at bounding box center [873, 10] width 70 height 12
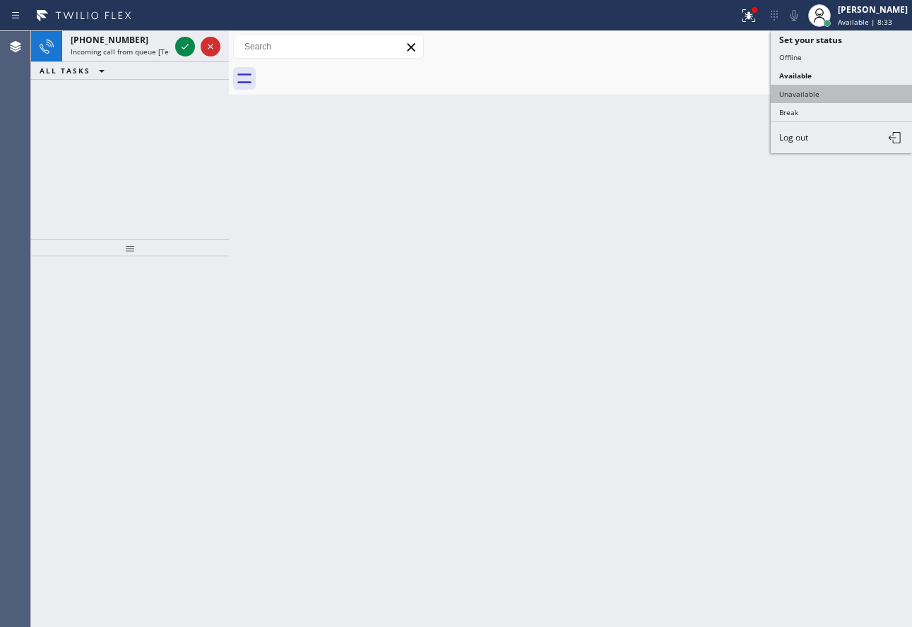
click at [829, 97] on button "Unavailable" at bounding box center [841, 94] width 141 height 18
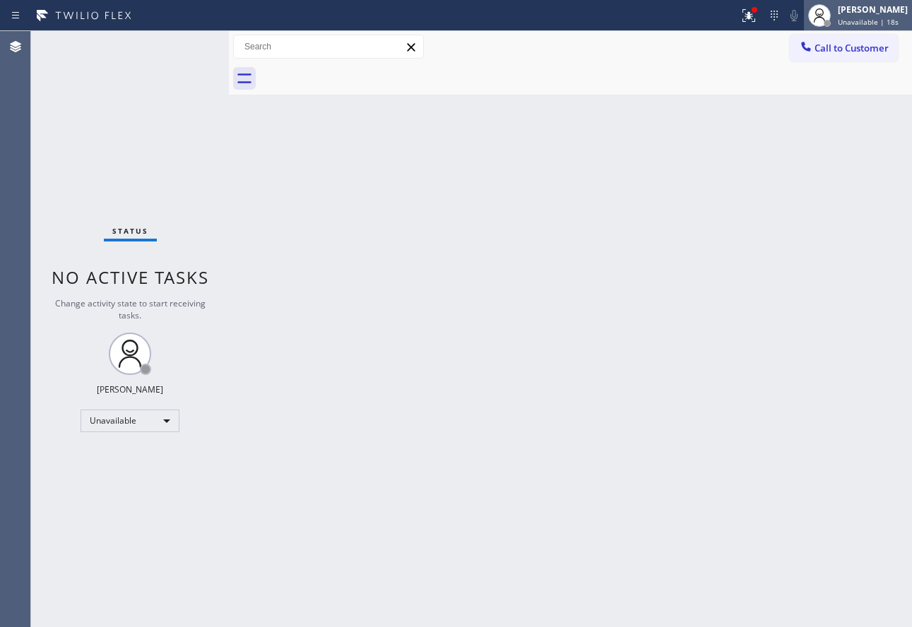
click at [860, 20] on span "Unavailable | 18s" at bounding box center [868, 22] width 61 height 10
click at [864, 12] on div "[PERSON_NAME]" at bounding box center [873, 10] width 70 height 12
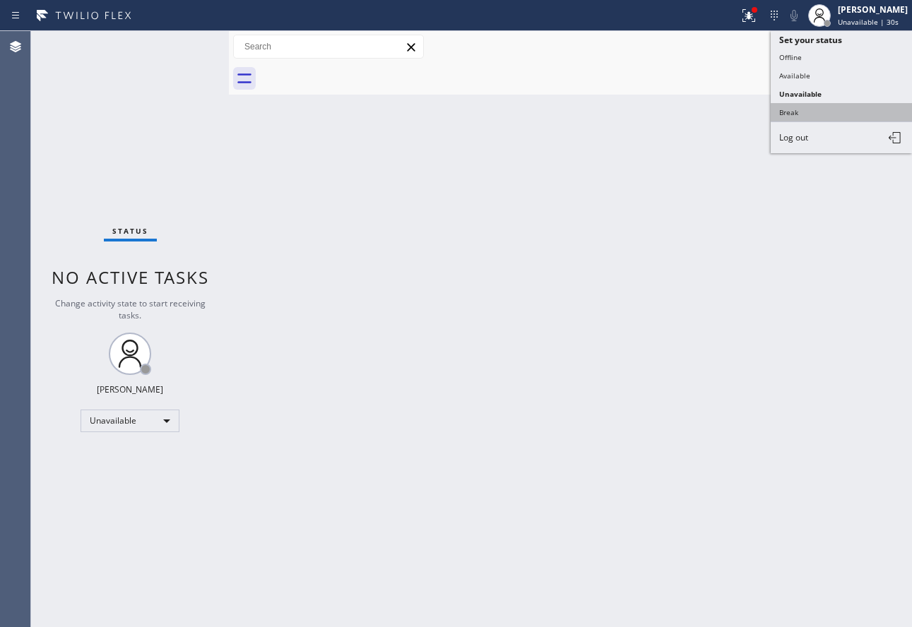
click at [800, 109] on button "Break" at bounding box center [841, 112] width 141 height 18
